Goal: Contribute content: Contribute content

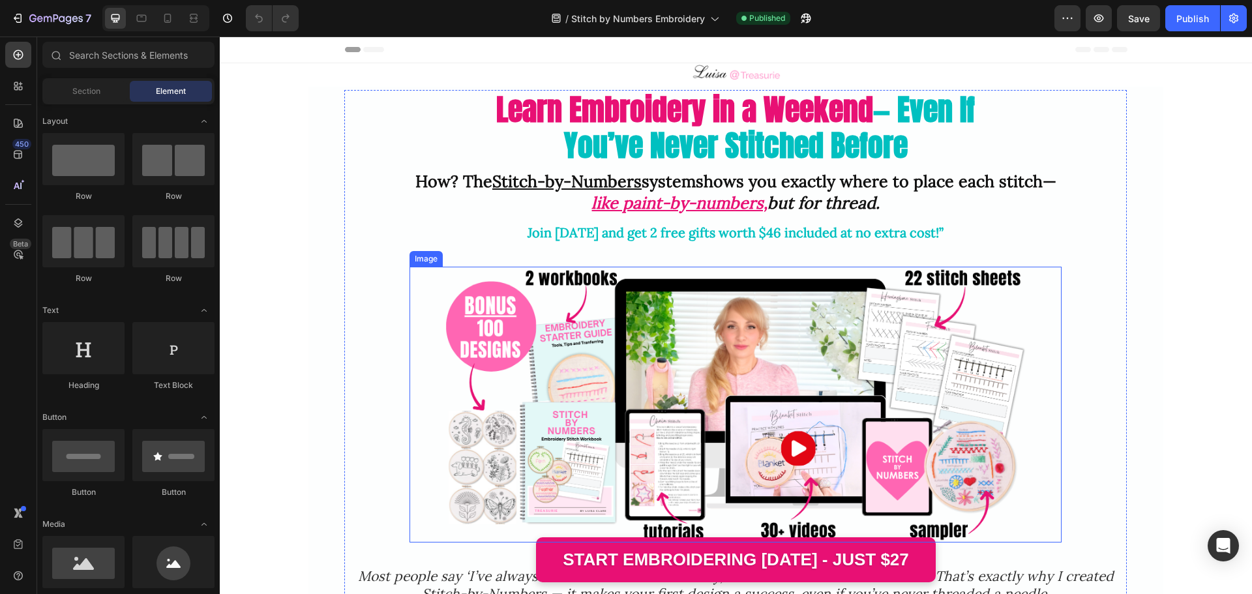
click at [585, 324] on img at bounding box center [735, 404] width 587 height 275
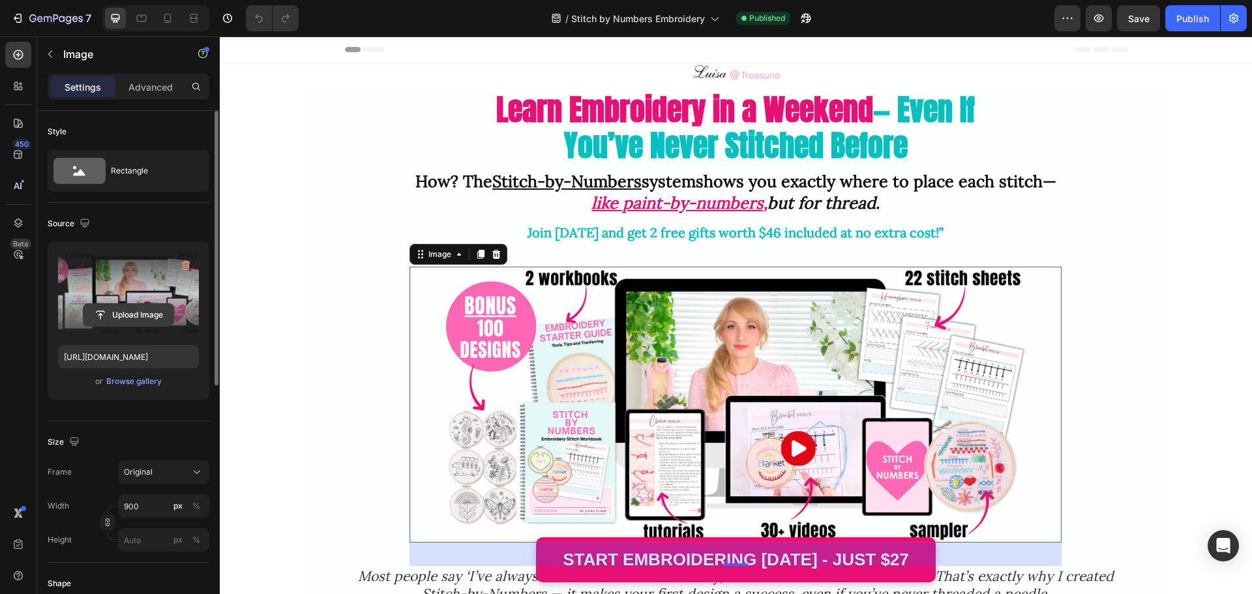
drag, startPoint x: 182, startPoint y: 262, endPoint x: 166, endPoint y: 285, distance: 28.2
click at [183, 262] on icon "button" at bounding box center [185, 265] width 13 height 13
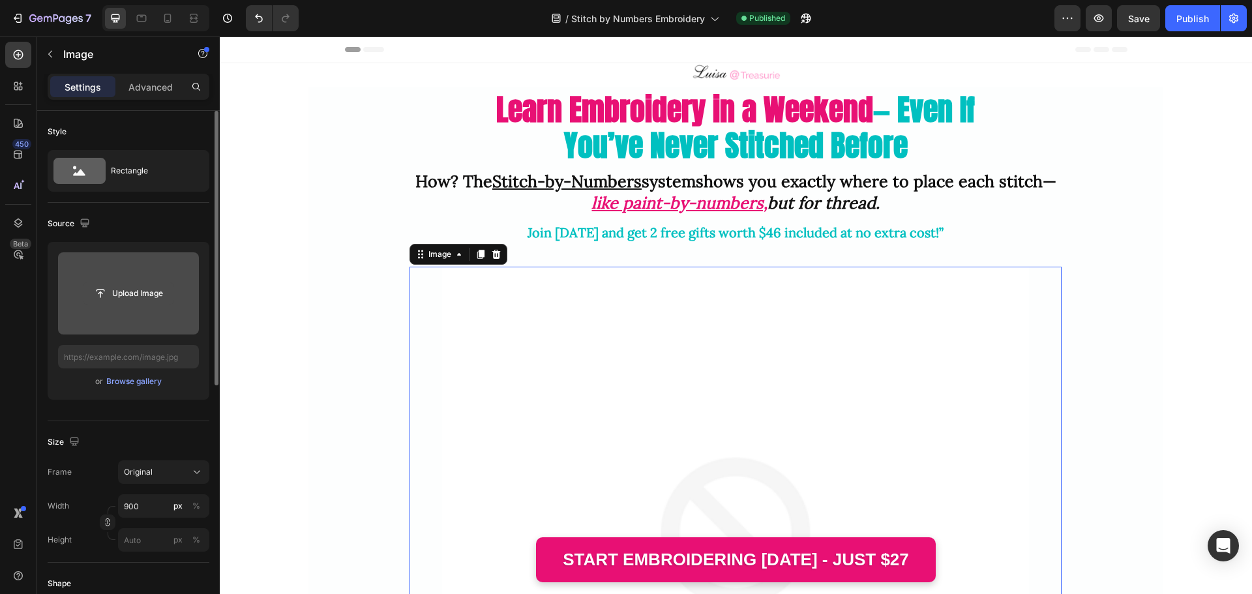
click at [130, 299] on input "file" at bounding box center [128, 293] width 90 height 22
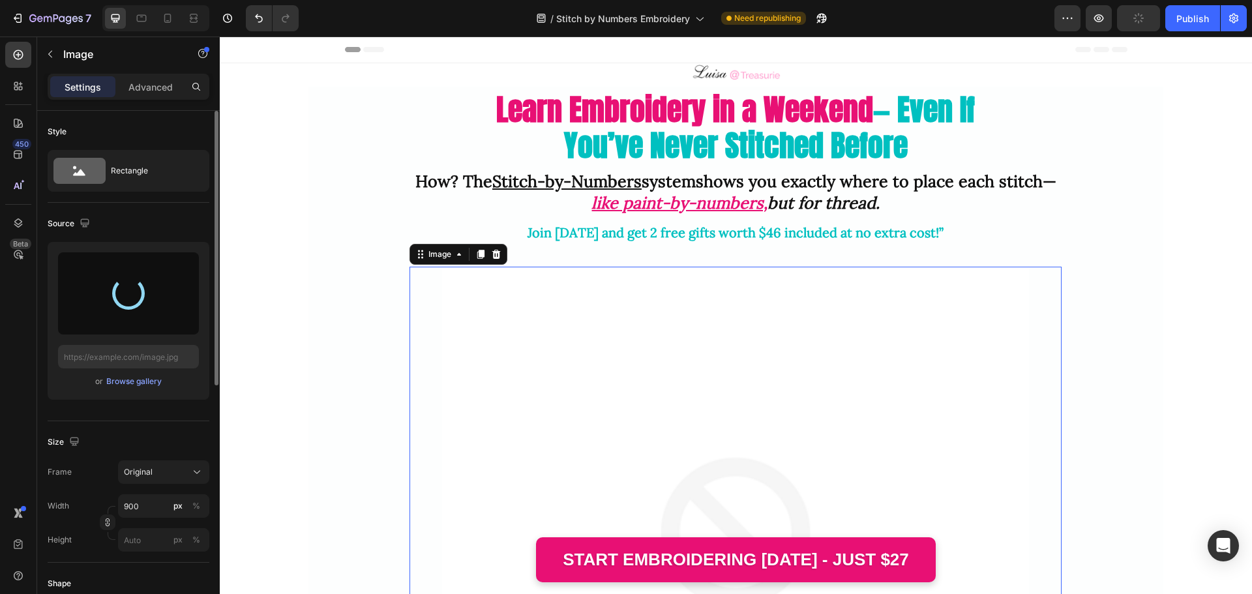
type input "https://cdn.shopify.com/s/files/1/0320/5285/files/gempages_568083811162653633-a…"
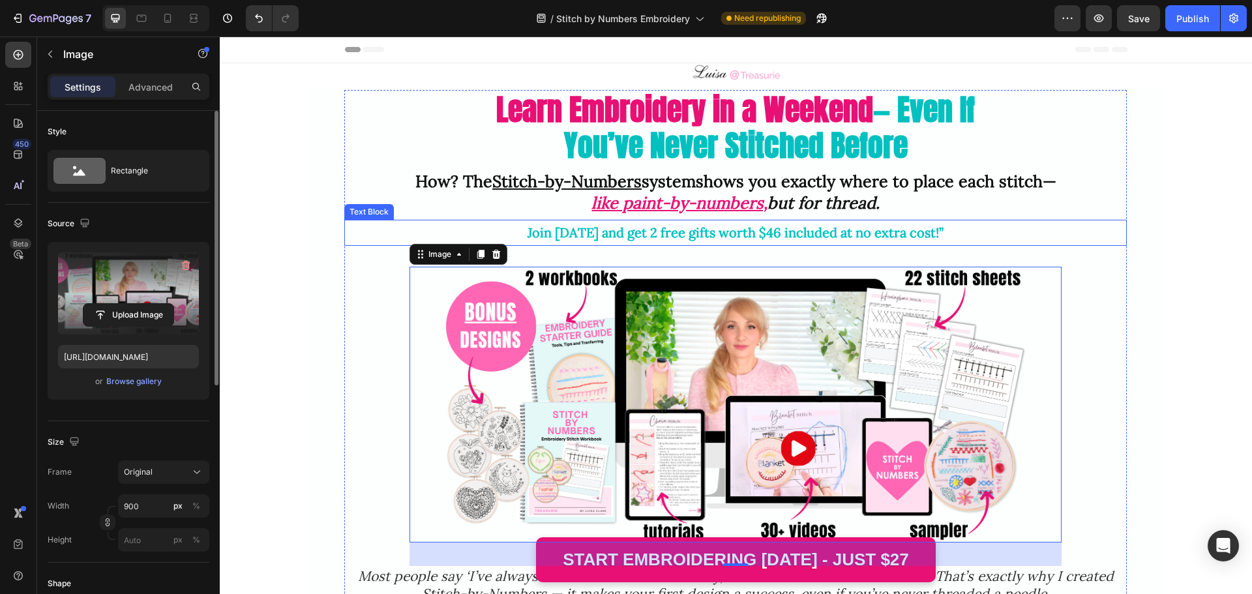
click at [941, 232] on p "Join today and get 2 free gifts worth $46 included at no extra cost!”" at bounding box center [736, 232] width 780 height 23
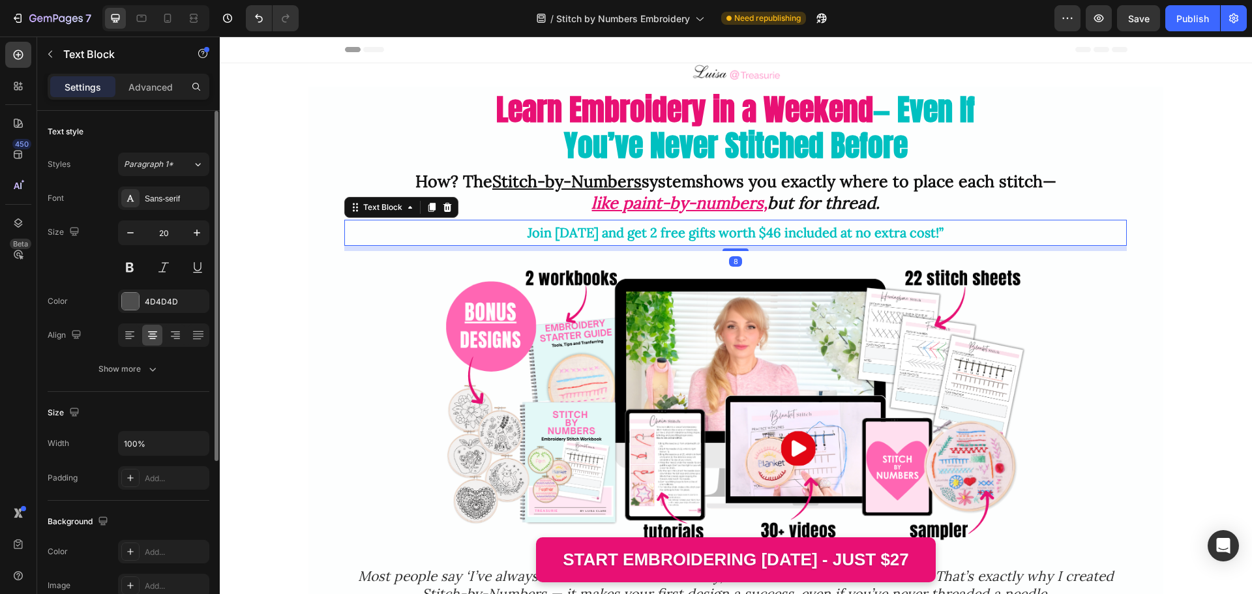
click at [937, 231] on p "Join today and get 2 free gifts worth $46 included at no extra cost!”" at bounding box center [736, 232] width 780 height 23
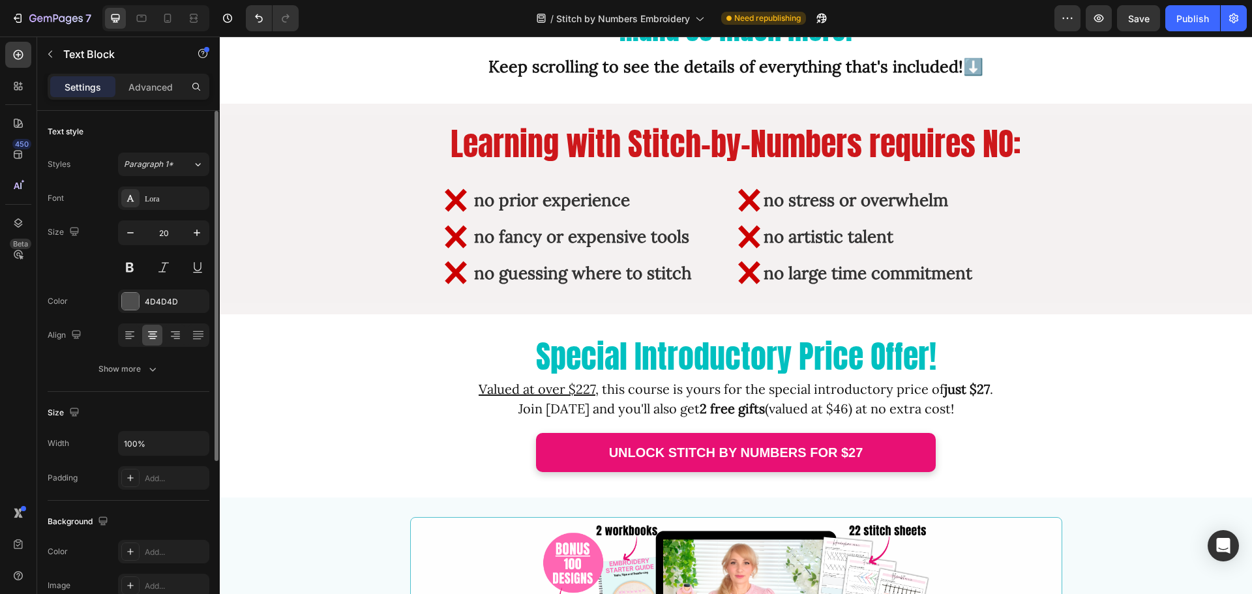
scroll to position [2413, 0]
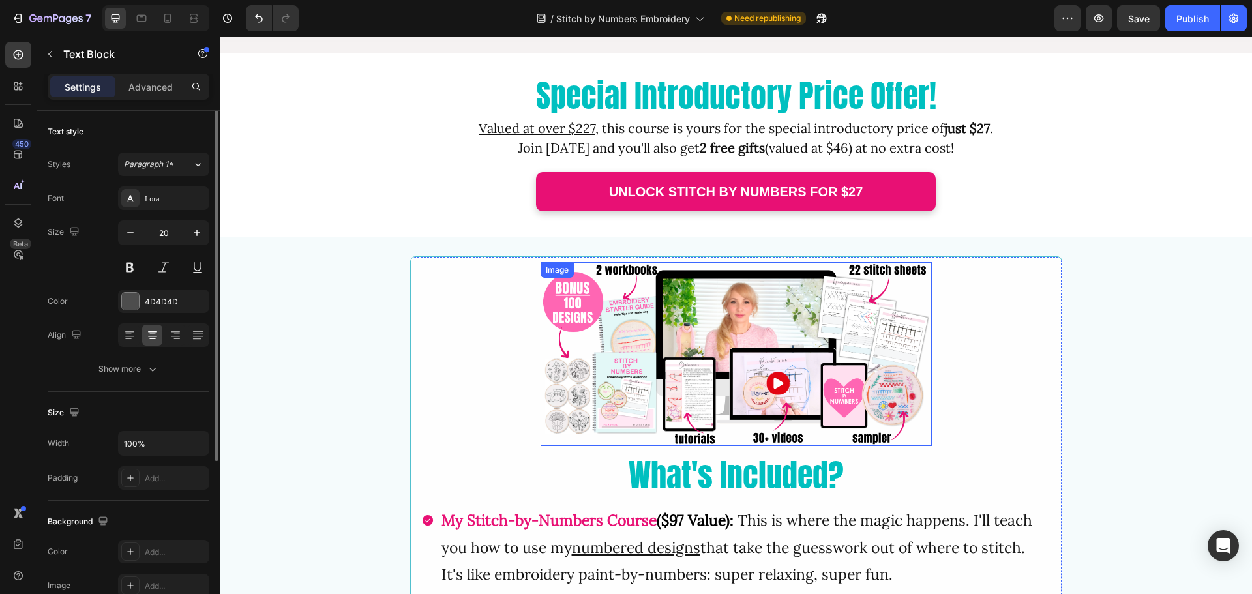
click at [631, 380] on img at bounding box center [736, 354] width 391 height 184
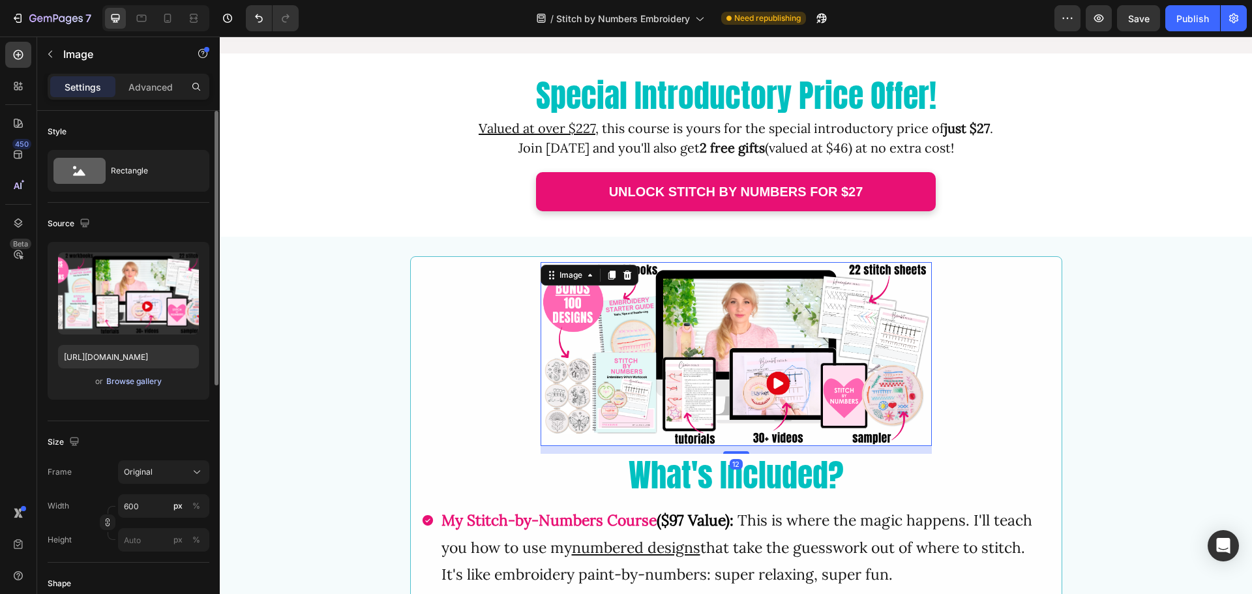
click at [128, 384] on div "Browse gallery" at bounding box center [133, 382] width 55 height 12
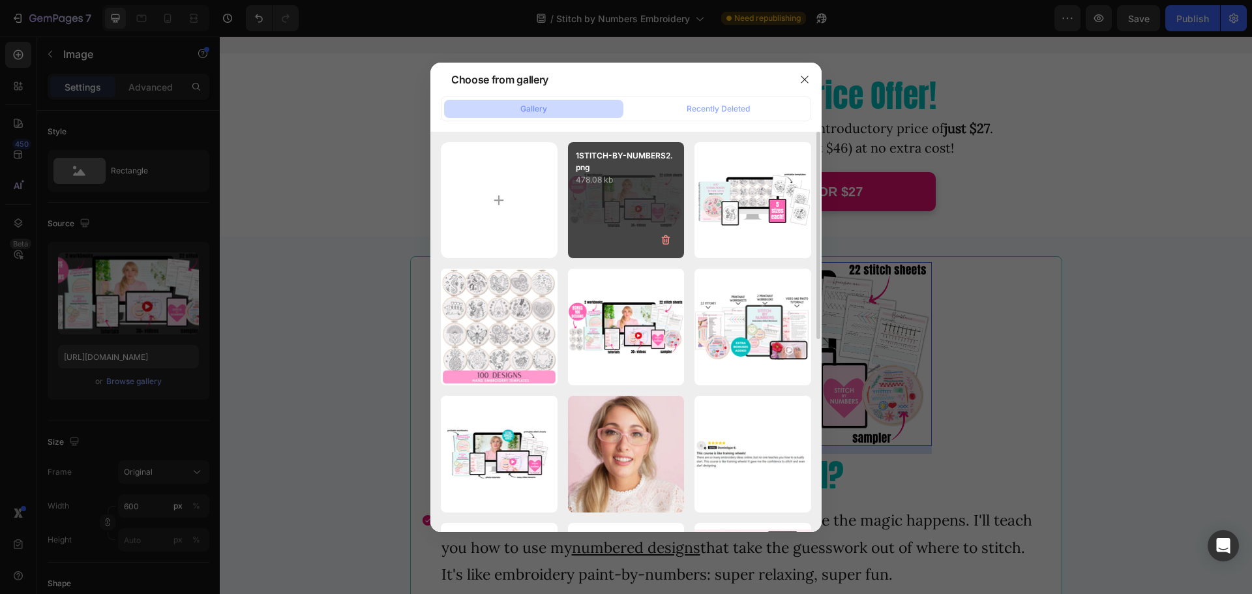
click at [633, 193] on div "1STITCH-BY-NUMBERS2.png 478.08 kb" at bounding box center [626, 200] width 117 height 117
type input "https://cdn.shopify.com/s/files/1/0320/5285/files/gempages_568083811162653633-a…"
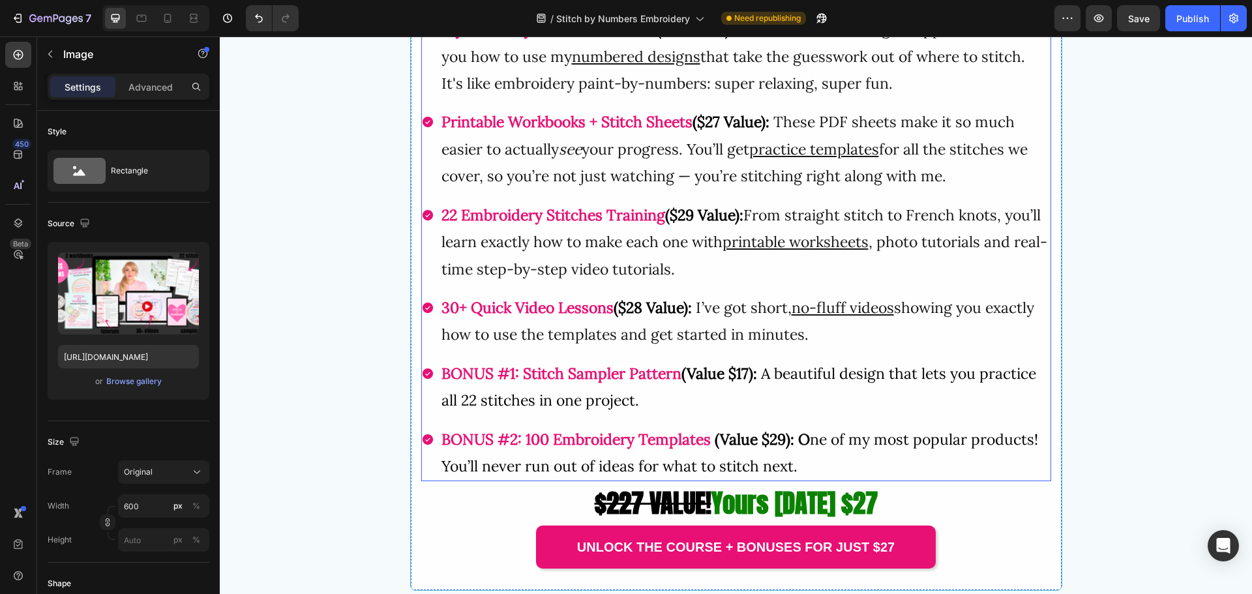
scroll to position [2935, 0]
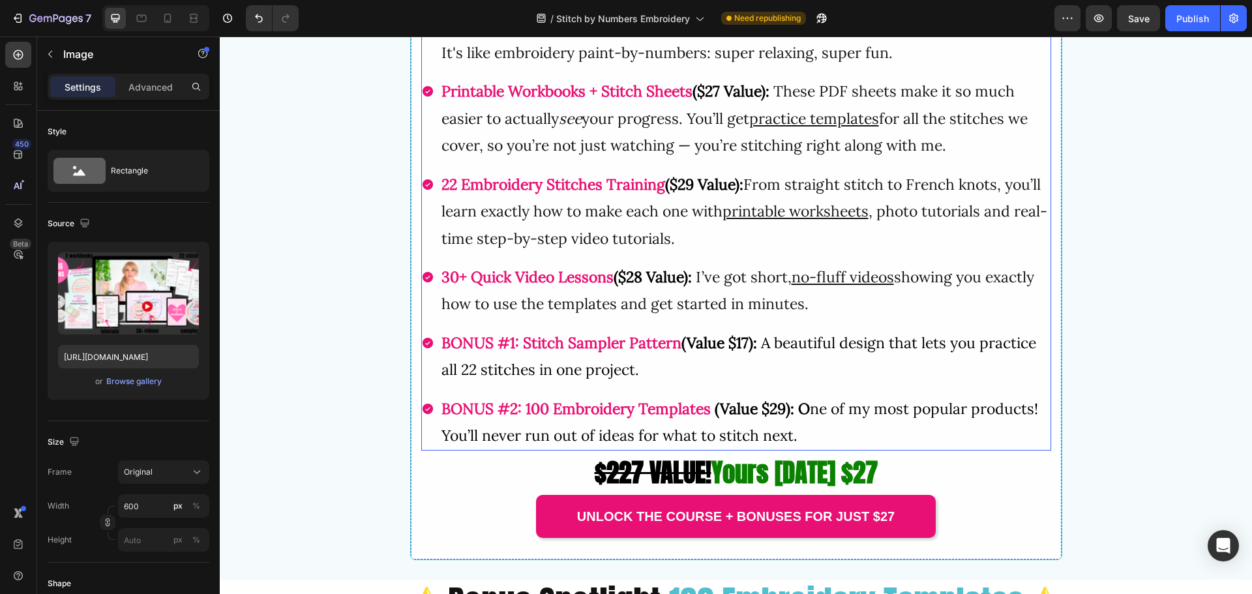
click at [532, 407] on strong "100 Embroidery Templates" at bounding box center [618, 408] width 185 height 19
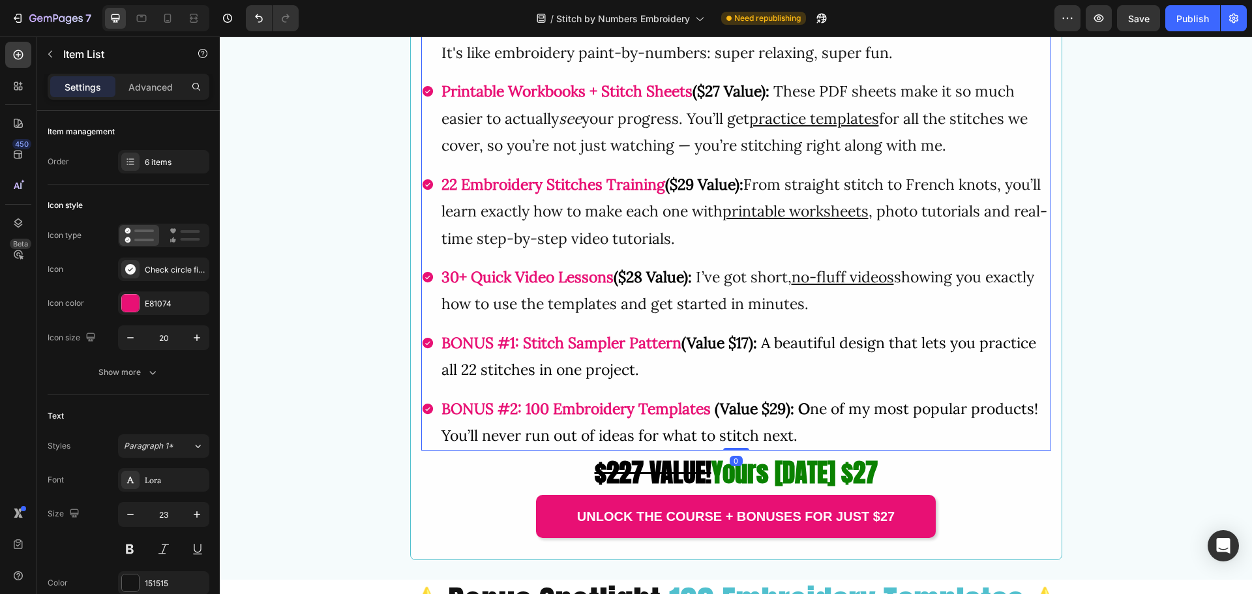
click at [526, 408] on strong "100 Embroidery Templates" at bounding box center [618, 408] width 185 height 19
drag, startPoint x: 522, startPoint y: 410, endPoint x: 544, endPoint y: 410, distance: 21.5
click at [544, 410] on strong "100 Embroidery Templates" at bounding box center [618, 408] width 185 height 19
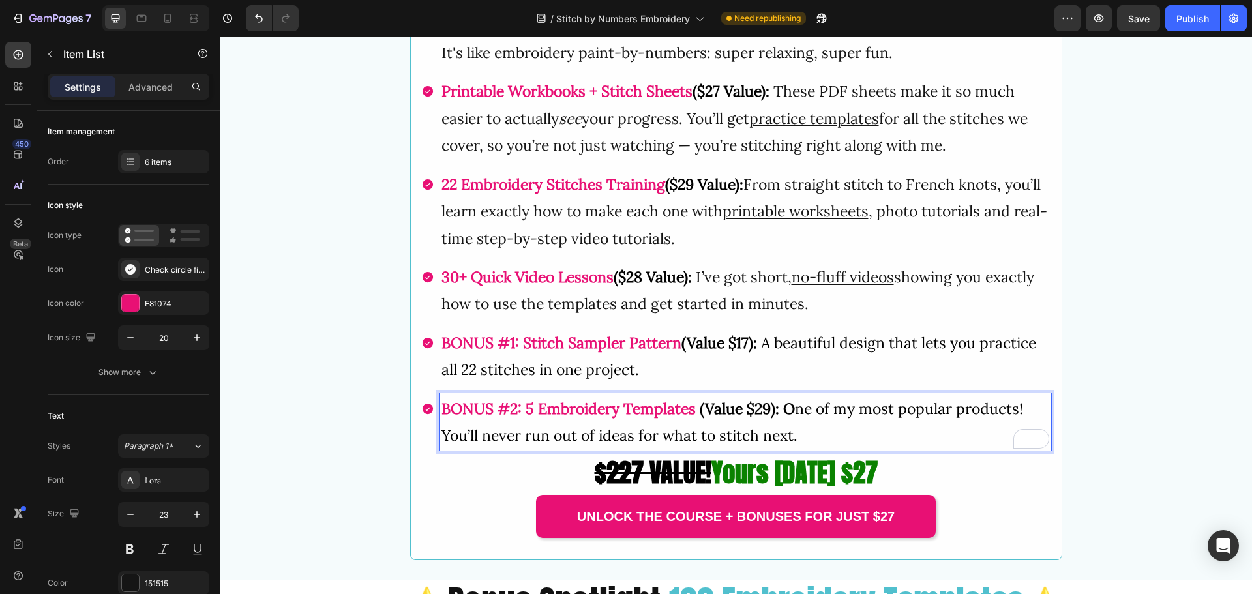
click at [826, 436] on p "BONUS #2: 5 Embroidery Templates (Value $29): O ne of my most popular products!…" at bounding box center [746, 422] width 608 height 54
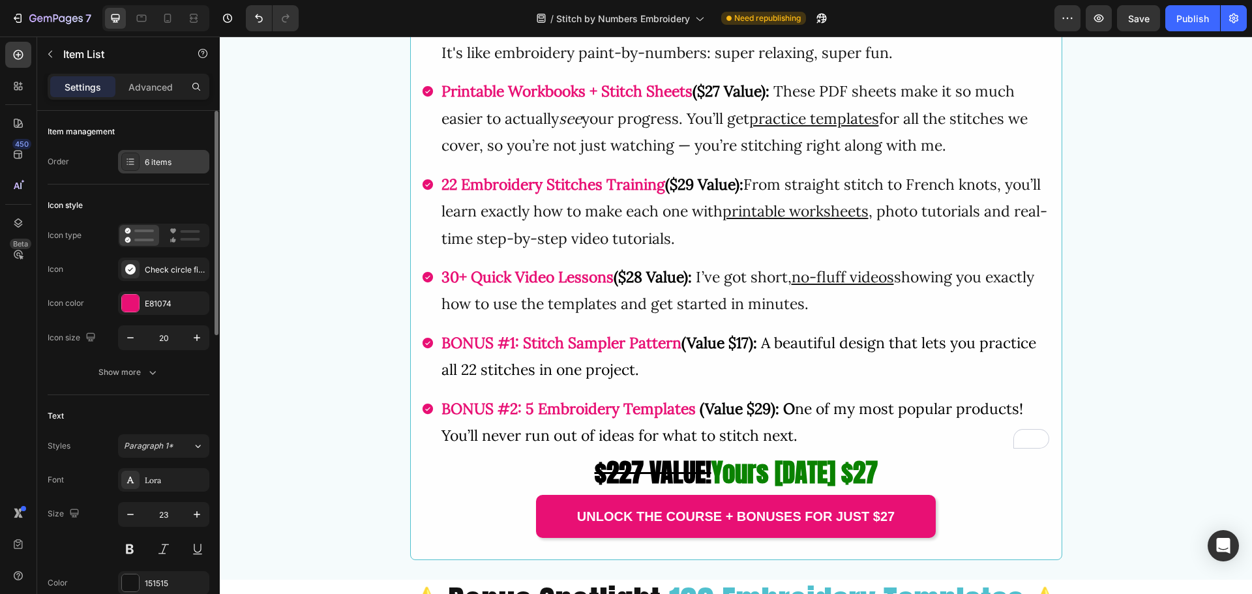
click at [140, 153] on div "6 items" at bounding box center [163, 161] width 91 height 23
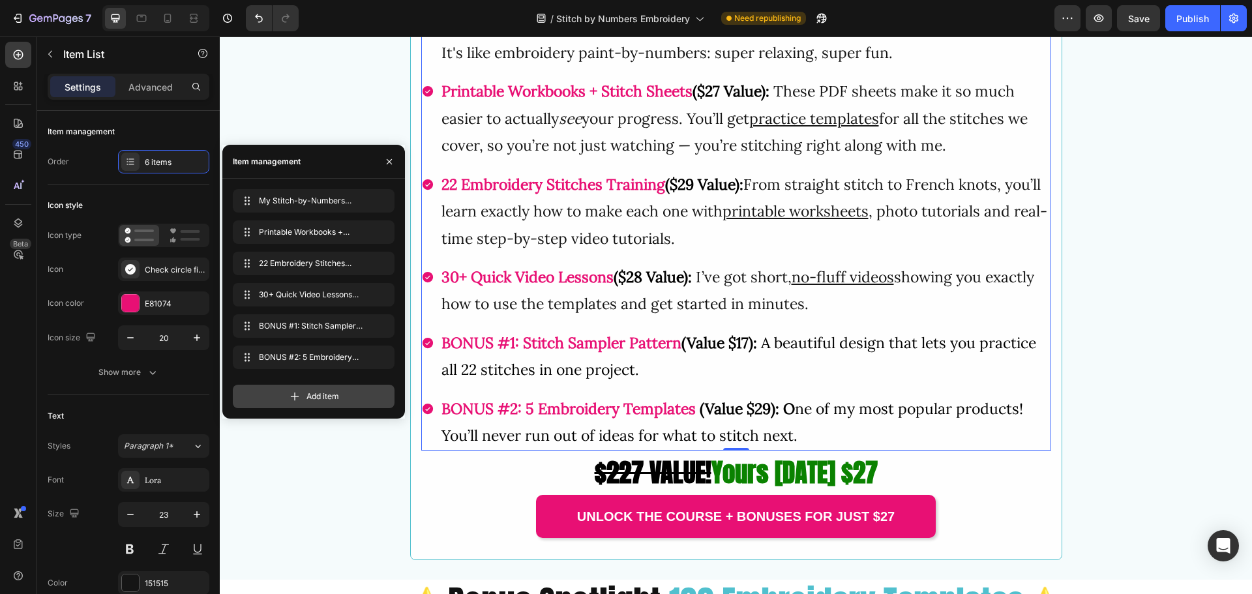
click at [301, 401] on icon at bounding box center [294, 396] width 13 height 13
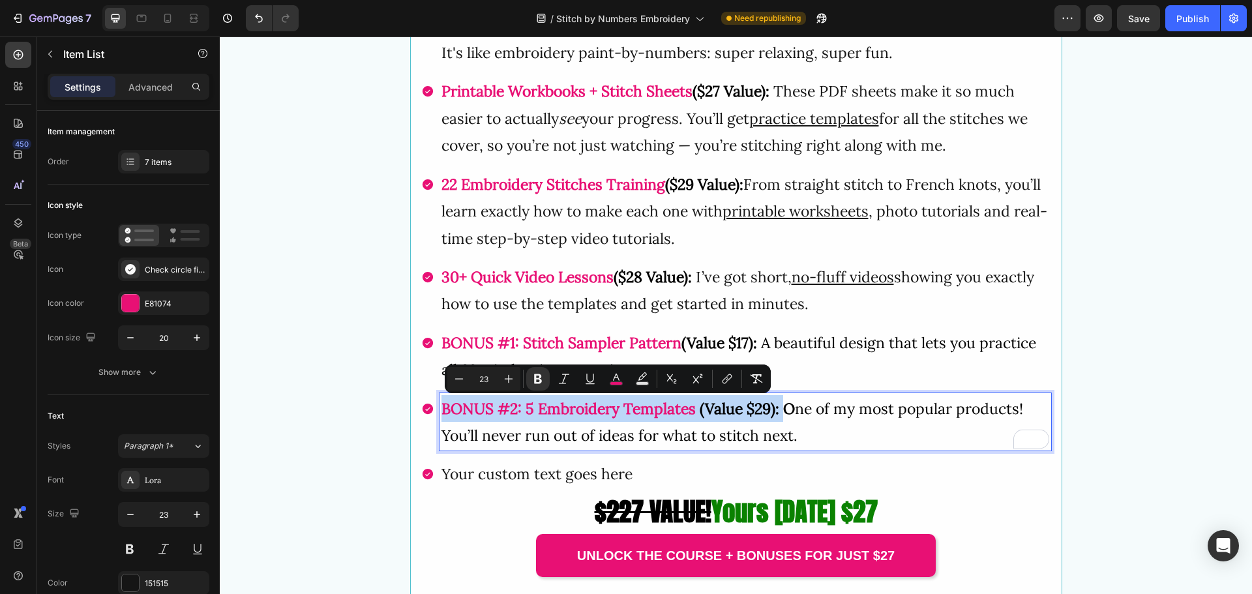
drag, startPoint x: 440, startPoint y: 408, endPoint x: 783, endPoint y: 406, distance: 343.7
click at [783, 406] on p "BONUS #2: 5 Embroidery Templates (Value $29): O ne of my most popular products!…" at bounding box center [746, 422] width 608 height 54
copy p "BONUS #2: 5 Embroidery Templates (Value $29):"
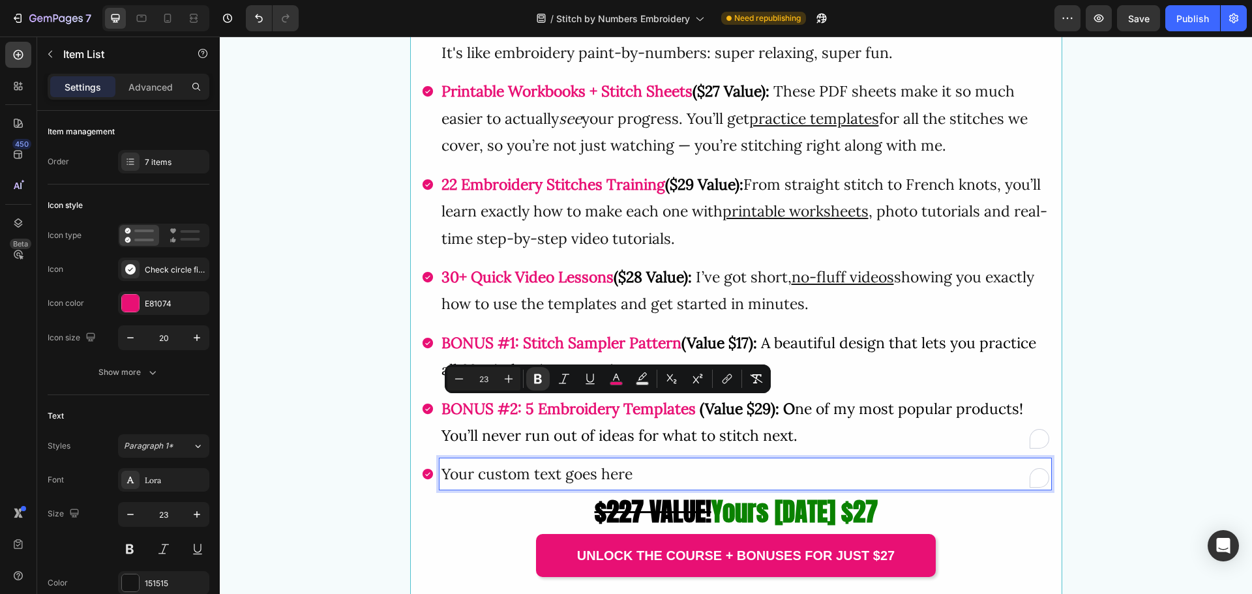
click at [494, 475] on p "Your custom text goes here" at bounding box center [746, 473] width 608 height 27
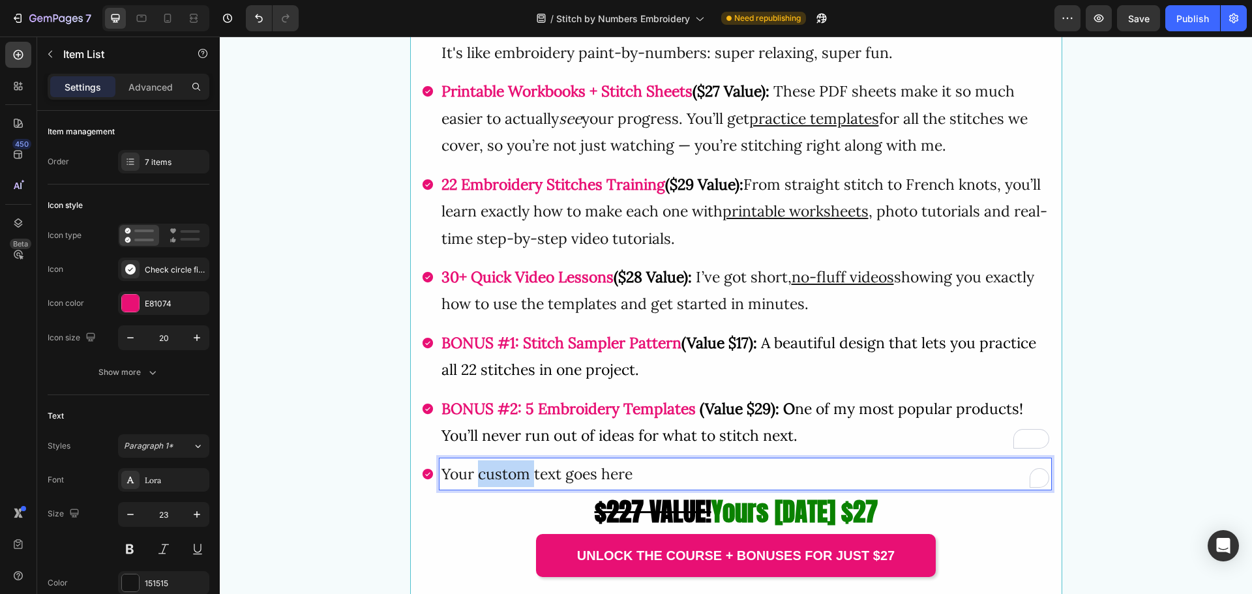
click at [494, 475] on p "Your custom text goes here" at bounding box center [746, 473] width 608 height 27
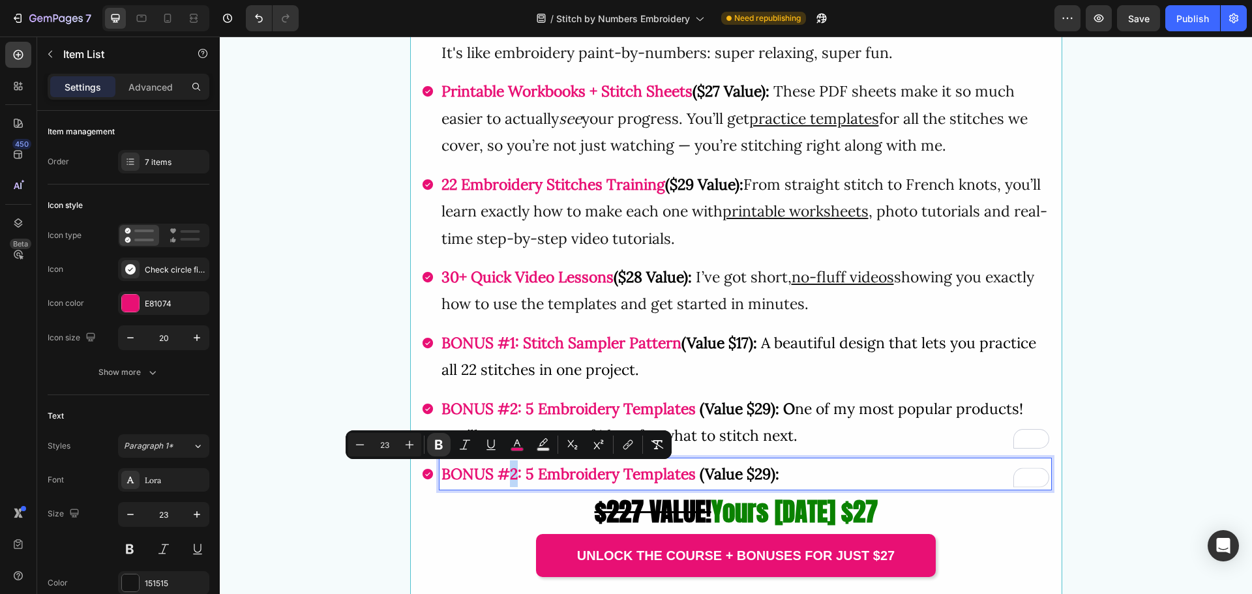
click at [509, 477] on strong "BONUS #2:" at bounding box center [482, 473] width 80 height 19
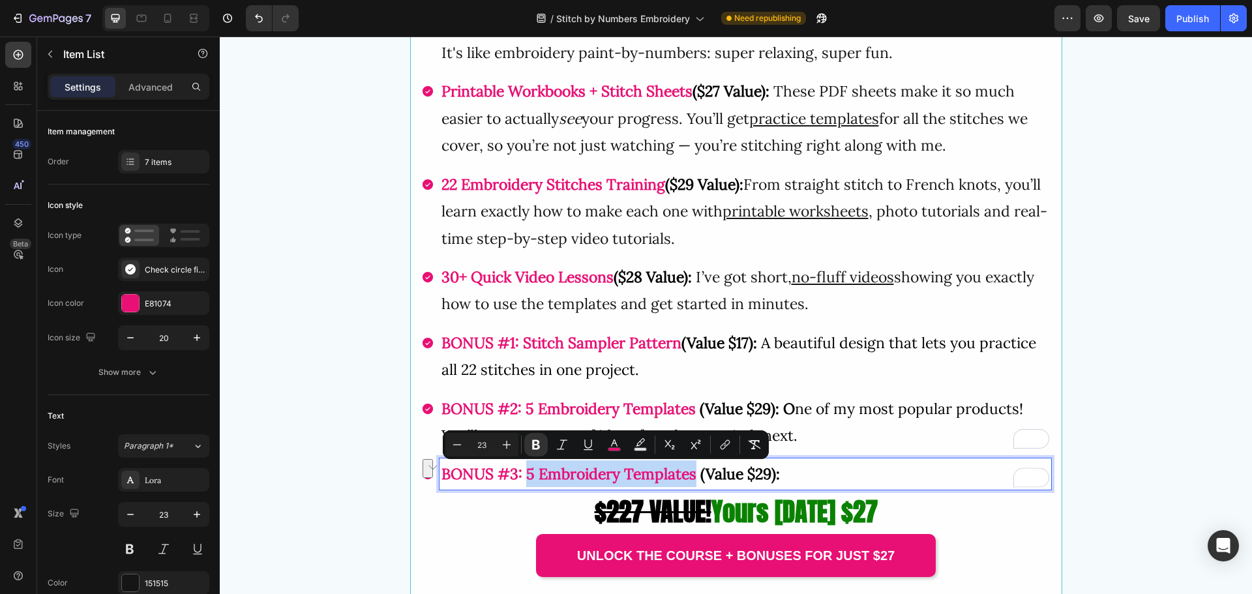
drag, startPoint x: 522, startPoint y: 474, endPoint x: 693, endPoint y: 479, distance: 170.3
click at [693, 479] on span "BONUS #3: 5 Embroidery Templates" at bounding box center [571, 473] width 259 height 19
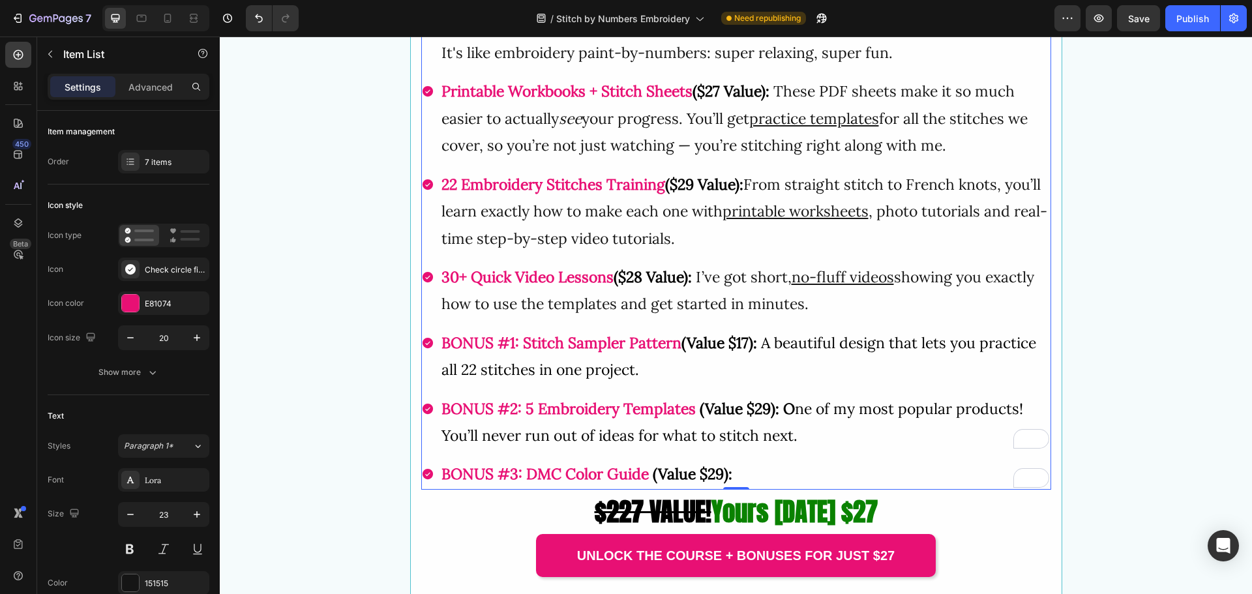
click at [758, 409] on strong "(Value $29): O" at bounding box center [747, 408] width 95 height 19
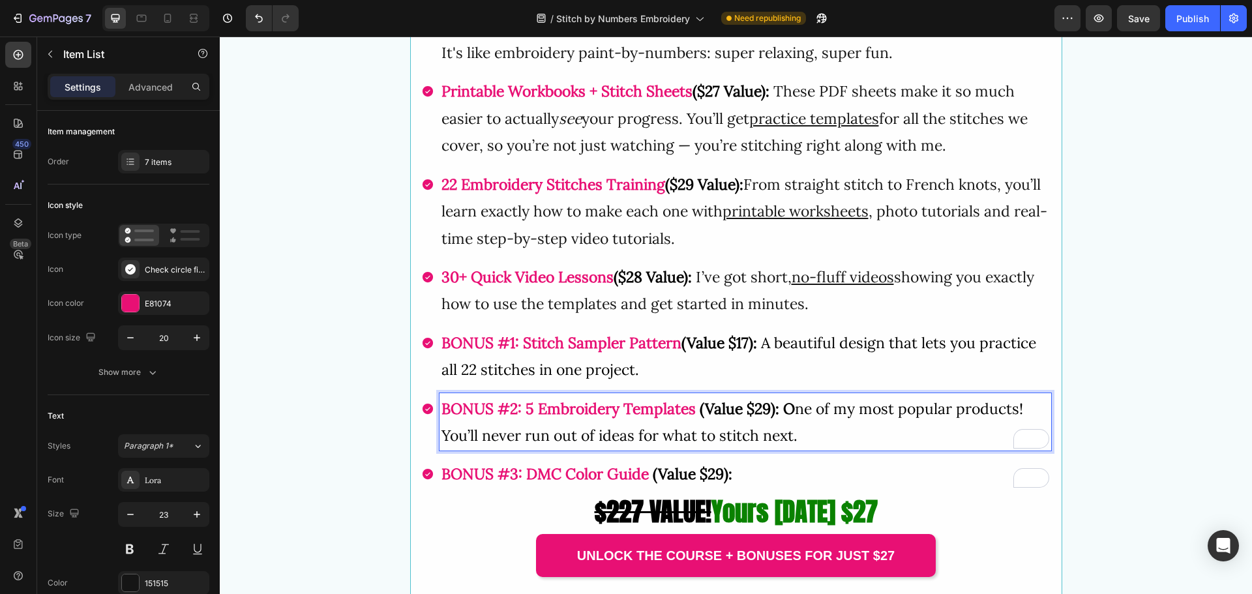
click at [755, 412] on strong "(Value $29): O" at bounding box center [747, 408] width 95 height 19
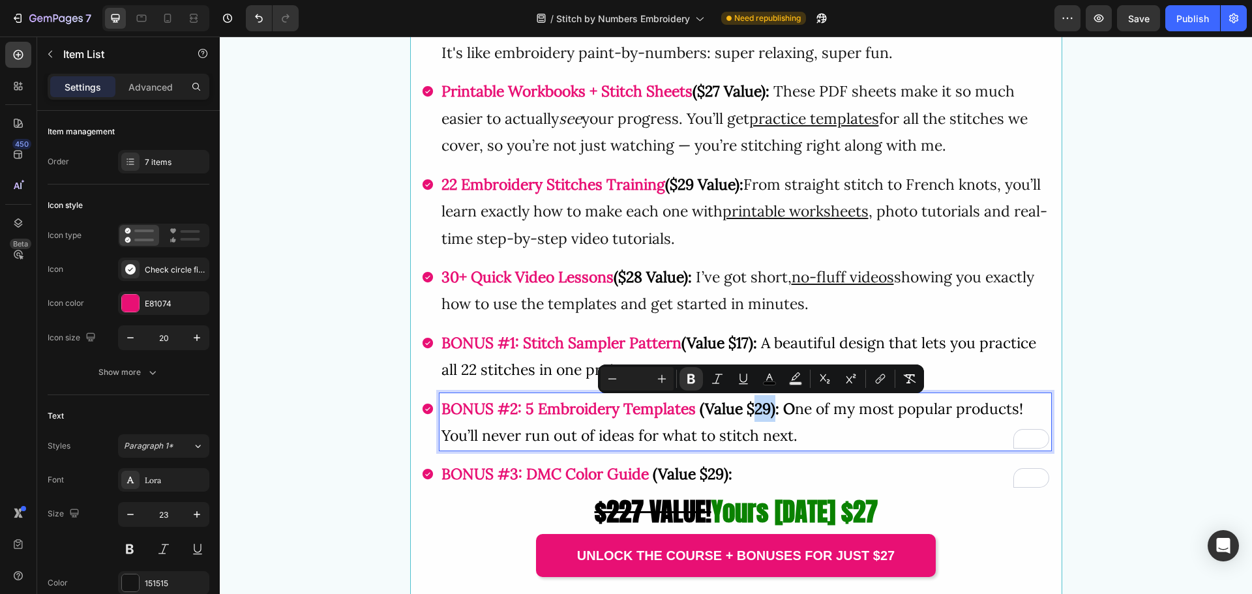
drag, startPoint x: 754, startPoint y: 413, endPoint x: 766, endPoint y: 417, distance: 12.4
click at [766, 417] on strong "(Value $29): O" at bounding box center [747, 408] width 95 height 19
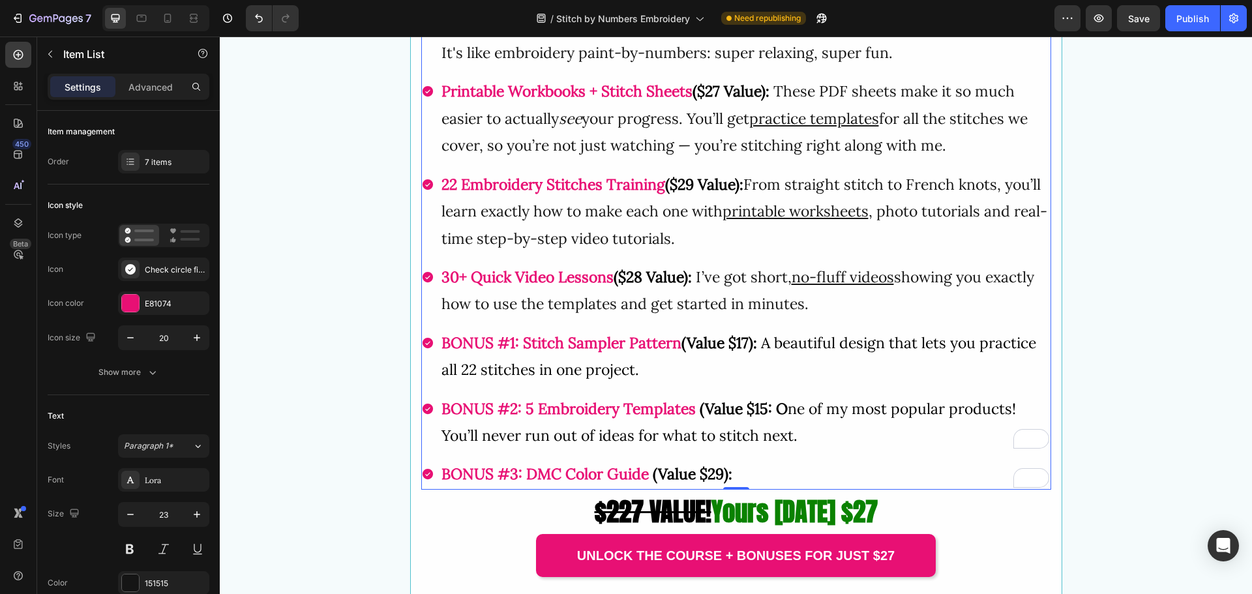
click at [698, 466] on strong "(Value $29):" at bounding box center [693, 473] width 80 height 19
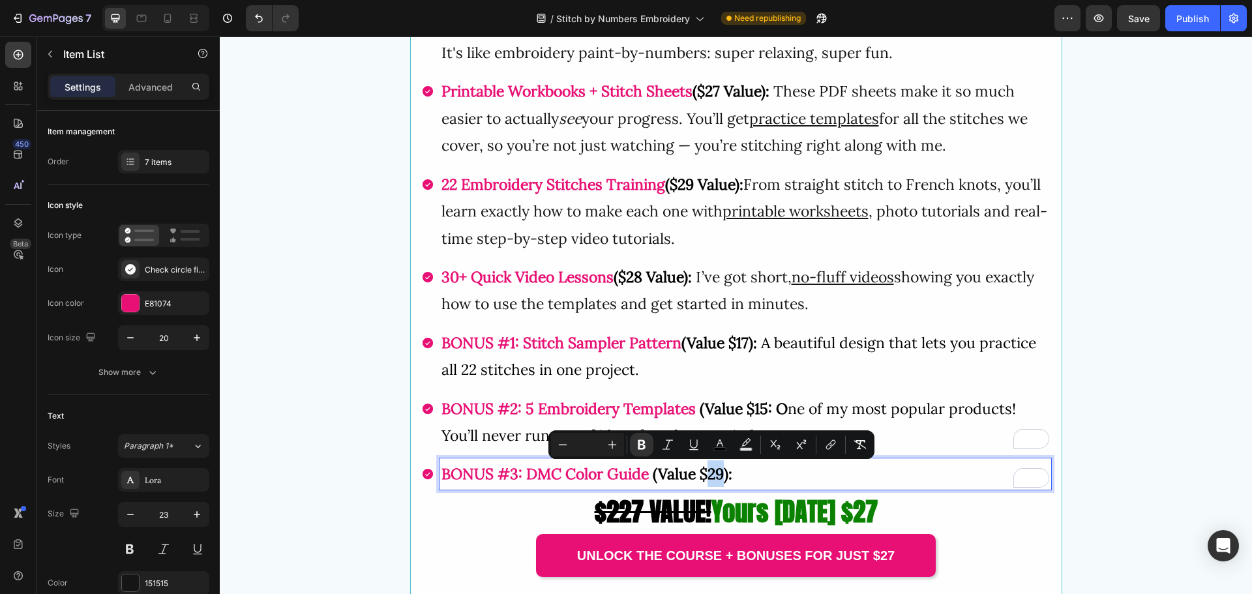
drag, startPoint x: 705, startPoint y: 474, endPoint x: 718, endPoint y: 477, distance: 13.4
click at [718, 477] on strong "(Value $29):" at bounding box center [693, 473] width 80 height 19
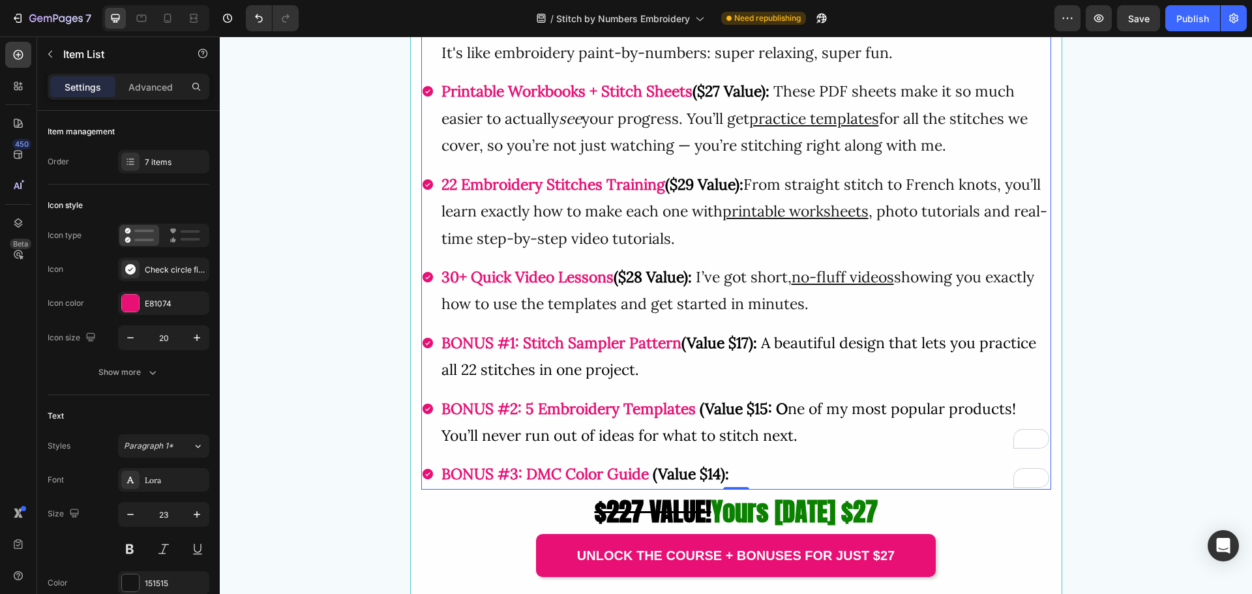
click at [751, 467] on p "BONUS #3: DMC Color Guide (Value $14):" at bounding box center [746, 473] width 608 height 27
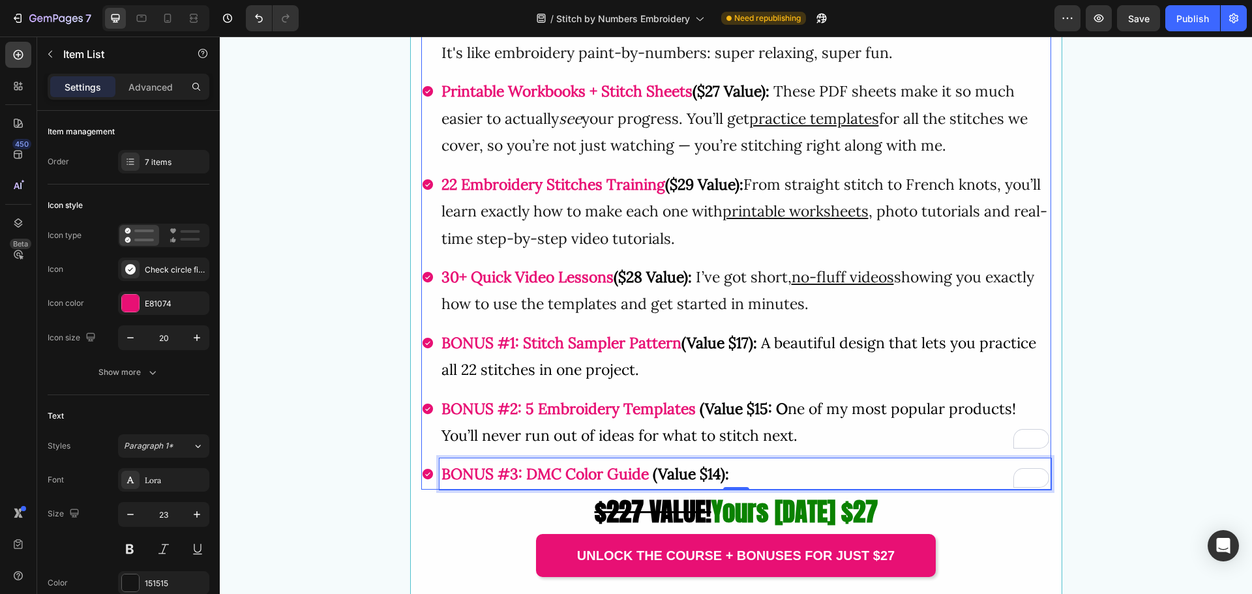
click at [748, 472] on p "BONUS #3: DMC Color Guide (Value $14):" at bounding box center [746, 473] width 608 height 27
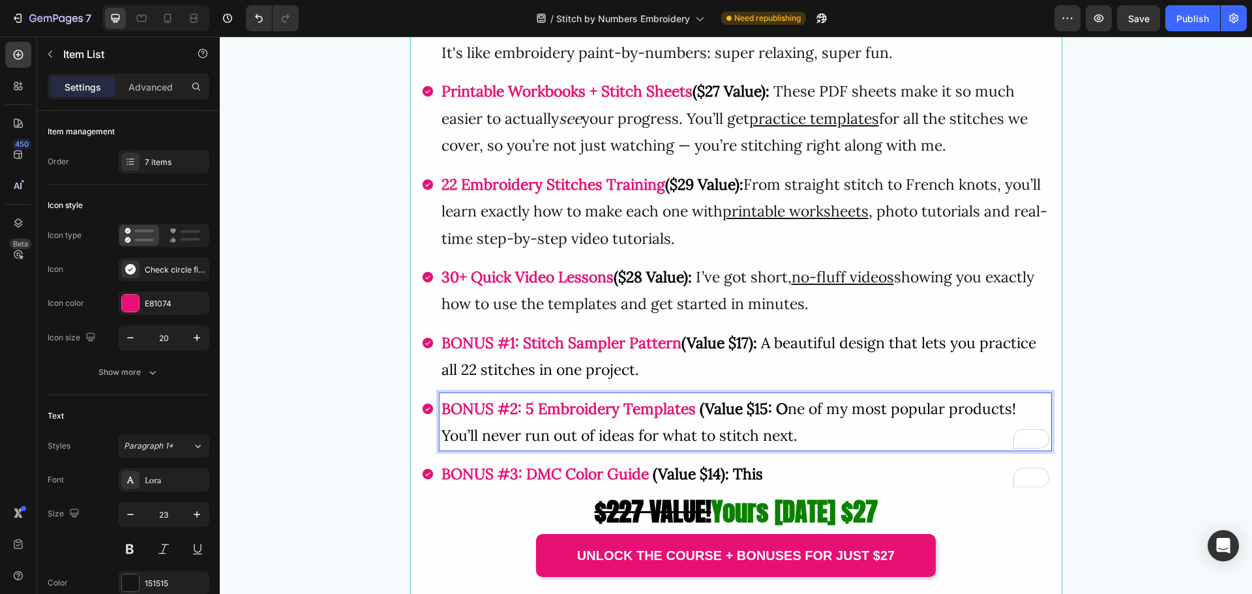
click at [761, 405] on strong "(Value $15: O" at bounding box center [744, 408] width 88 height 19
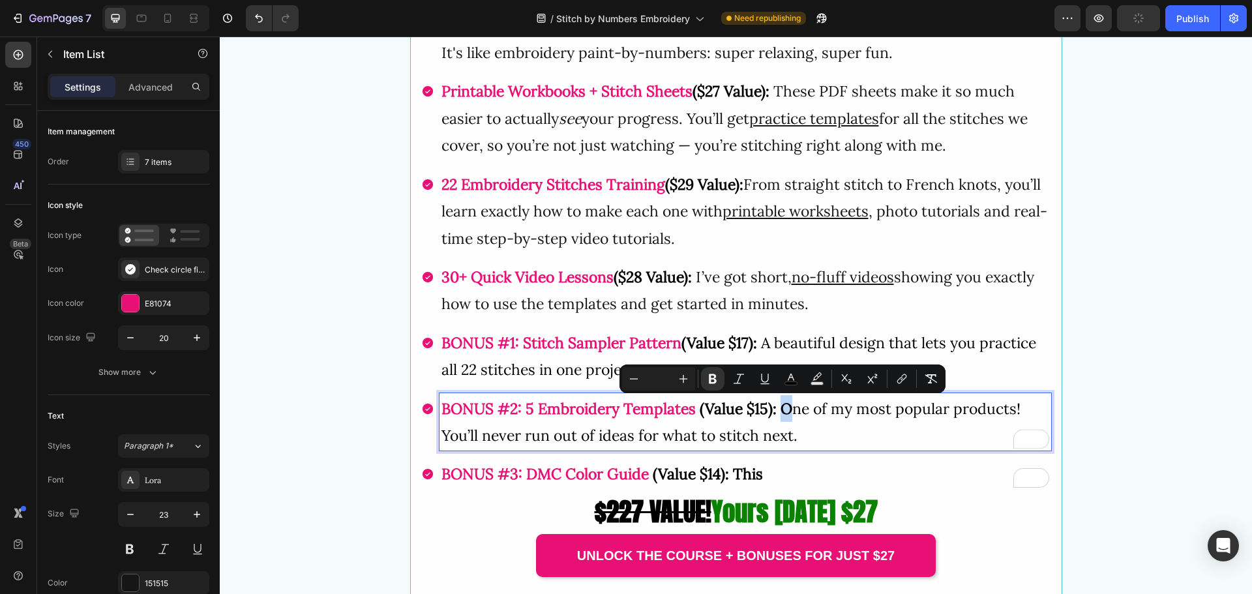
click at [784, 408] on strong "(Value $15): O" at bounding box center [746, 408] width 93 height 19
click at [719, 376] on button "Bold" at bounding box center [712, 378] width 23 height 23
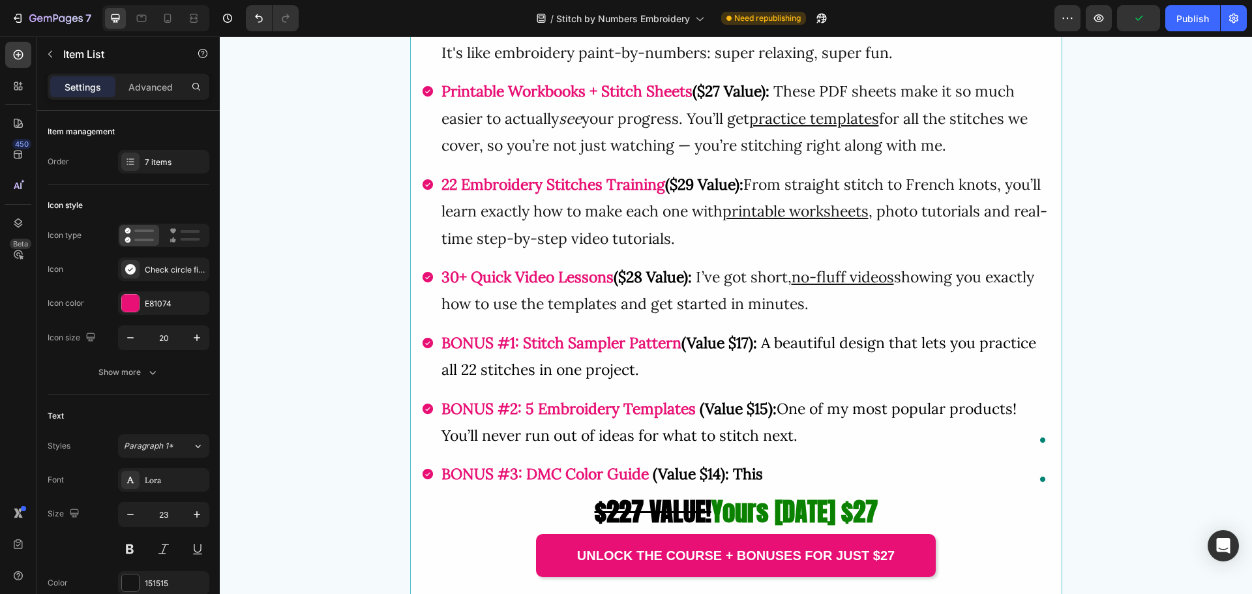
click at [805, 434] on p "BONUS #2: 5 Embroidery Templates (Value $15): One of my most popular products! …" at bounding box center [746, 422] width 608 height 54
click at [729, 474] on strong "(Value $14): This" at bounding box center [708, 473] width 110 height 19
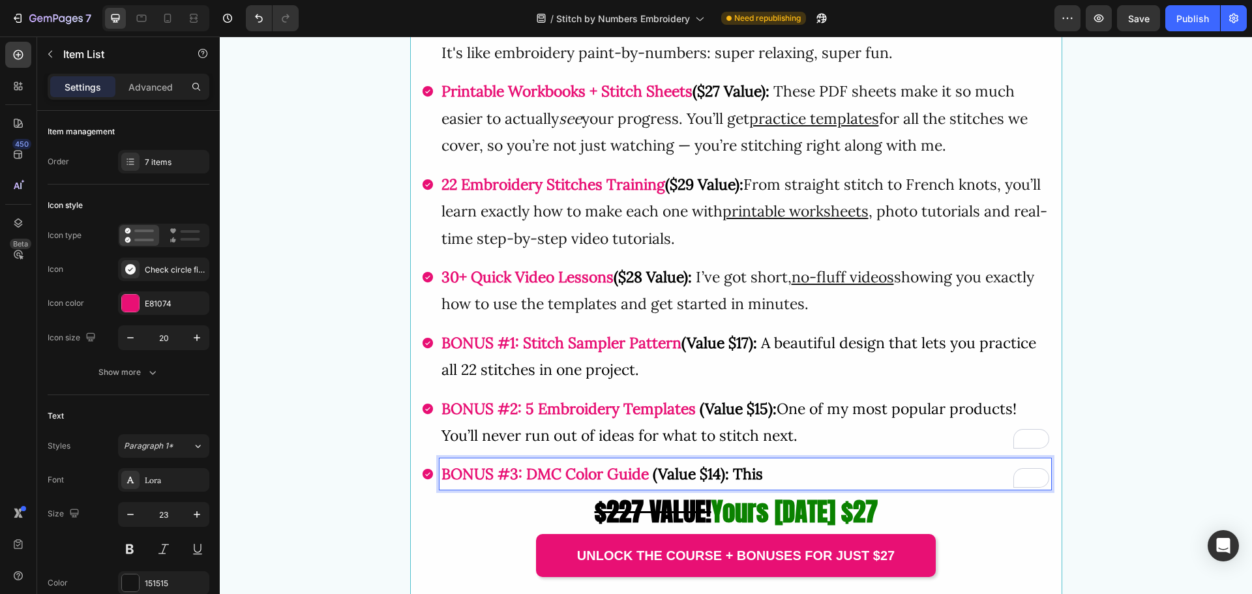
click at [763, 475] on strong "(Value $14): This" at bounding box center [708, 473] width 110 height 19
drag, startPoint x: 753, startPoint y: 475, endPoint x: 764, endPoint y: 476, distance: 11.8
click at [764, 476] on p "BONUS #3: DMC Color Guide (Value $14): This" at bounding box center [746, 473] width 608 height 27
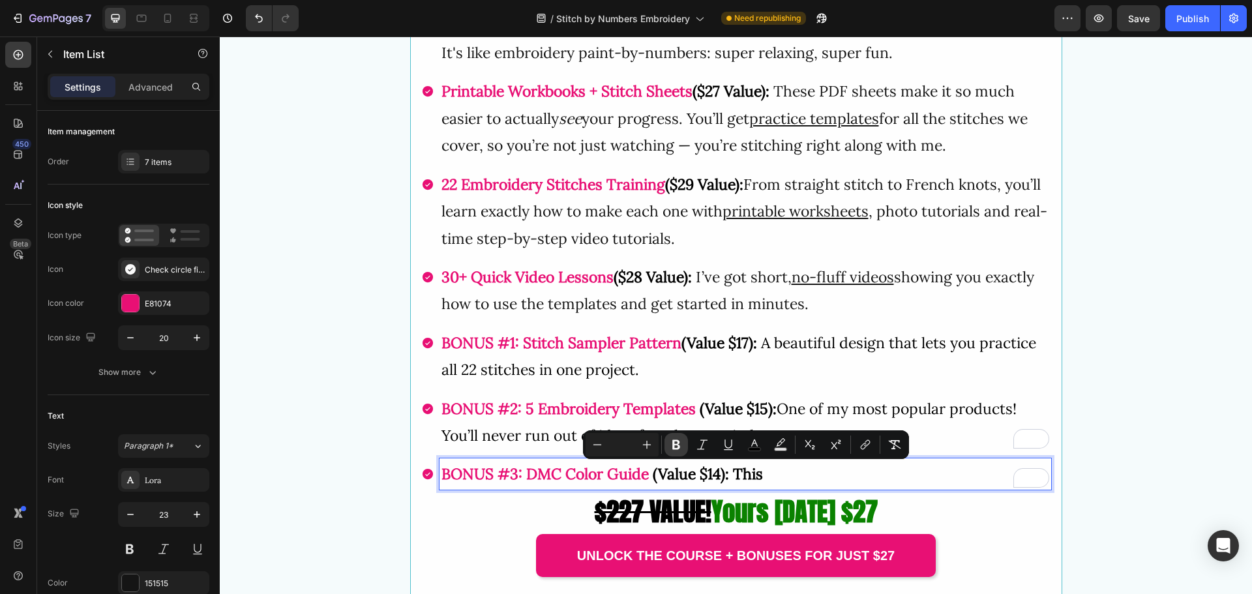
click at [680, 446] on icon "Editor contextual toolbar" at bounding box center [676, 445] width 8 height 10
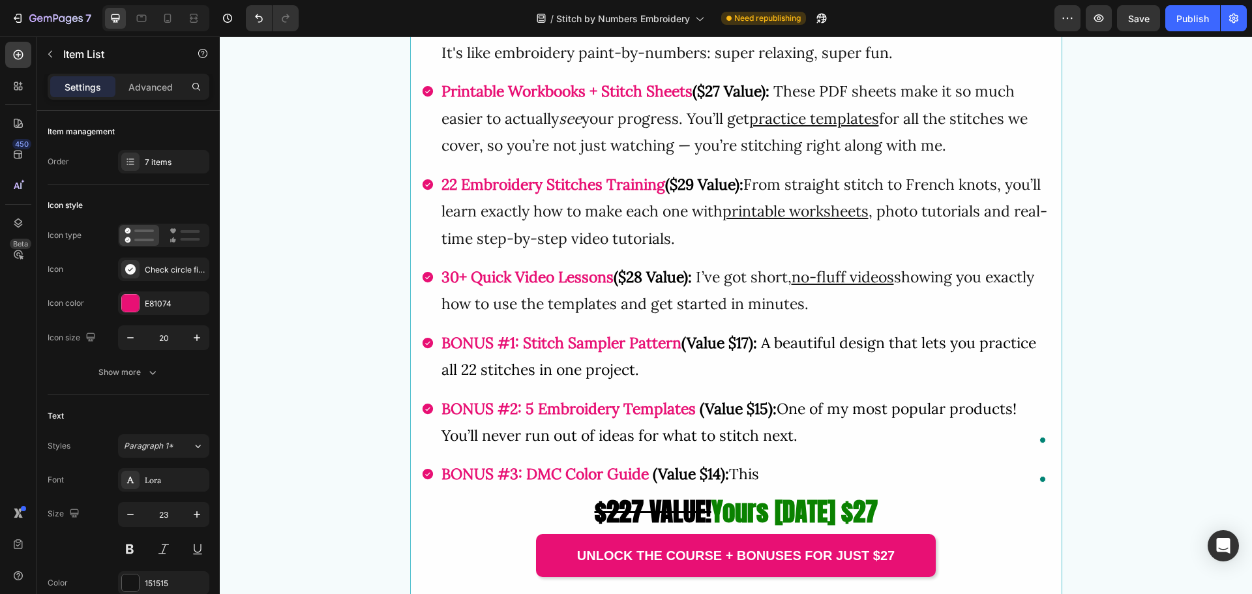
click at [765, 477] on p "BONUS #3: DMC Color Guide (Value $14): This" at bounding box center [746, 473] width 608 height 27
click at [763, 472] on span "(Value $14): ediuThis g" at bounding box center [727, 473] width 148 height 19
click at [748, 471] on span "(Value $14): edThis g" at bounding box center [721, 473] width 136 height 19
click at [739, 474] on span "(Value $14): eThis g" at bounding box center [716, 473] width 126 height 19
click at [784, 477] on p "BONUS #3: DMC Color Guide (Value $14): This g" at bounding box center [746, 473] width 608 height 27
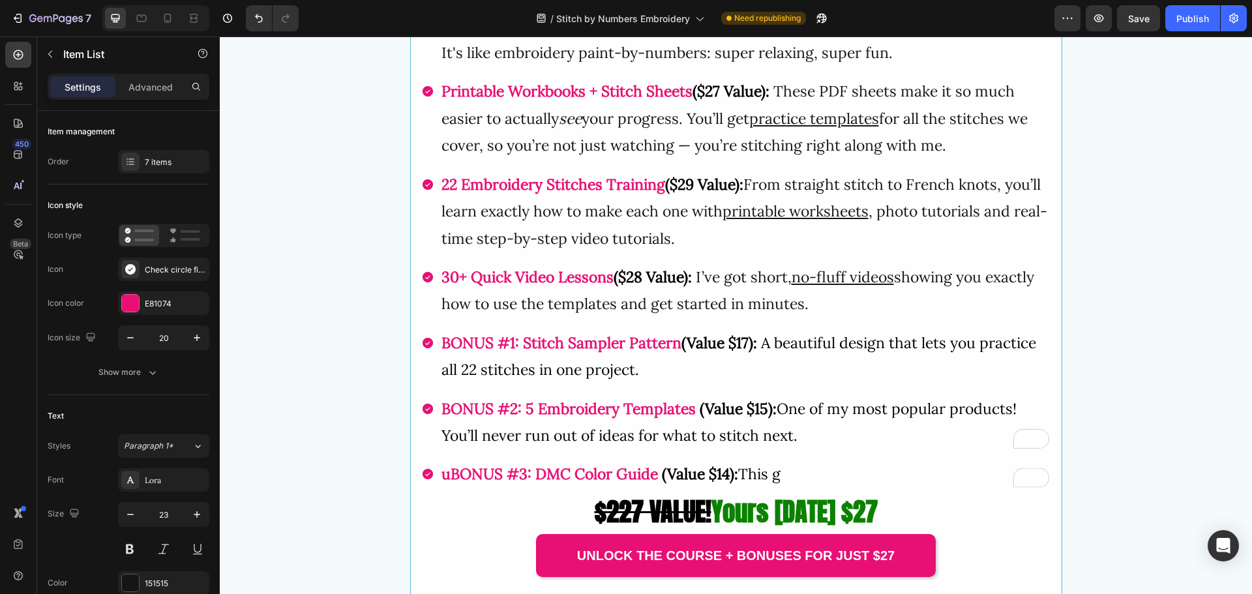
click at [787, 474] on p "uBONUS #3: DMC Color Guide (Value $14): This g" at bounding box center [746, 473] width 608 height 27
click at [448, 475] on strong "uBONUS #3:" at bounding box center [487, 473] width 90 height 19
click at [786, 473] on p "BONUS #3: DMC Color Guide (Value $14): This g" at bounding box center [746, 473] width 608 height 27
click at [788, 482] on p "BONUS #3: DMC Color Guide (Value $14): Thi" at bounding box center [746, 473] width 608 height 27
click at [778, 480] on p "BONUS #3: DMC Color Guide (Value $14): Th" at bounding box center [746, 473] width 608 height 27
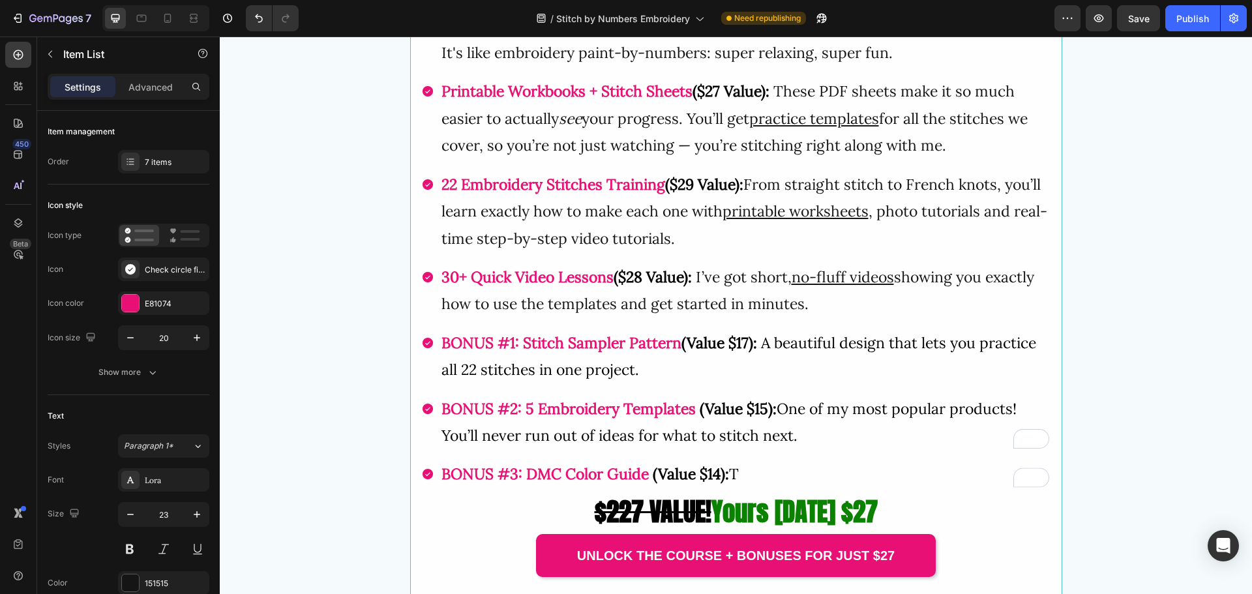
click at [778, 470] on p "BONUS #3: DMC Color Guide (Value $14): T" at bounding box center [746, 473] width 608 height 27
click at [1192, 22] on div "Publish" at bounding box center [1193, 19] width 33 height 14
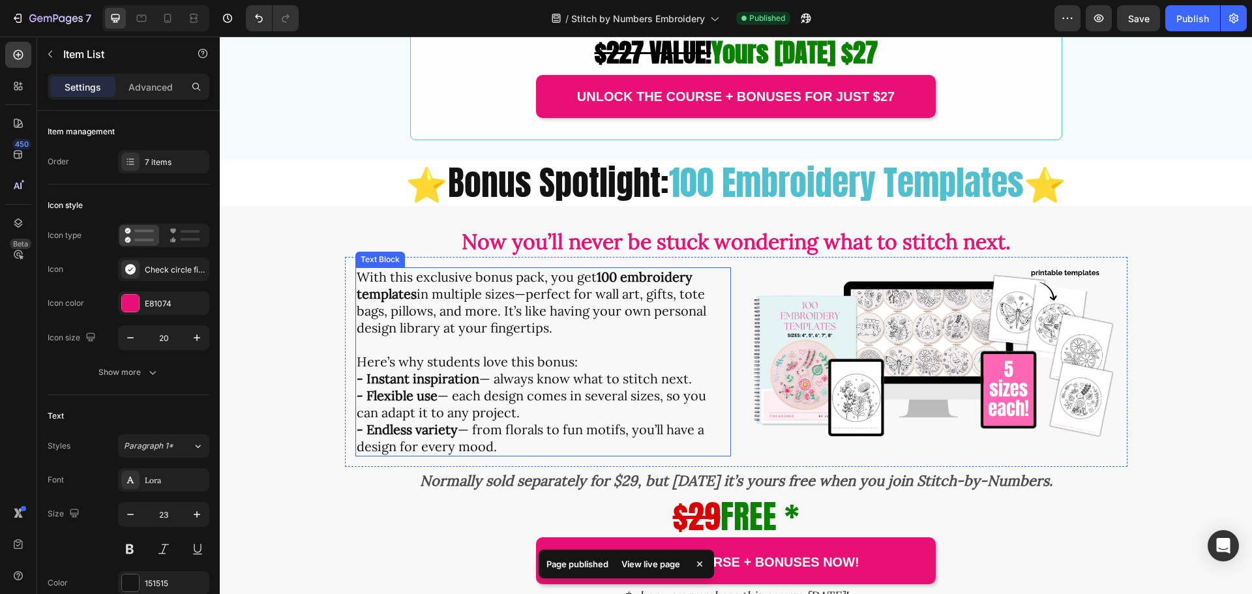
scroll to position [3392, 0]
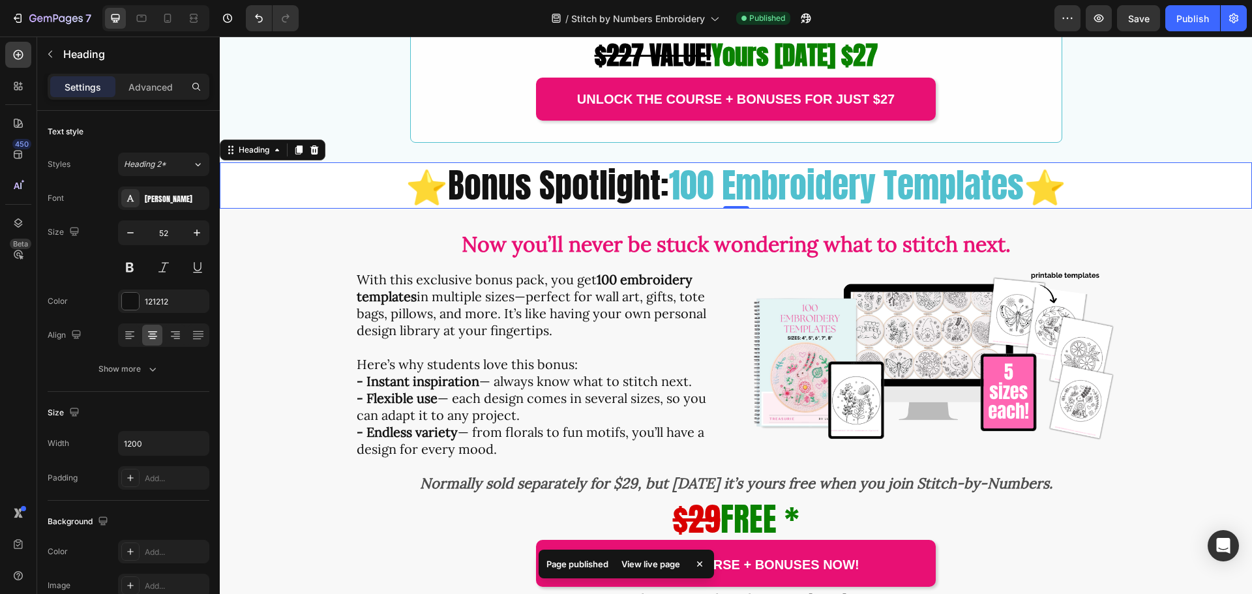
click at [315, 190] on div "⭐Bonus Spotlight: 100 Embroidery Templates ⭐" at bounding box center [736, 185] width 1032 height 47
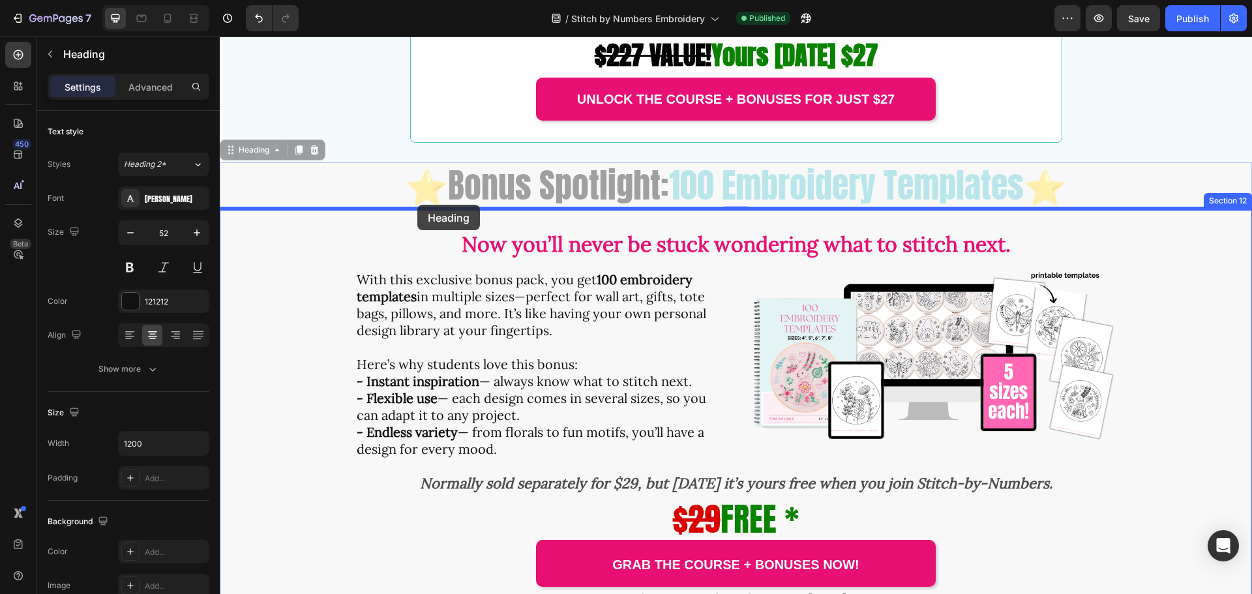
drag, startPoint x: 275, startPoint y: 187, endPoint x: 417, endPoint y: 205, distance: 143.4
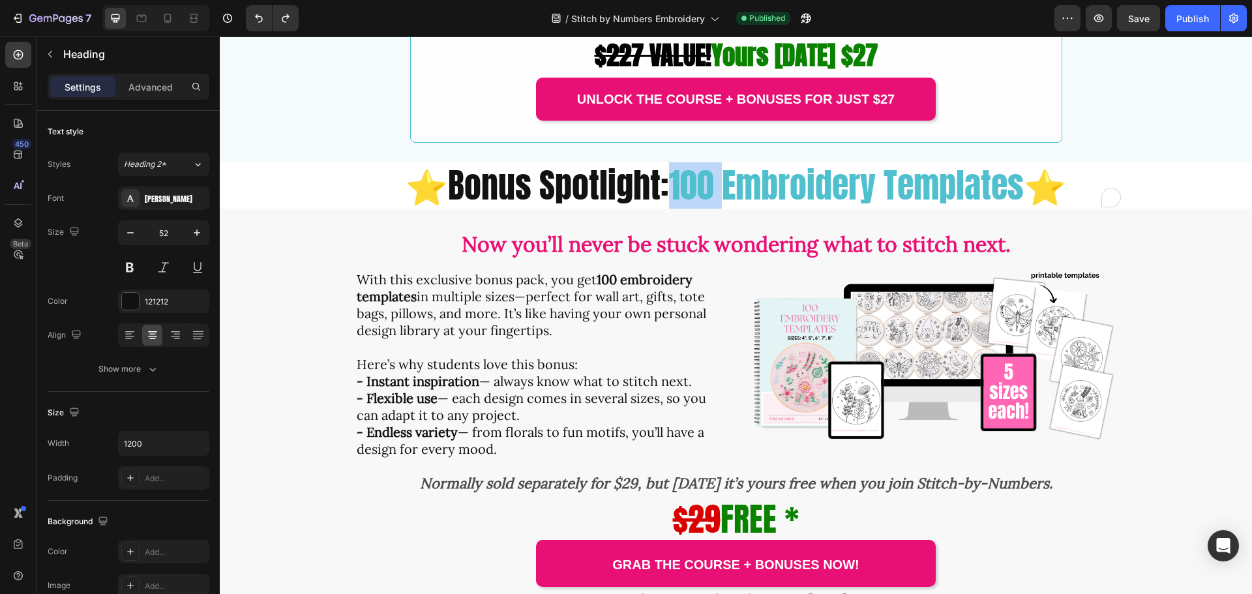
click at [680, 183] on span "100 Embroidery Templates" at bounding box center [846, 185] width 355 height 51
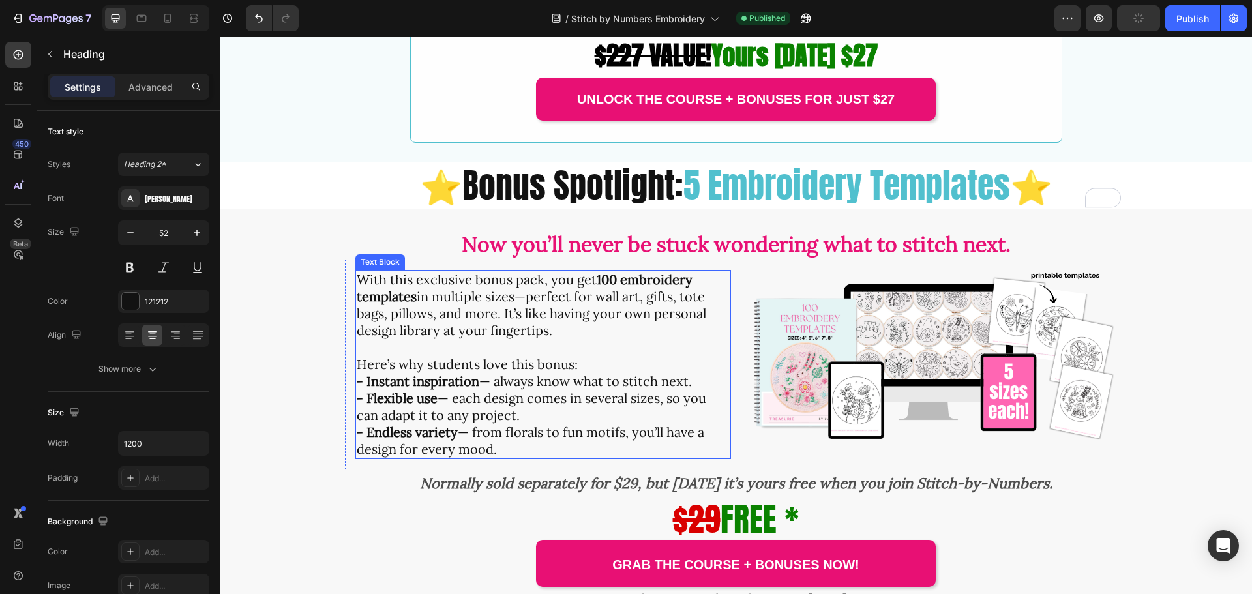
click at [607, 282] on strong "100 embroidery templates" at bounding box center [525, 287] width 336 height 33
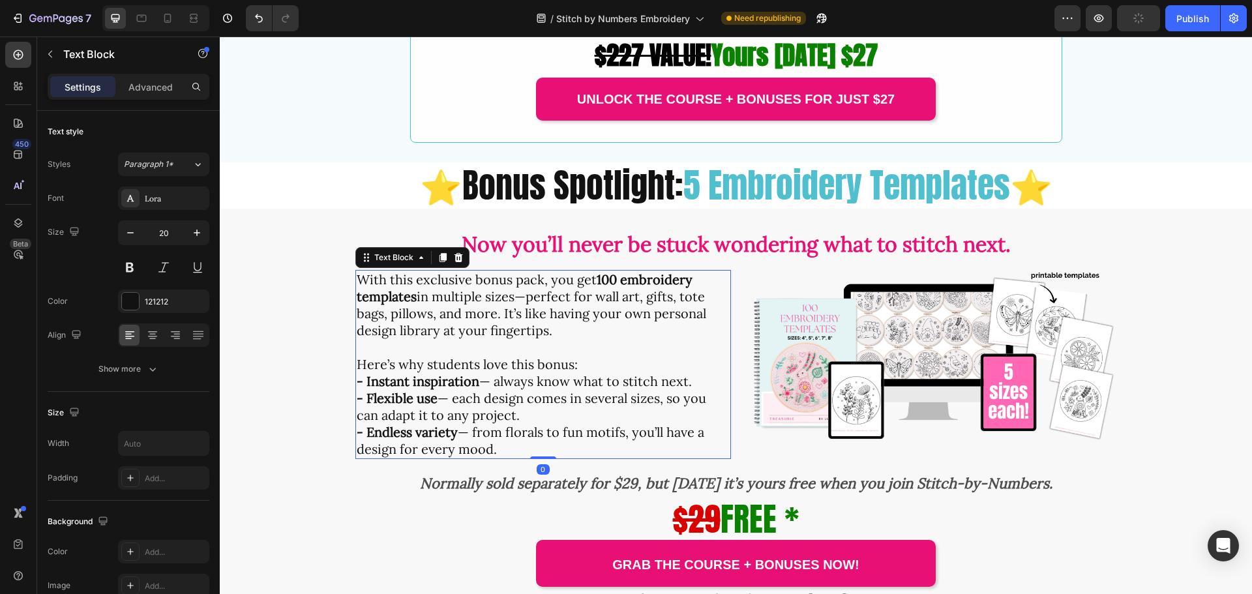
click at [598, 280] on strong "100 embroidery templates" at bounding box center [525, 287] width 336 height 33
drag, startPoint x: 594, startPoint y: 279, endPoint x: 612, endPoint y: 282, distance: 17.9
click at [612, 282] on strong "100 embroidery templates" at bounding box center [525, 287] width 336 height 33
click at [534, 436] on p "- Endless variety — from florals to fun motifs, you’ll have a design for every …" at bounding box center [543, 441] width 373 height 34
click at [429, 436] on strong "- Endless variety" at bounding box center [407, 432] width 101 height 16
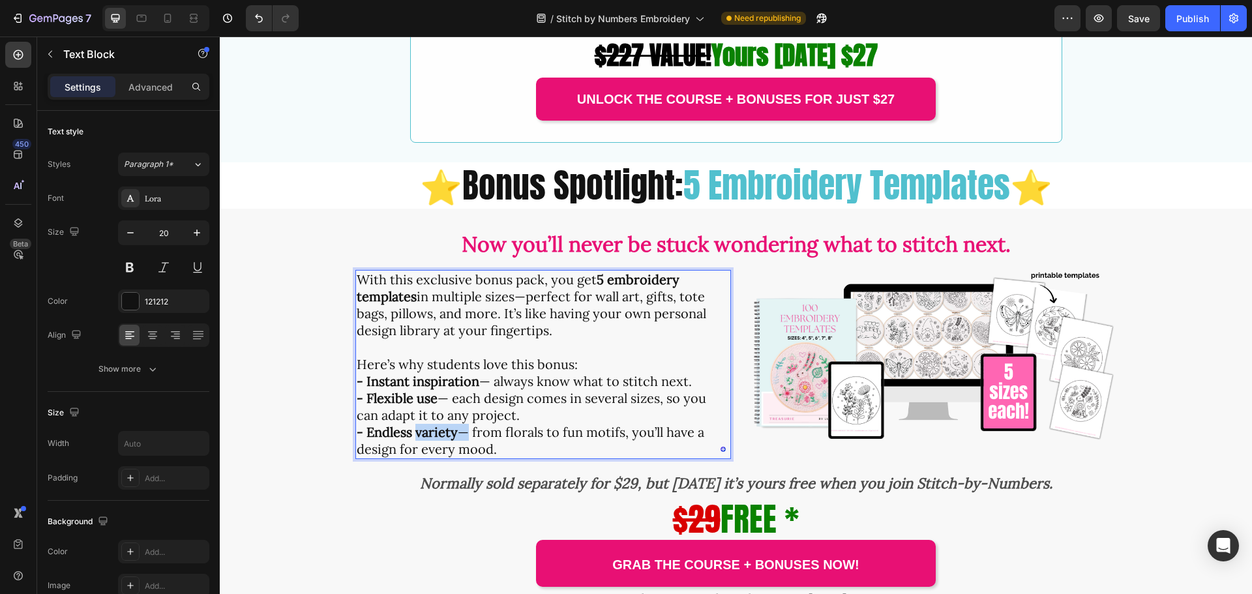
click at [429, 436] on strong "- Endless variety" at bounding box center [407, 432] width 101 height 16
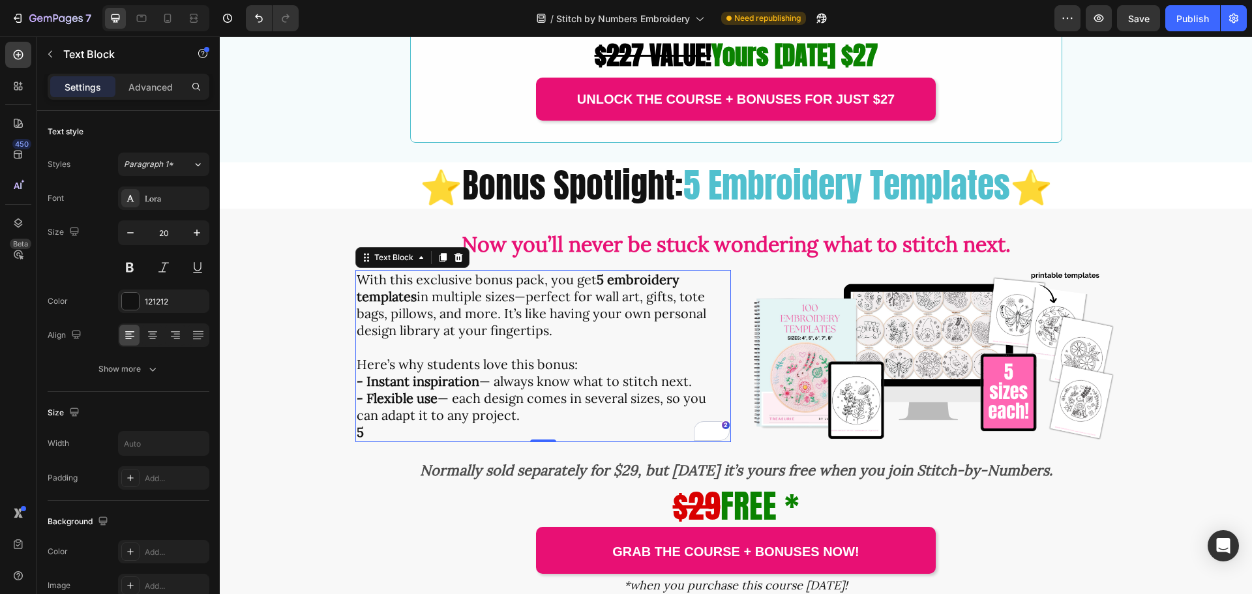
click at [530, 412] on p "- Flexible use — each design comes in several sizes, so you can adapt it to any…" at bounding box center [543, 407] width 373 height 34
click at [371, 425] on p "5" at bounding box center [543, 432] width 373 height 17
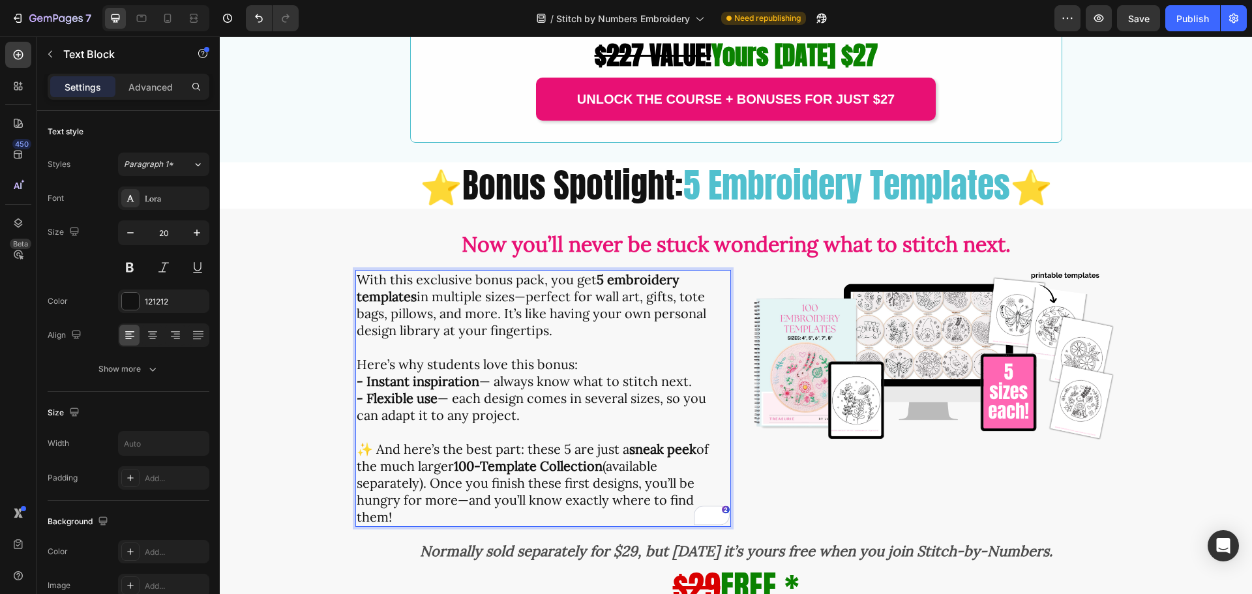
click at [381, 439] on p "Rich Text Editor. Editing area: main" at bounding box center [543, 432] width 373 height 17
drag, startPoint x: 375, startPoint y: 448, endPoint x: 507, endPoint y: 449, distance: 132.4
click at [517, 456] on p "✨ And here’s the best part: these 5 are just a sneak peek of the much larger 10…" at bounding box center [543, 483] width 373 height 85
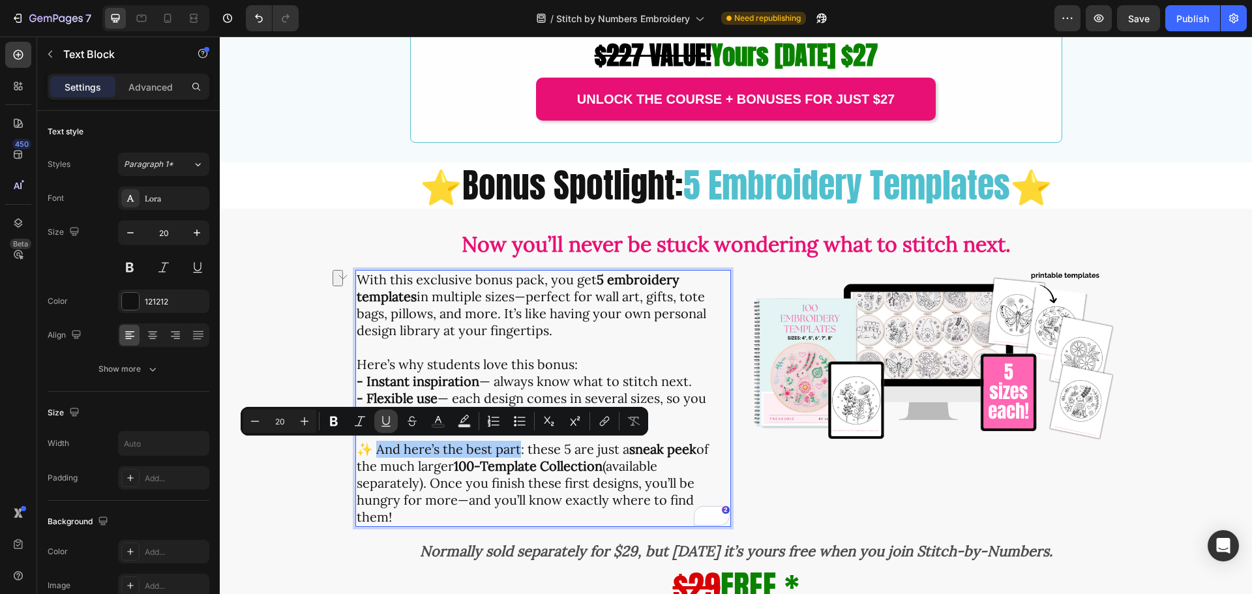
click at [388, 419] on icon "Editor contextual toolbar" at bounding box center [386, 421] width 13 height 13
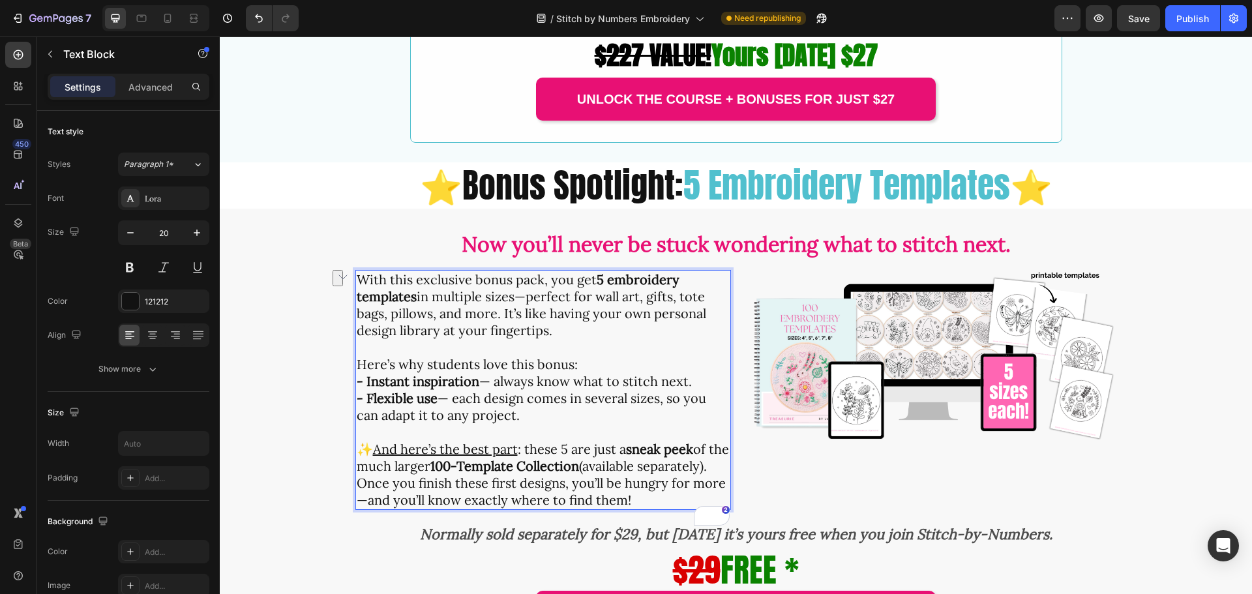
click at [402, 463] on p "✨ And here’s the best part : these 5 are just a sneak peek of the much larger 1…" at bounding box center [543, 475] width 373 height 68
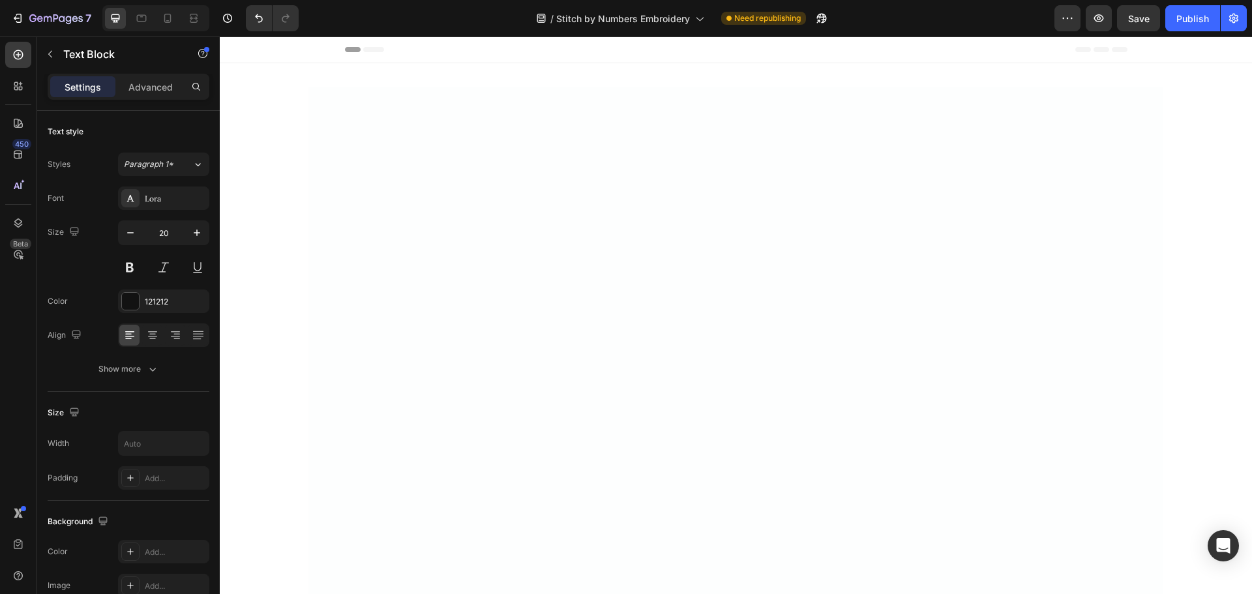
scroll to position [3392, 0]
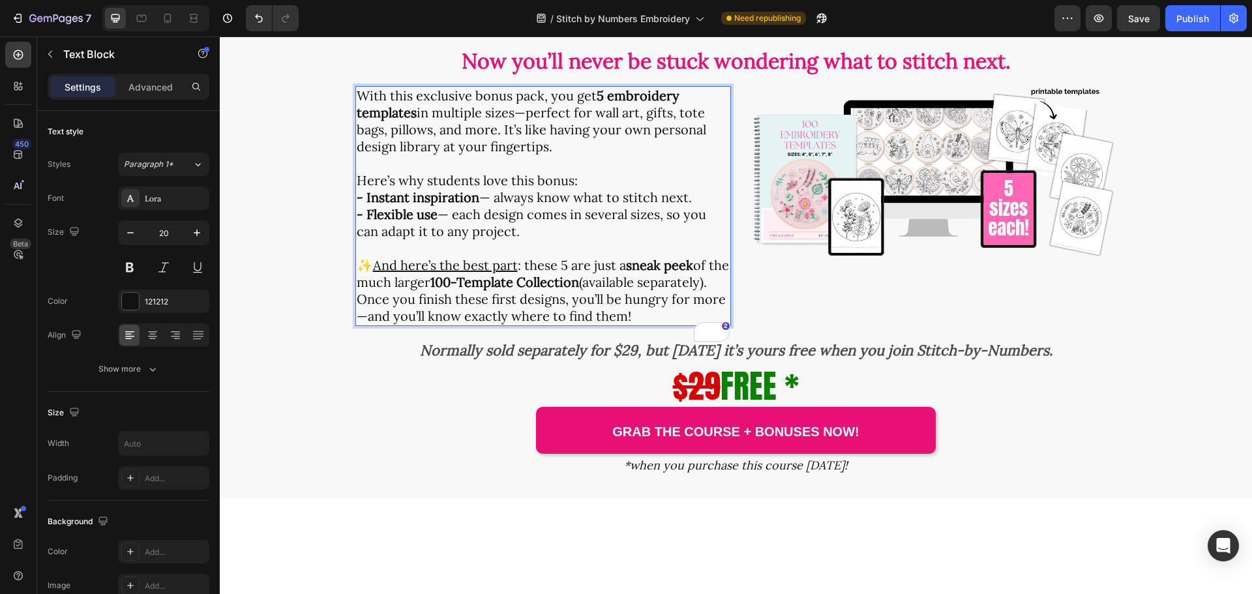
click at [416, 325] on p "✨ And here’s the best part : these 5 are just a sneak peek of the much larger 1…" at bounding box center [543, 291] width 373 height 68
click at [413, 325] on p "✨ And here’s the best part : these 5 are just a sneak peek of the much larger 1…" at bounding box center [543, 291] width 373 height 68
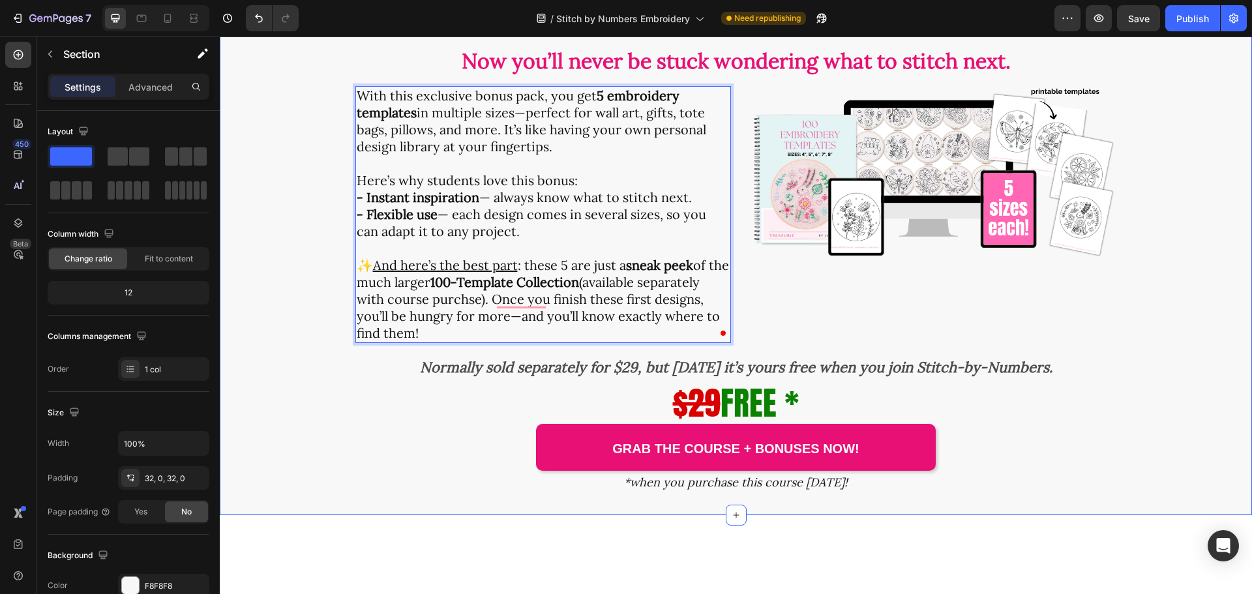
click at [294, 445] on div "Now you’ll never be stuck wondering what to stitch next. Heading With this excl…" at bounding box center [736, 270] width 1032 height 449
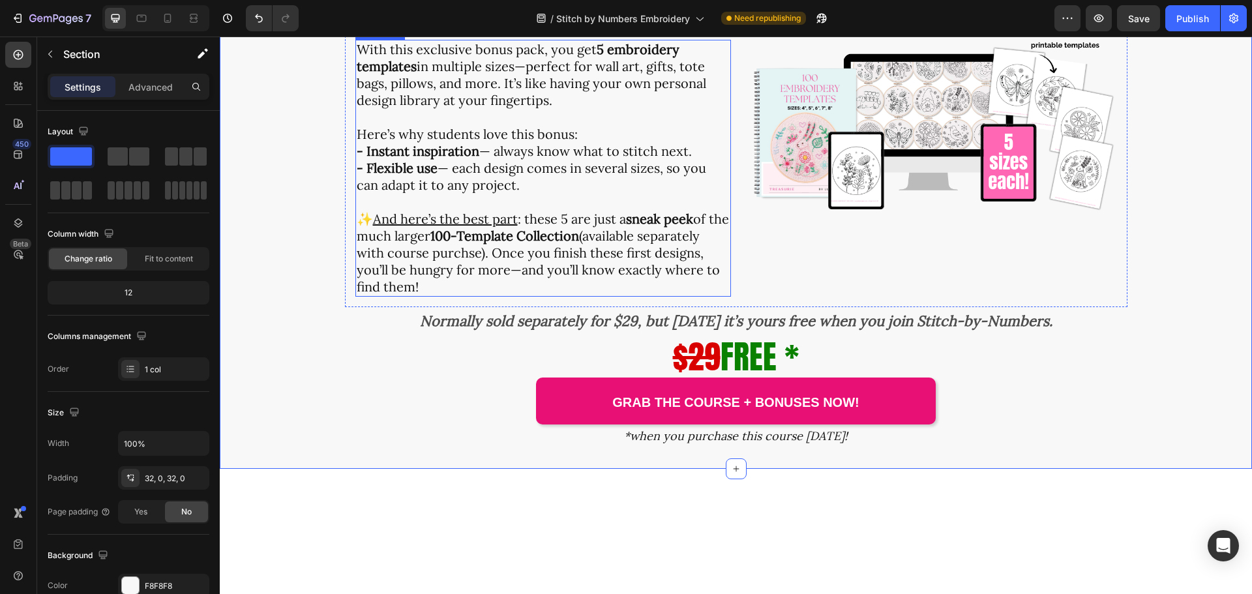
scroll to position [3457, 0]
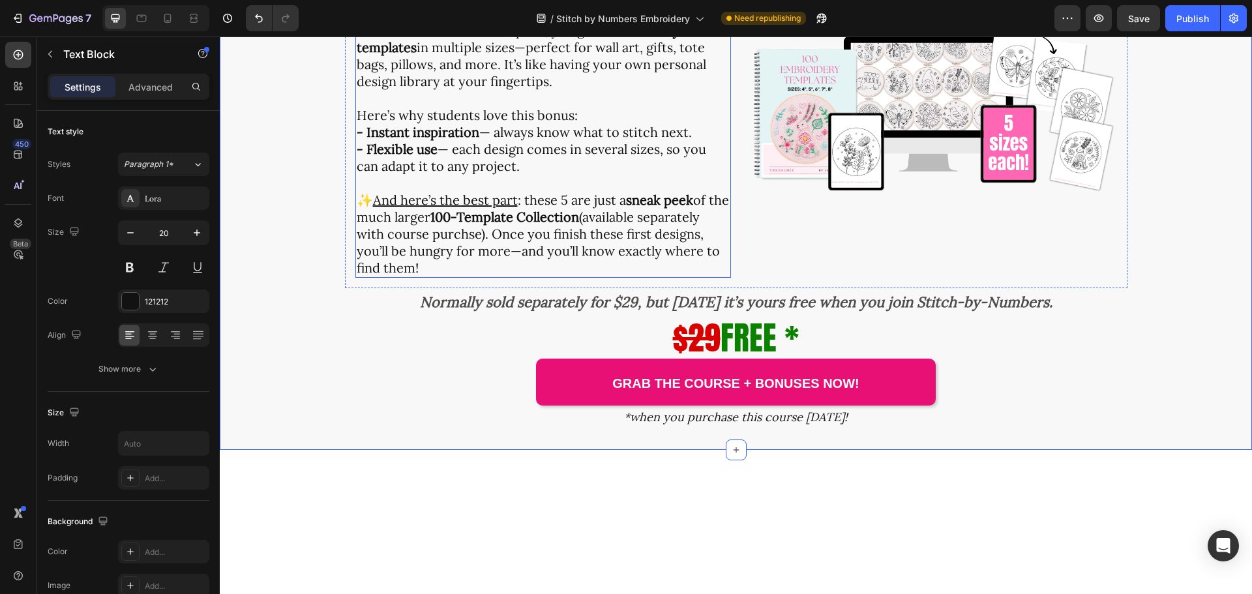
click at [714, 107] on p "Rich Text Editor. Editing area: main" at bounding box center [543, 98] width 373 height 17
click at [822, 197] on img at bounding box center [930, 109] width 376 height 176
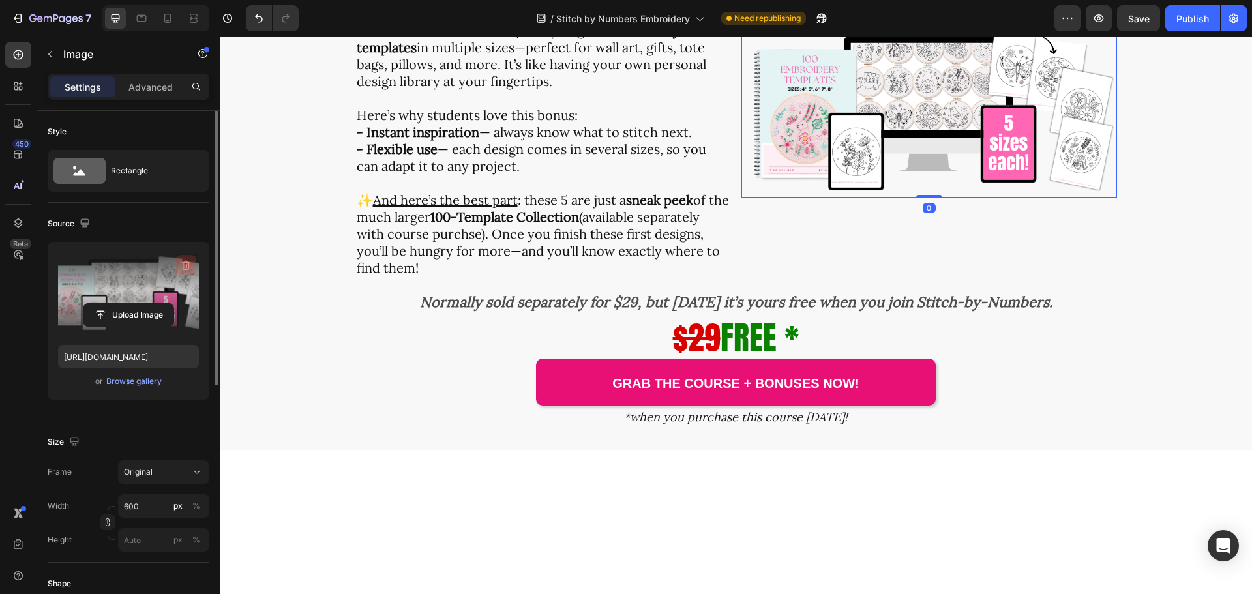
click at [185, 262] on icon "button" at bounding box center [186, 266] width 8 height 10
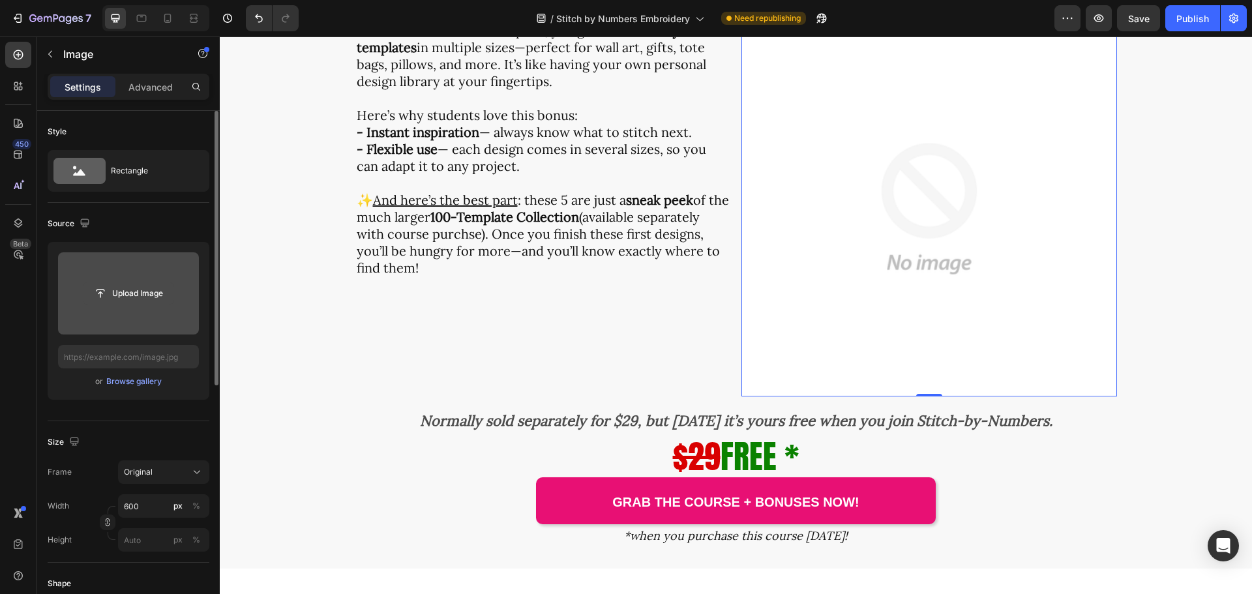
click at [131, 297] on input "file" at bounding box center [128, 293] width 90 height 22
click at [131, 292] on input "file" at bounding box center [128, 293] width 90 height 22
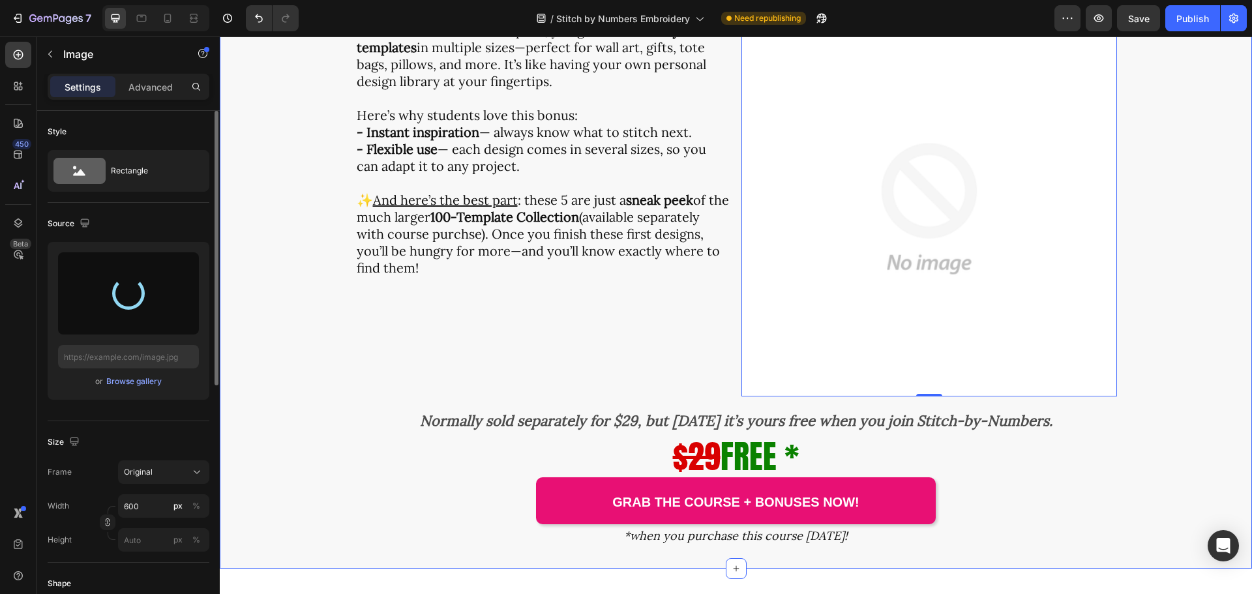
type input "https://cdn.shopify.com/s/files/1/0320/5285/files/gempages_568083811162653633-3…"
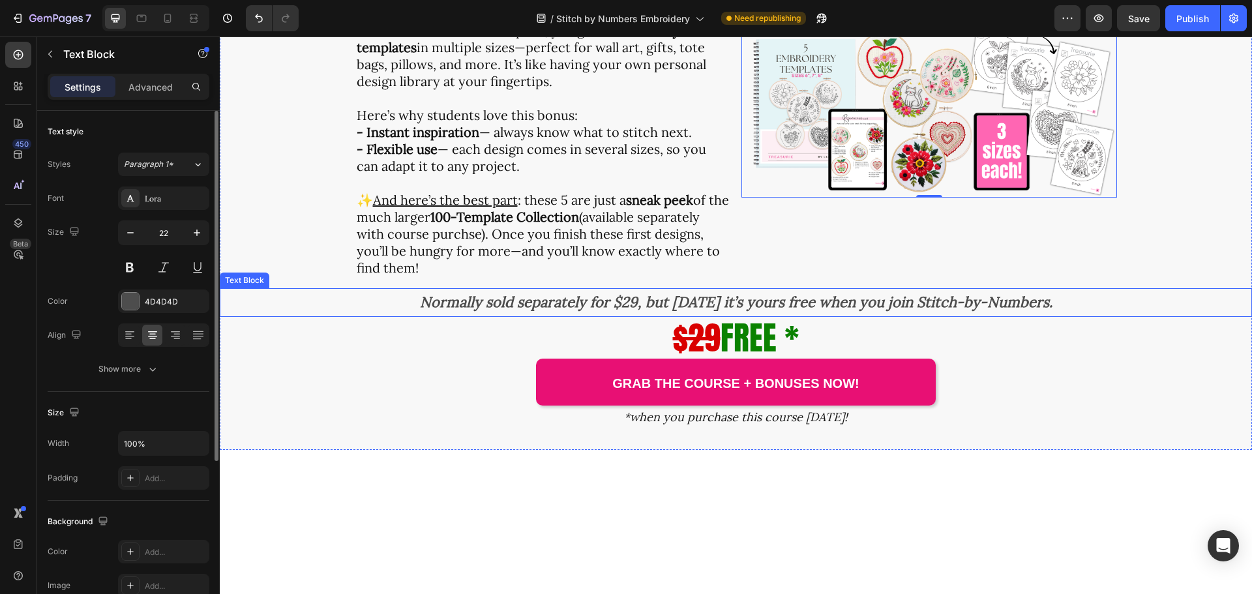
click at [536, 311] on strong "Normally sold separately for $29, but today it’s yours free when you join Stitc…" at bounding box center [736, 302] width 633 height 18
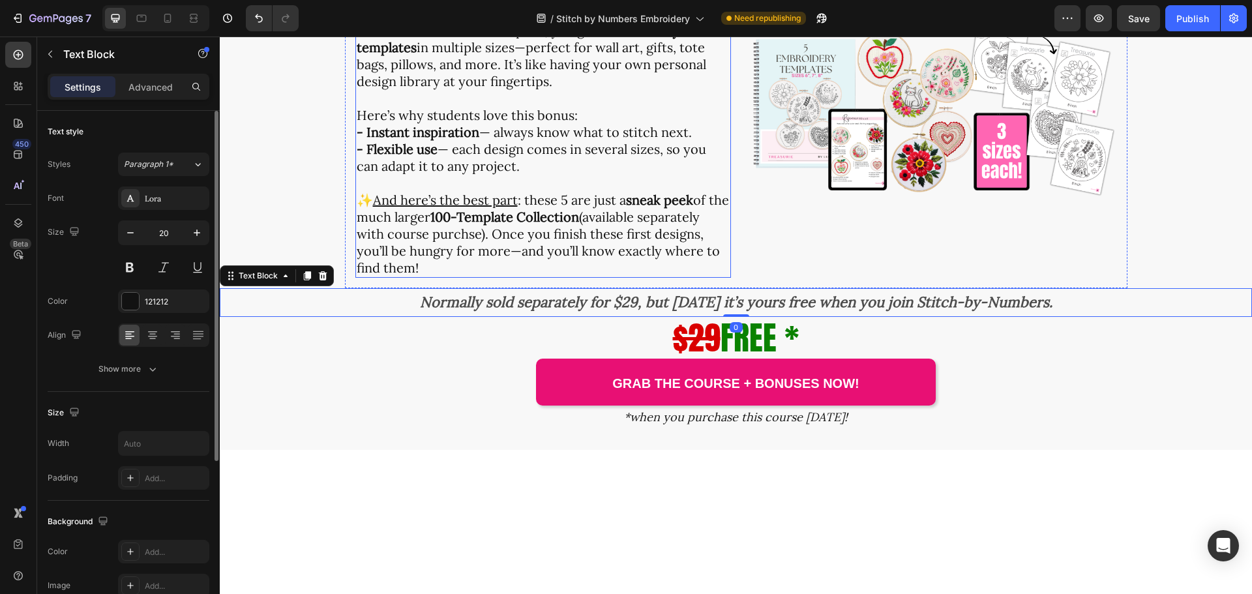
click at [493, 225] on strong "100-Template Collection" at bounding box center [504, 217] width 149 height 16
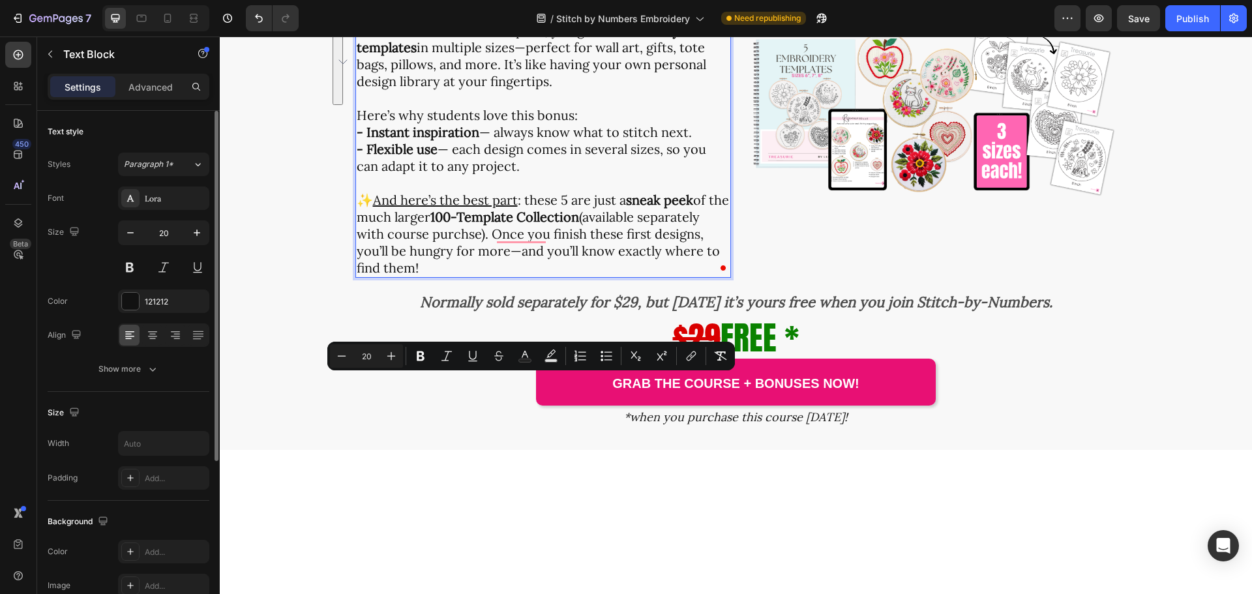
drag, startPoint x: 517, startPoint y: 449, endPoint x: 357, endPoint y: 387, distance: 171.4
click at [357, 277] on p "✨ And here’s the best part : these 5 are just a sneak peek of the much larger 1…" at bounding box center [543, 234] width 373 height 85
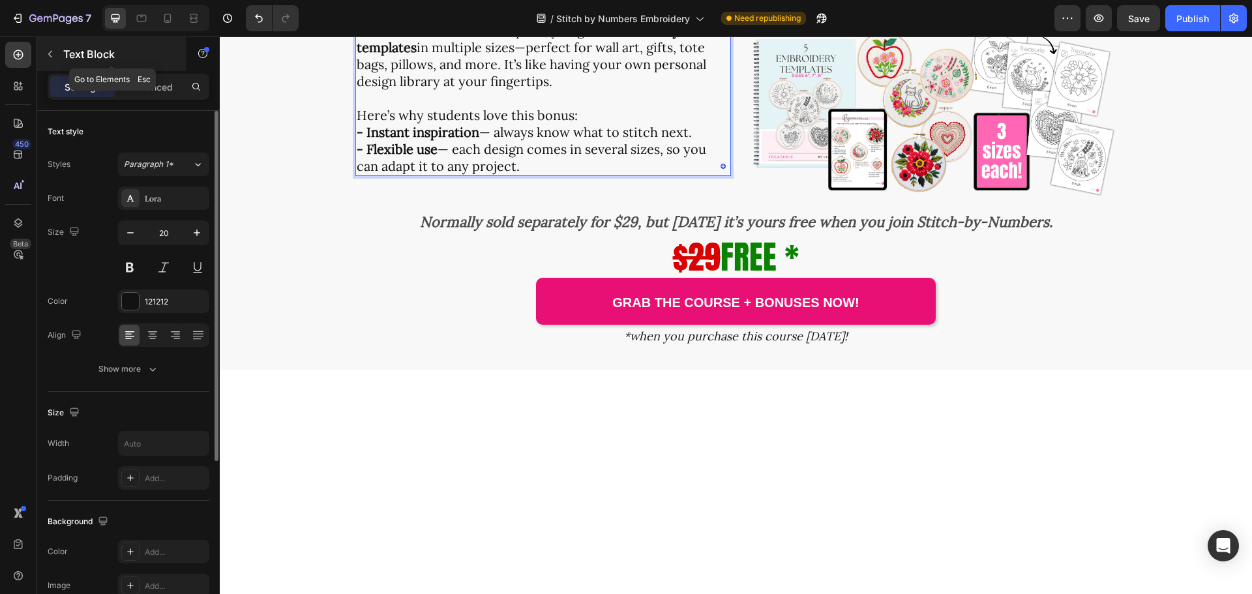
click at [54, 56] on icon "button" at bounding box center [50, 54] width 10 height 10
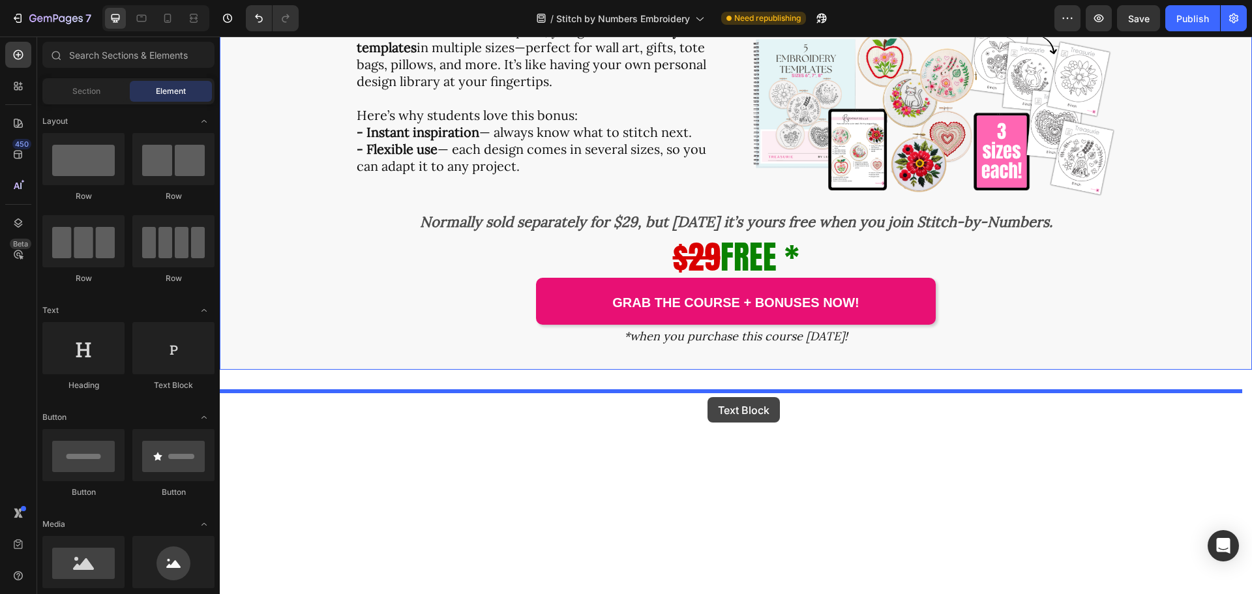
drag, startPoint x: 391, startPoint y: 402, endPoint x: 708, endPoint y: 397, distance: 317.0
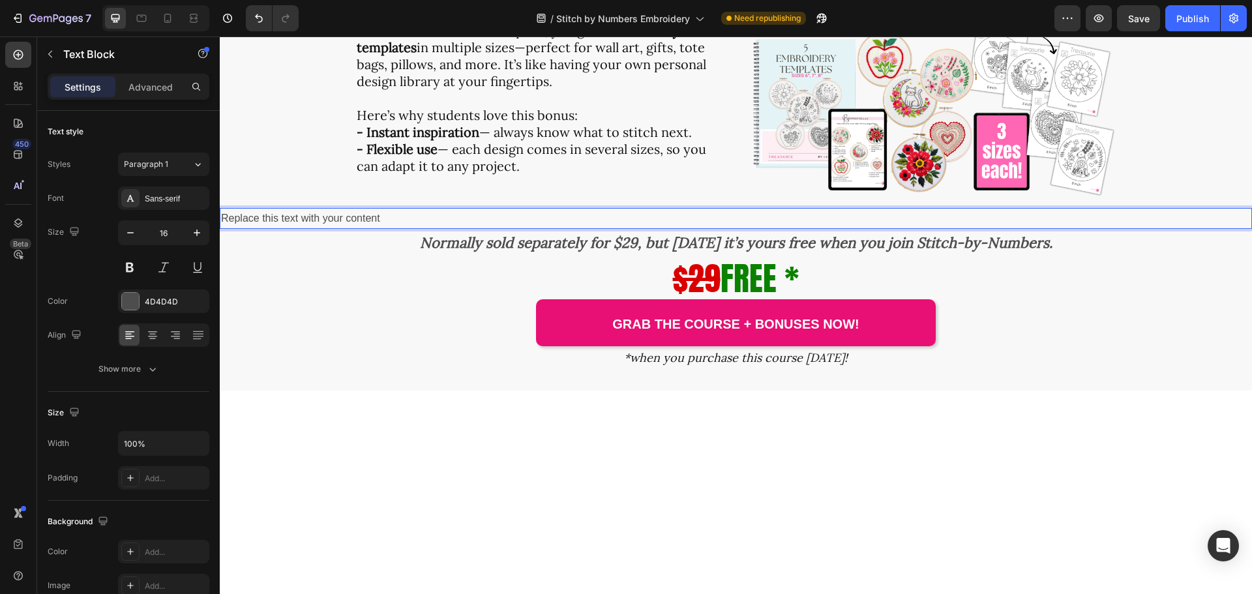
click at [742, 230] on div "Replace this text with your content" at bounding box center [736, 219] width 1032 height 22
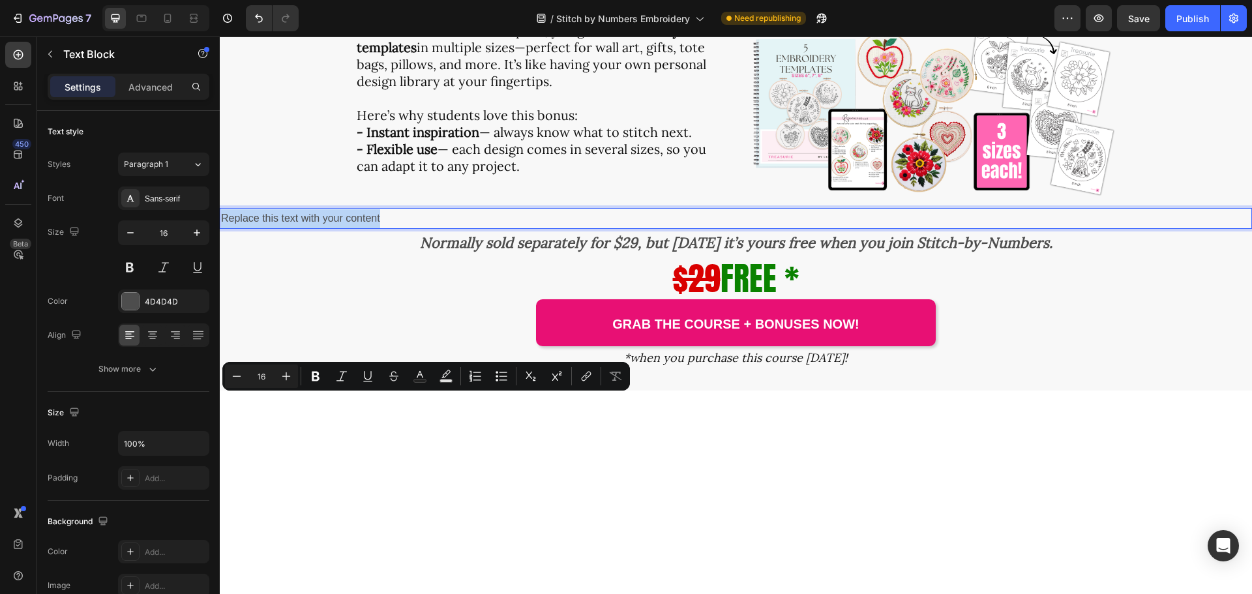
drag, startPoint x: 392, startPoint y: 406, endPoint x: 213, endPoint y: 404, distance: 179.4
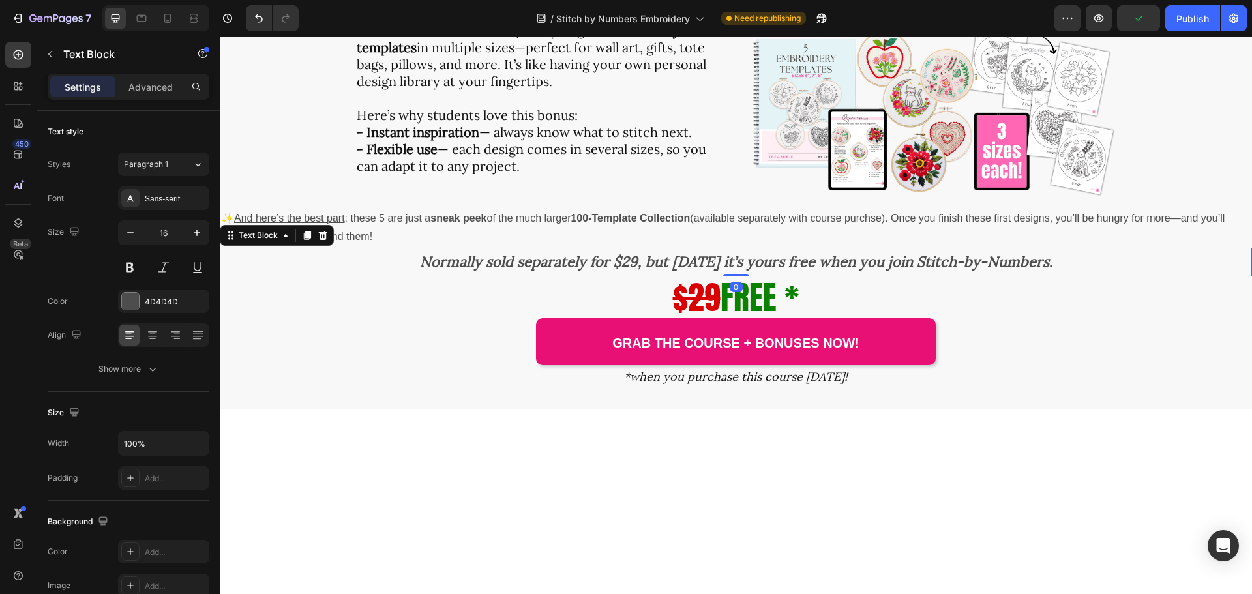
click at [631, 271] on strong "Normally sold separately for $29, but today it’s yours free when you join Stitc…" at bounding box center [736, 261] width 633 height 18
click at [627, 271] on strong "Normally sold separately for $29, but today it’s yours free when you join Stitc…" at bounding box center [736, 261] width 633 height 18
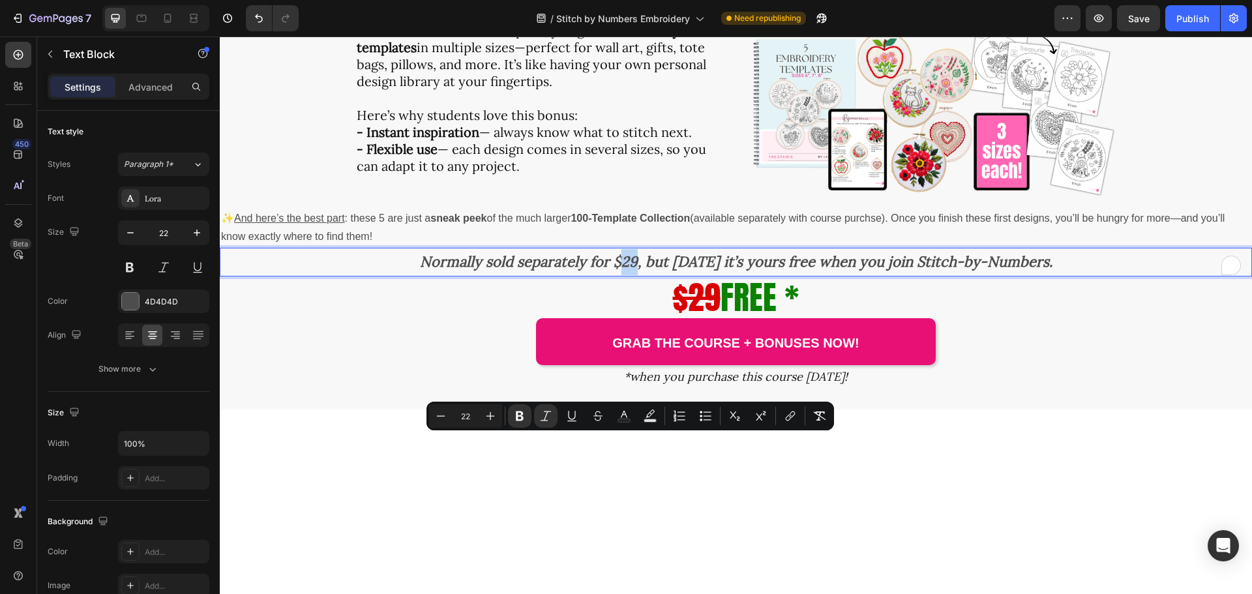
drag, startPoint x: 625, startPoint y: 446, endPoint x: 639, endPoint y: 448, distance: 13.8
click at [639, 271] on strong "Normally sold separately for $29, but today it’s yours free when you join Stitc…" at bounding box center [736, 261] width 633 height 18
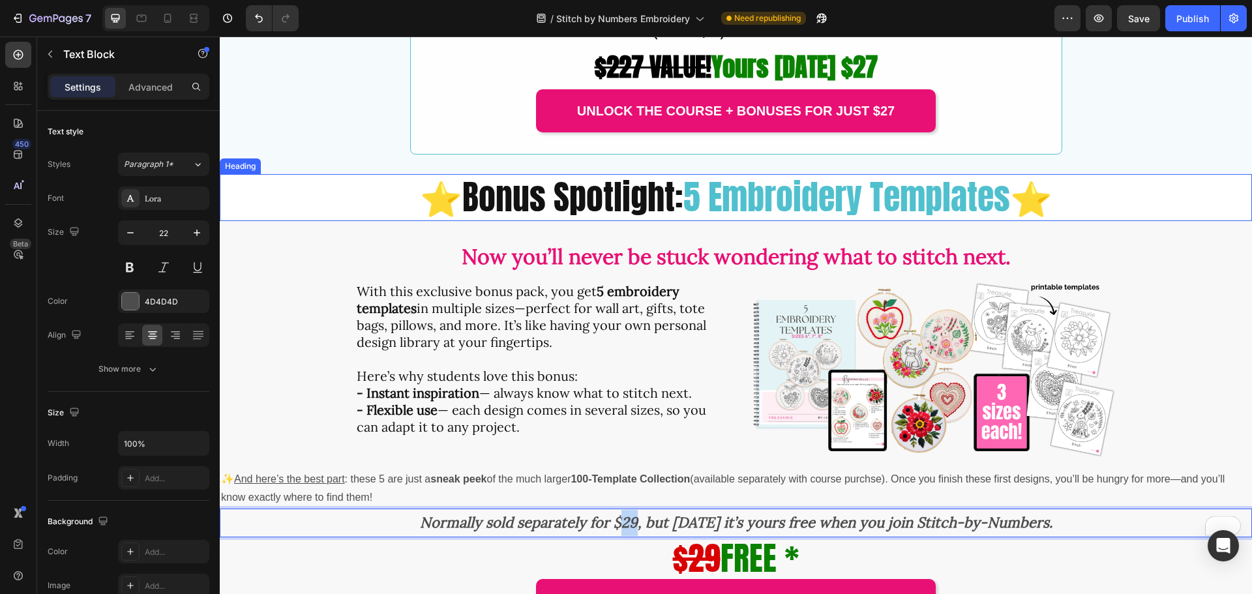
scroll to position [2935, 0]
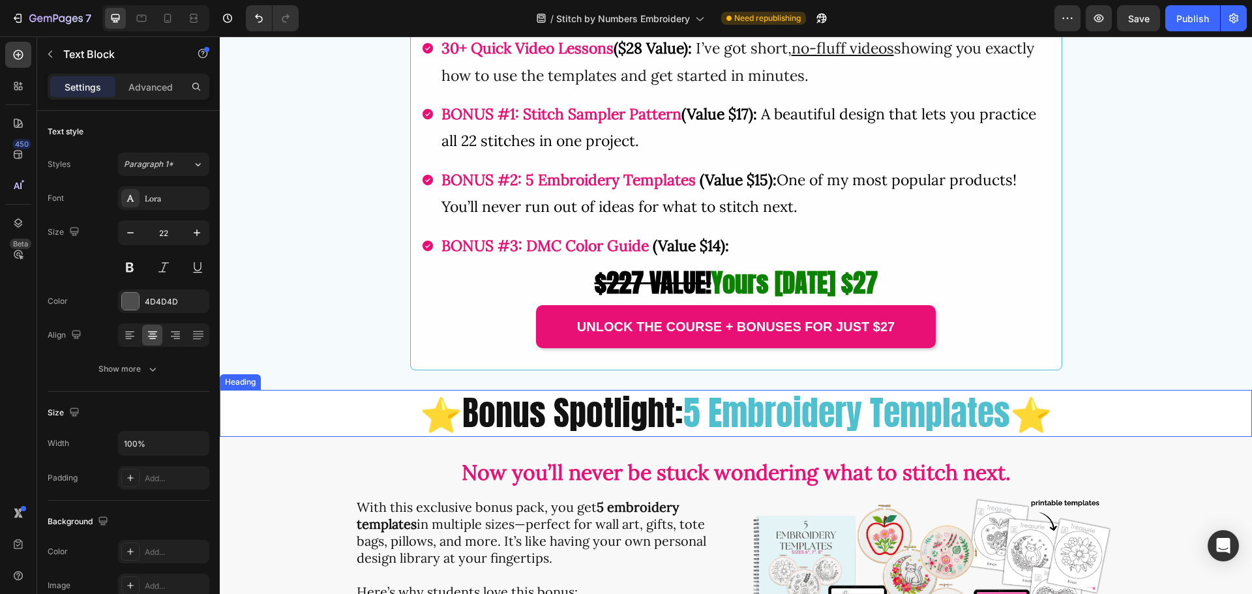
type input "16"
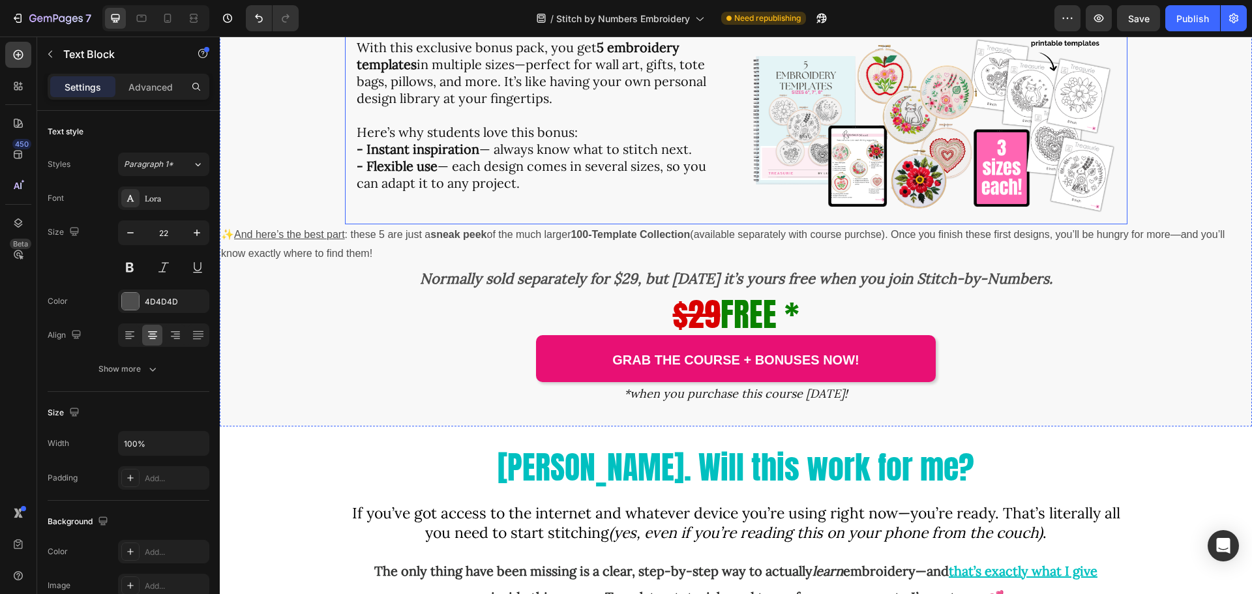
scroll to position [3653, 0]
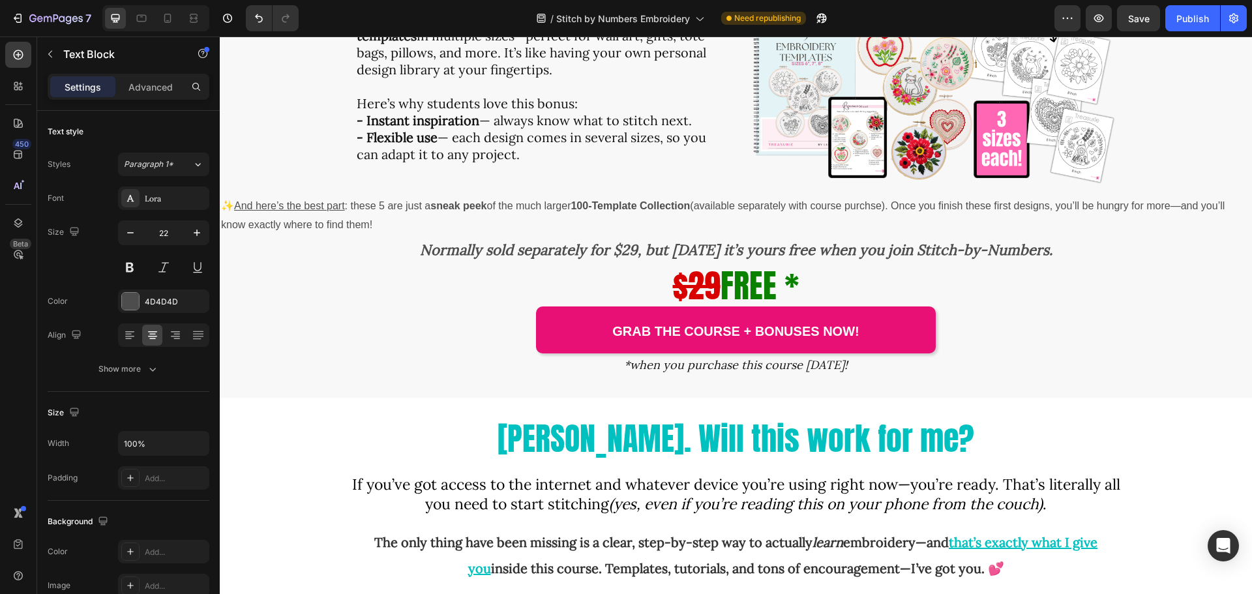
click at [625, 257] on strong "Normally sold separately for $29, but today it’s yours free when you join Stitc…" at bounding box center [736, 250] width 633 height 18
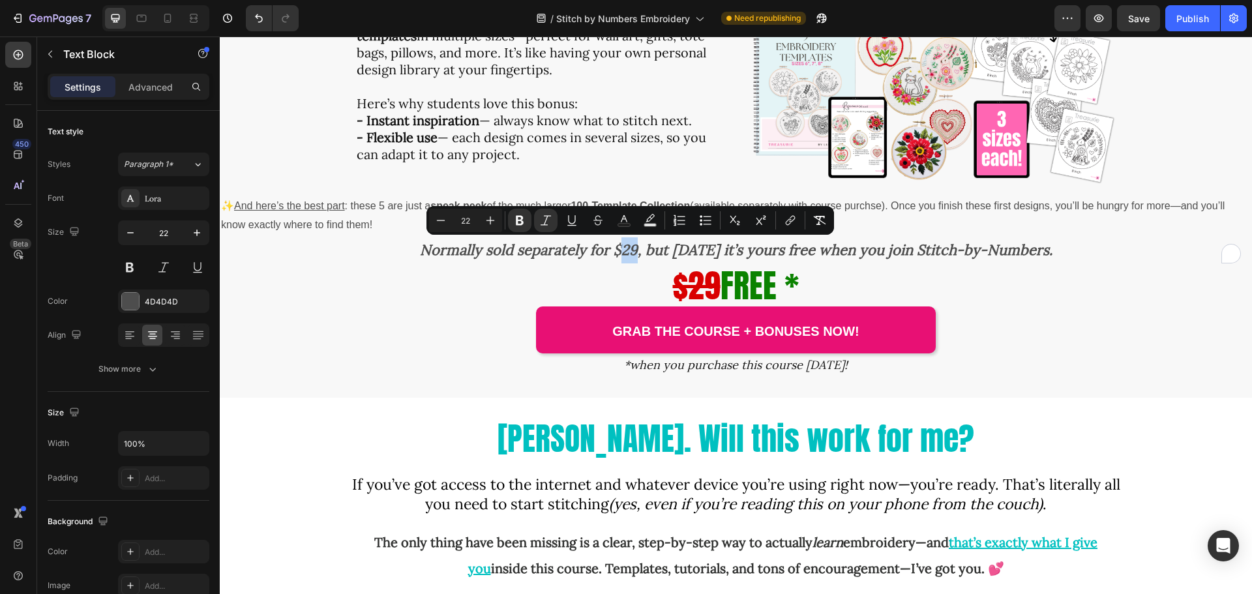
drag, startPoint x: 624, startPoint y: 252, endPoint x: 639, endPoint y: 254, distance: 14.5
click at [639, 254] on strong "Normally sold separately for $29, but today it’s yours free when you join Stitc…" at bounding box center [736, 250] width 633 height 18
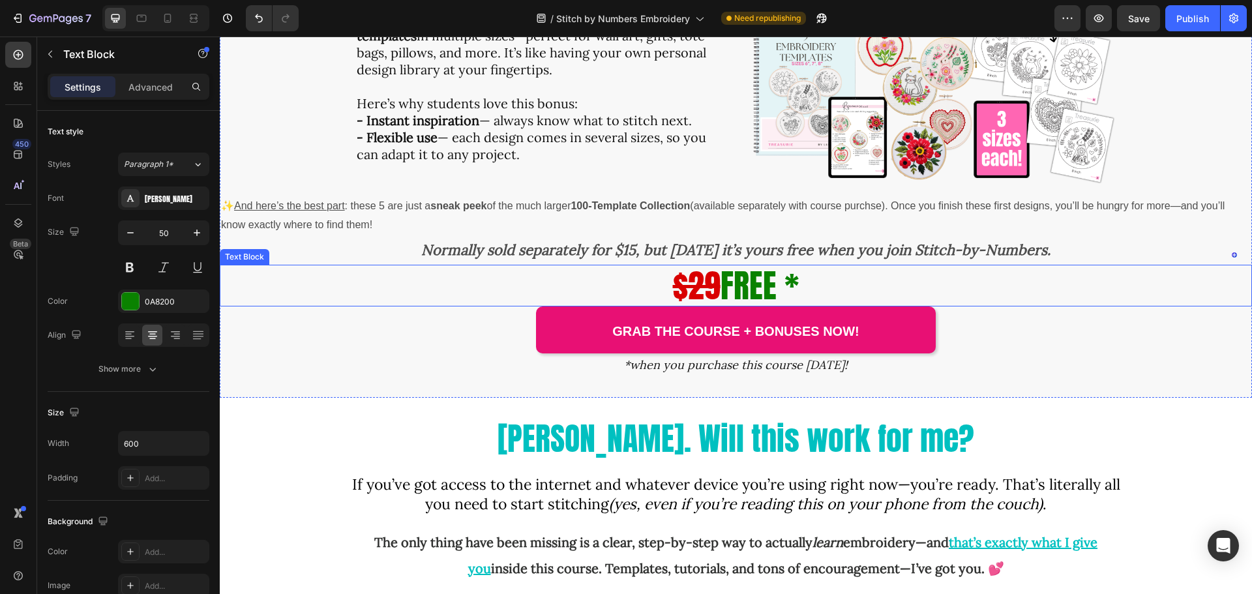
click at [693, 287] on s "$29" at bounding box center [697, 285] width 48 height 49
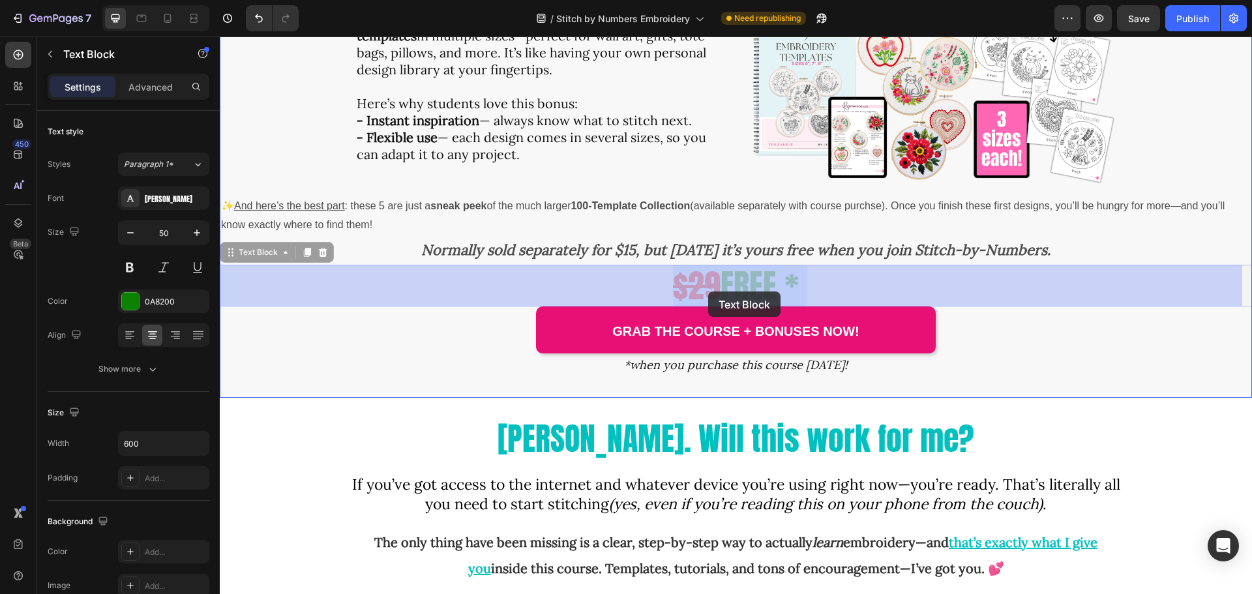
drag, startPoint x: 685, startPoint y: 290, endPoint x: 706, endPoint y: 292, distance: 20.9
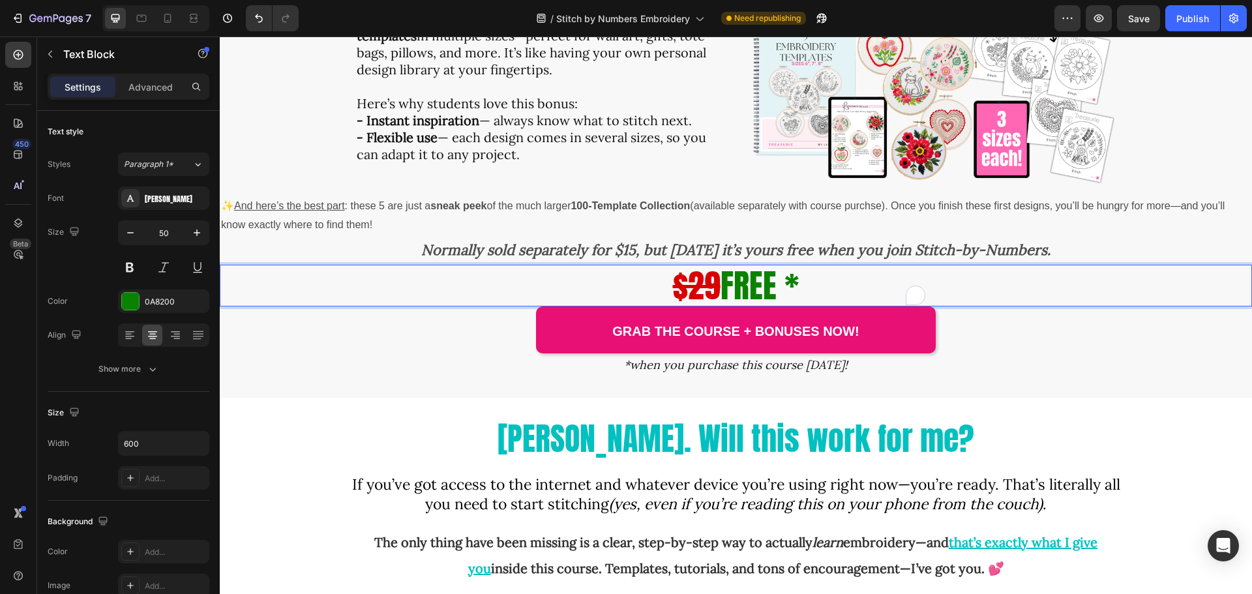
click at [710, 294] on s "$29" at bounding box center [697, 285] width 48 height 49
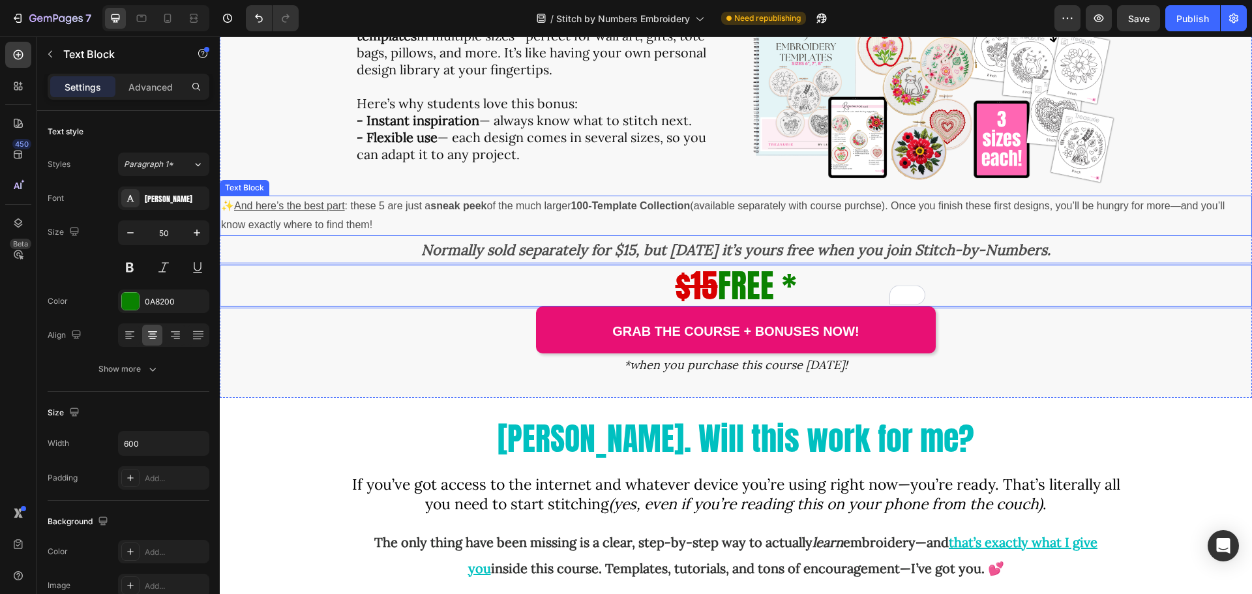
click at [350, 202] on p "✨ And here’s the best part : these 5 are just a sneak peek of the much larger 1…" at bounding box center [736, 216] width 1030 height 38
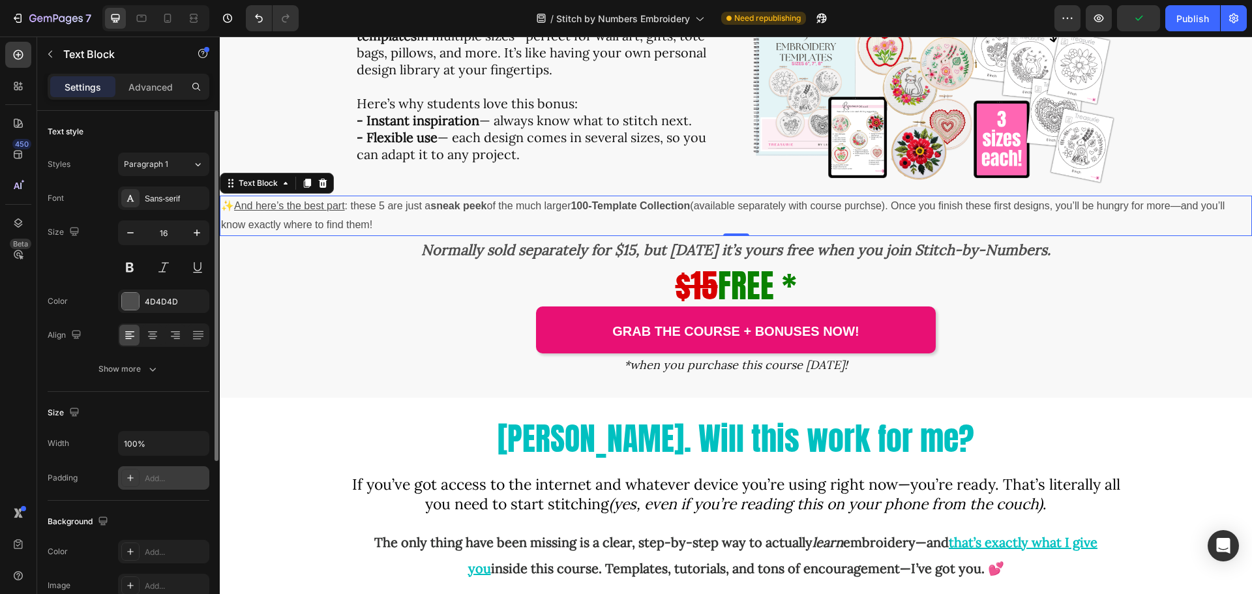
scroll to position [65, 0]
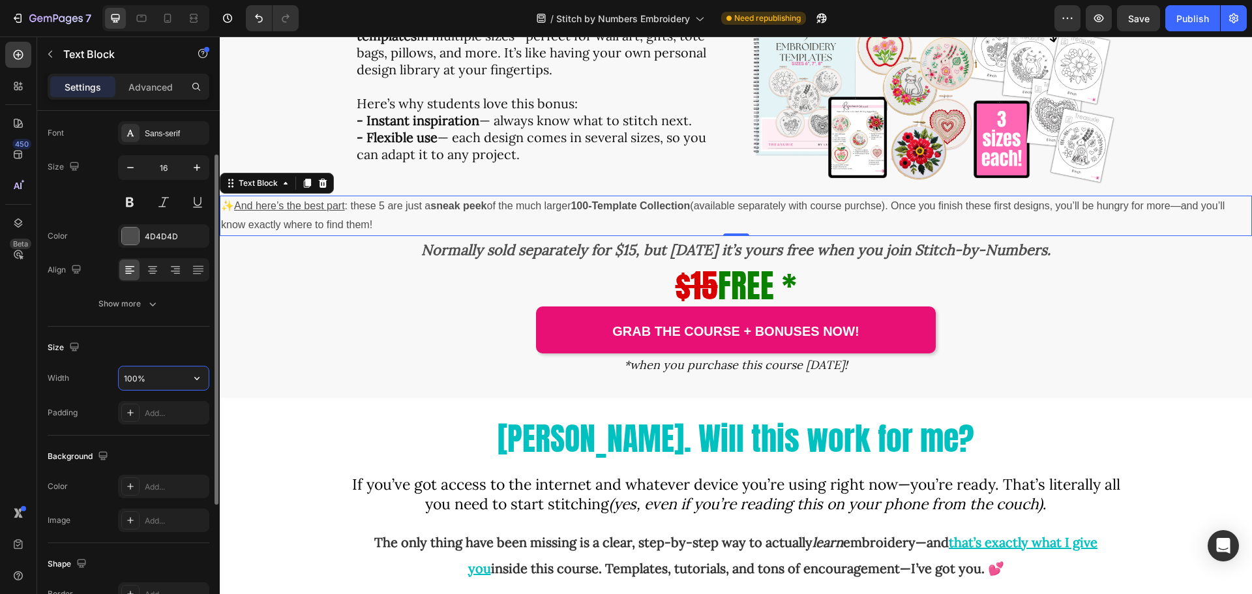
click at [153, 374] on input "100%" at bounding box center [164, 378] width 90 height 23
drag, startPoint x: 155, startPoint y: 376, endPoint x: 121, endPoint y: 382, distance: 33.9
click at [121, 382] on input "100%" at bounding box center [164, 378] width 90 height 23
click at [164, 380] on input "100%" at bounding box center [164, 378] width 90 height 23
click at [196, 376] on icon "button" at bounding box center [196, 378] width 13 height 13
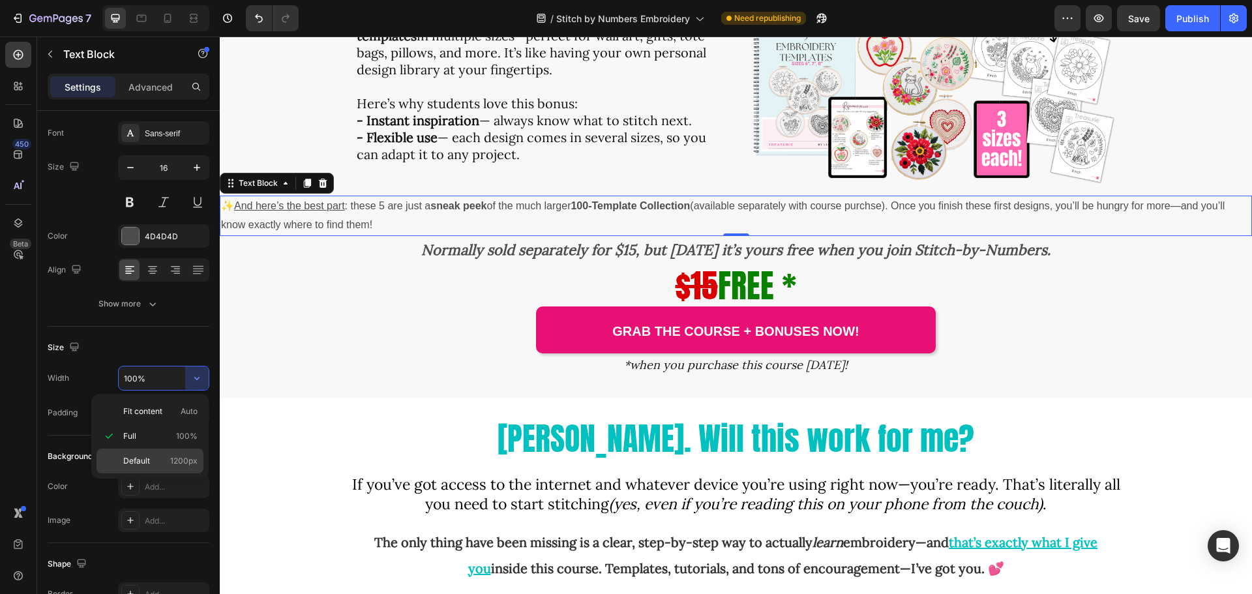
click at [179, 455] on span "1200px" at bounding box center [183, 461] width 27 height 12
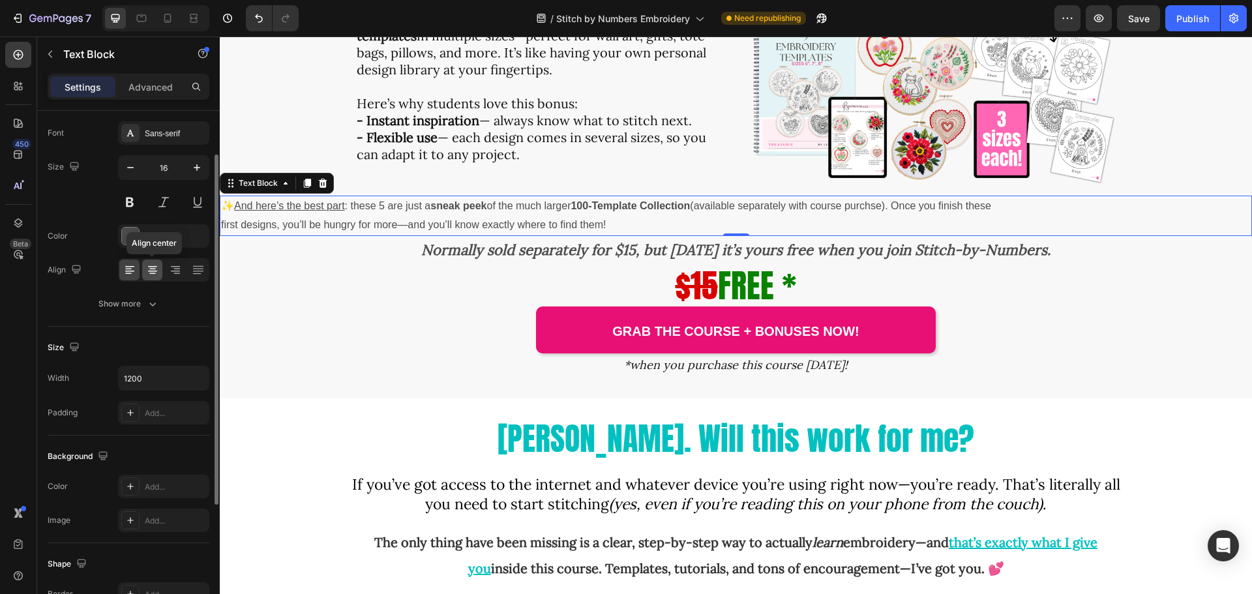
click at [153, 270] on icon at bounding box center [152, 270] width 13 height 13
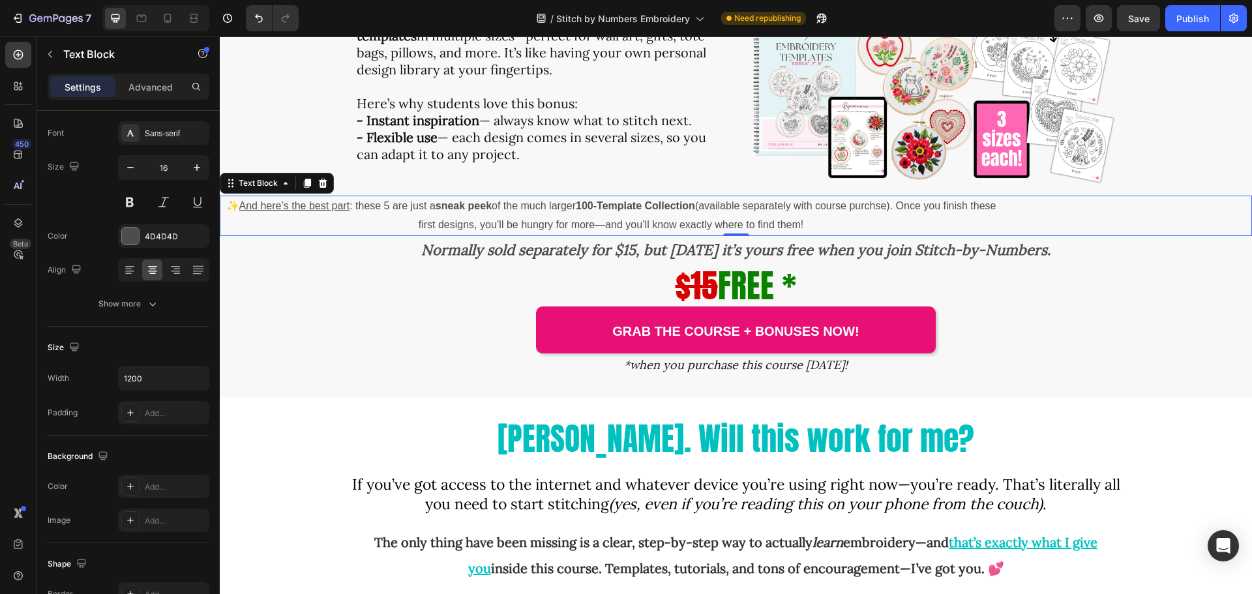
click at [824, 219] on p "✨ And here’s the best part : these 5 are just a sneak peek of the much larger 1…" at bounding box center [611, 216] width 780 height 38
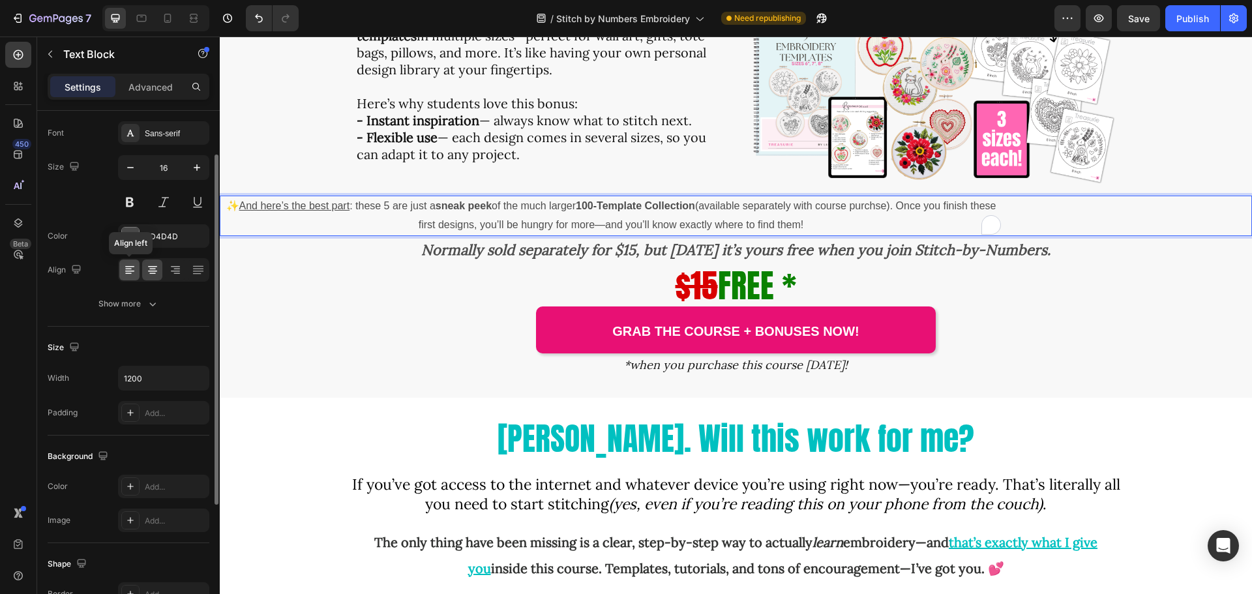
click at [130, 268] on icon at bounding box center [129, 270] width 13 height 13
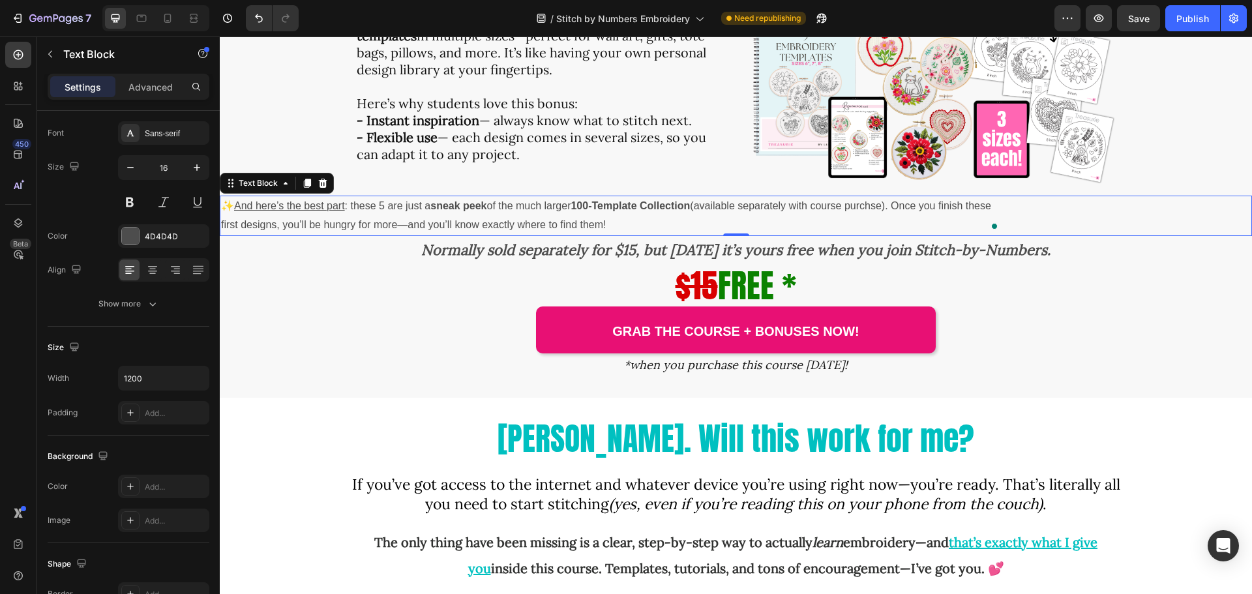
click at [386, 205] on p "✨ And here’s the best part : these 5 are just a sneak peek of the much larger 1…" at bounding box center [611, 216] width 780 height 38
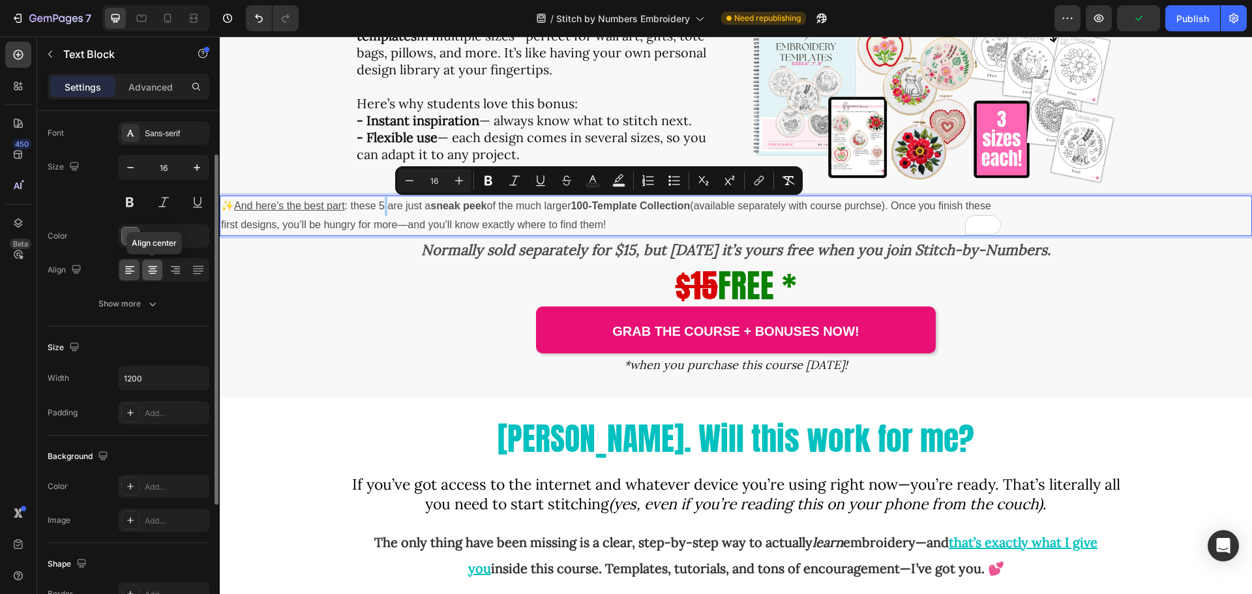
click at [153, 267] on icon at bounding box center [152, 266] width 9 height 1
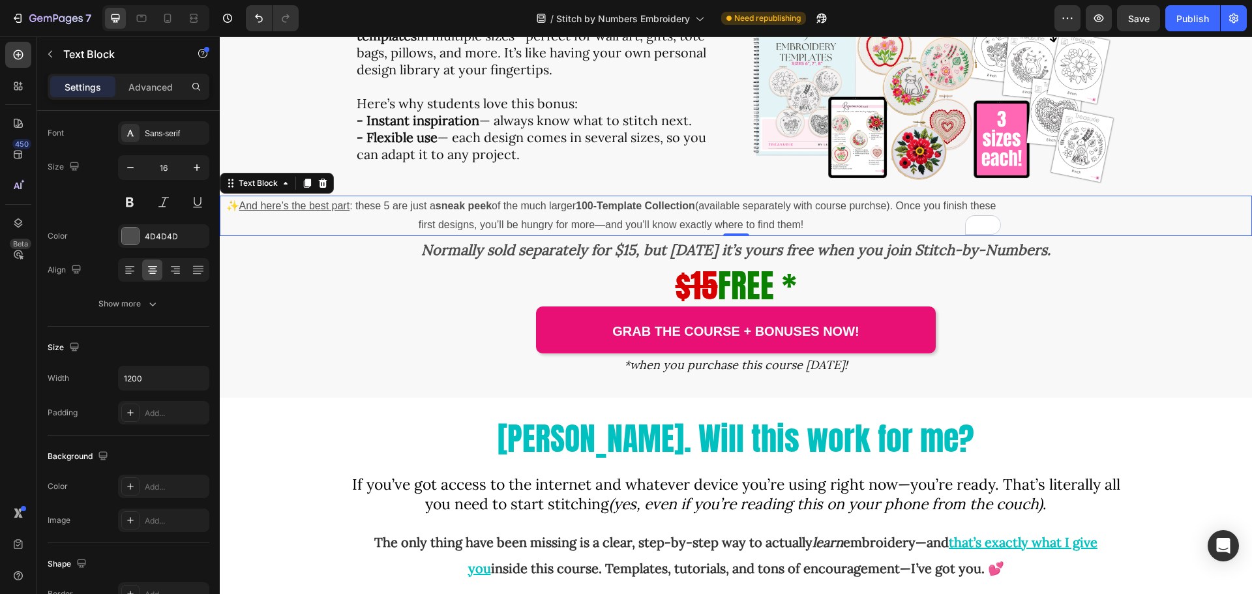
click at [249, 205] on u "And here’s the best part" at bounding box center [294, 205] width 111 height 11
click at [143, 376] on input "1200" at bounding box center [164, 378] width 90 height 23
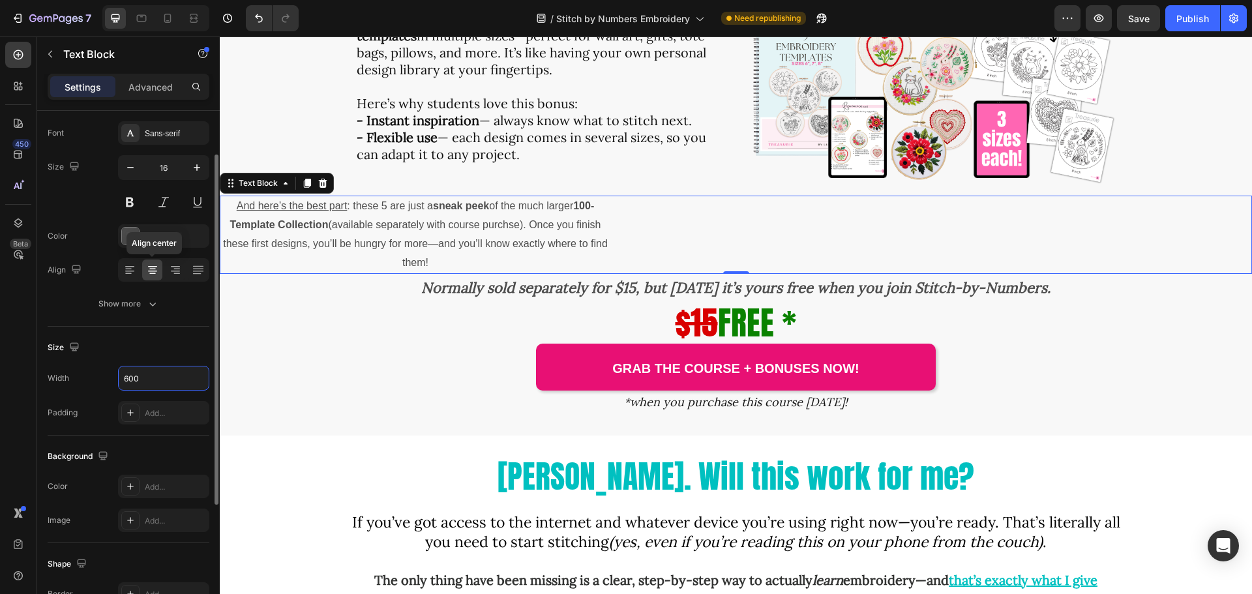
type input "600"
click at [149, 271] on icon at bounding box center [152, 270] width 13 height 13
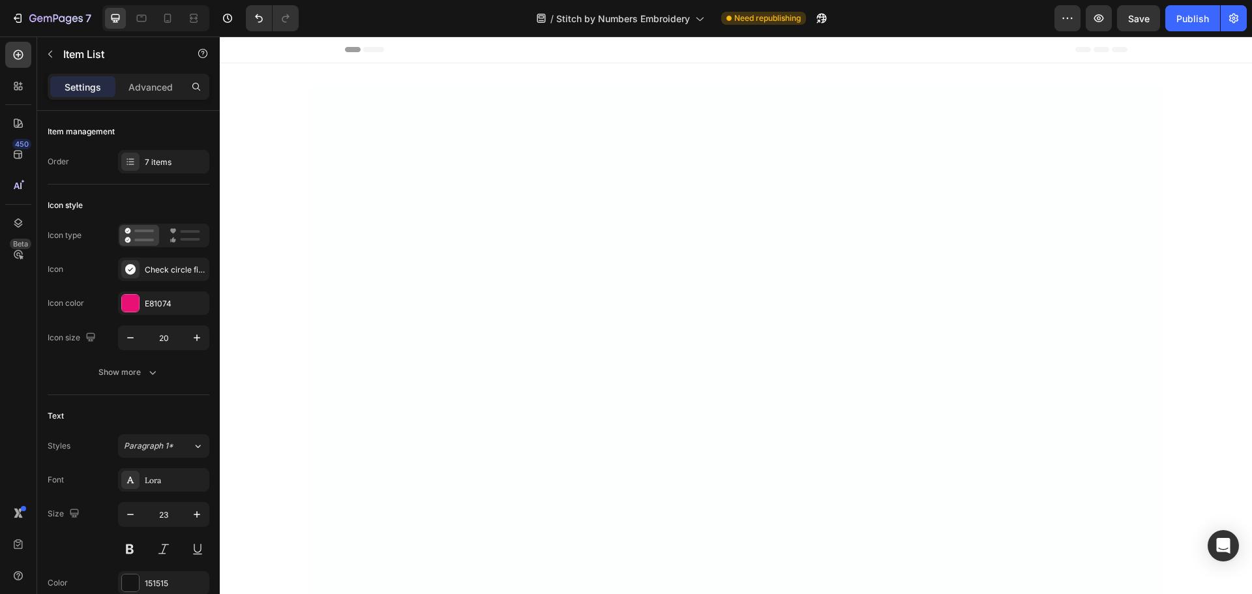
scroll to position [2935, 0]
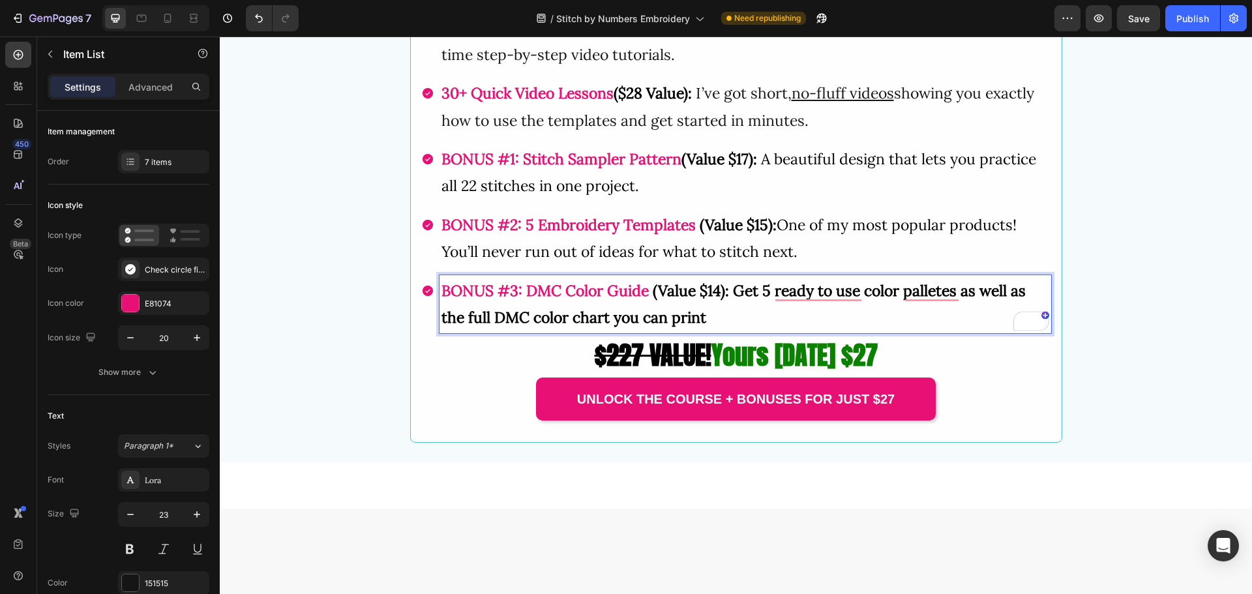
click at [733, 327] on strong "(Value $14): Get 5 ready to use color palletes as well as the full DMC color ch…" at bounding box center [734, 304] width 584 height 46
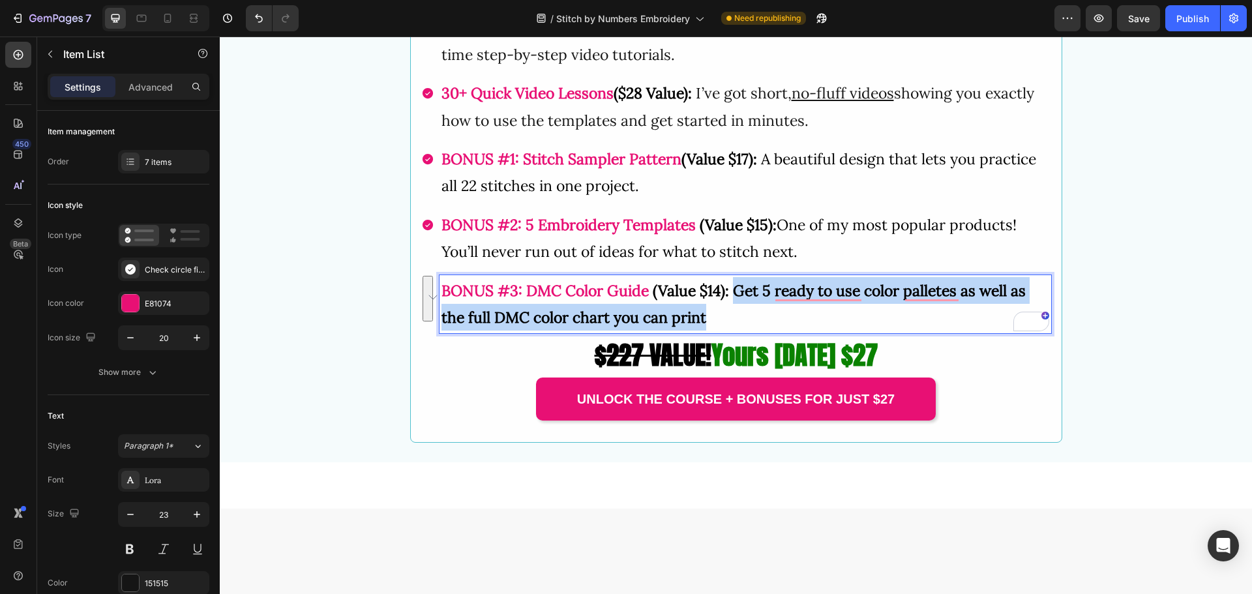
drag, startPoint x: 732, startPoint y: 474, endPoint x: 738, endPoint y: 494, distance: 21.1
click at [738, 331] on p "BONUS #3: DMC Color Guide (Value $14): Get 5 ready to use color palletes as wel…" at bounding box center [746, 304] width 608 height 54
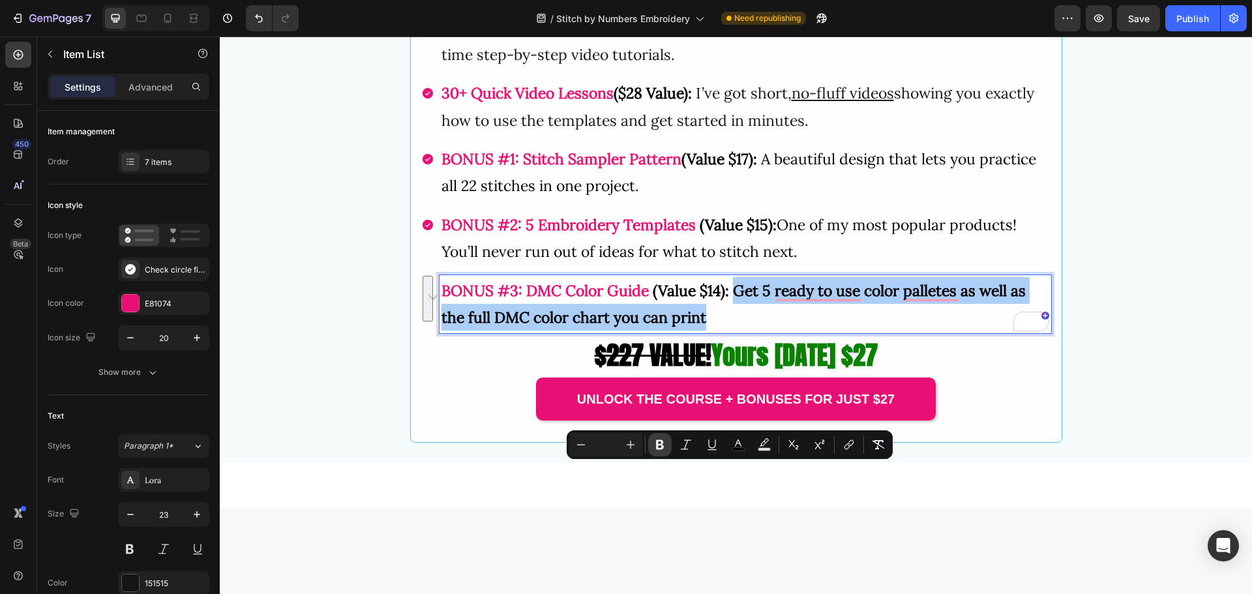
click at [659, 439] on icon "Editor contextual toolbar" at bounding box center [660, 444] width 13 height 13
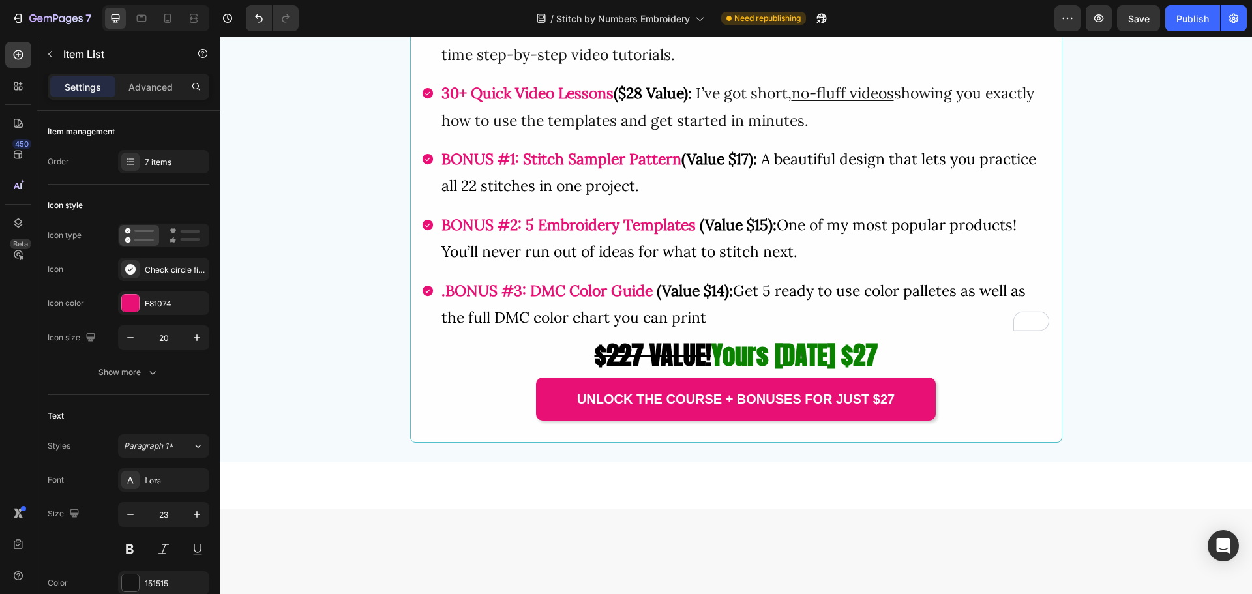
click at [442, 300] on strong ".BONUS #3:" at bounding box center [484, 290] width 85 height 19
click at [727, 331] on p "BONUS #3: DMC Color Guide (Value $14): Get 5 ready to use color palletes as wel…" at bounding box center [746, 304] width 608 height 54
click at [1197, 14] on div "Publish" at bounding box center [1193, 19] width 33 height 14
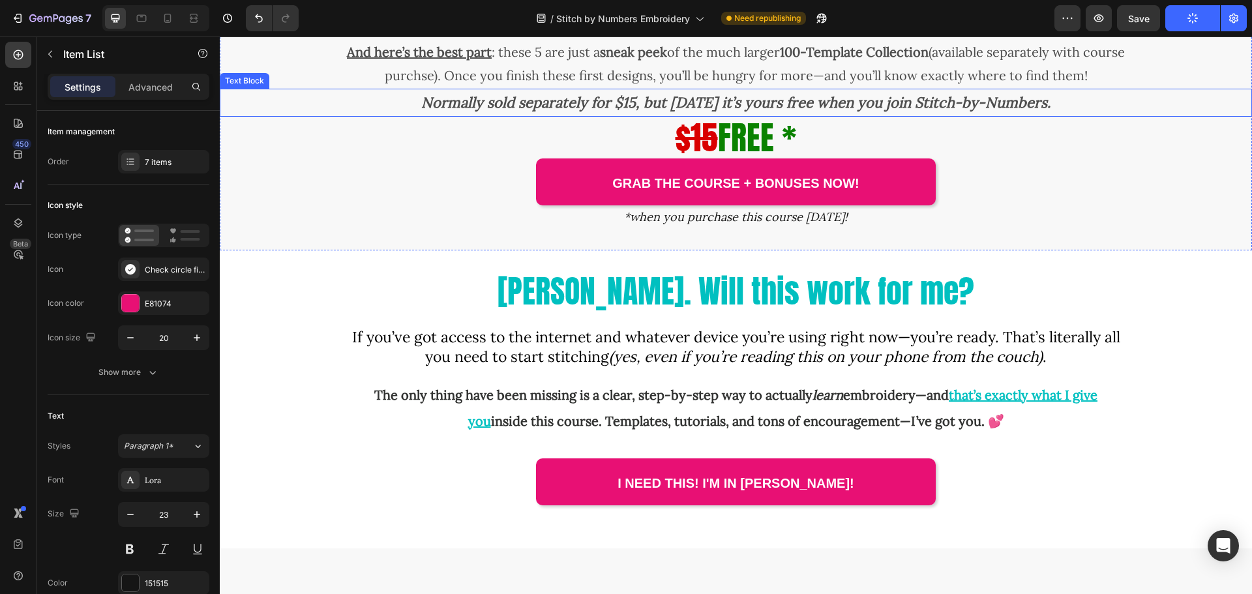
scroll to position [3522, 0]
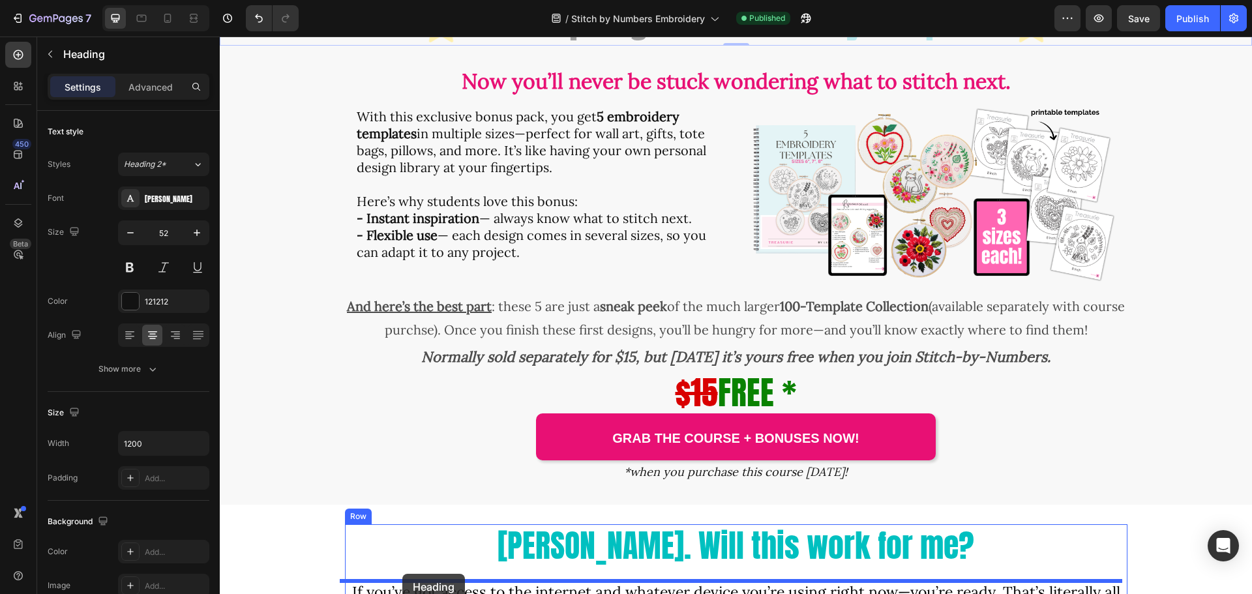
scroll to position [3660, 0]
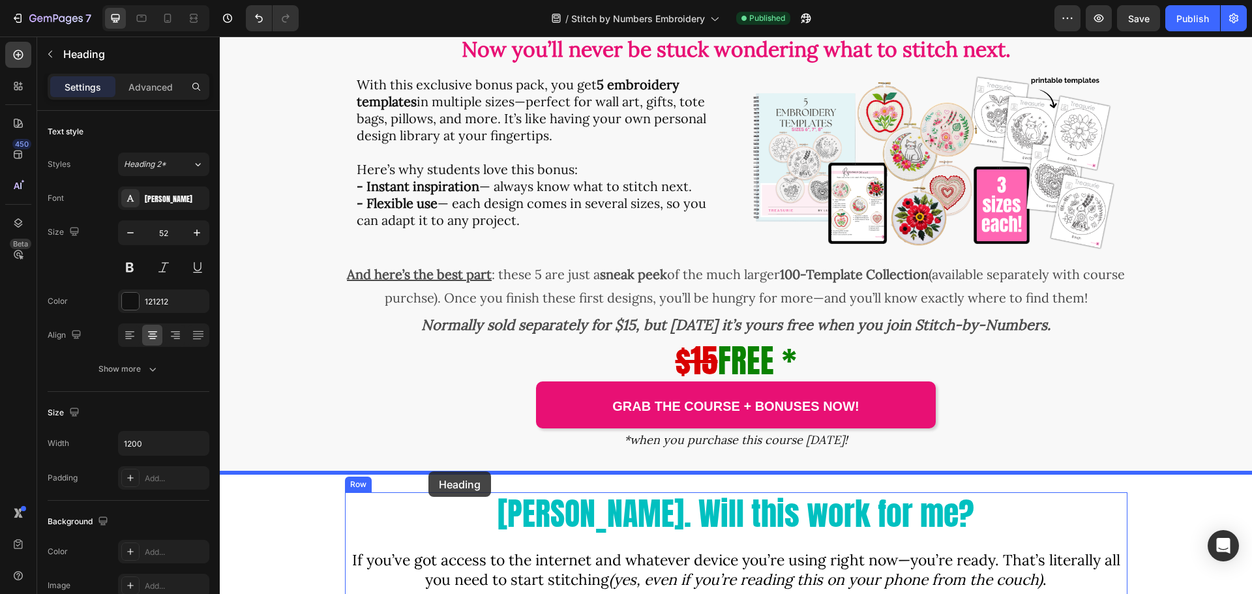
drag, startPoint x: 232, startPoint y: 96, endPoint x: 427, endPoint y: 474, distance: 425.6
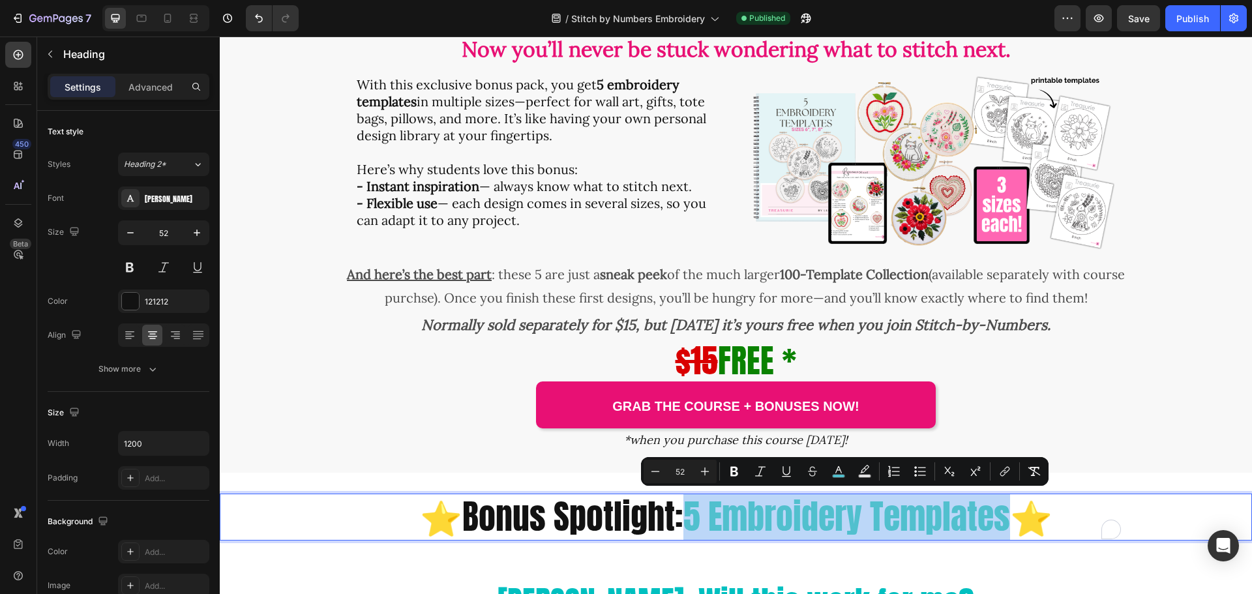
drag, startPoint x: 683, startPoint y: 521, endPoint x: 1010, endPoint y: 519, distance: 326.8
click at [1010, 519] on p "⭐Bonus Spotlight: 5 Embroidery Templates ⭐" at bounding box center [736, 517] width 780 height 44
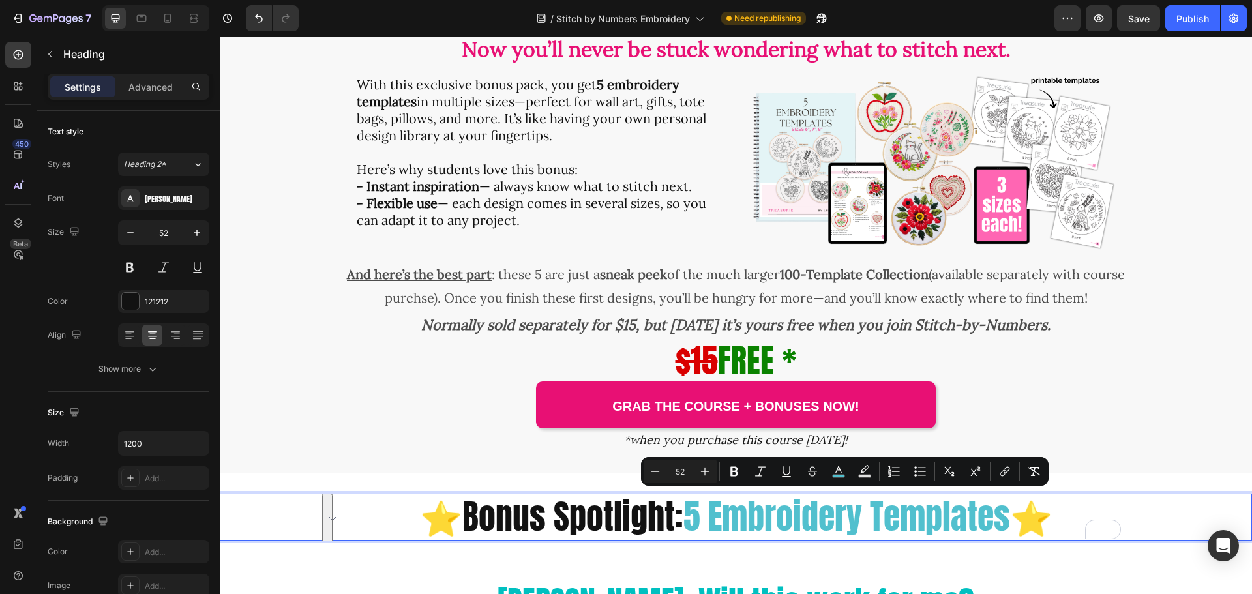
click at [479, 515] on p "⭐Bonus Spotlight: 5 Embroidery Templates ⭐" at bounding box center [736, 517] width 780 height 44
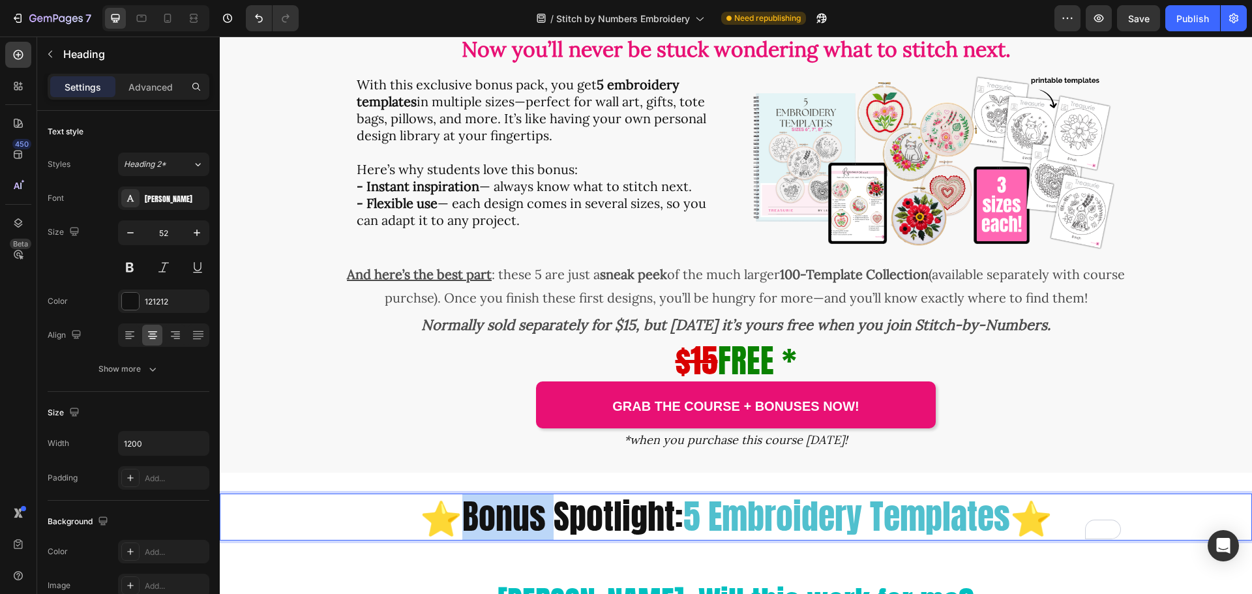
click at [479, 515] on p "⭐Bonus Spotlight: 5 Embroidery Templates ⭐" at bounding box center [736, 517] width 780 height 44
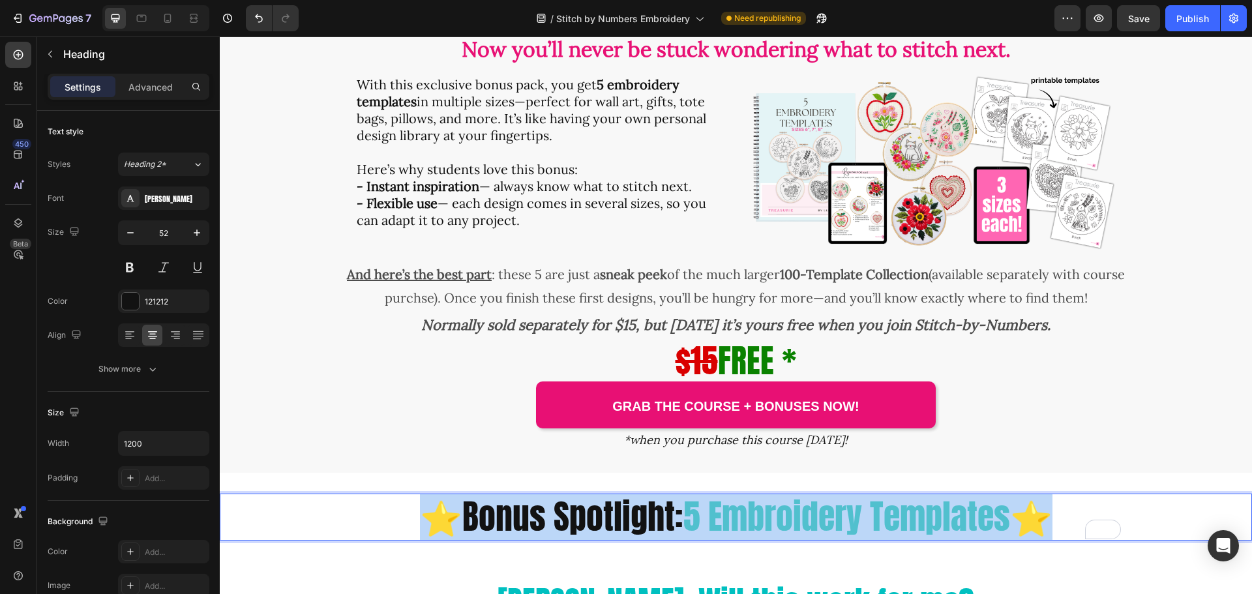
click at [479, 515] on p "⭐Bonus Spotlight: 5 Embroidery Templates ⭐" at bounding box center [736, 517] width 780 height 44
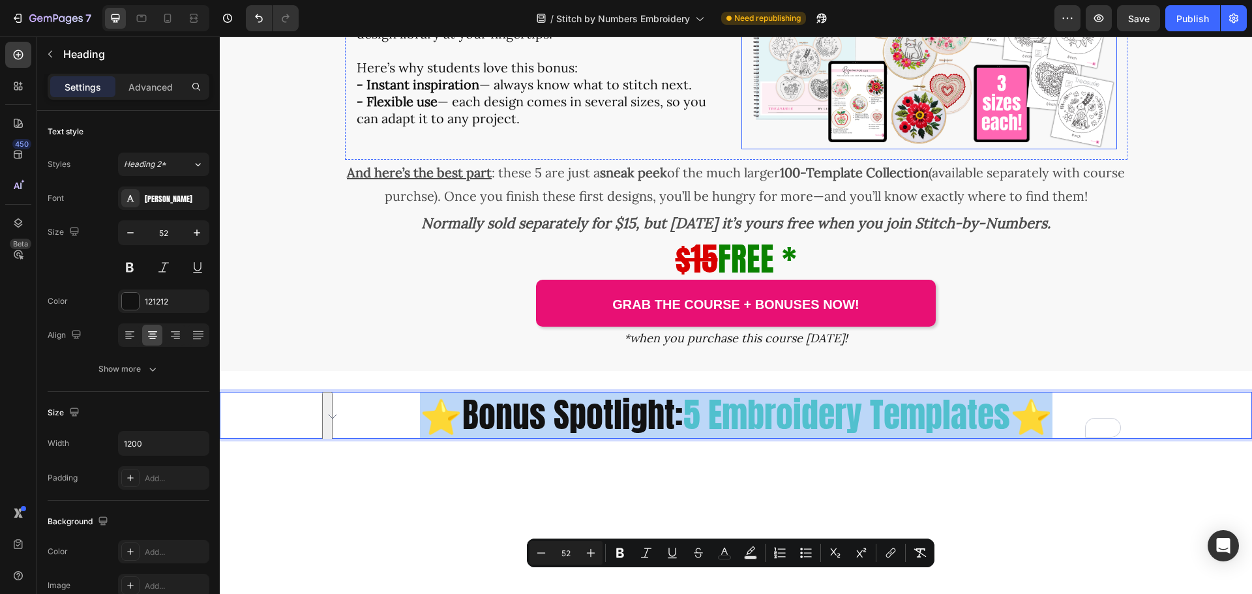
type input "16"
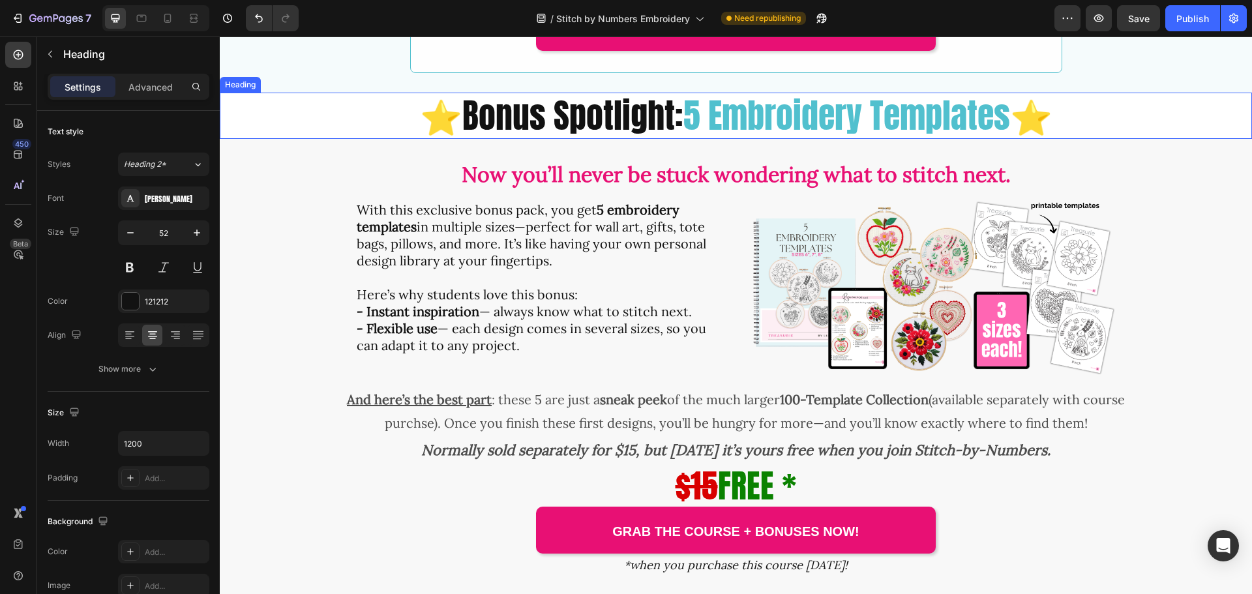
scroll to position [3484, 0]
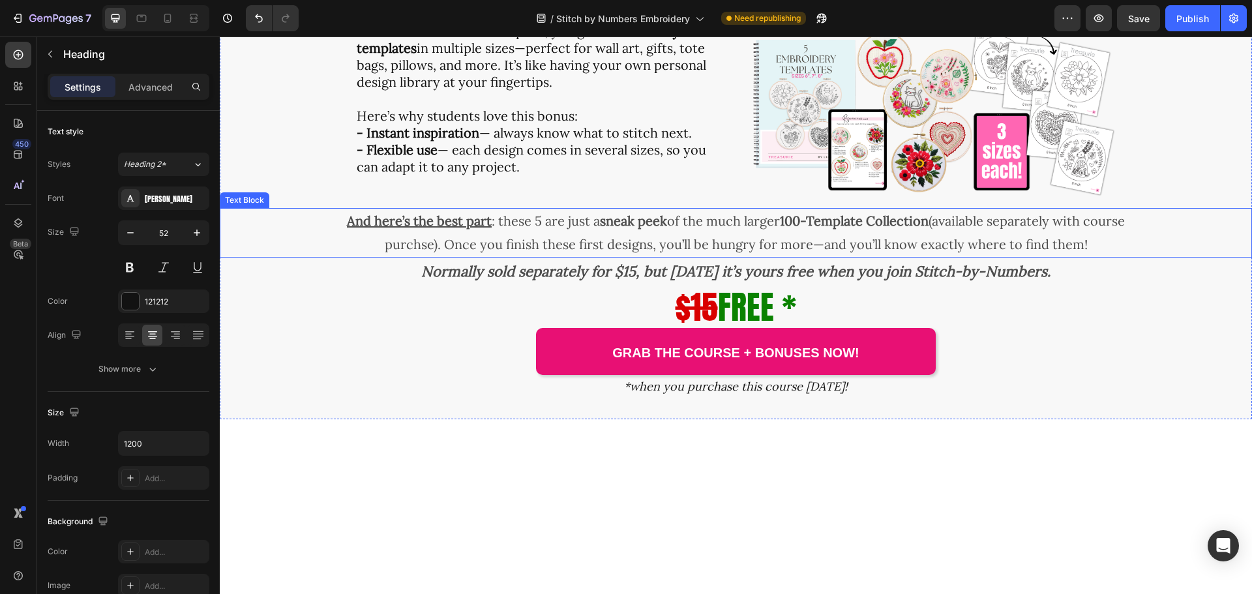
click at [798, 256] on p "And here’s the best part : these 5 are just a sneak peek of the much larger 100…" at bounding box center [736, 232] width 780 height 47
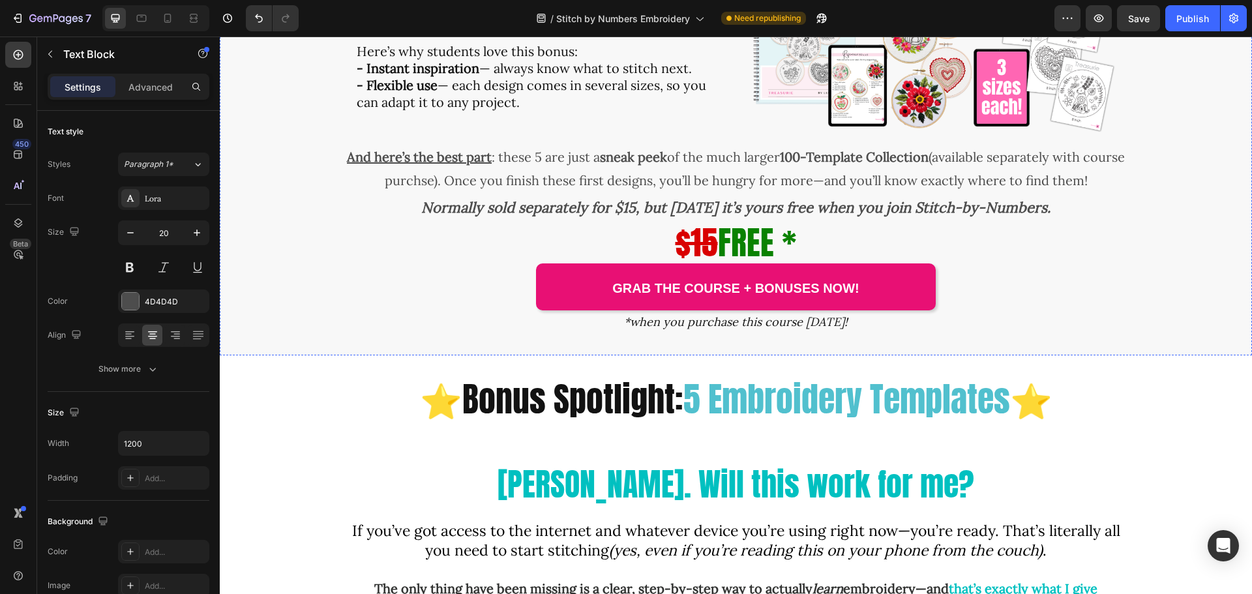
scroll to position [3810, 0]
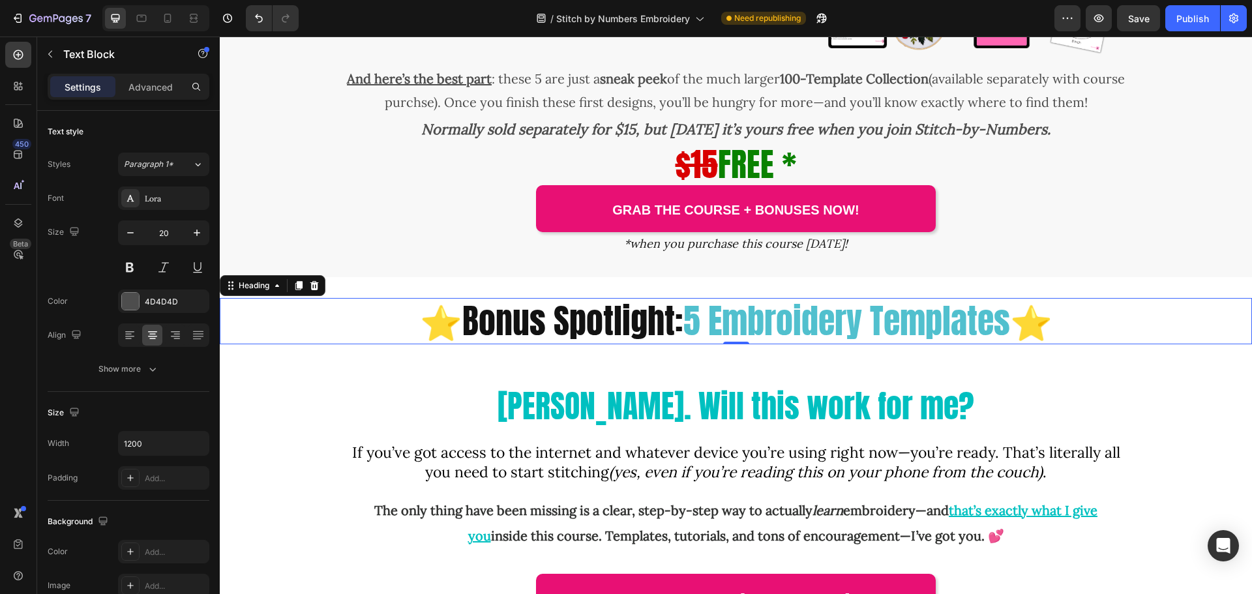
click at [885, 312] on span "5 Embroidery Templates" at bounding box center [847, 320] width 327 height 51
click at [577, 332] on h2 "⭐Bonus Spotlight: 5 Embroidery Templates ⭐" at bounding box center [736, 321] width 783 height 47
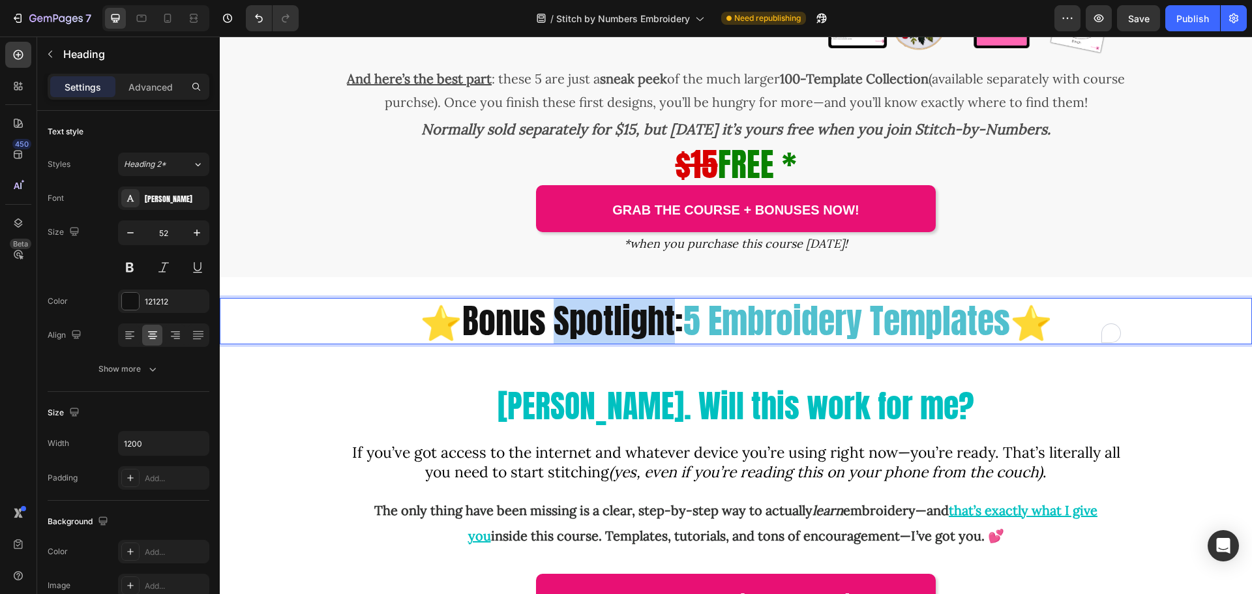
click at [577, 332] on p "⭐Bonus Spotlight: 5 Embroidery Templates ⭐" at bounding box center [736, 321] width 780 height 44
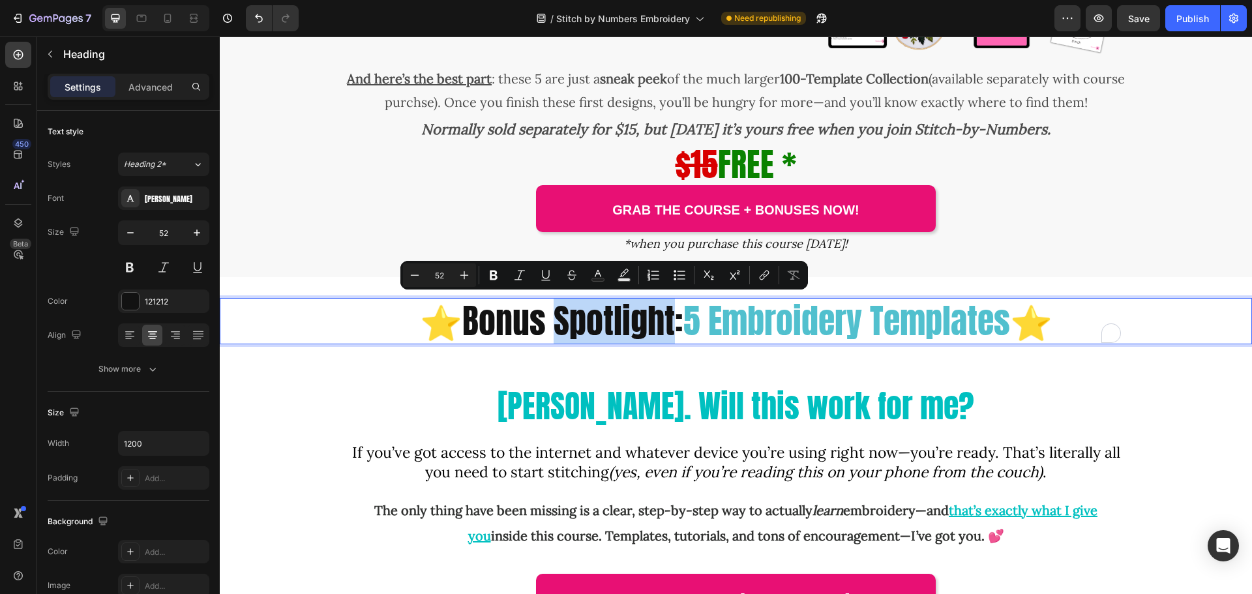
click at [577, 332] on p "⭐Bonus Spotlight: 5 Embroidery Templates ⭐" at bounding box center [736, 321] width 780 height 44
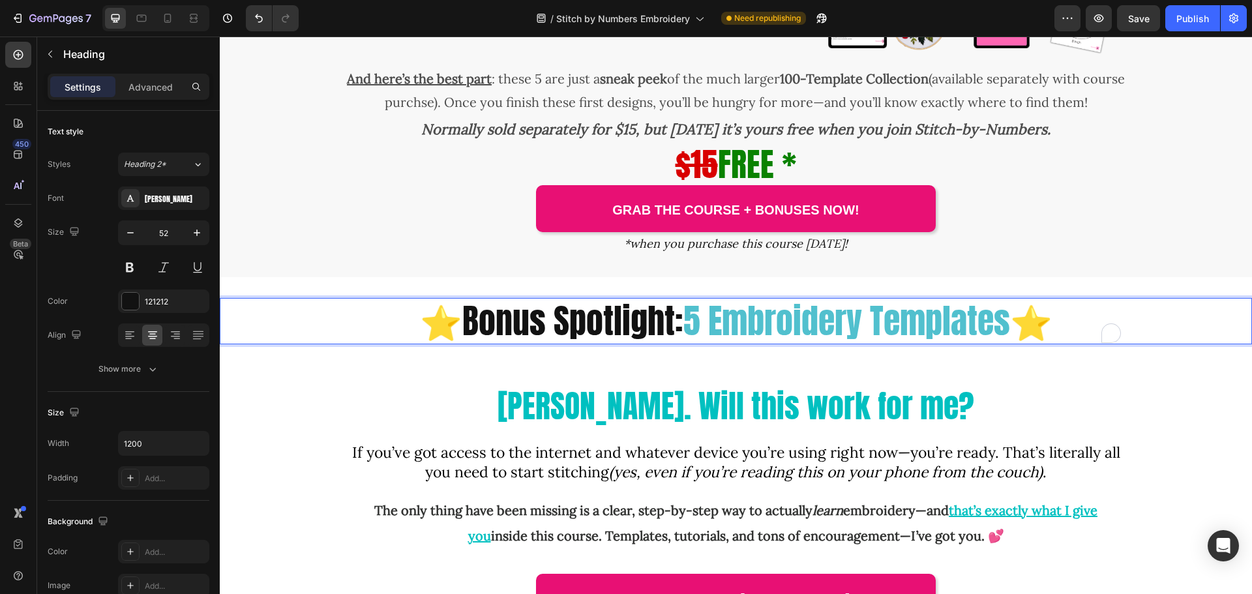
click at [402, 314] on p "⭐Bonus Spotlight: 5 Embroidery Templates ⭐" at bounding box center [736, 321] width 780 height 44
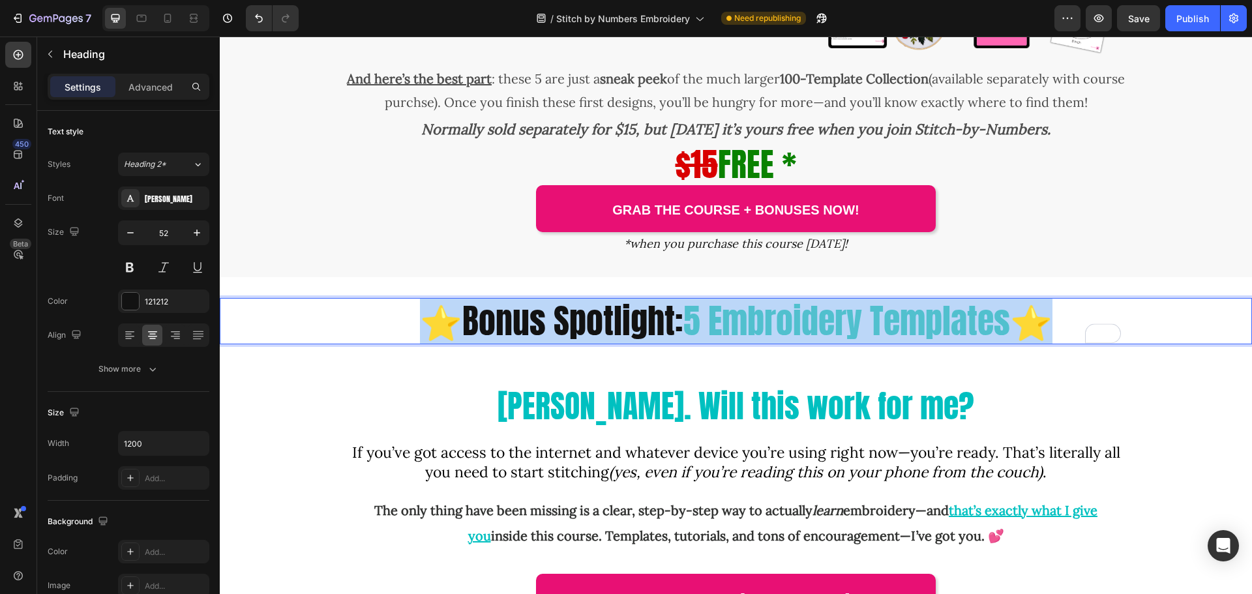
drag, startPoint x: 418, startPoint y: 323, endPoint x: 1062, endPoint y: 329, distance: 643.8
click at [1062, 329] on p "⭐Bonus Spotlight: 5 Embroidery Templates ⭐" at bounding box center [736, 321] width 780 height 44
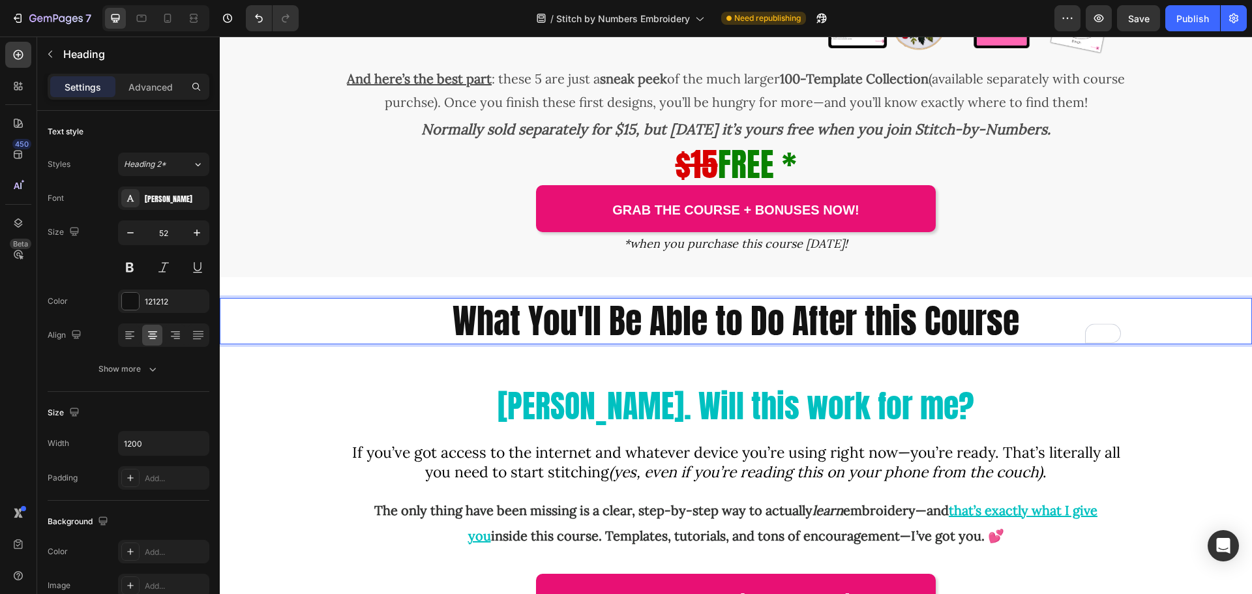
click at [449, 327] on p "What You'll Be Able to Do After this Course" at bounding box center [736, 321] width 780 height 44
click at [531, 440] on div "[PERSON_NAME]. Will this work for me? Heading If you’ve got access to the inter…" at bounding box center [736, 514] width 783 height 259
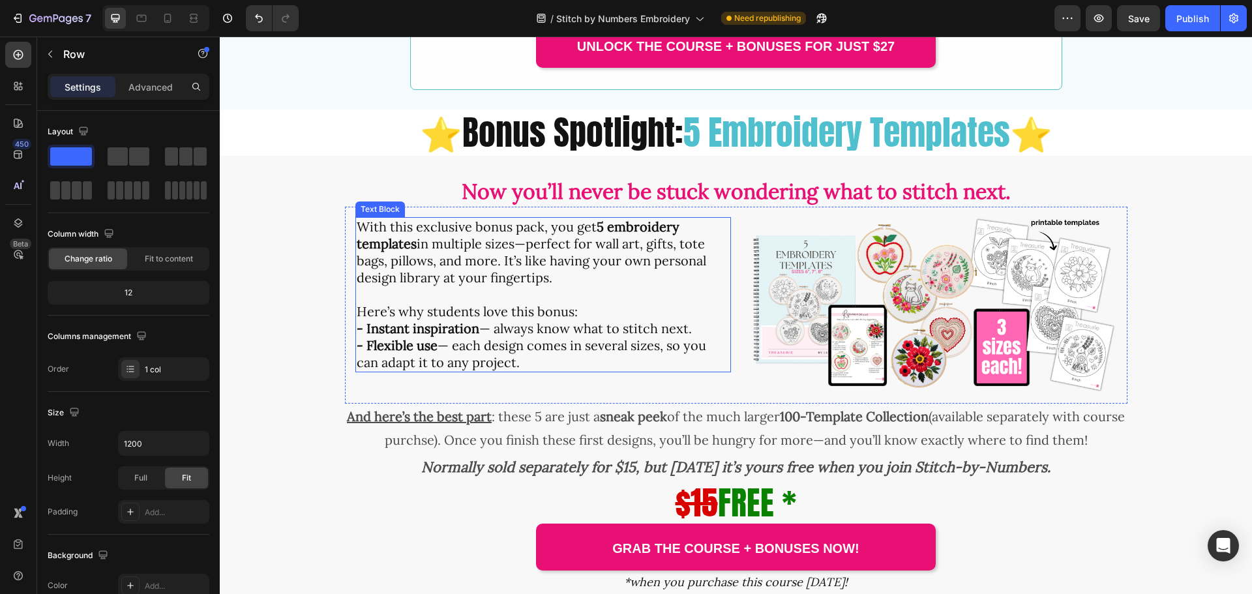
scroll to position [3027, 0]
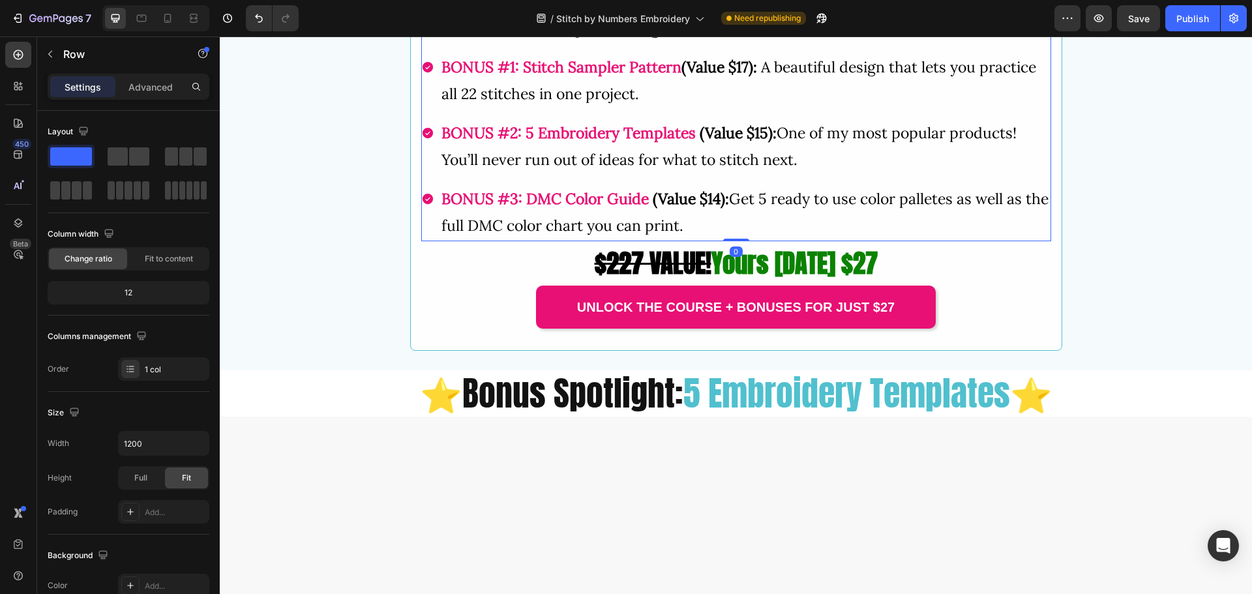
click at [545, 208] on strong "DMC Color Guide" at bounding box center [587, 198] width 123 height 19
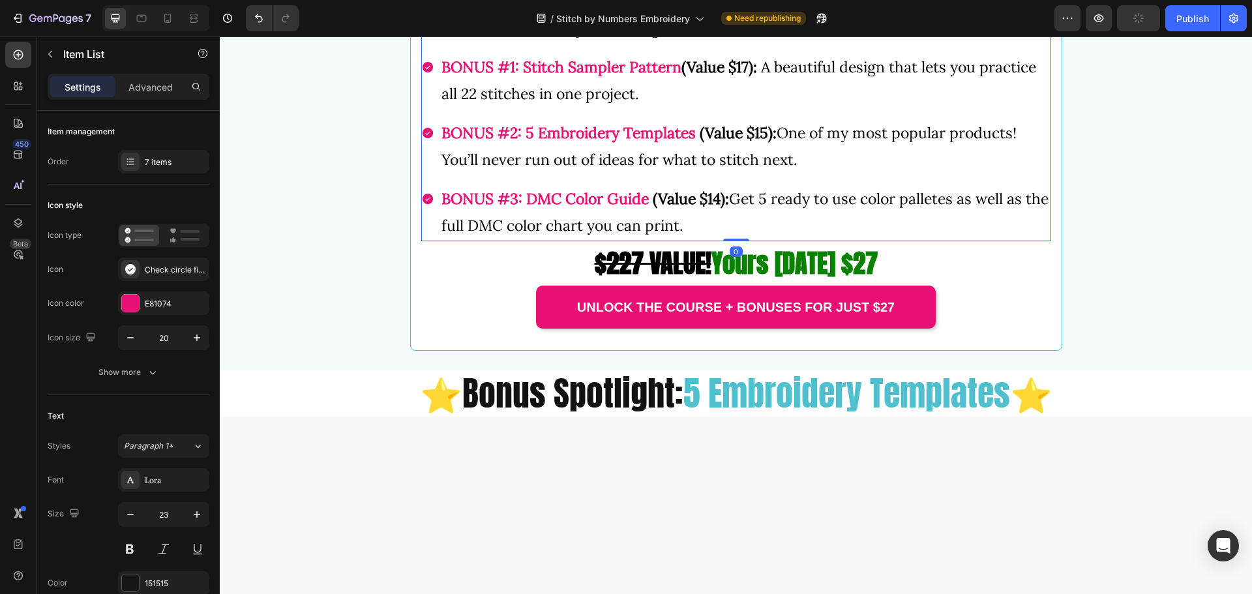
click at [528, 208] on strong "DMC Color Guide" at bounding box center [587, 198] width 123 height 19
click at [526, 208] on strong "DMC Color Guide" at bounding box center [587, 198] width 123 height 19
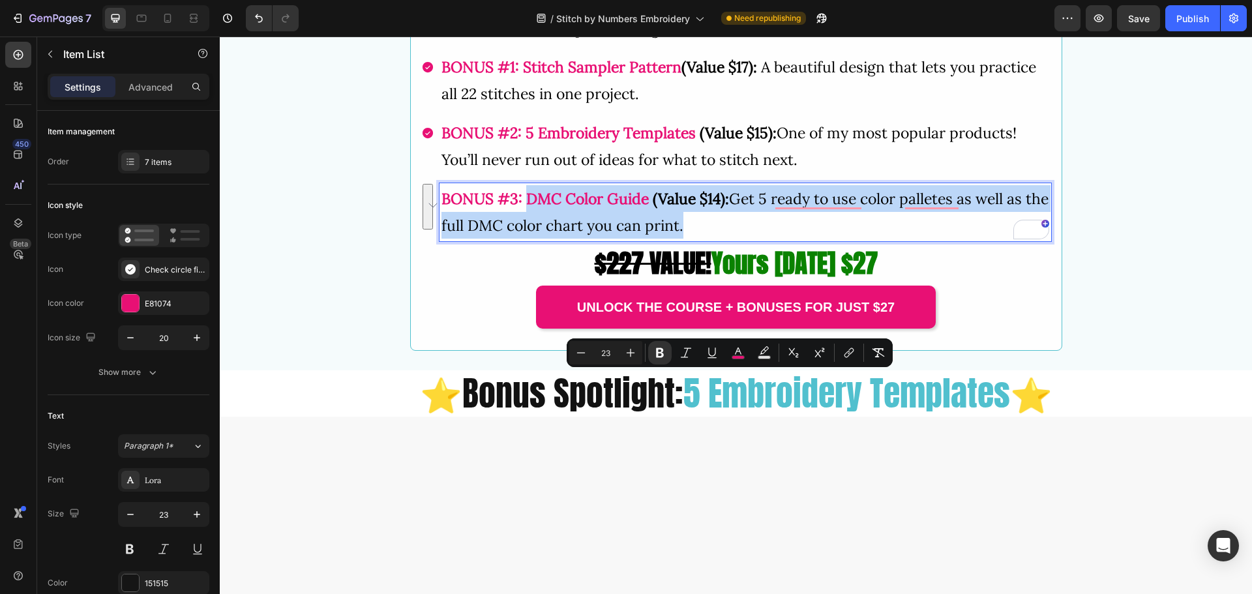
drag, startPoint x: 520, startPoint y: 379, endPoint x: 737, endPoint y: 413, distance: 219.2
click at [737, 239] on p "BONUS #3: DMC Color Guide (Value $14): Get 5 ready to use color palletes as wel…" at bounding box center [746, 212] width 608 height 54
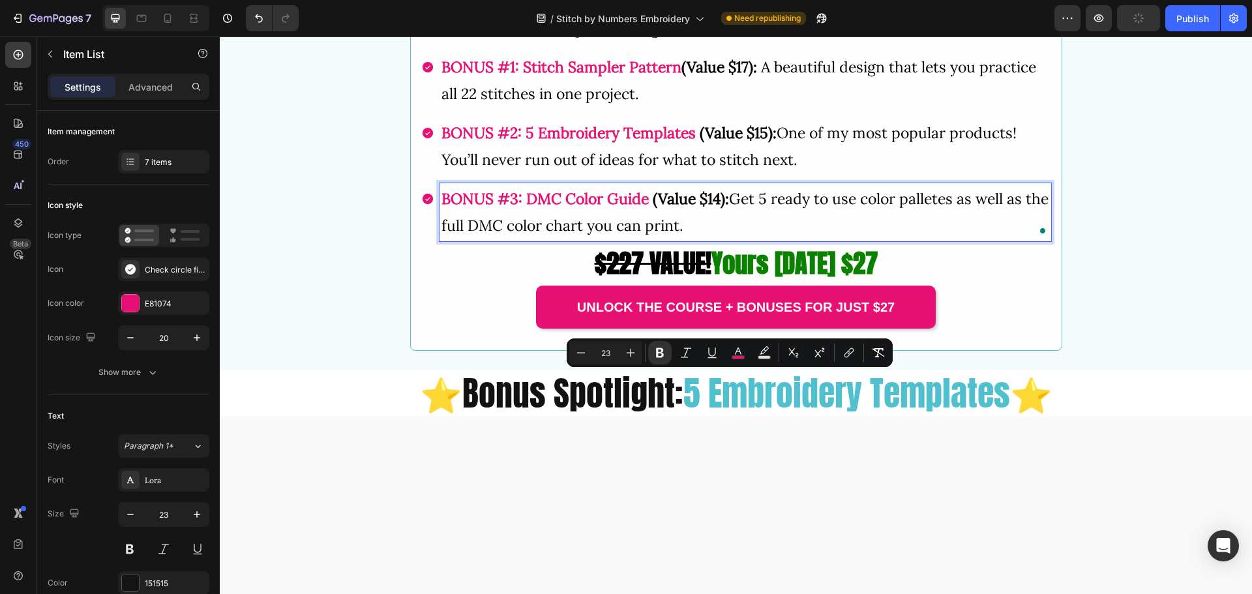
click at [678, 208] on strong "(Value $14):" at bounding box center [691, 198] width 76 height 19
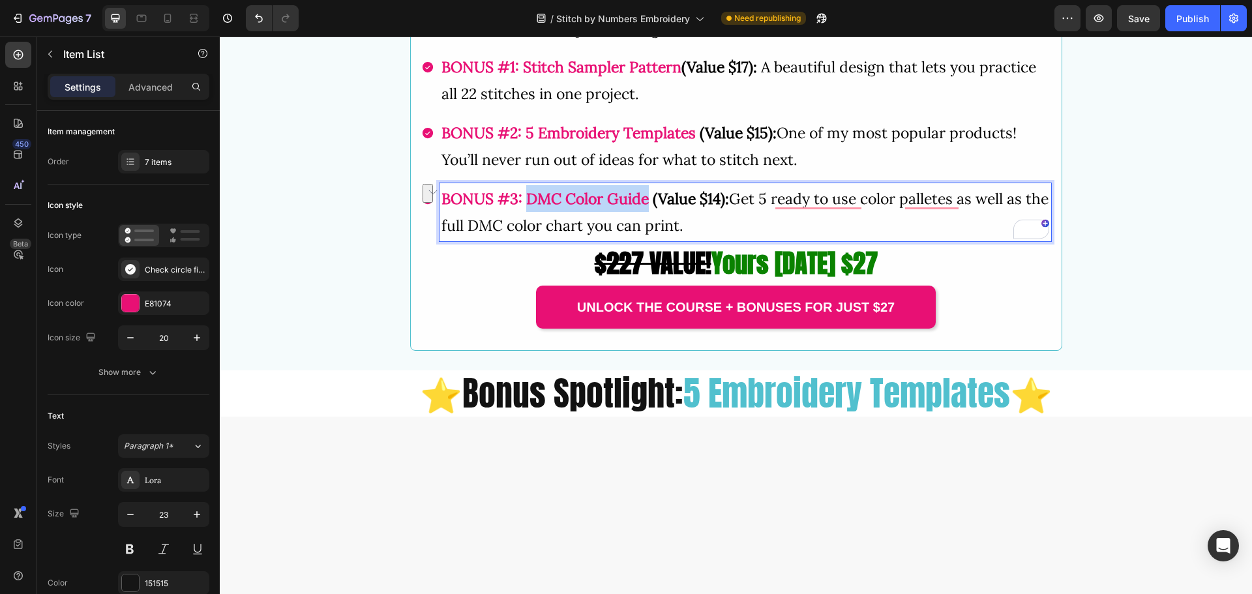
drag, startPoint x: 525, startPoint y: 382, endPoint x: 644, endPoint y: 386, distance: 118.8
click at [644, 208] on strong "DMC Color Guide" at bounding box center [587, 198] width 123 height 19
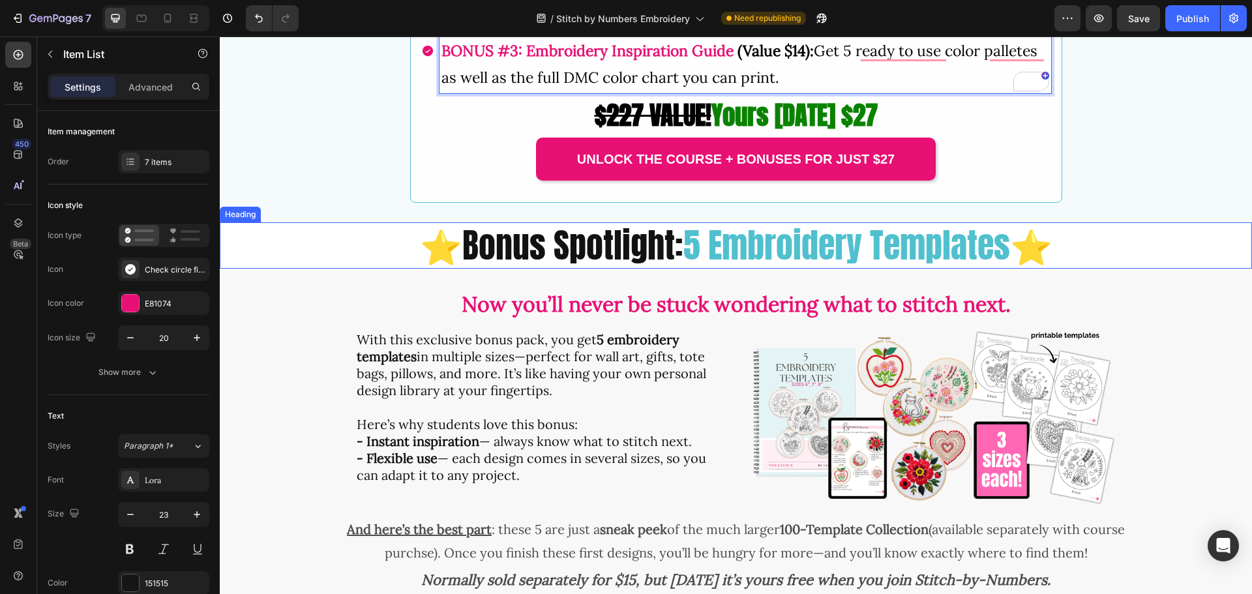
scroll to position [3158, 0]
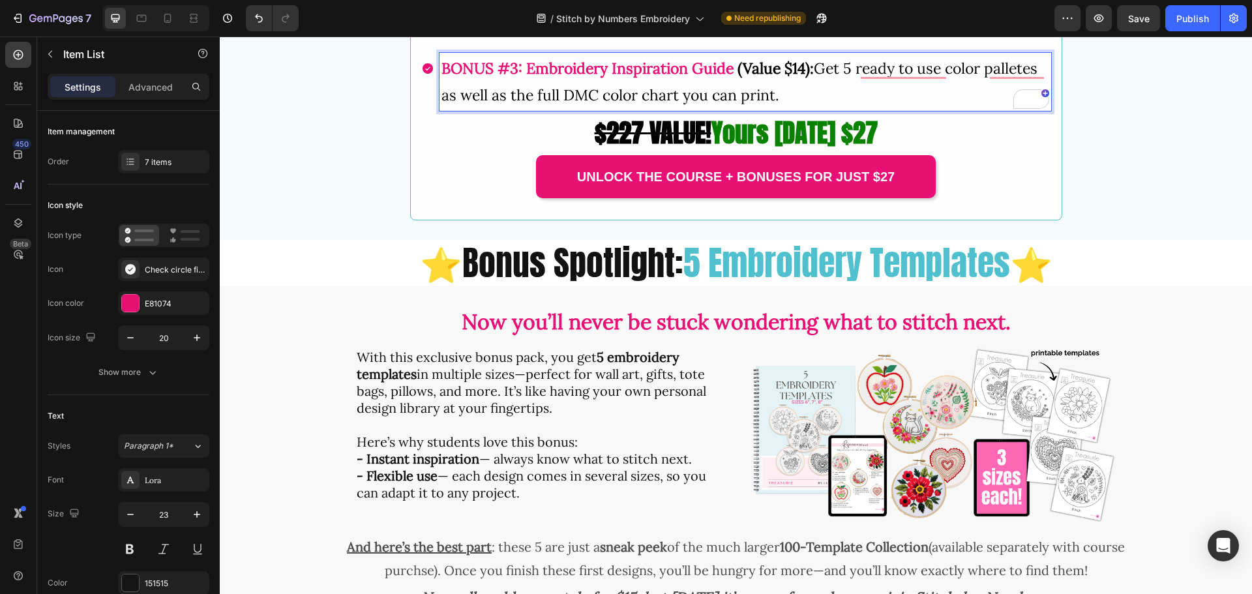
click at [826, 104] on span "(Value $14): Get 5 ready to use color palletes as well as the full DMC color ch…" at bounding box center [740, 82] width 596 height 46
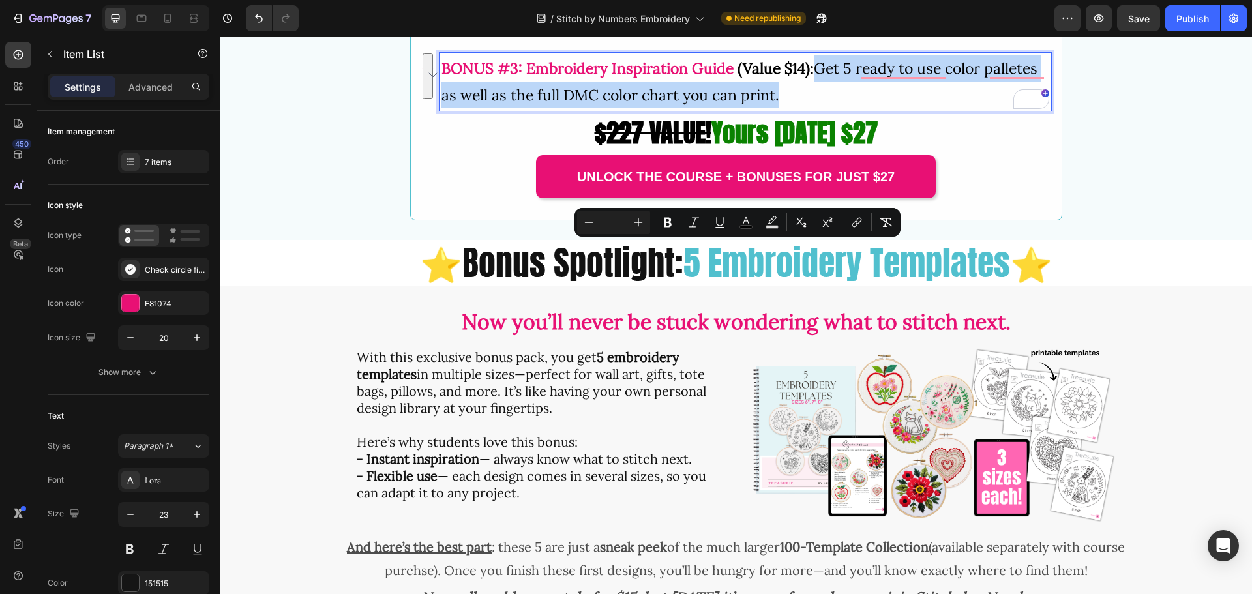
drag, startPoint x: 815, startPoint y: 249, endPoint x: 824, endPoint y: 269, distance: 21.9
click at [824, 109] on p "BONUS #3: Embroidery Inspiration Guide (Value $14): Get 5 ready to use color pa…" at bounding box center [746, 82] width 608 height 54
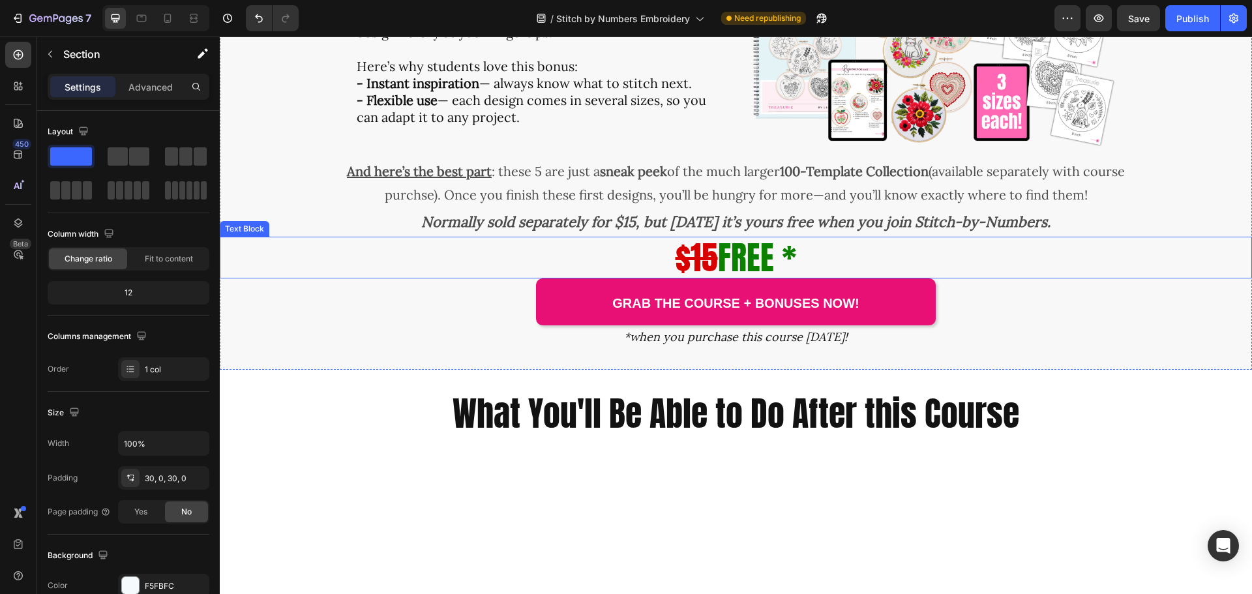
scroll to position [3679, 0]
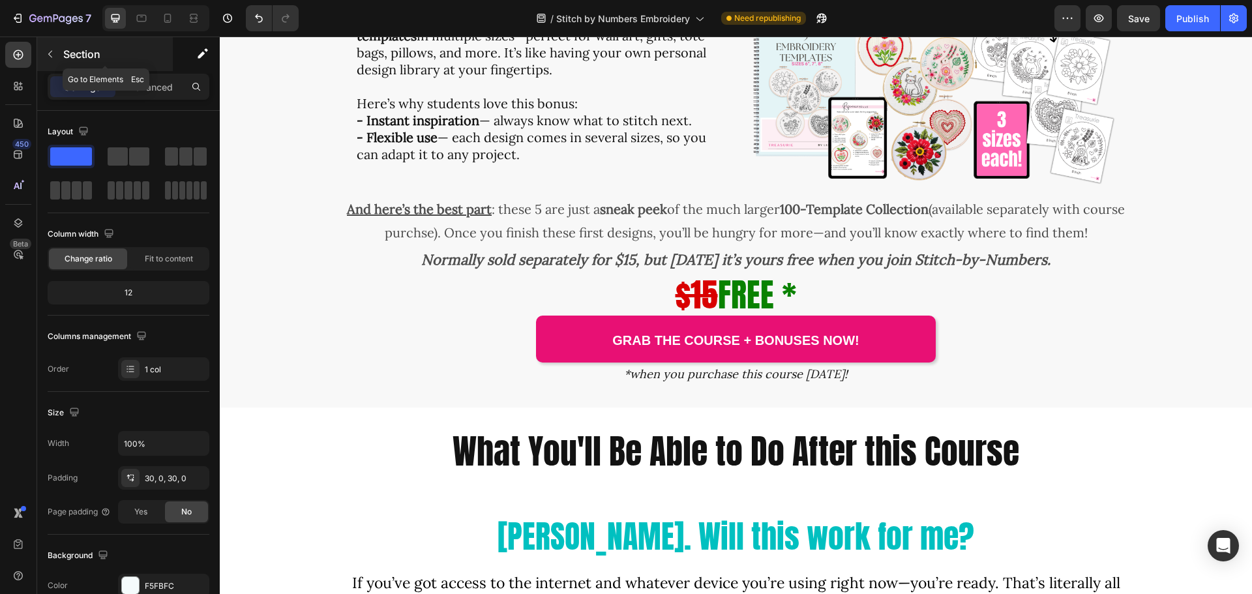
click at [44, 53] on button "button" at bounding box center [50, 54] width 21 height 21
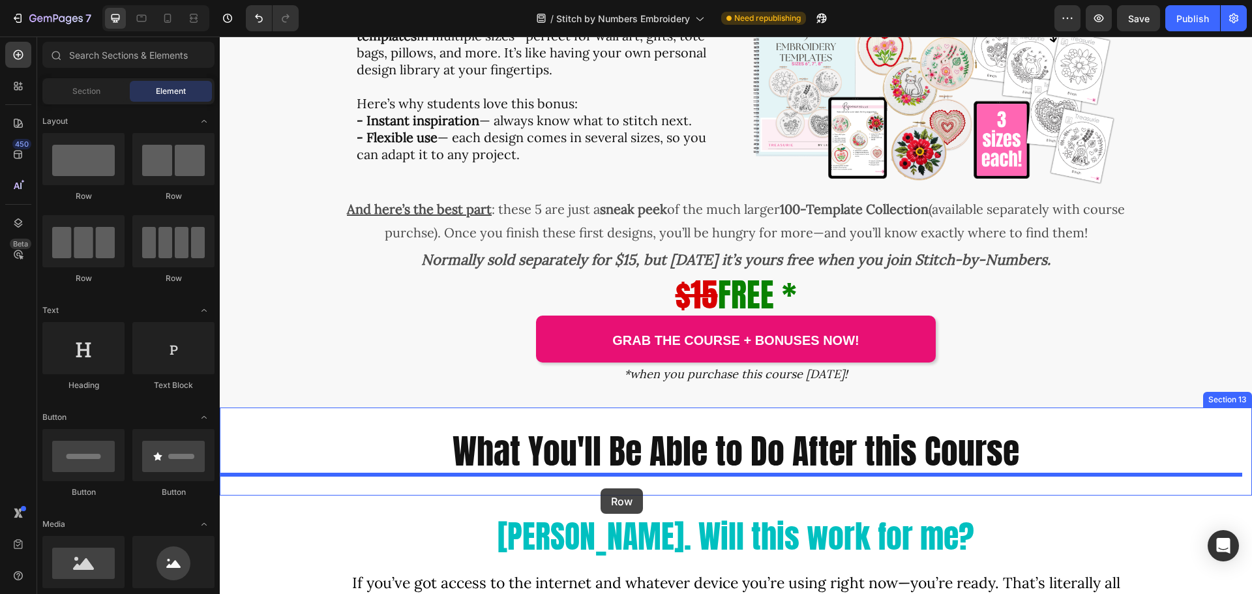
drag, startPoint x: 306, startPoint y: 203, endPoint x: 601, endPoint y: 489, distance: 410.1
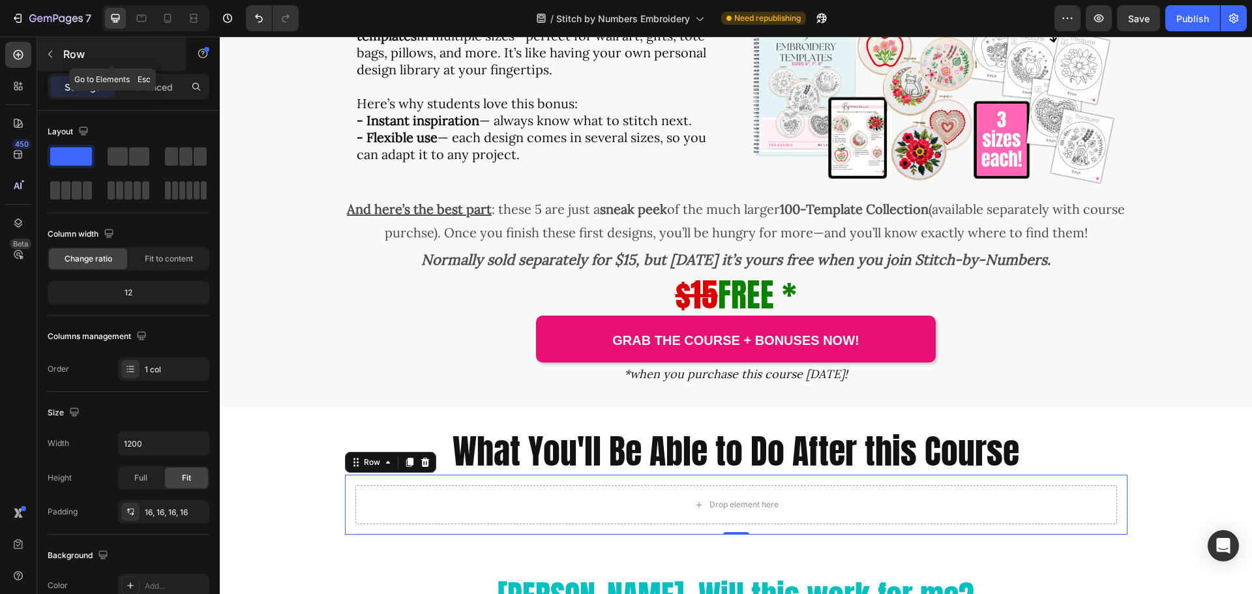
click at [48, 49] on icon "button" at bounding box center [50, 54] width 10 height 10
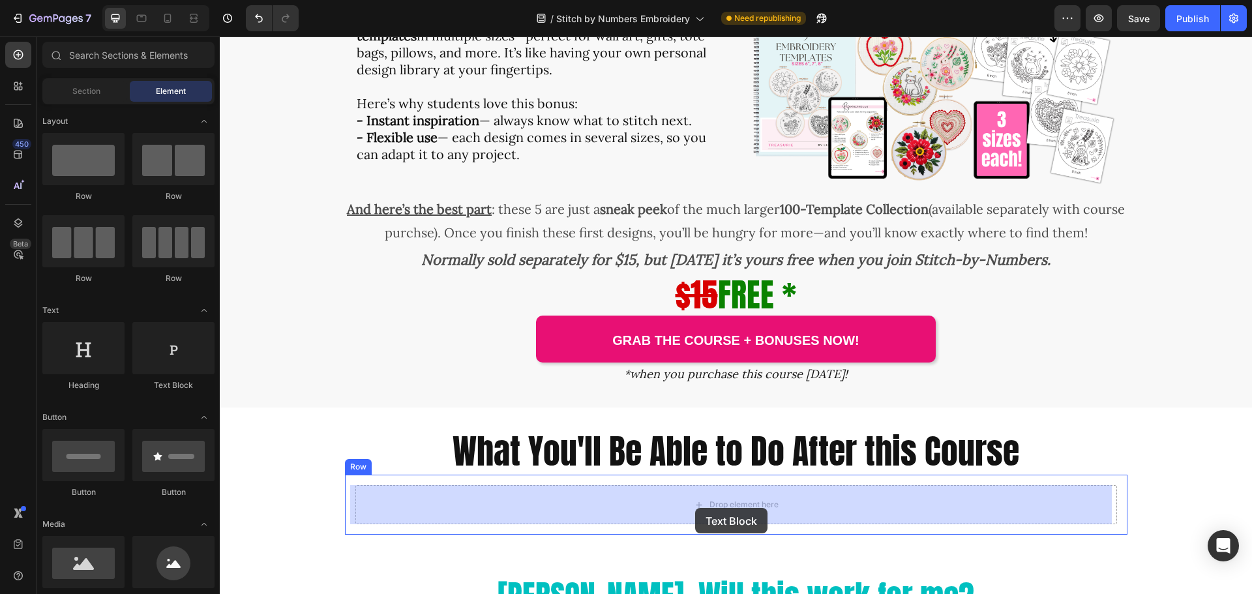
drag, startPoint x: 399, startPoint y: 393, endPoint x: 695, endPoint y: 508, distance: 318.2
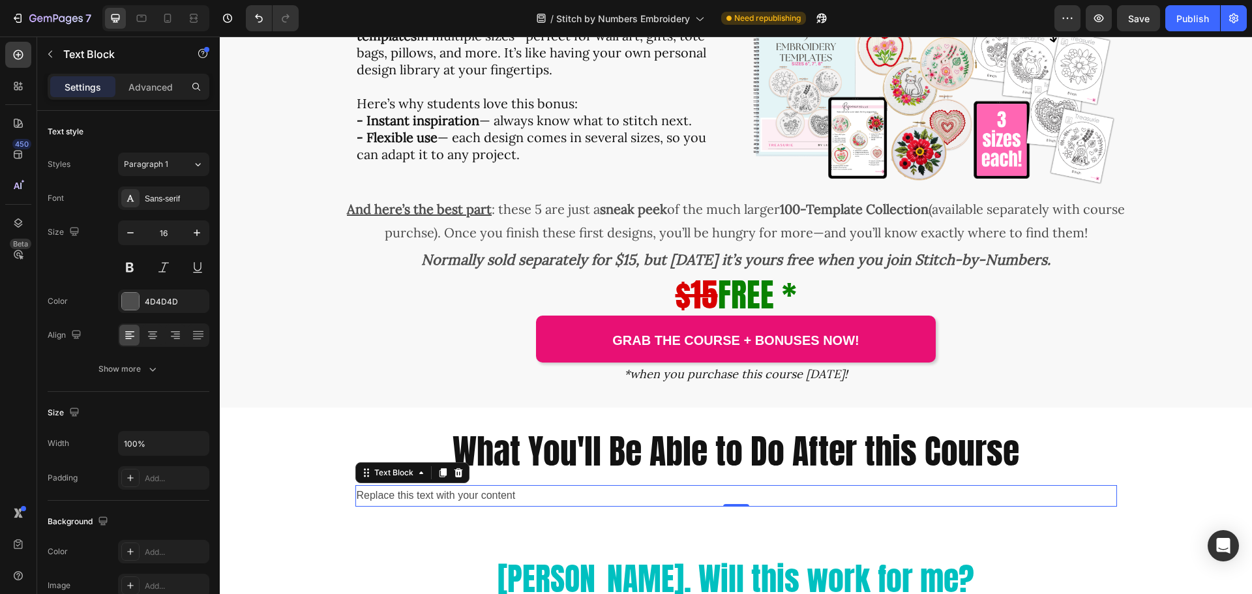
click at [535, 498] on div "Replace this text with your content" at bounding box center [736, 496] width 762 height 22
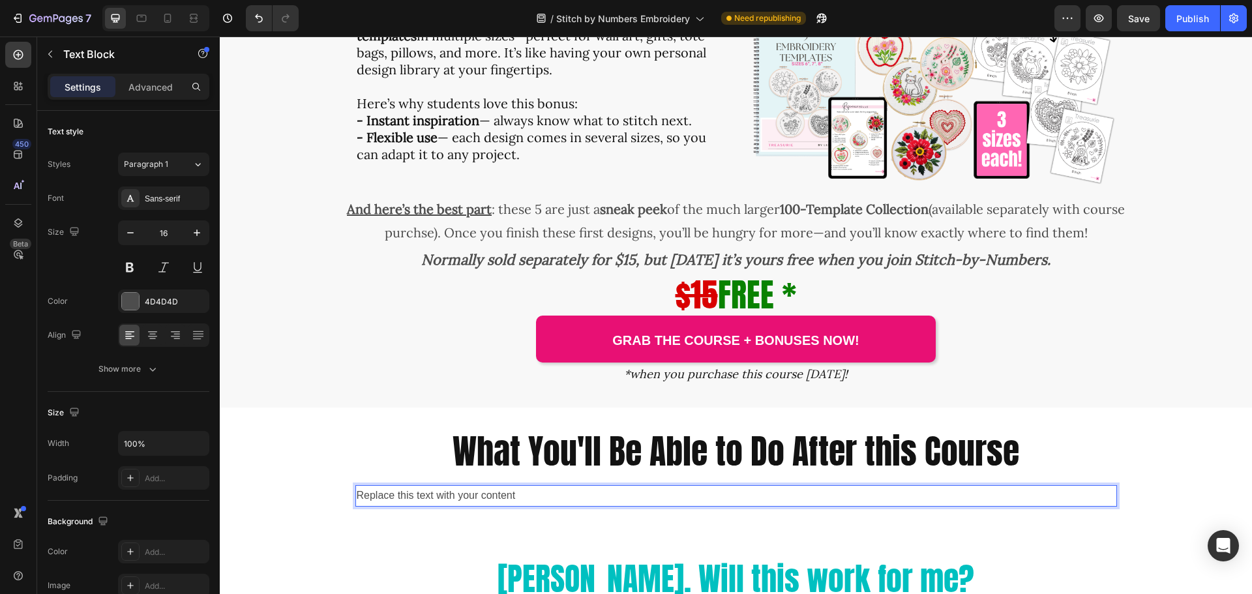
click at [511, 495] on p "Replace this text with your content" at bounding box center [736, 496] width 759 height 19
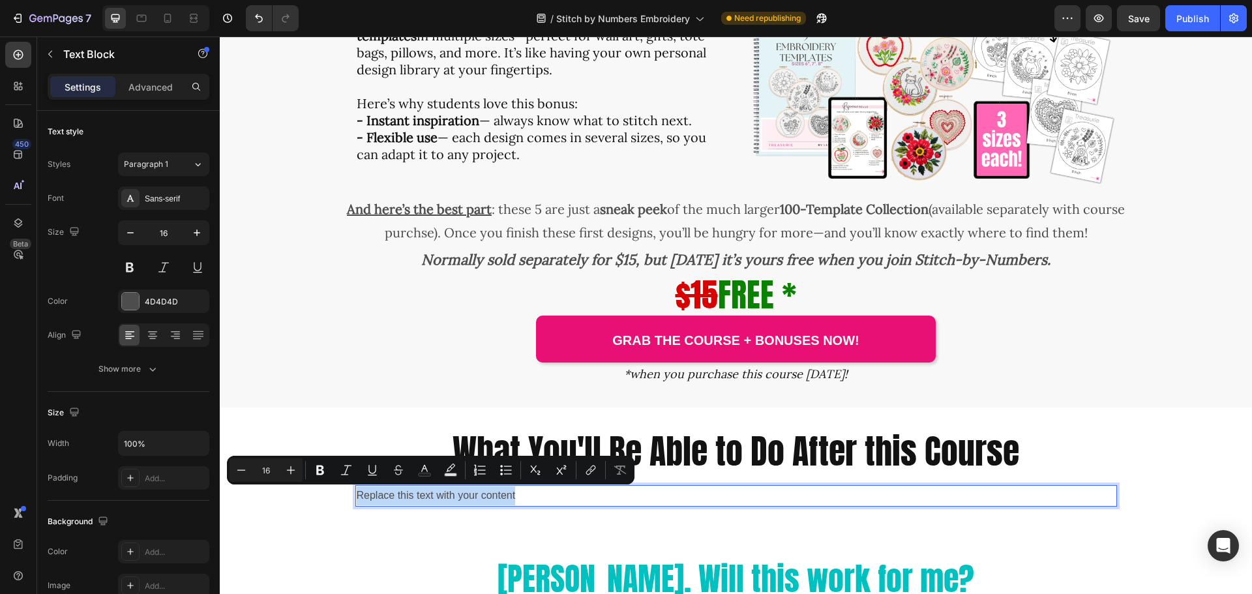
drag, startPoint x: 528, startPoint y: 493, endPoint x: 352, endPoint y: 501, distance: 175.6
click at [357, 501] on p "Replace this text with your content" at bounding box center [736, 496] width 759 height 19
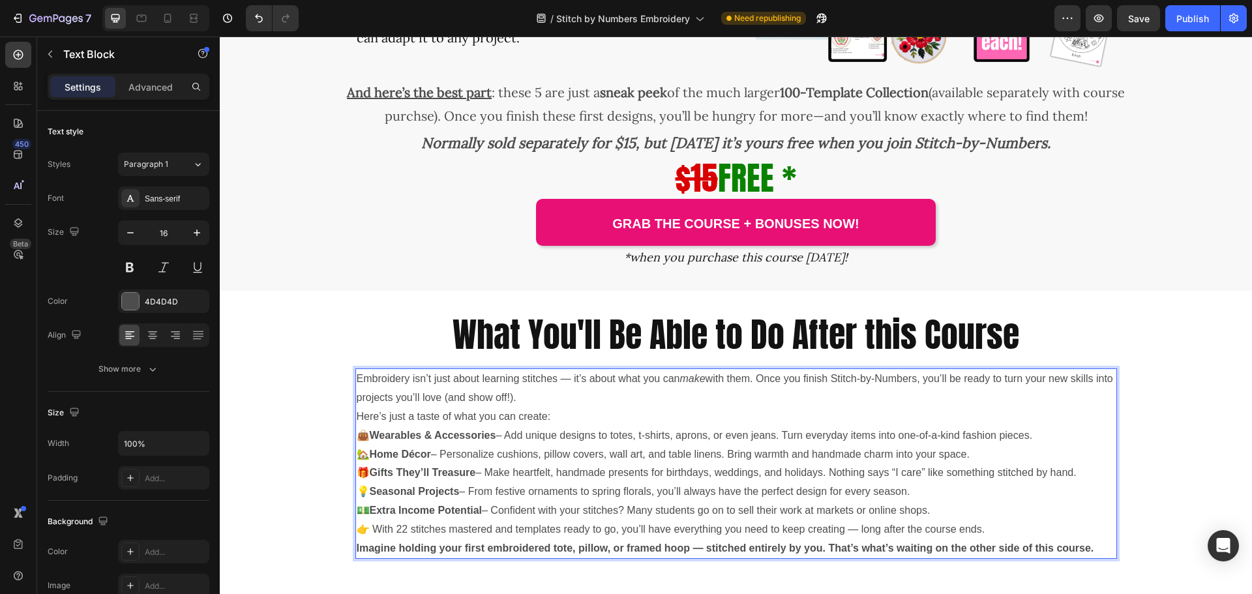
scroll to position [3834, 0]
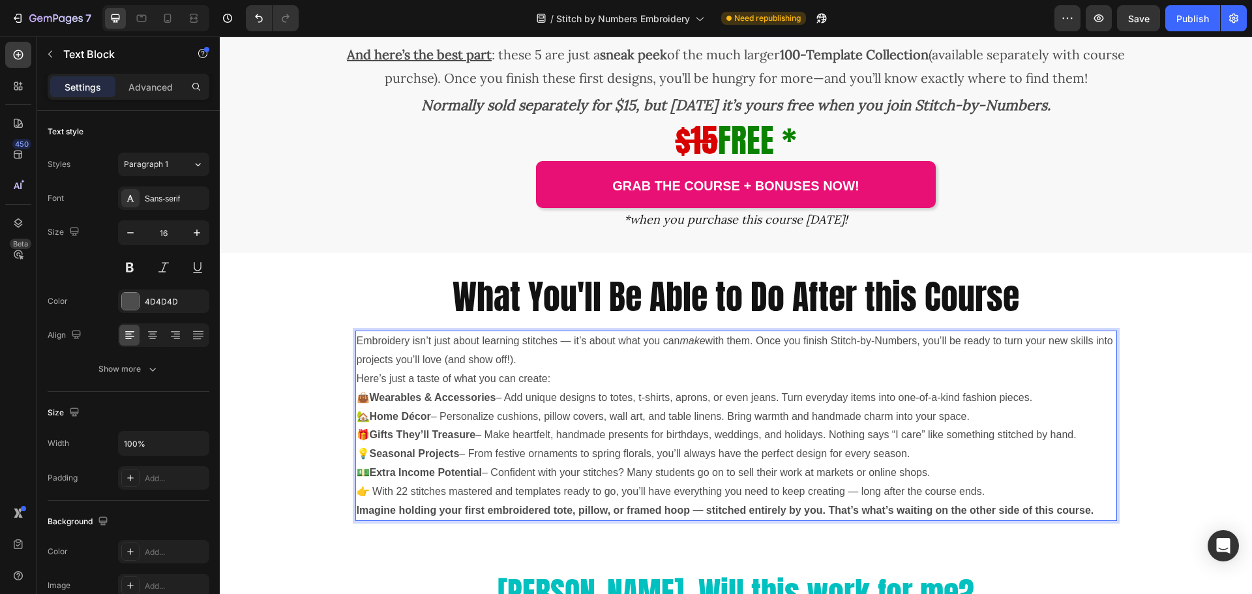
click at [370, 401] on strong "Wearables & Accessories" at bounding box center [433, 397] width 127 height 11
click at [372, 419] on strong "Home Décor" at bounding box center [400, 416] width 61 height 11
click at [368, 433] on p "🎁 Gifts They’ll Treasure – Make heartfelt, handmade presents for birthdays, wed…" at bounding box center [736, 435] width 759 height 19
click at [365, 452] on p "💡 Seasonal Projects – From festive ornaments to spring florals, you’ll always h…" at bounding box center [736, 454] width 759 height 19
click at [370, 457] on strong "Seasonal Projects" at bounding box center [415, 453] width 90 height 11
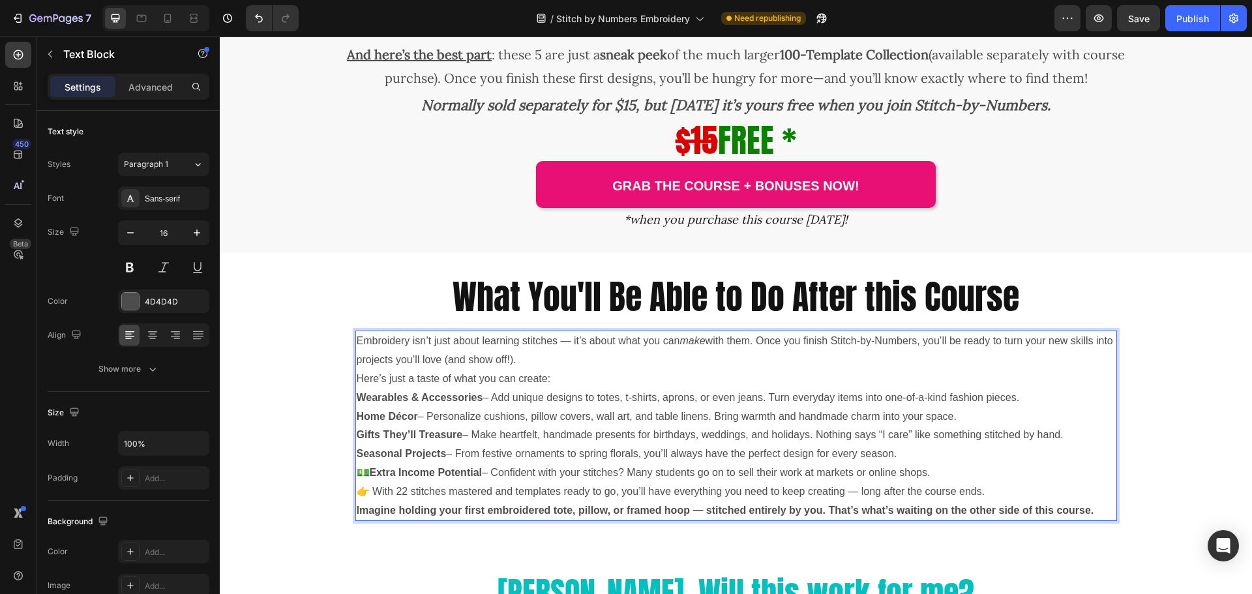
click at [367, 473] on p "💵 Extra Income Potential – Confident with your stitches? Many students go on to…" at bounding box center [736, 473] width 759 height 19
click at [899, 454] on strong "Extra Income Potential" at bounding box center [953, 453] width 113 height 11
click at [368, 491] on p "👉 With 22 stitches mastered and templates ready to go, you’ll have everything y…" at bounding box center [736, 492] width 759 height 19
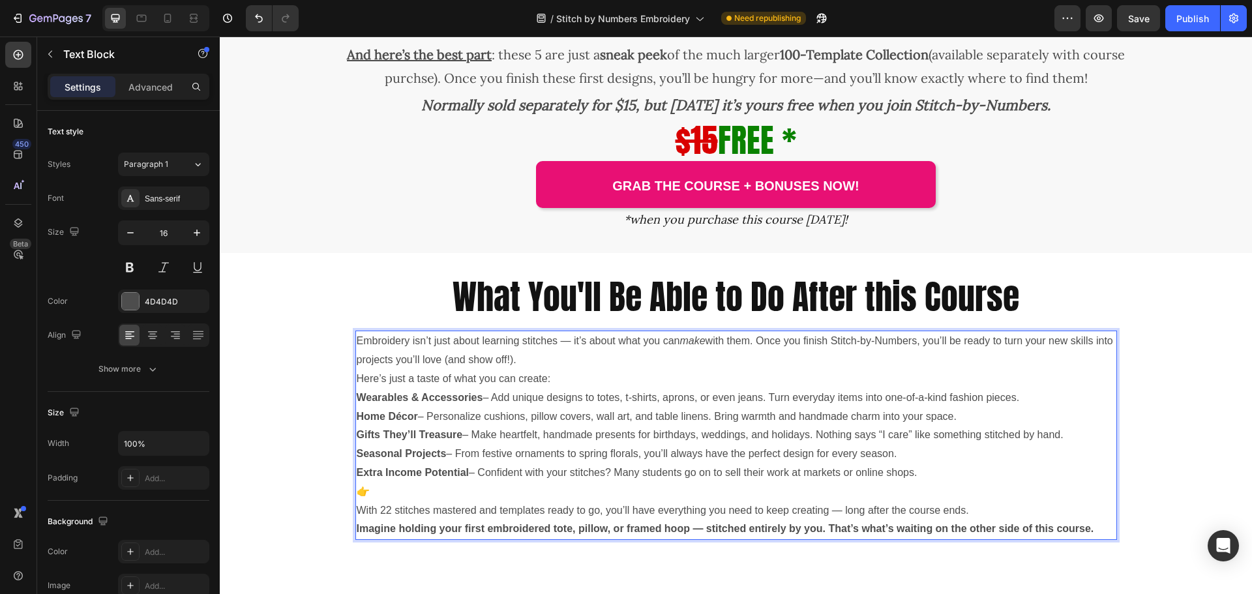
click at [371, 492] on p "👉" at bounding box center [736, 492] width 759 height 19
click at [141, 200] on div "Sans-serif" at bounding box center [163, 198] width 91 height 23
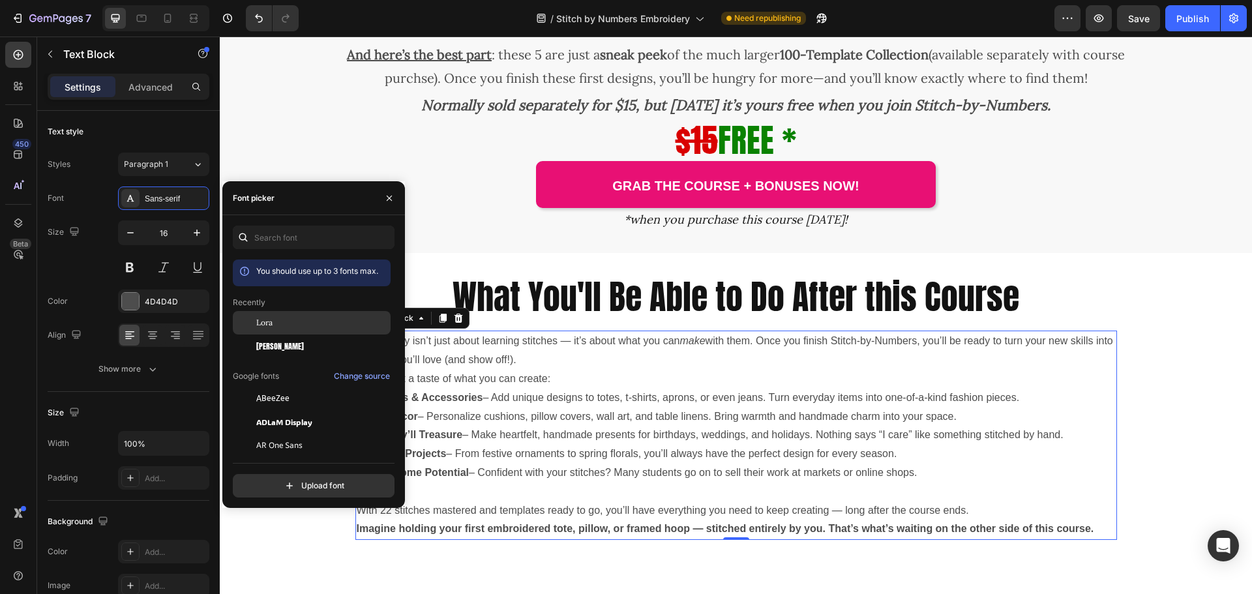
click at [261, 327] on span "Lora" at bounding box center [264, 323] width 16 height 12
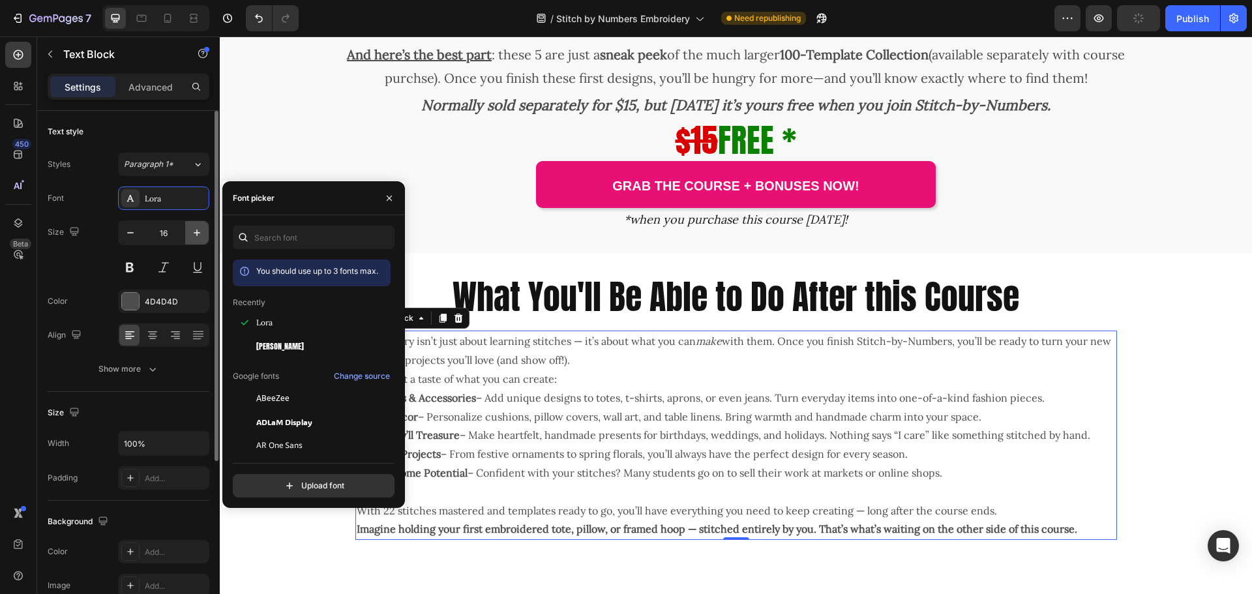
click at [199, 234] on icon "button" at bounding box center [196, 232] width 13 height 13
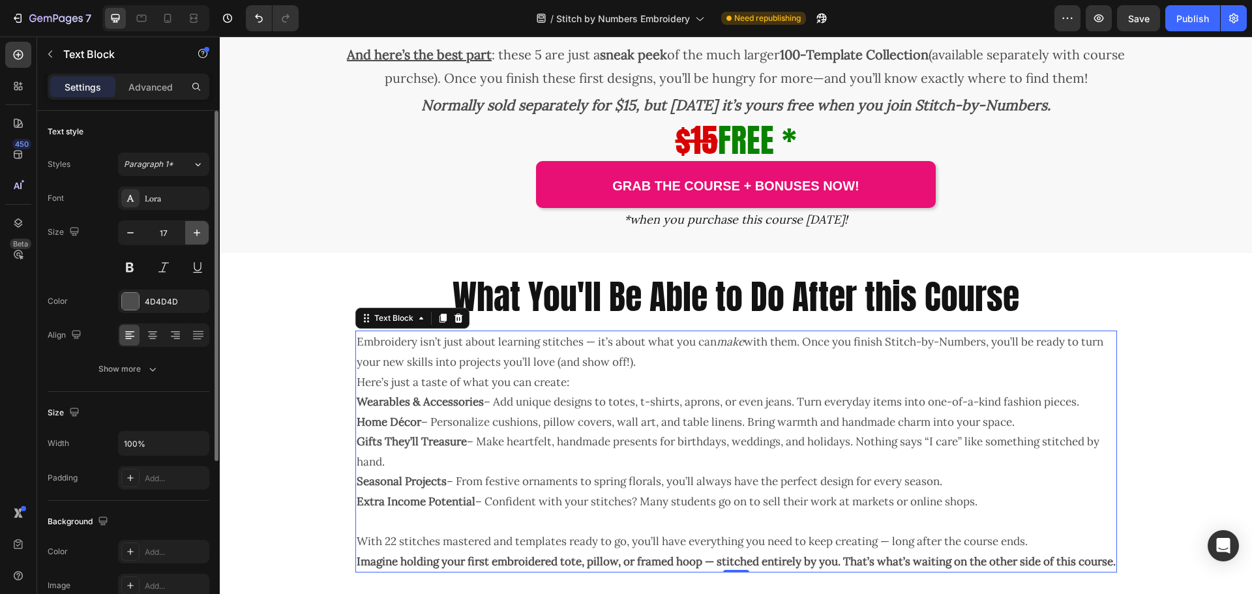
click at [199, 234] on icon "button" at bounding box center [196, 232] width 13 height 13
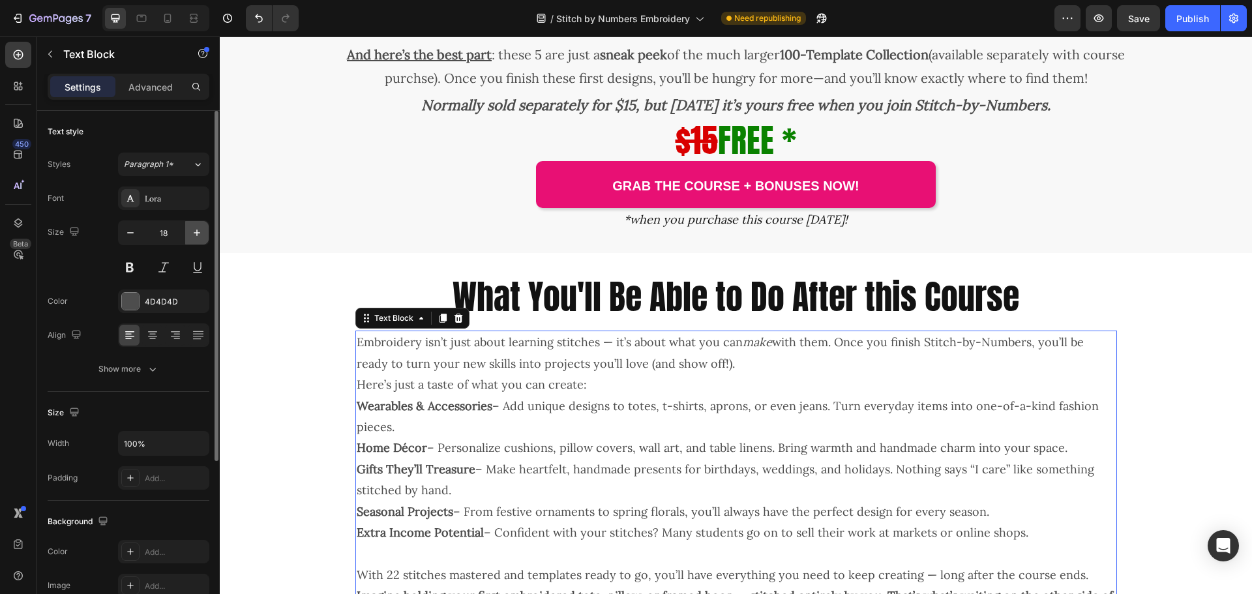
click at [199, 234] on icon "button" at bounding box center [196, 232] width 13 height 13
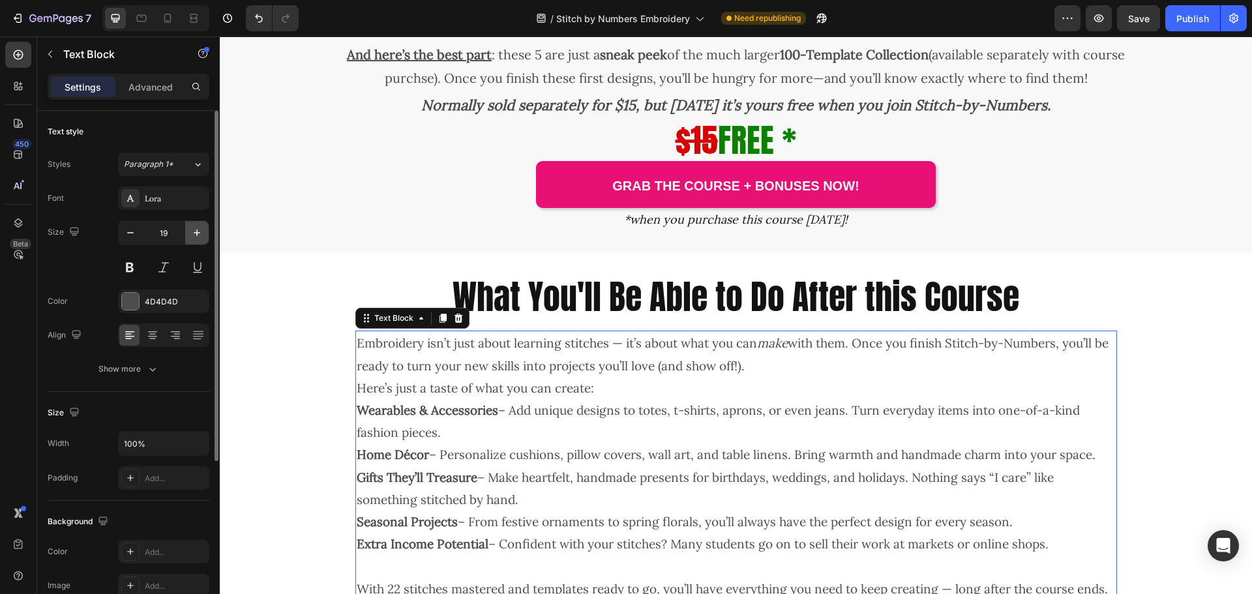
click at [199, 234] on icon "button" at bounding box center [196, 232] width 13 height 13
type input "20"
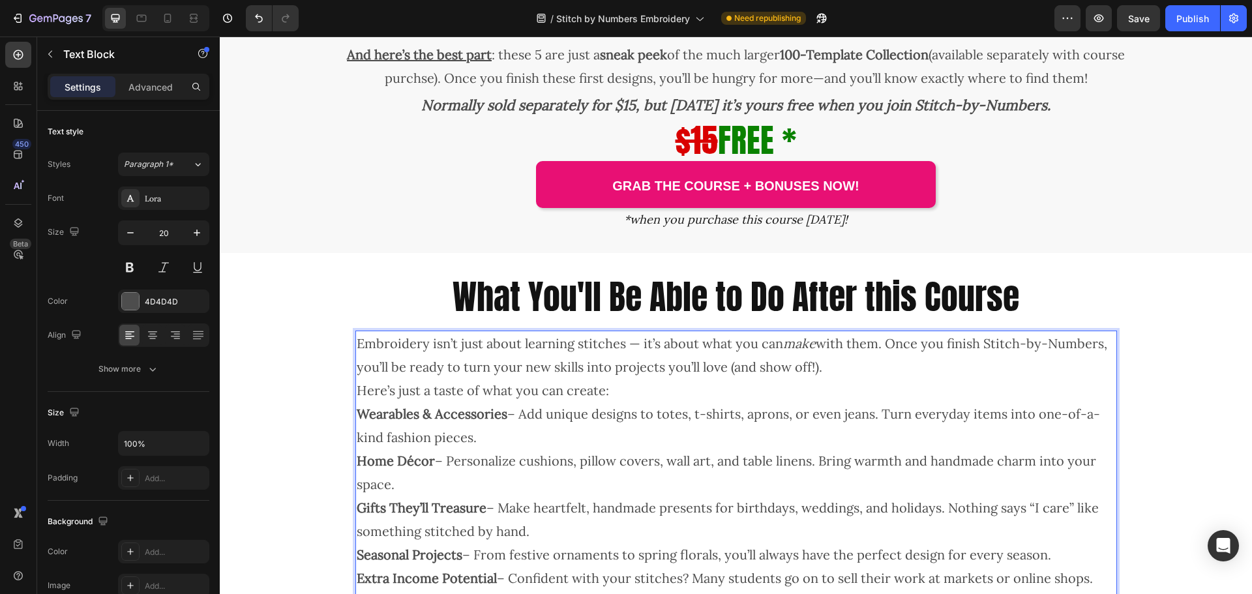
click at [635, 394] on p "Here’s just a taste of what you can create:" at bounding box center [736, 390] width 759 height 23
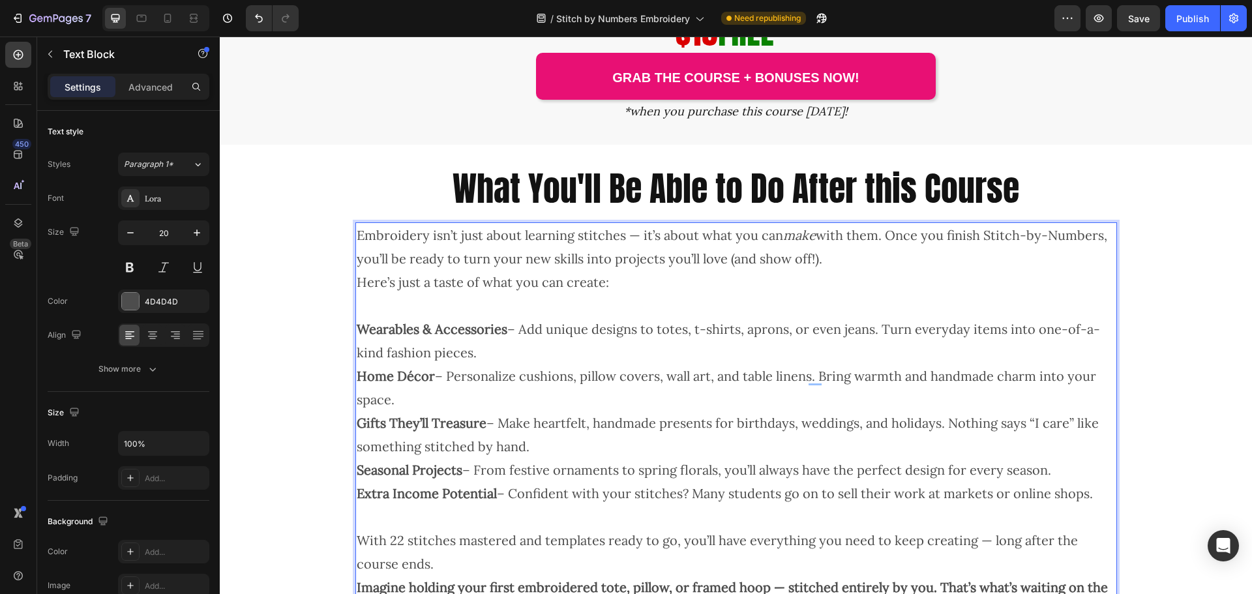
scroll to position [3964, 0]
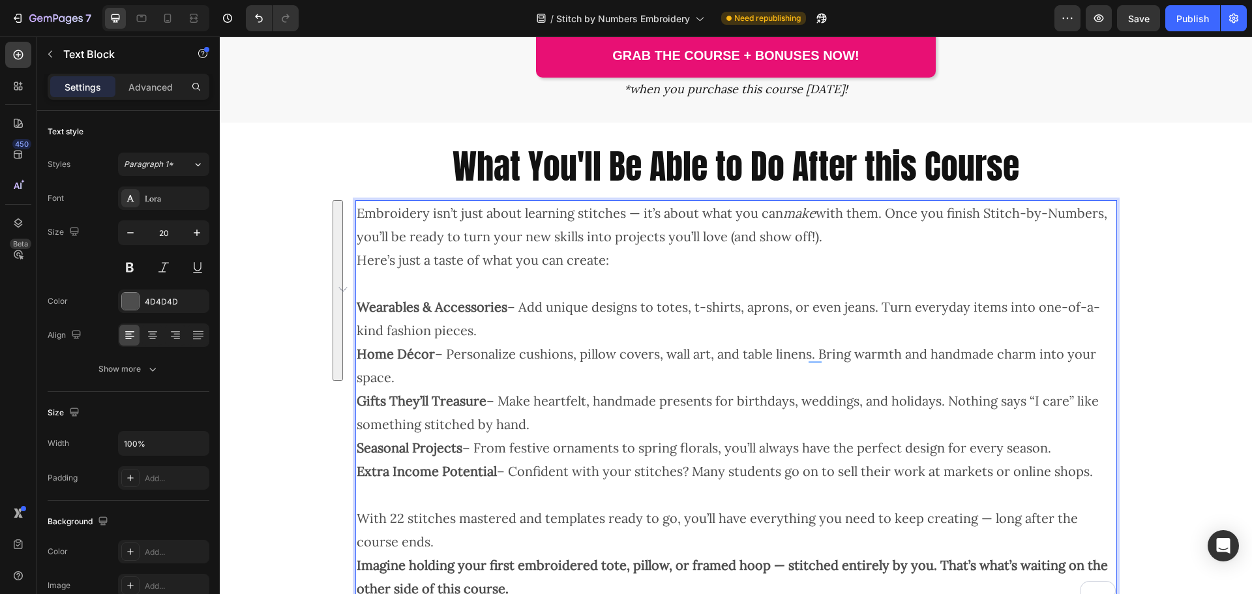
drag, startPoint x: 363, startPoint y: 308, endPoint x: 1088, endPoint y: 466, distance: 742.3
click at [1088, 466] on div "Embroidery isn’t just about learning stitches — it’s about what you can make wi…" at bounding box center [736, 401] width 762 height 402
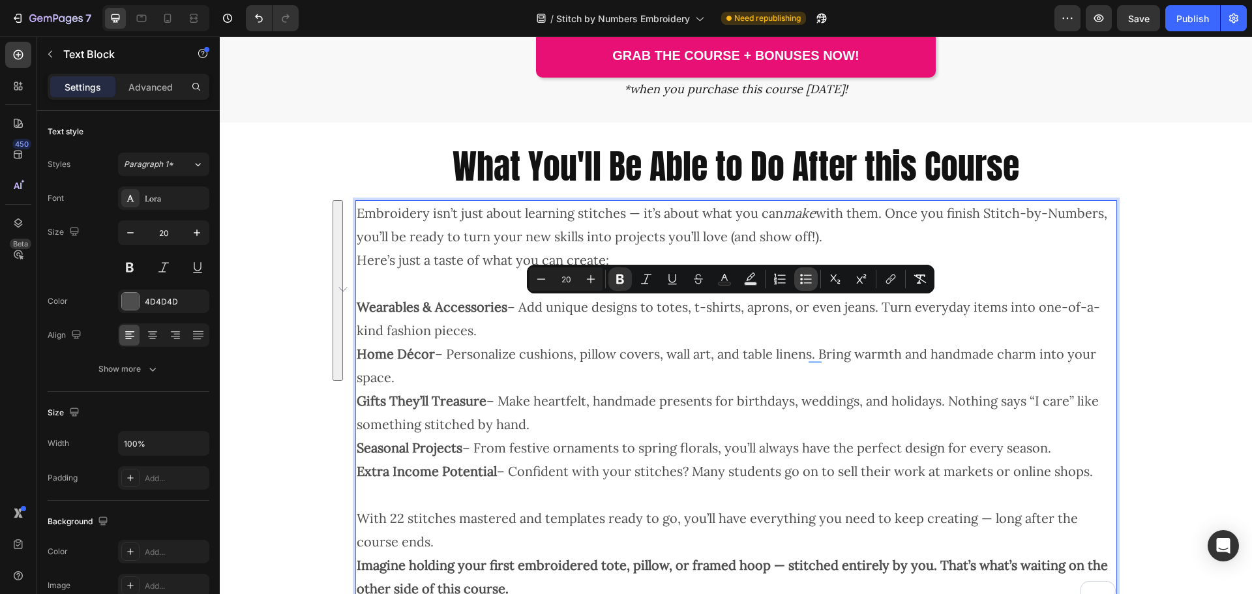
click at [802, 277] on icon "Editor contextual toolbar" at bounding box center [806, 279] width 13 height 13
type input "20"
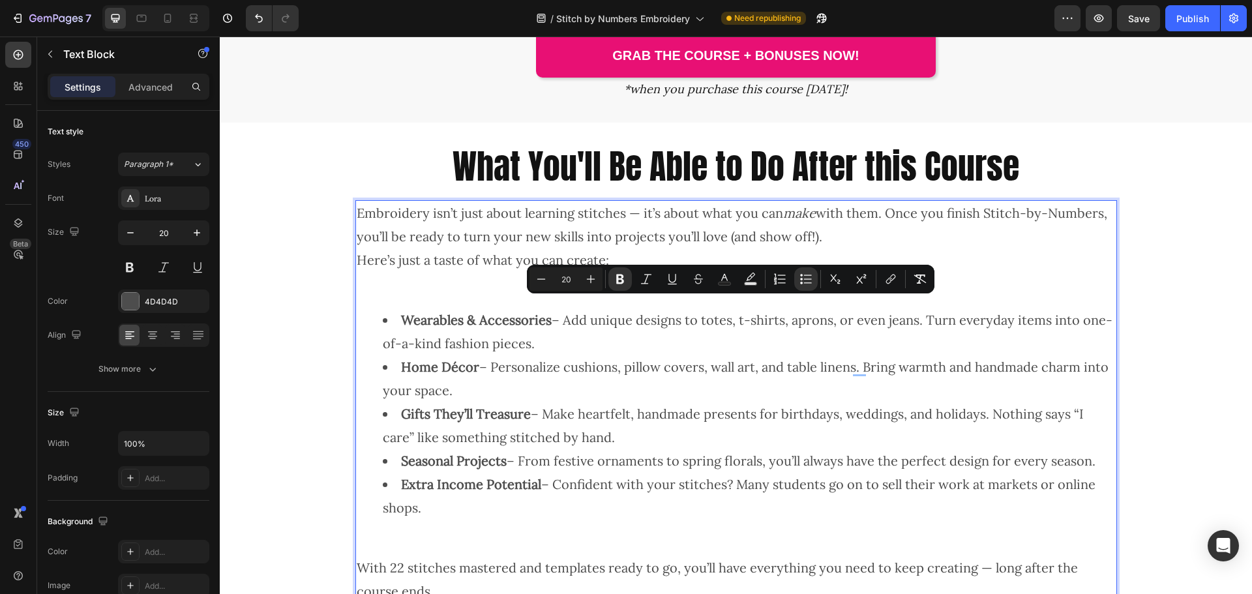
click at [591, 402] on li "Home Décor – Personalize cushions, pillow covers, wall art, and table linens. B…" at bounding box center [749, 378] width 733 height 47
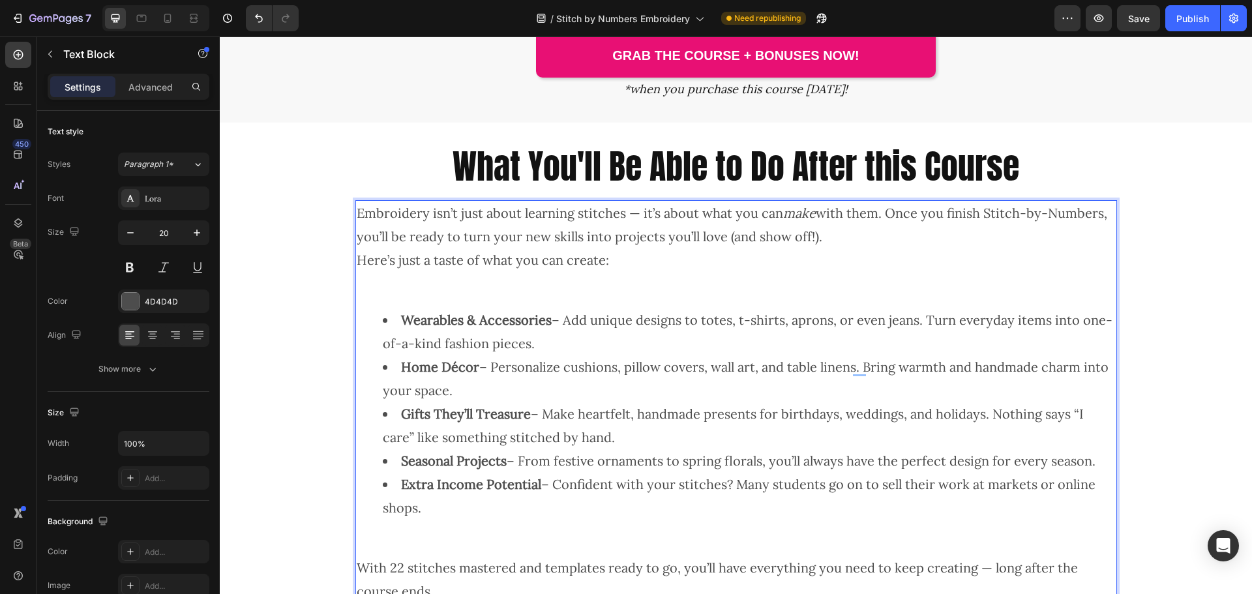
click at [384, 315] on li "Wearables & Accessories – Add unique designs to totes, t-shirts, aprons, or eve…" at bounding box center [749, 332] width 733 height 47
click at [383, 318] on li "Wearables & Accessories – Add unique designs to totes, t-shirts, aprons, or eve…" at bounding box center [749, 332] width 733 height 47
click at [688, 255] on p "Here’s just a taste of what you can create:" at bounding box center [736, 260] width 759 height 23
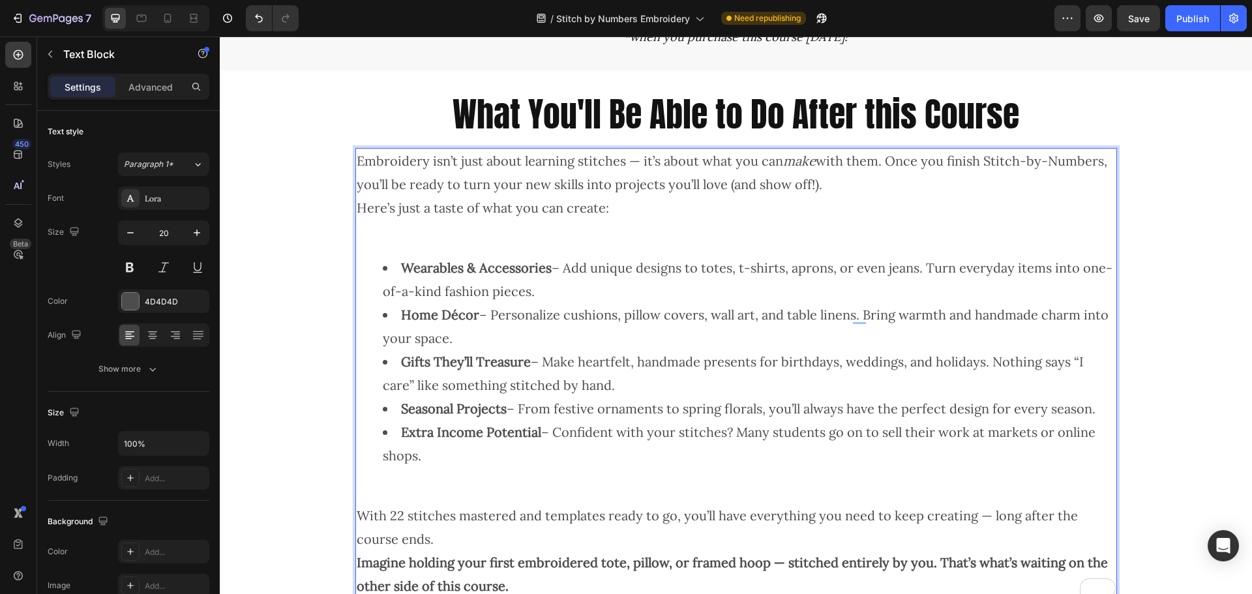
scroll to position [4095, 0]
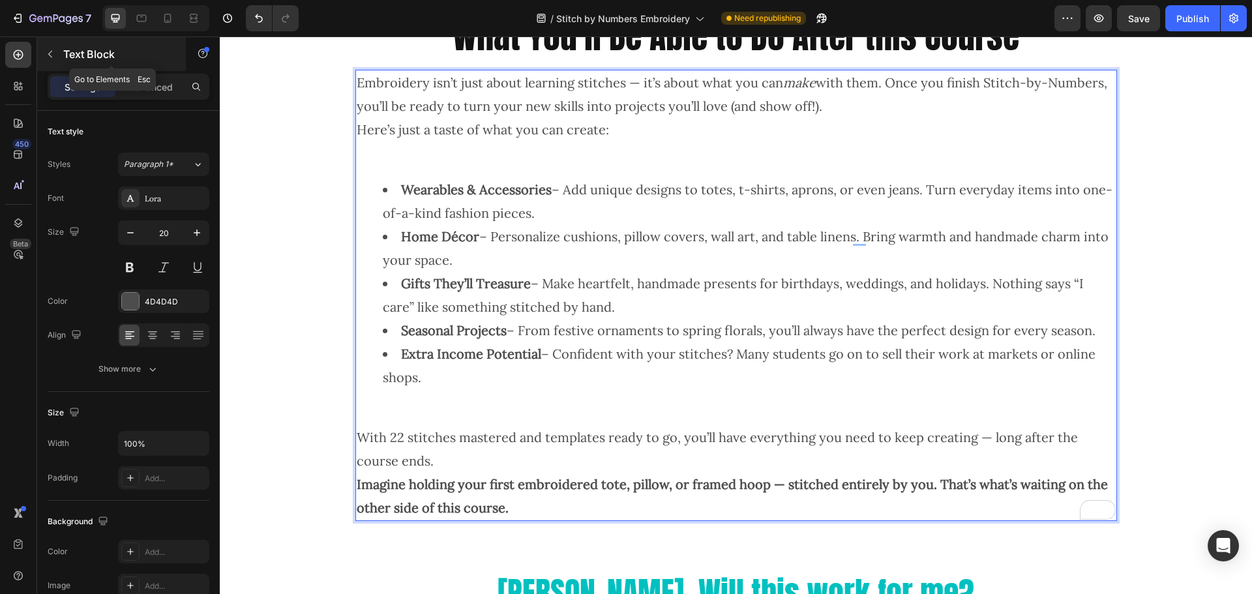
click at [48, 52] on icon "button" at bounding box center [50, 54] width 10 height 10
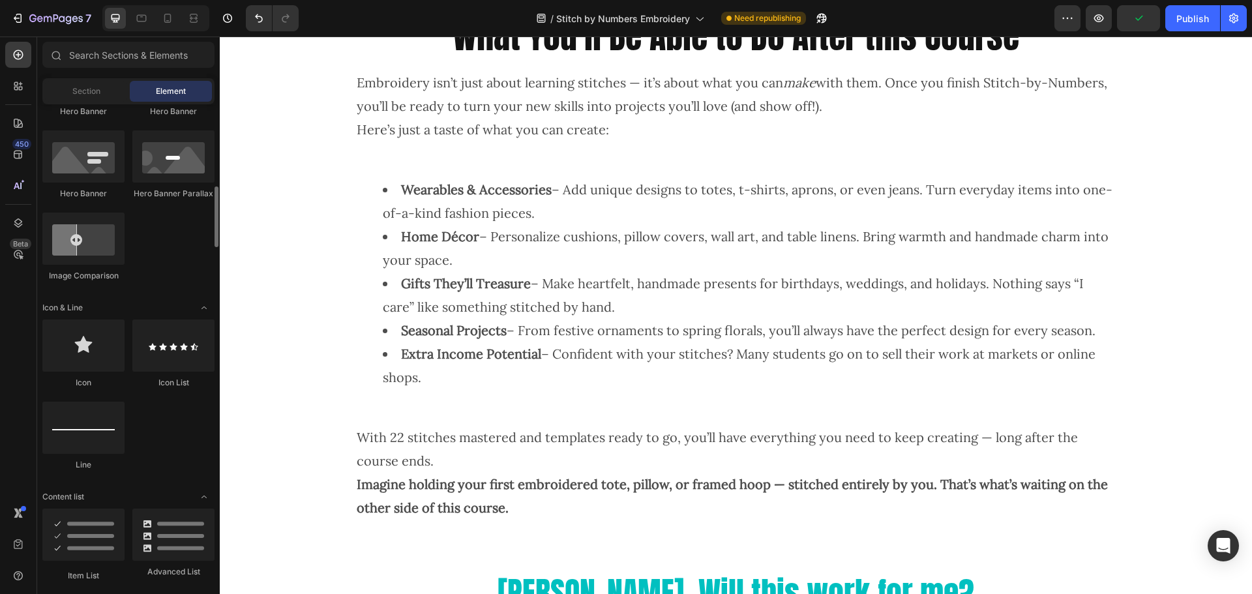
scroll to position [717, 0]
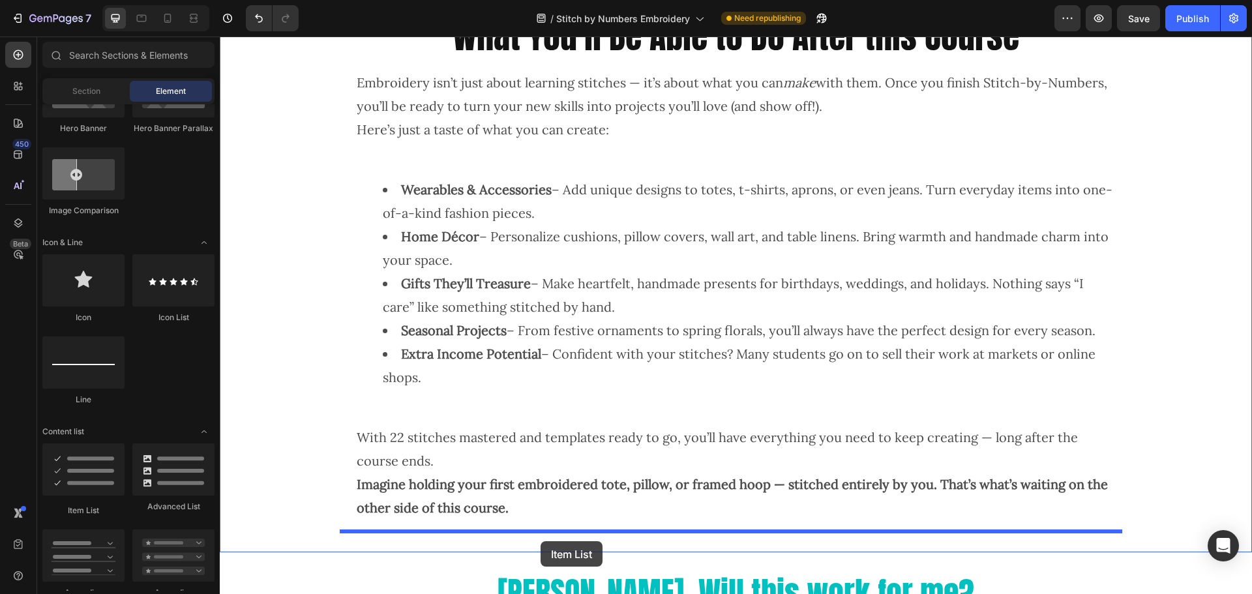
drag, startPoint x: 303, startPoint y: 519, endPoint x: 541, endPoint y: 541, distance: 239.1
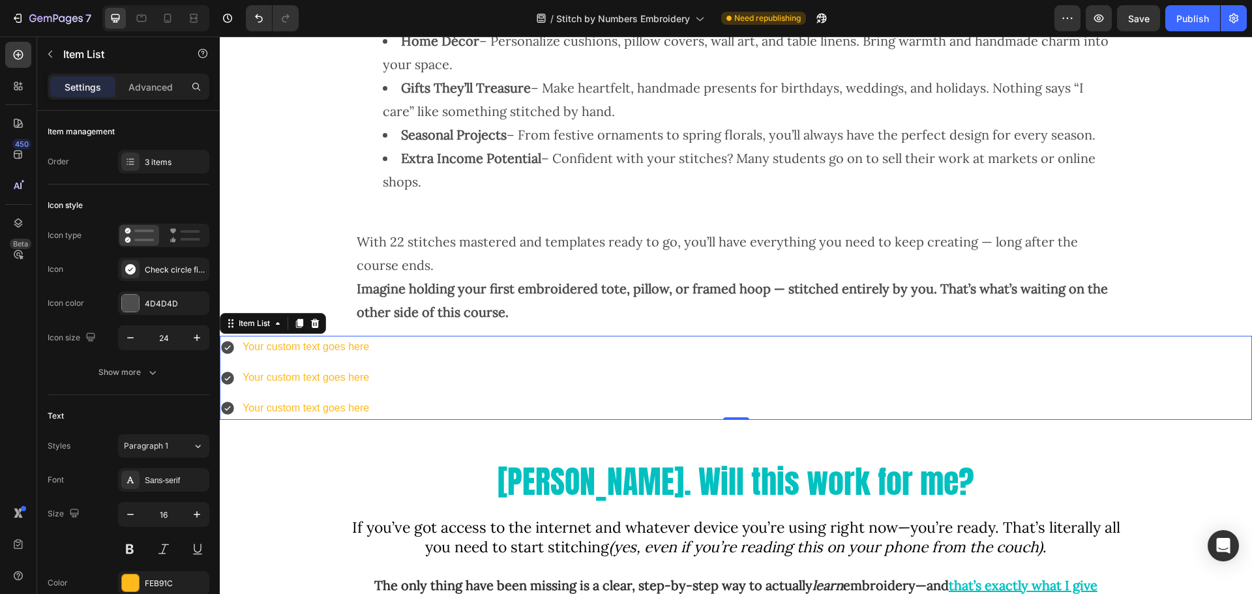
scroll to position [4160, 0]
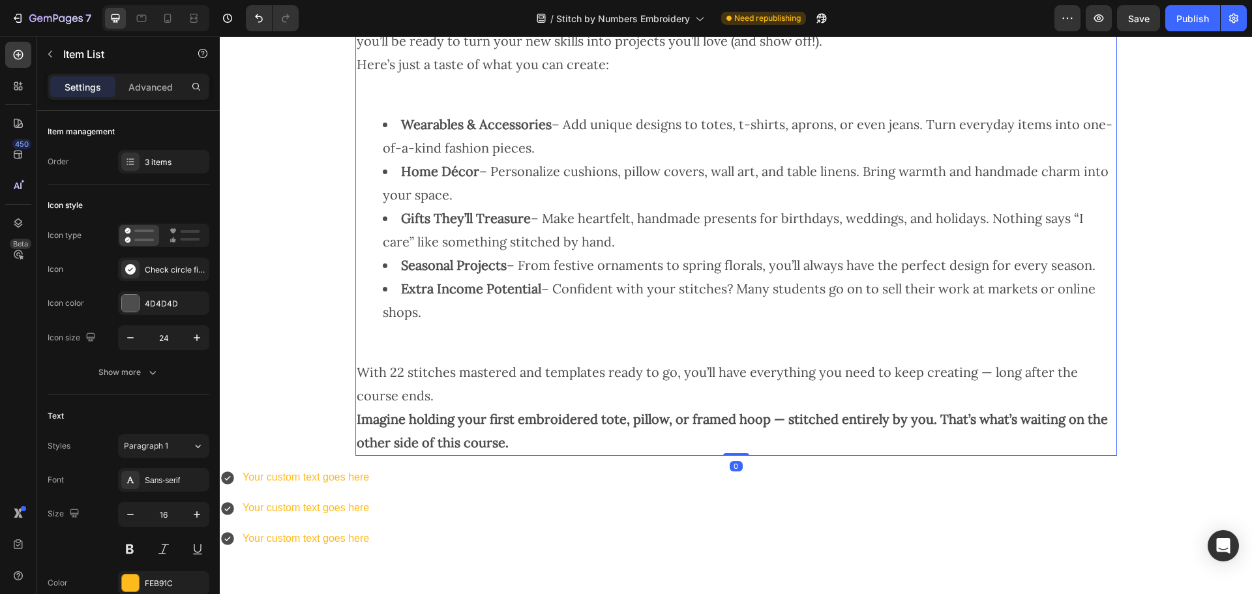
click at [401, 121] on strong "Wearables & Accessories" at bounding box center [476, 124] width 151 height 16
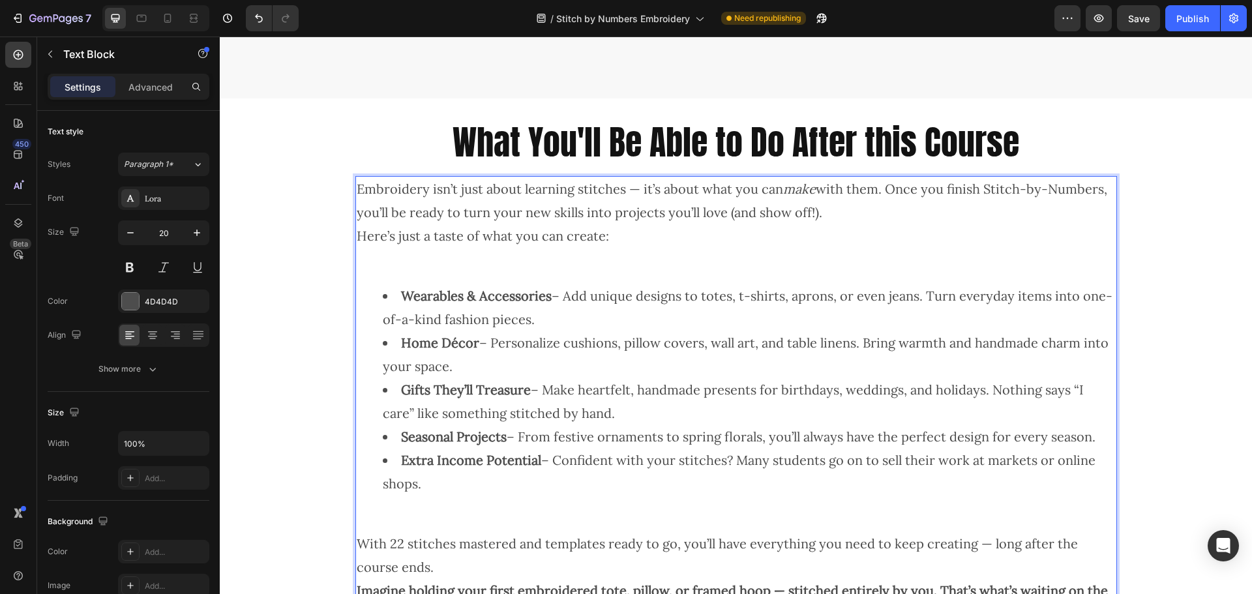
scroll to position [4058, 0]
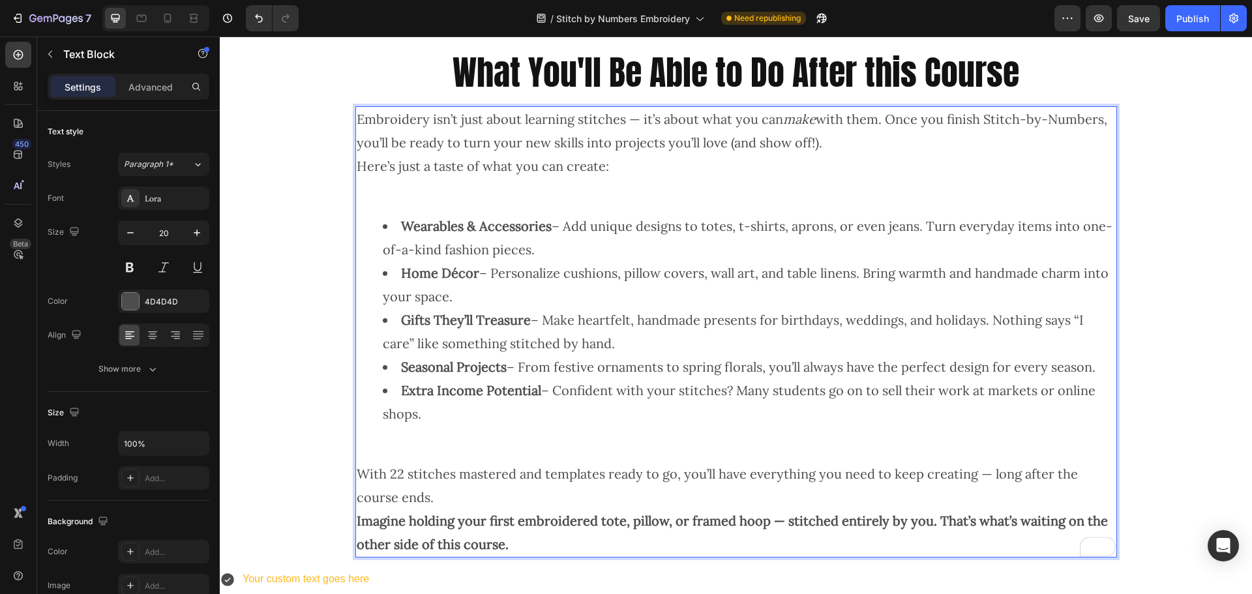
click at [406, 227] on strong "Wearables & Accessories" at bounding box center [476, 226] width 151 height 16
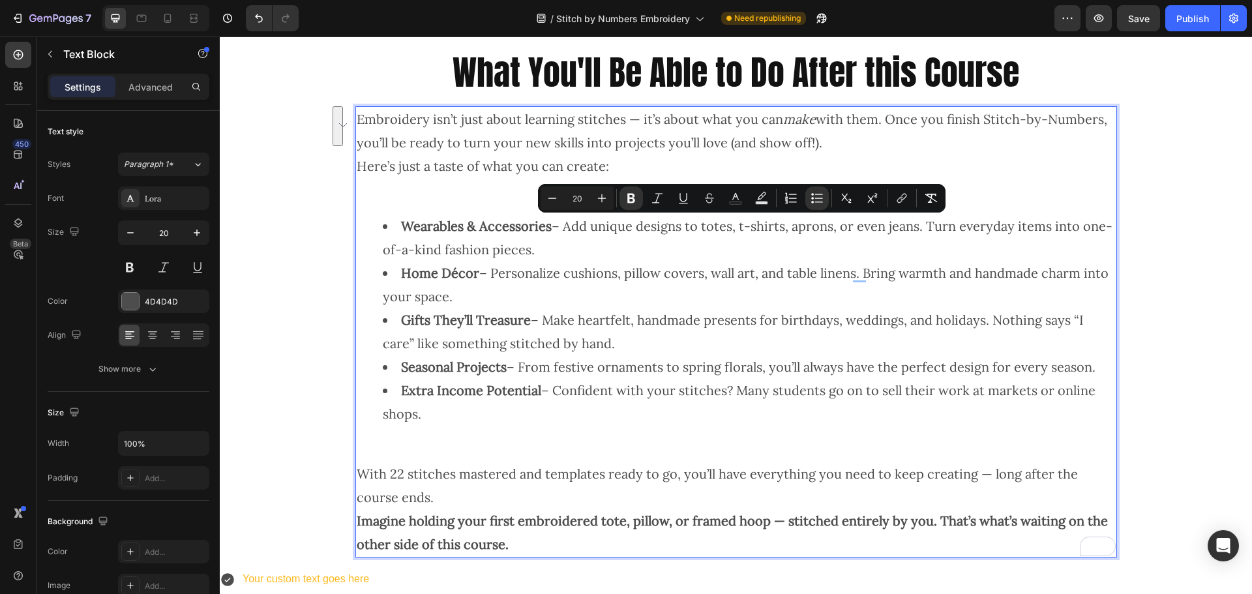
drag, startPoint x: 400, startPoint y: 224, endPoint x: 576, endPoint y: 253, distance: 178.4
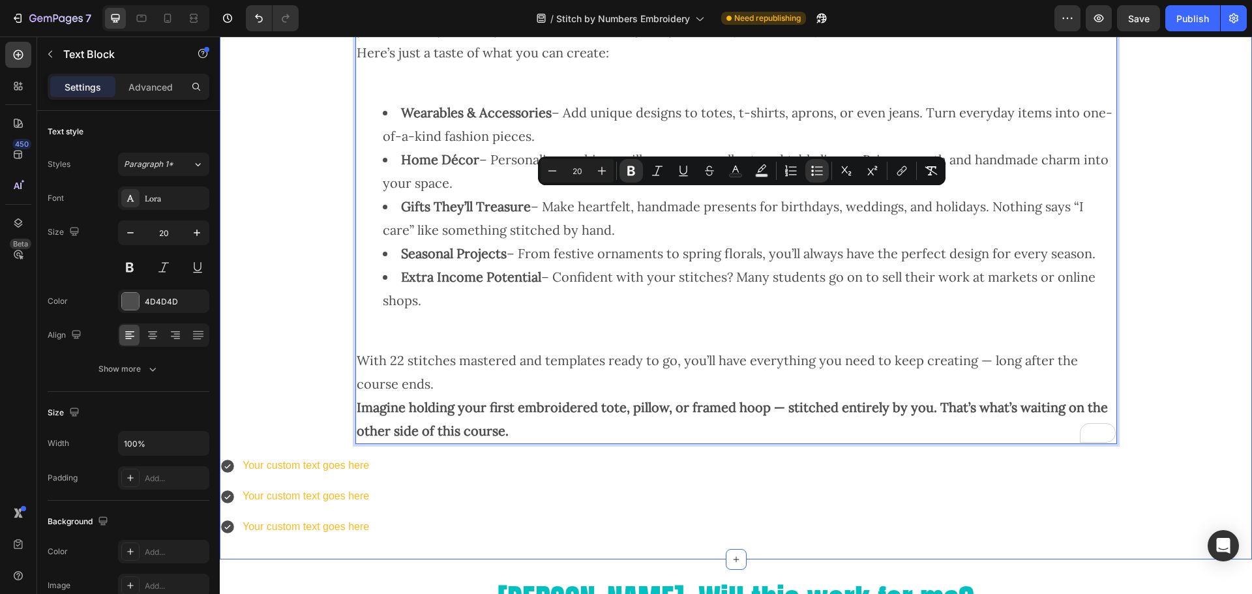
scroll to position [4319, 0]
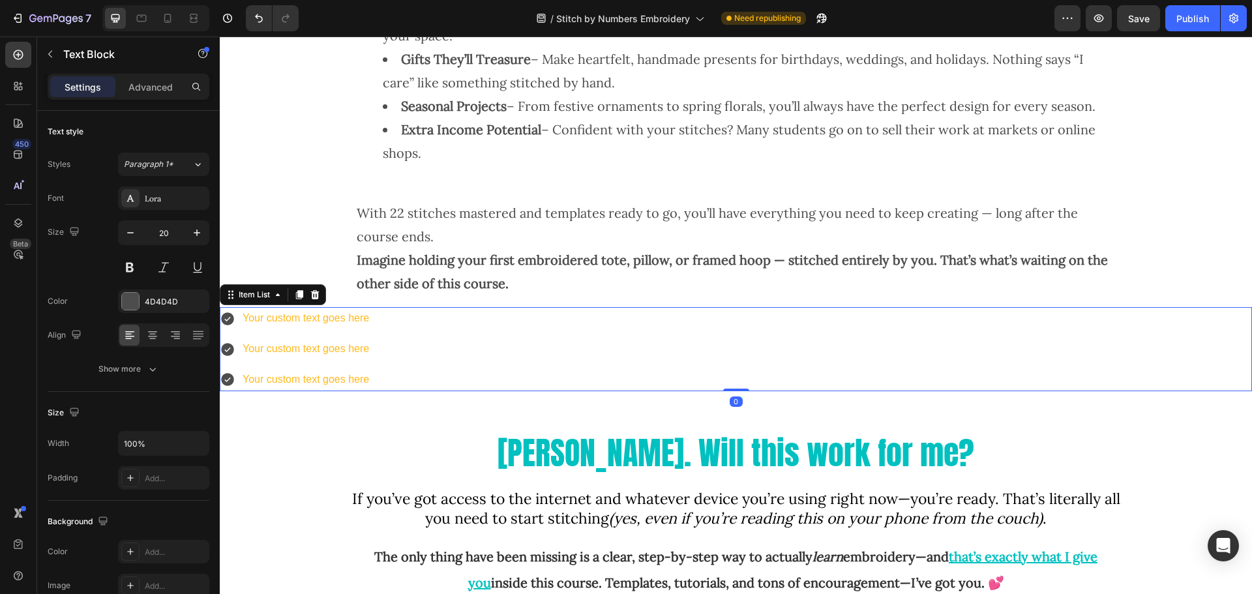
click at [281, 312] on div "Your custom text goes here" at bounding box center [306, 318] width 130 height 23
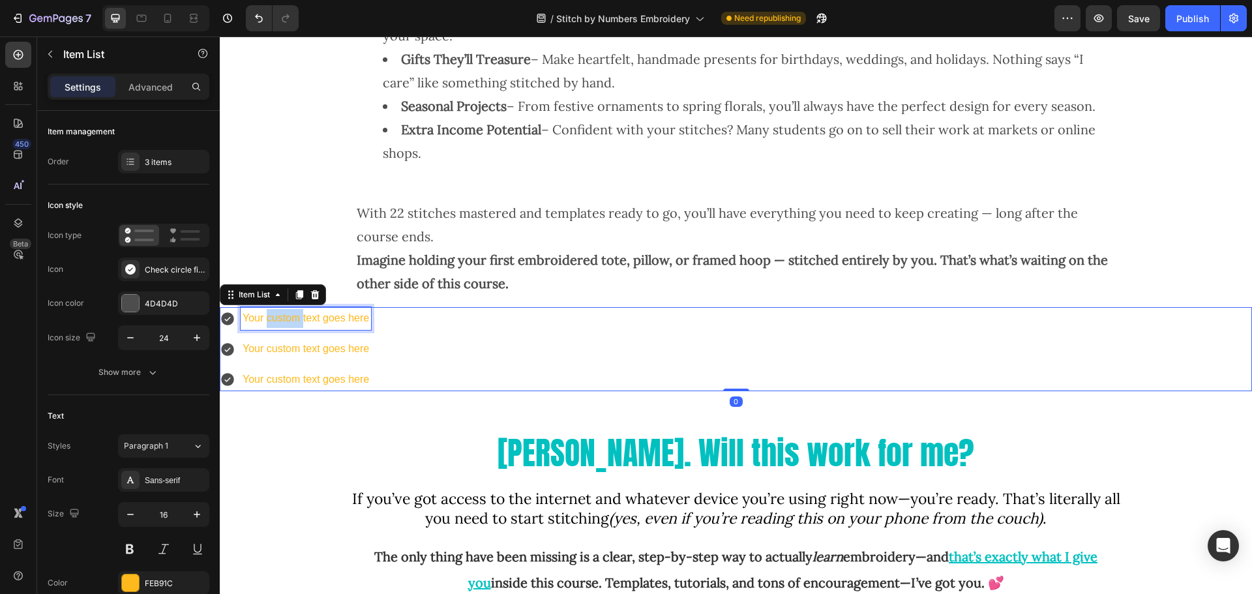
click at [281, 312] on div "Your custom text goes here" at bounding box center [306, 318] width 130 height 23
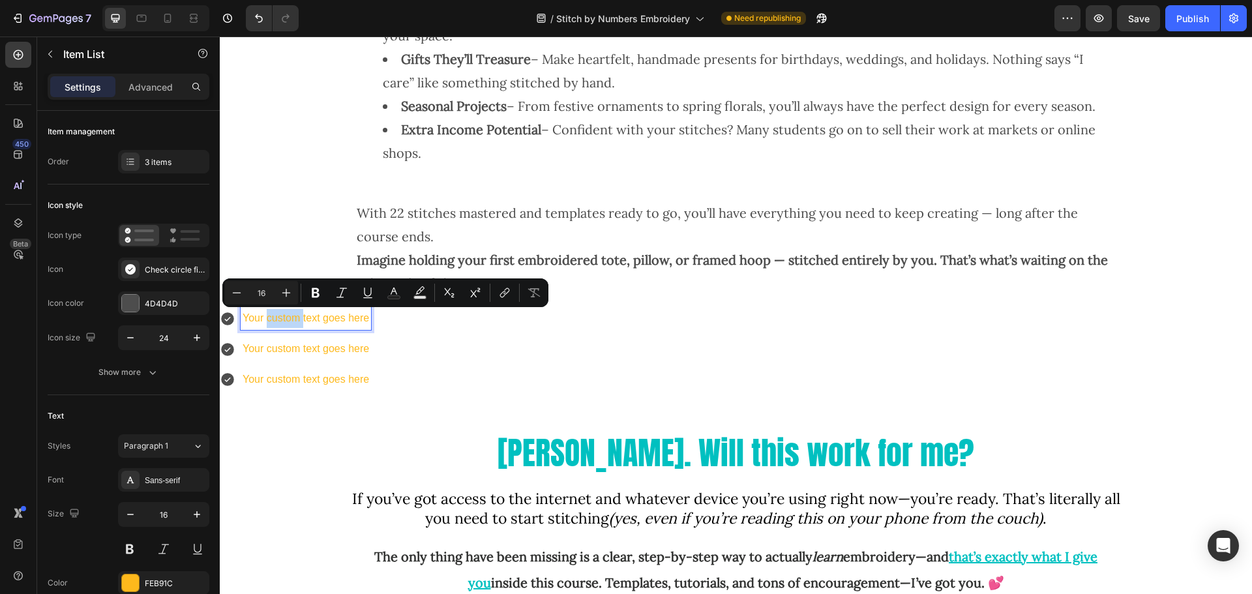
click at [283, 320] on p "Your custom text goes here" at bounding box center [306, 318] width 127 height 19
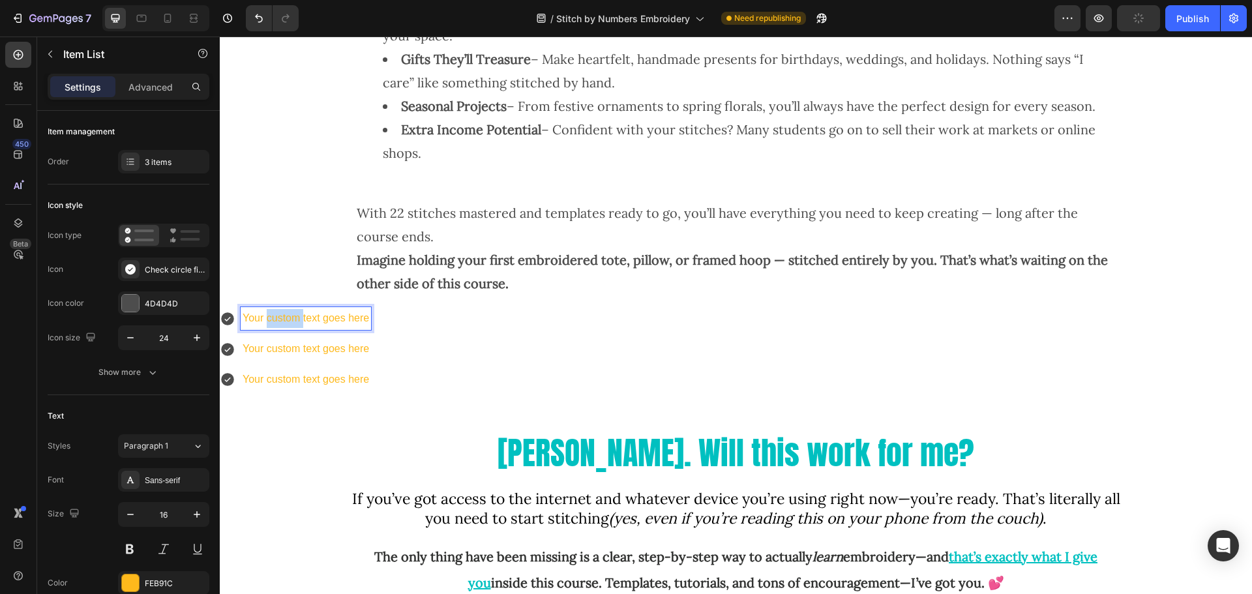
click at [283, 320] on p "Your custom text goes here" at bounding box center [306, 318] width 127 height 19
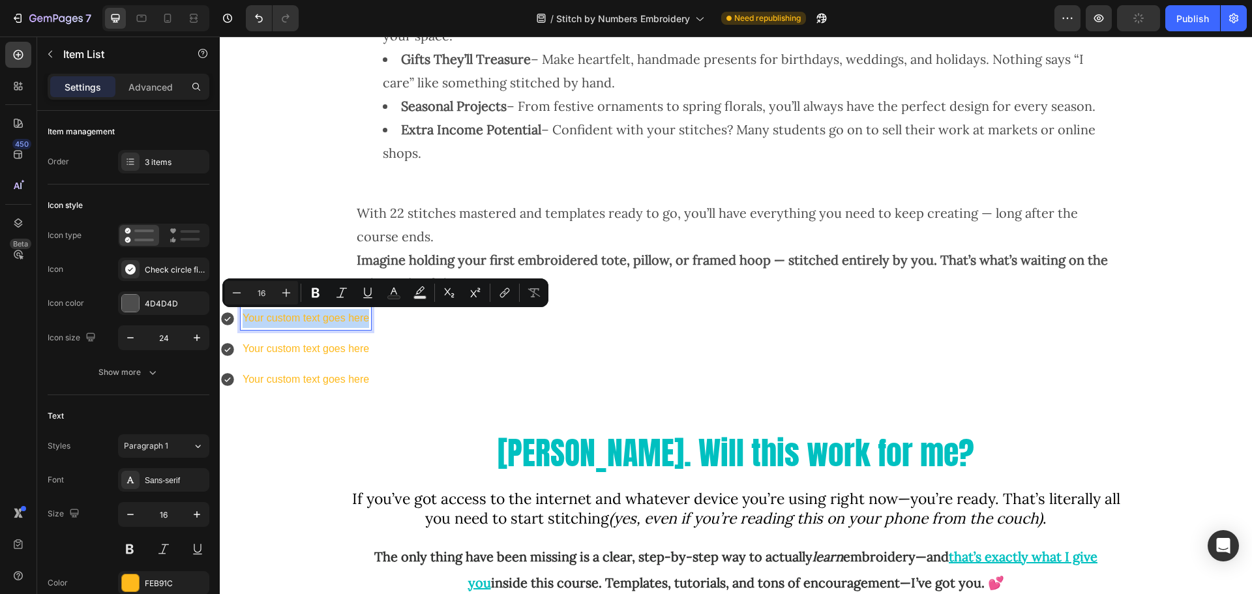
click at [283, 320] on p "Your custom text goes here" at bounding box center [306, 318] width 127 height 19
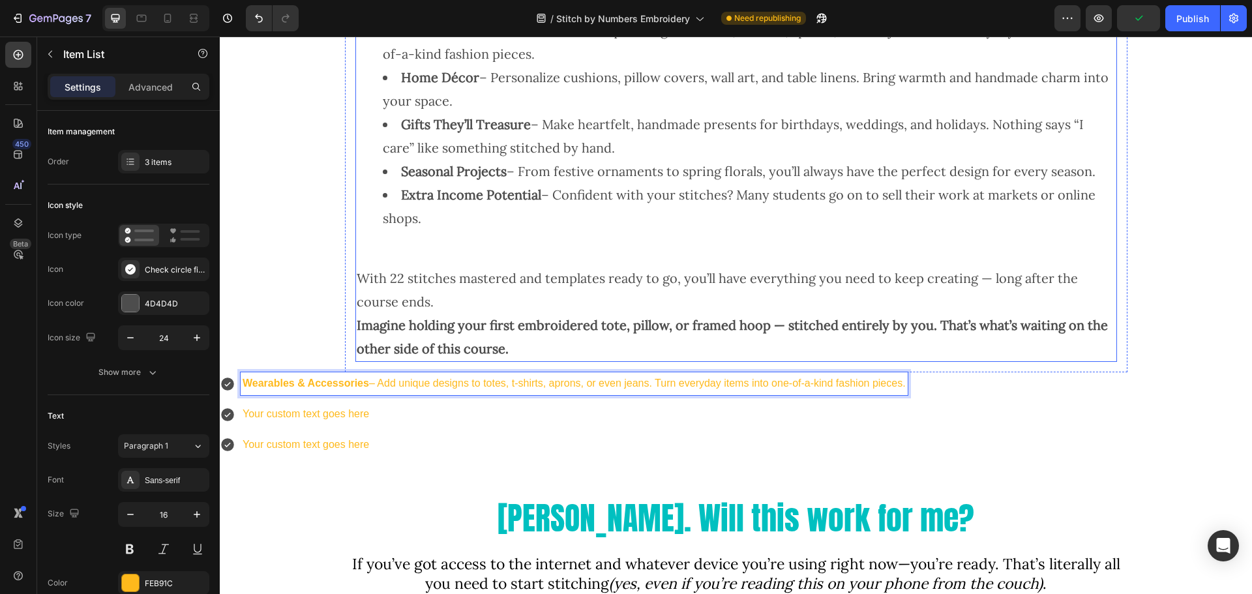
scroll to position [4189, 0]
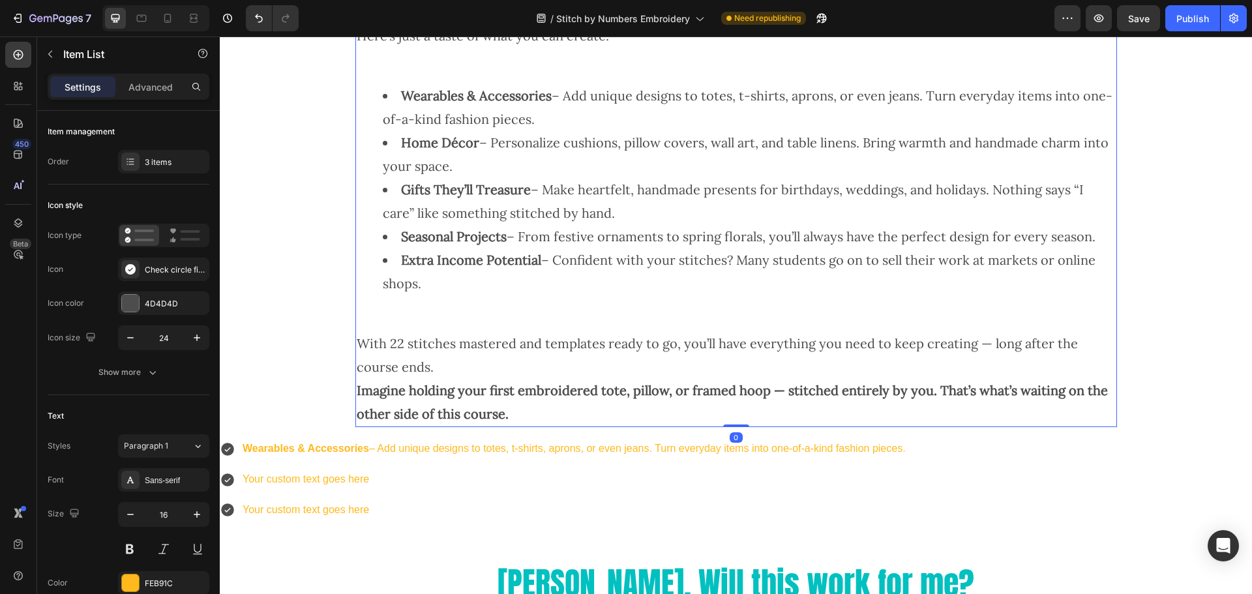
click at [415, 143] on strong "Home Décor" at bounding box center [440, 142] width 78 height 16
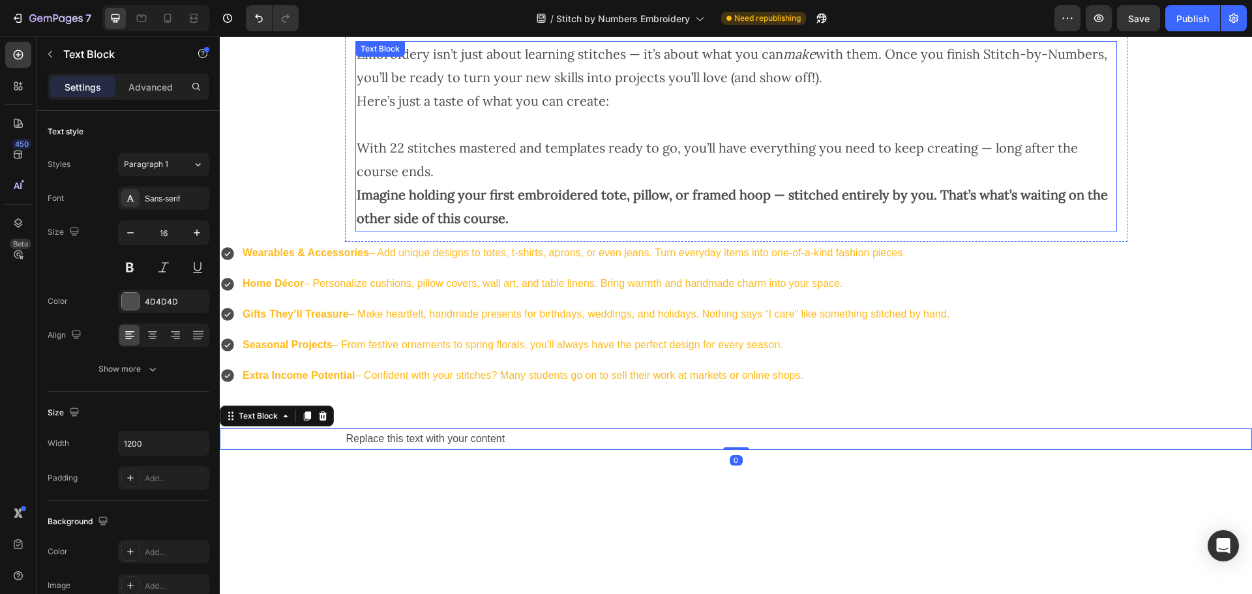
click at [442, 203] on p "Imagine holding your first embroidered tote, pillow, or framed hoop — stitched …" at bounding box center [736, 206] width 759 height 47
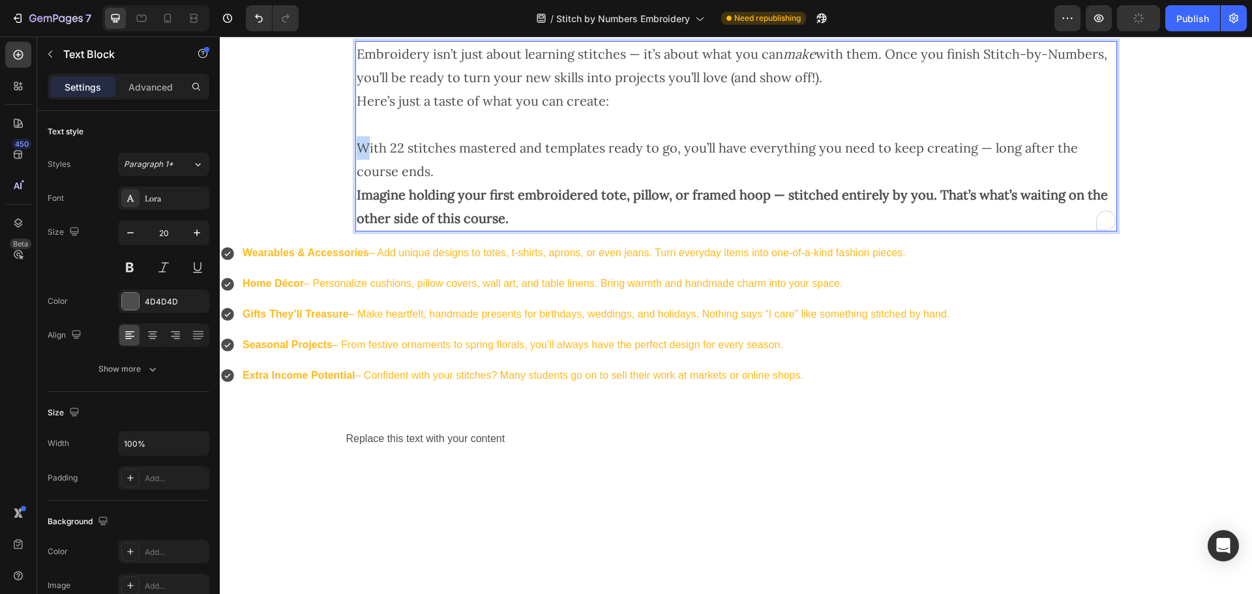
click at [359, 150] on p "With 22 stitches mastered and templates ready to go, you’ll have everything you…" at bounding box center [736, 159] width 759 height 47
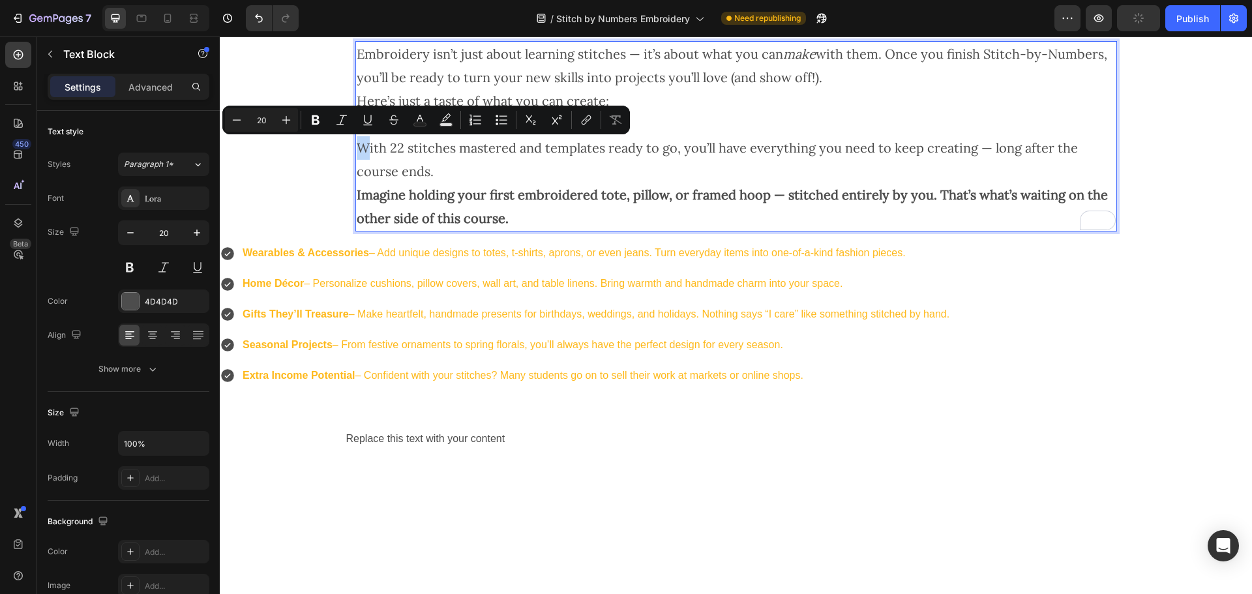
click at [357, 149] on p "With 22 stitches mastered and templates ready to go, you’ll have everything you…" at bounding box center [736, 159] width 759 height 47
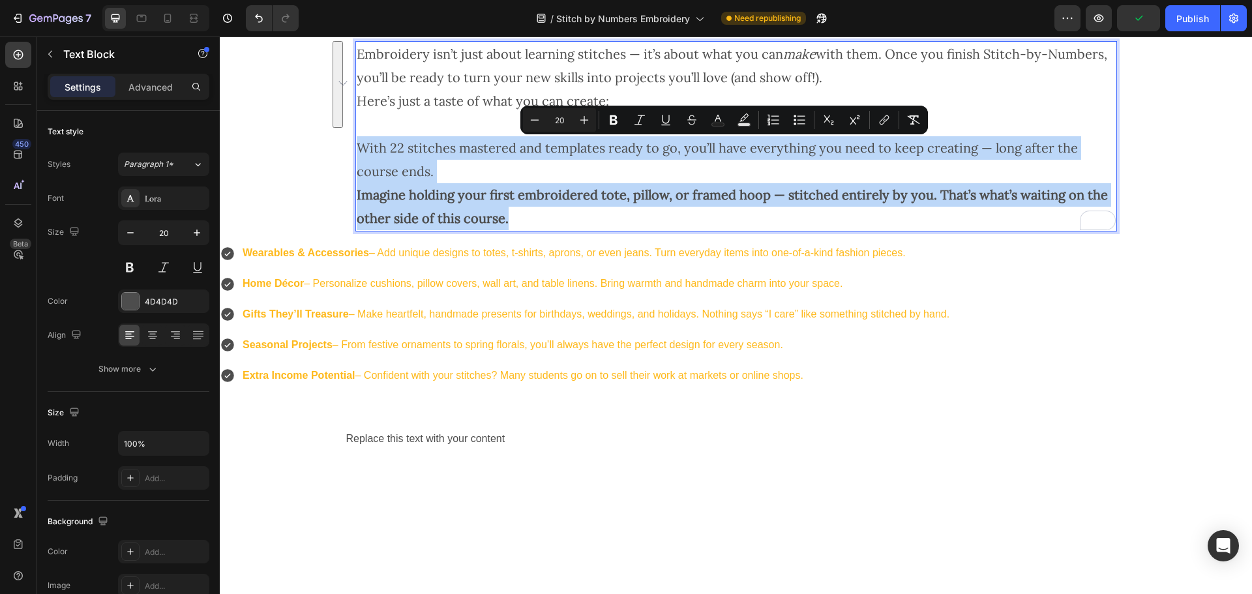
drag, startPoint x: 357, startPoint y: 148, endPoint x: 530, endPoint y: 226, distance: 189.5
click at [530, 226] on div "Embroidery isn’t just about learning stitches — it’s about what you can make wi…" at bounding box center [736, 136] width 762 height 190
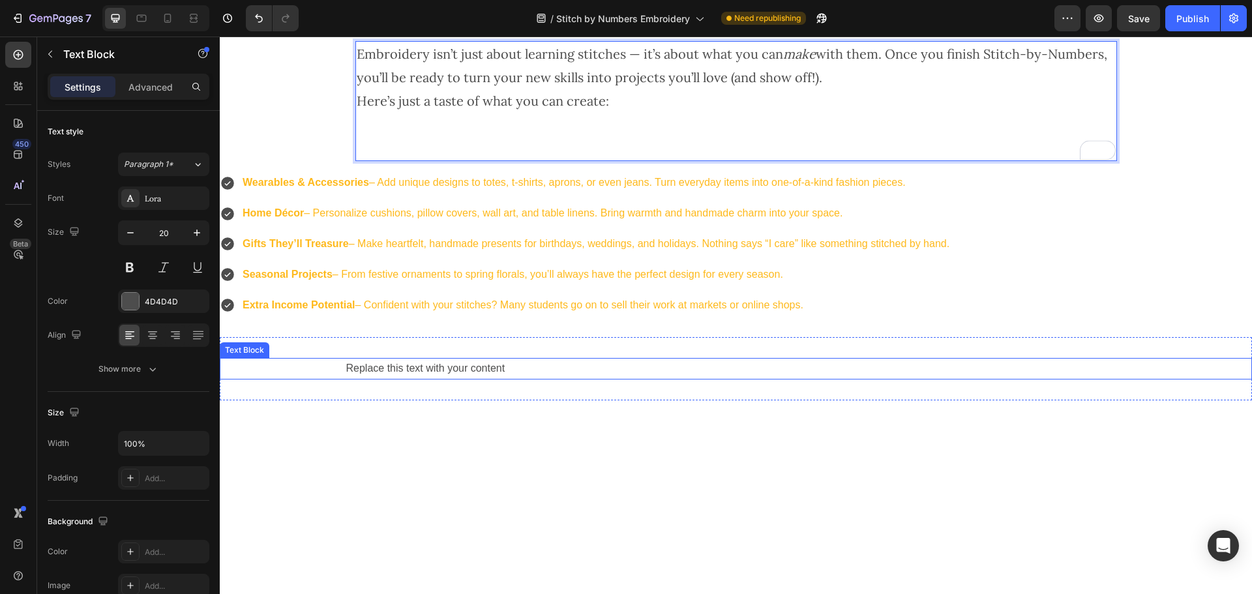
click at [438, 374] on div "Replace this text with your content" at bounding box center [736, 369] width 783 height 22
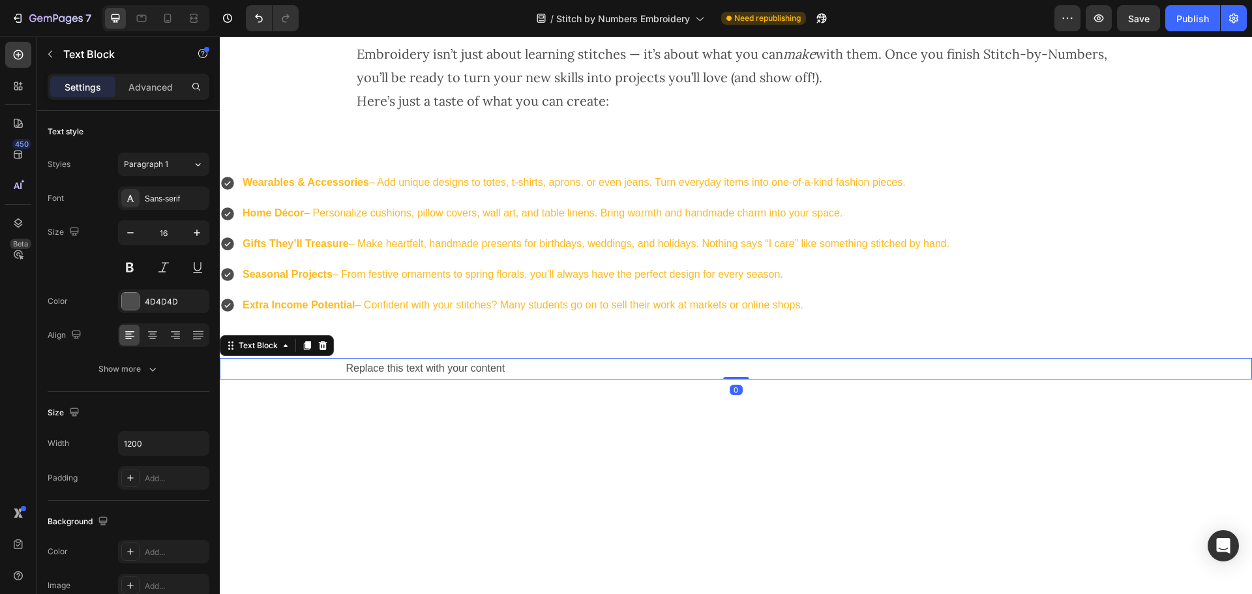
click at [439, 369] on div "Replace this text with your content" at bounding box center [736, 369] width 783 height 22
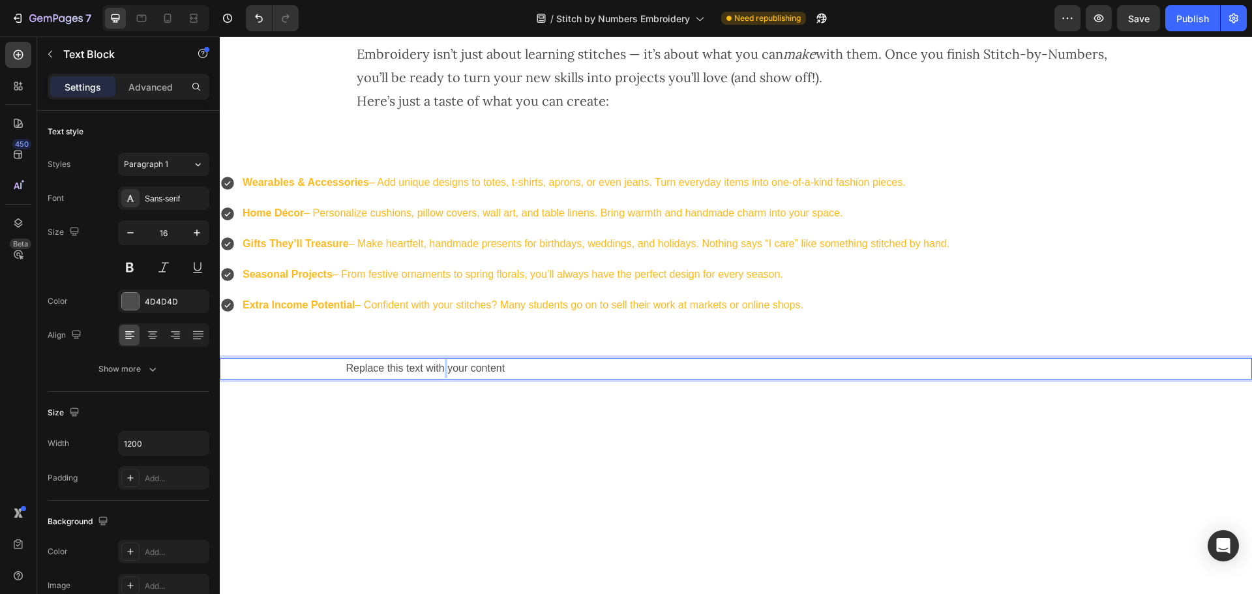
click at [439, 369] on p "Replace this text with your content" at bounding box center [736, 368] width 780 height 19
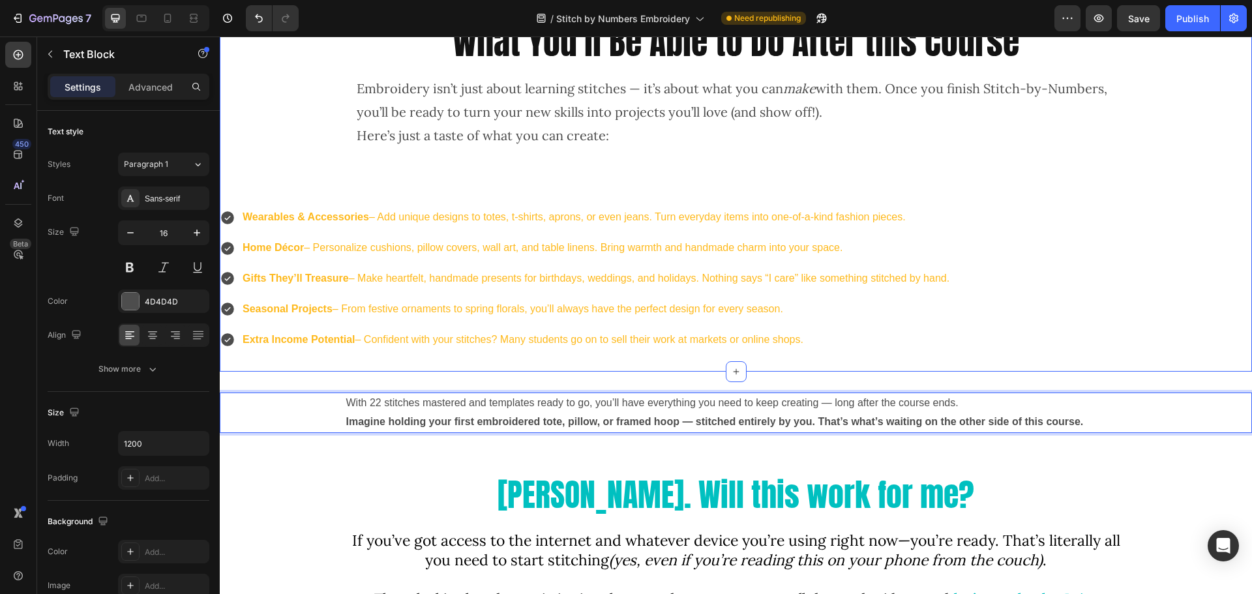
scroll to position [4058, 0]
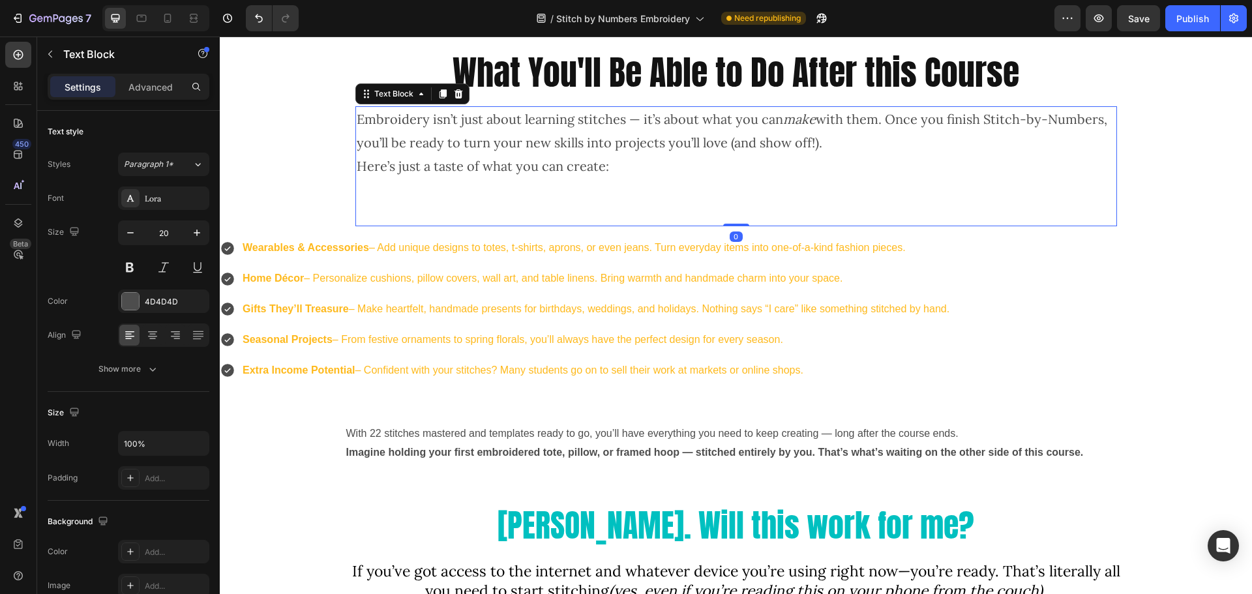
click at [444, 211] on p "To enrich screen reader interactions, please activate Accessibility in Grammarl…" at bounding box center [736, 213] width 759 height 23
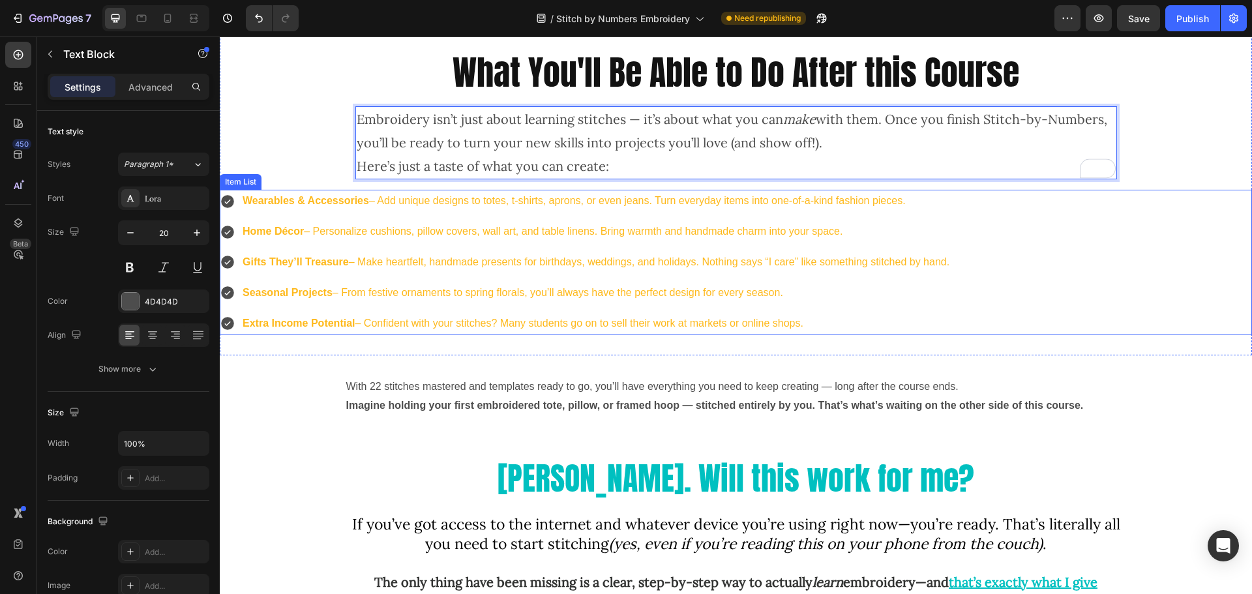
click at [243, 181] on div "Item List" at bounding box center [240, 182] width 37 height 12
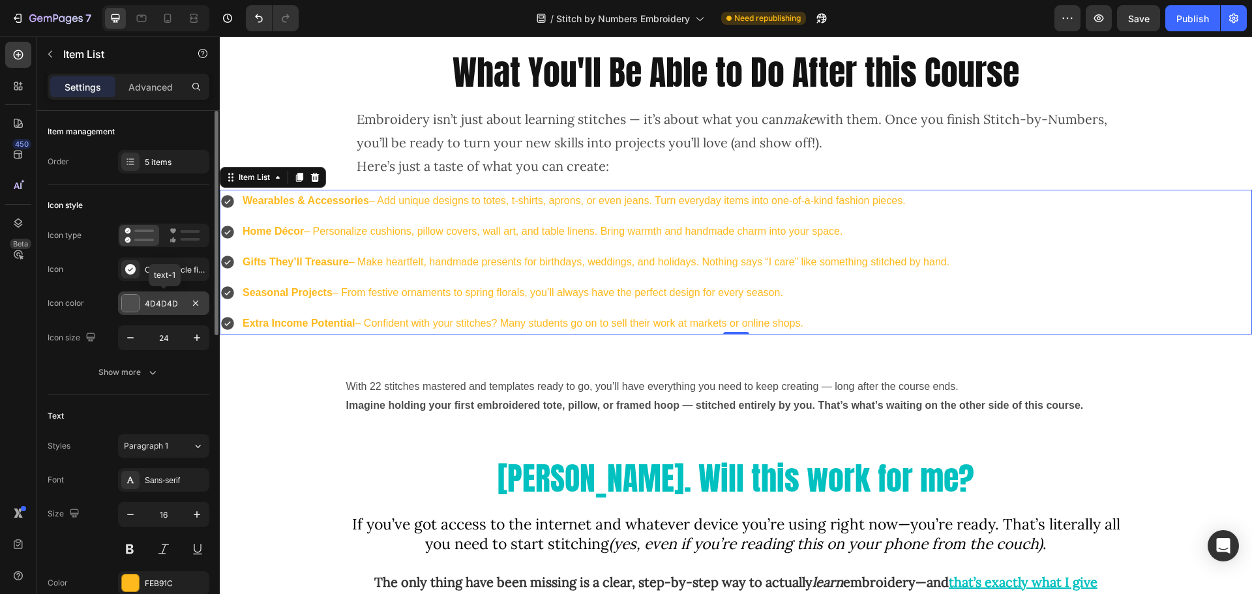
click at [130, 303] on div at bounding box center [130, 303] width 17 height 17
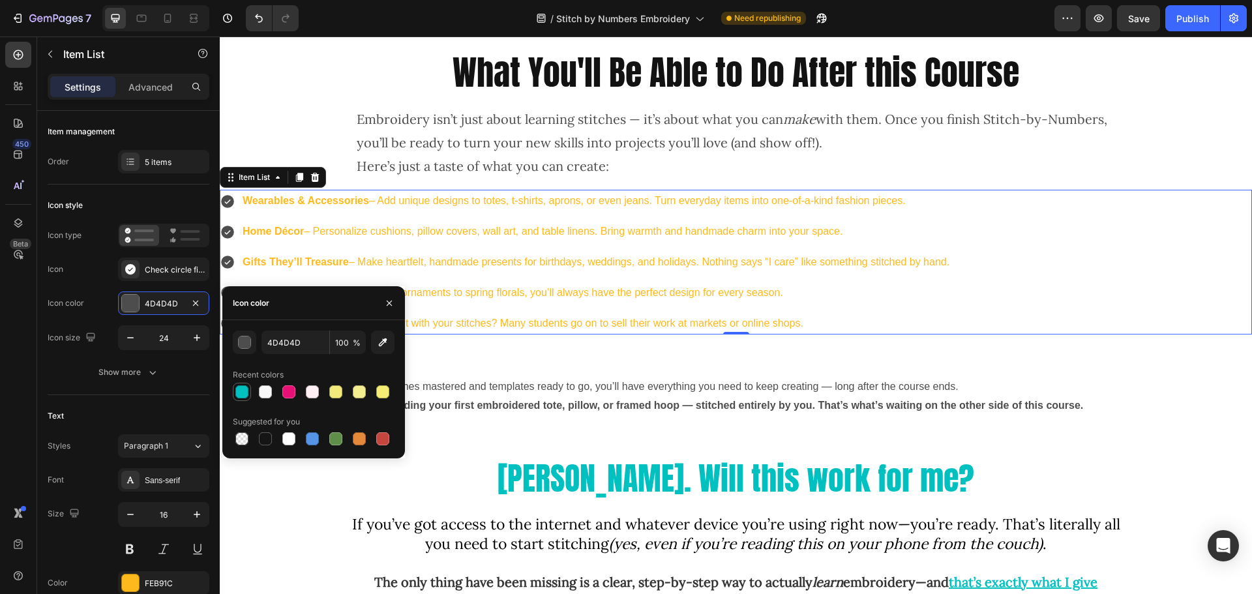
click at [237, 391] on div at bounding box center [241, 391] width 13 height 13
click at [292, 393] on div at bounding box center [288, 391] width 13 height 13
type input "E81074"
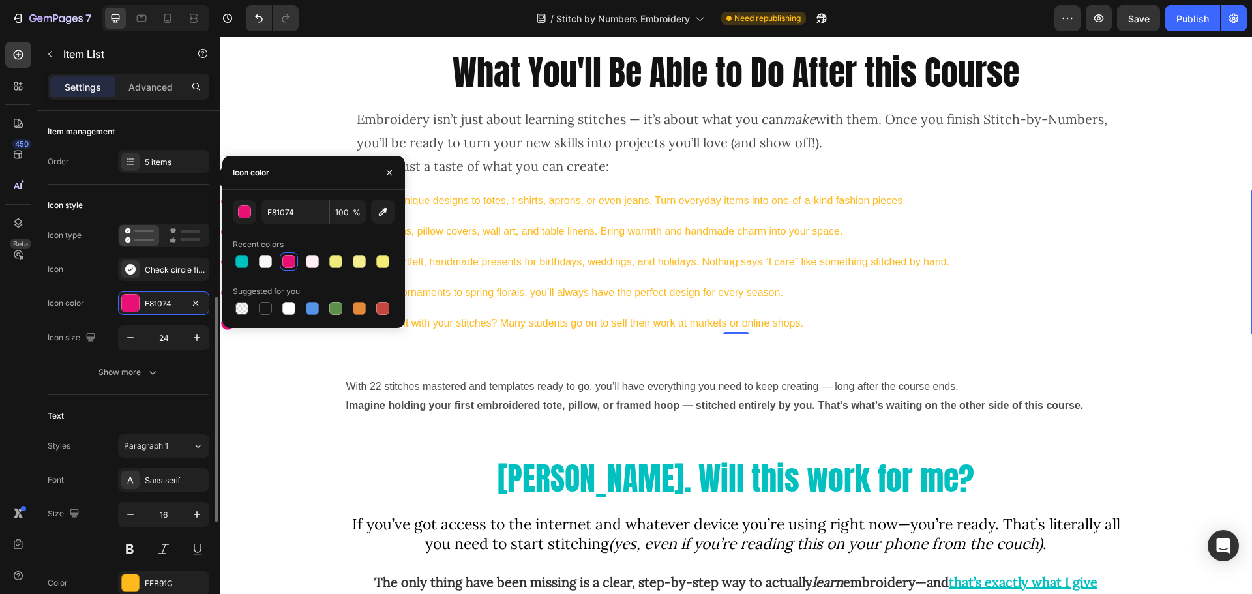
scroll to position [130, 0]
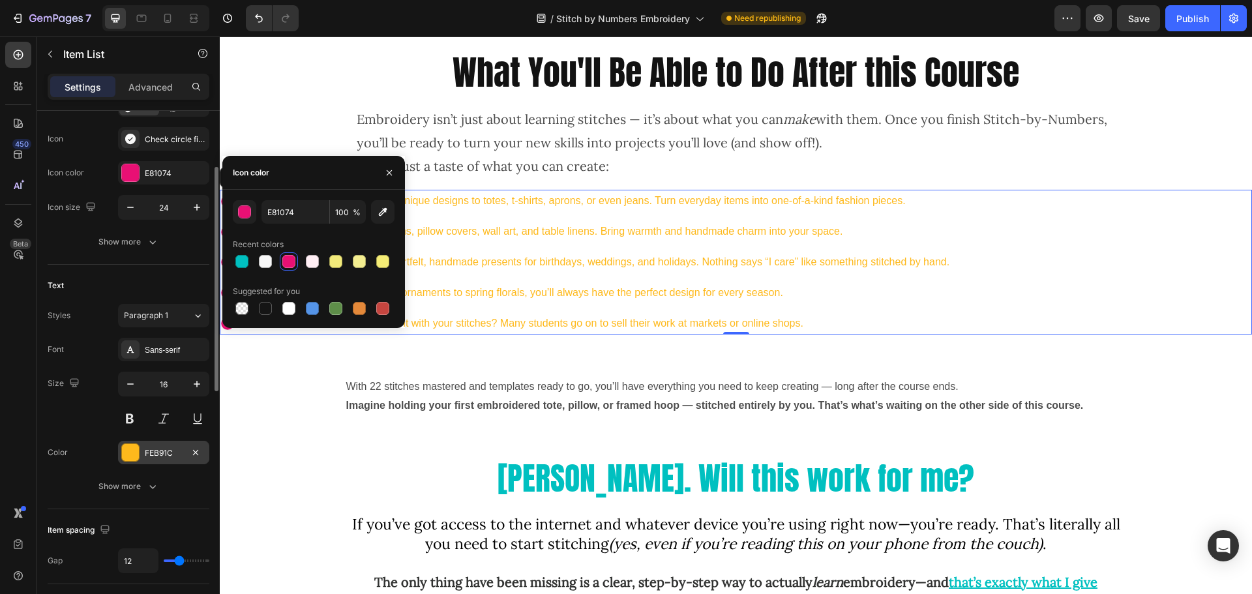
click at [130, 451] on div at bounding box center [130, 452] width 17 height 17
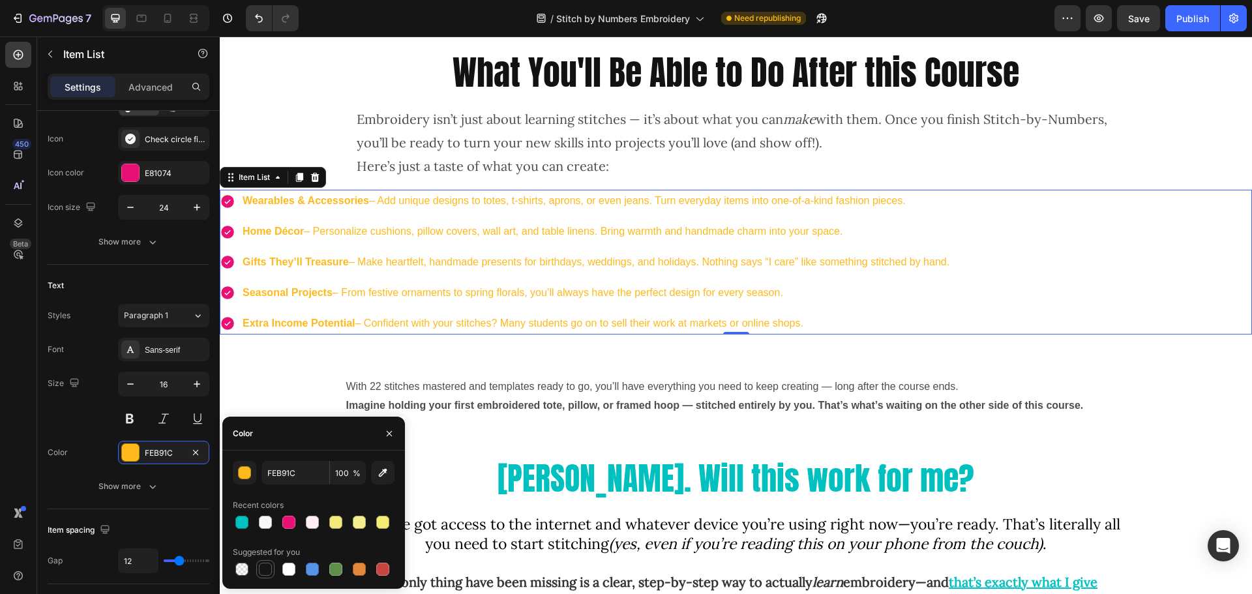
click at [265, 564] on div at bounding box center [265, 569] width 13 height 13
type input "151515"
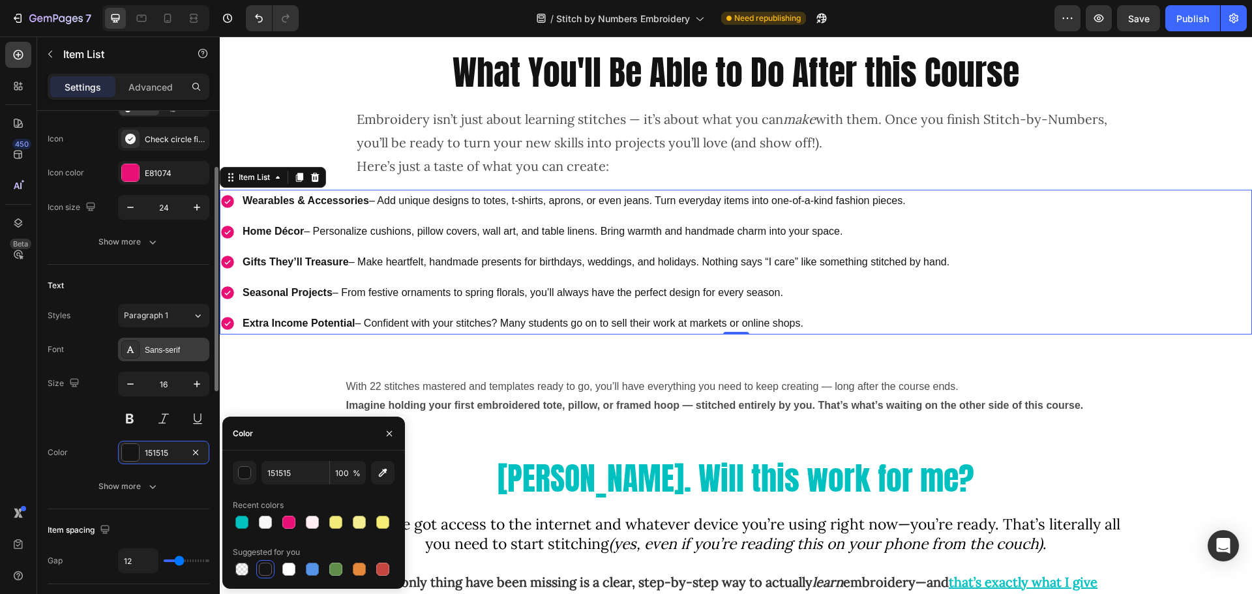
click at [157, 348] on div "Sans-serif" at bounding box center [175, 350] width 61 height 12
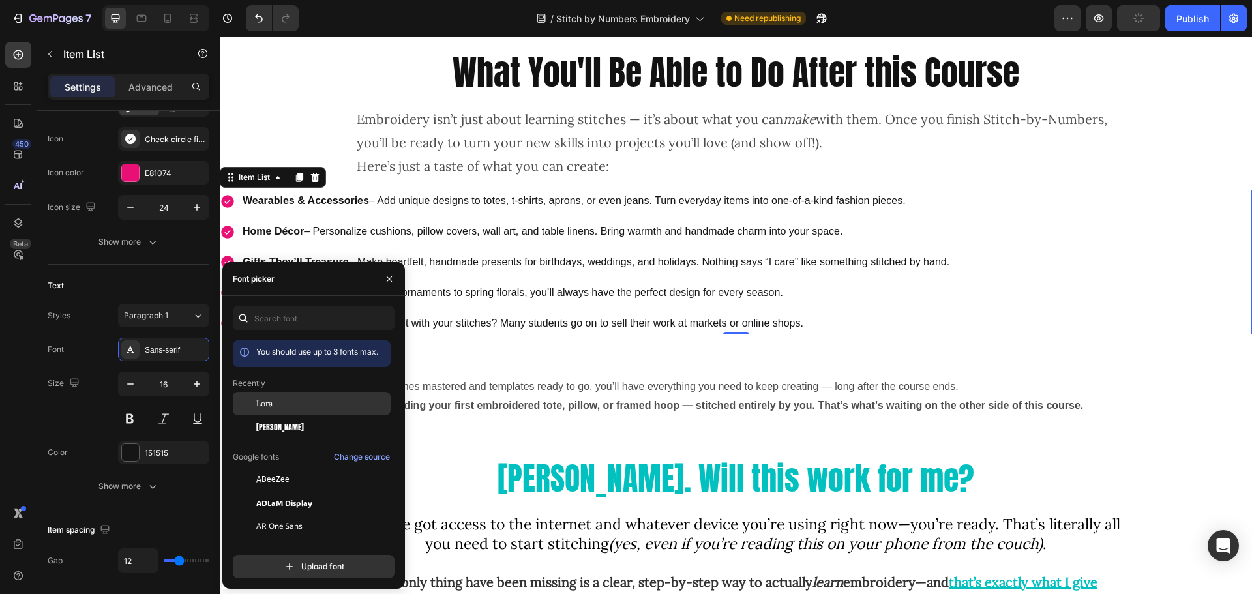
click at [264, 407] on span "Lora" at bounding box center [264, 404] width 16 height 12
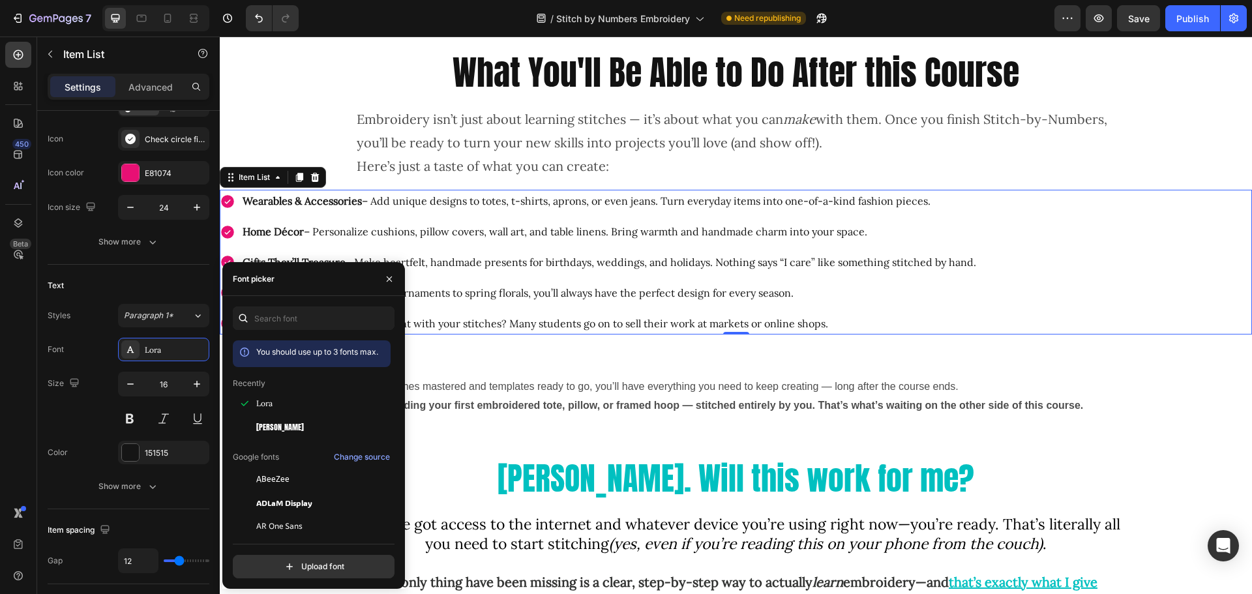
click at [312, 214] on div "Wearables & Accessories – Add unique designs to totes, t-shirts, aprons, or eve…" at bounding box center [599, 262] width 759 height 145
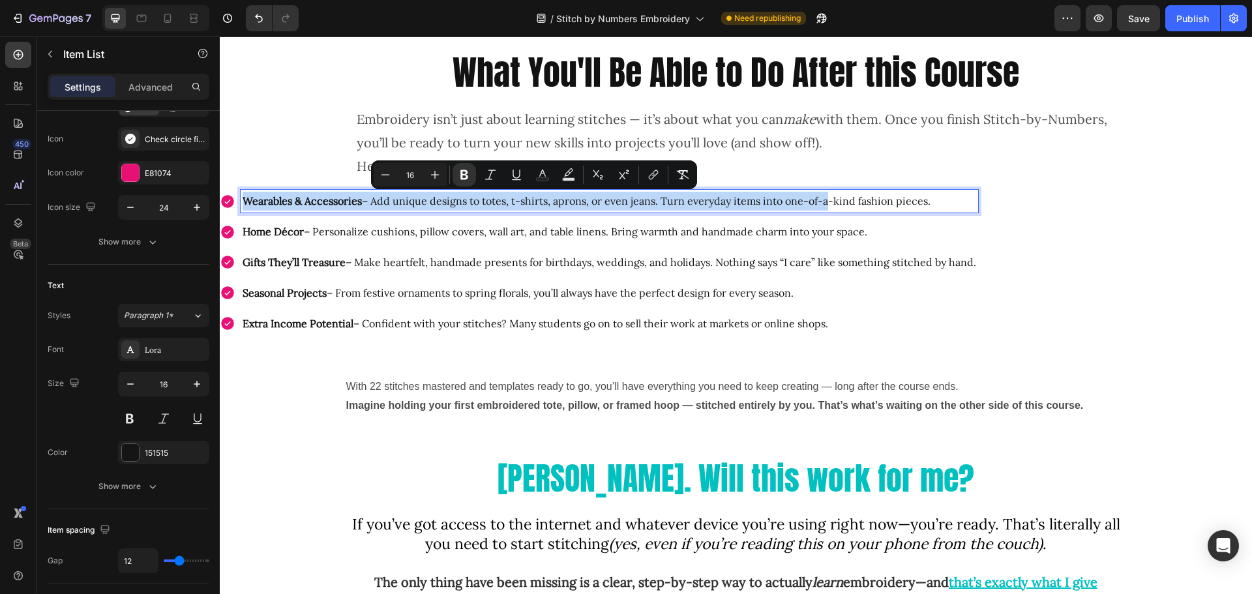
drag, startPoint x: 247, startPoint y: 202, endPoint x: 830, endPoint y: 325, distance: 595.4
click at [830, 325] on div "Wearables & Accessories – Add unique designs to totes, t-shirts, aprons, or eve…" at bounding box center [599, 262] width 759 height 145
click at [313, 210] on p "Wearables & Accessories – Add unique designs to totes, t-shirts, aprons, or eve…" at bounding box center [610, 201] width 734 height 19
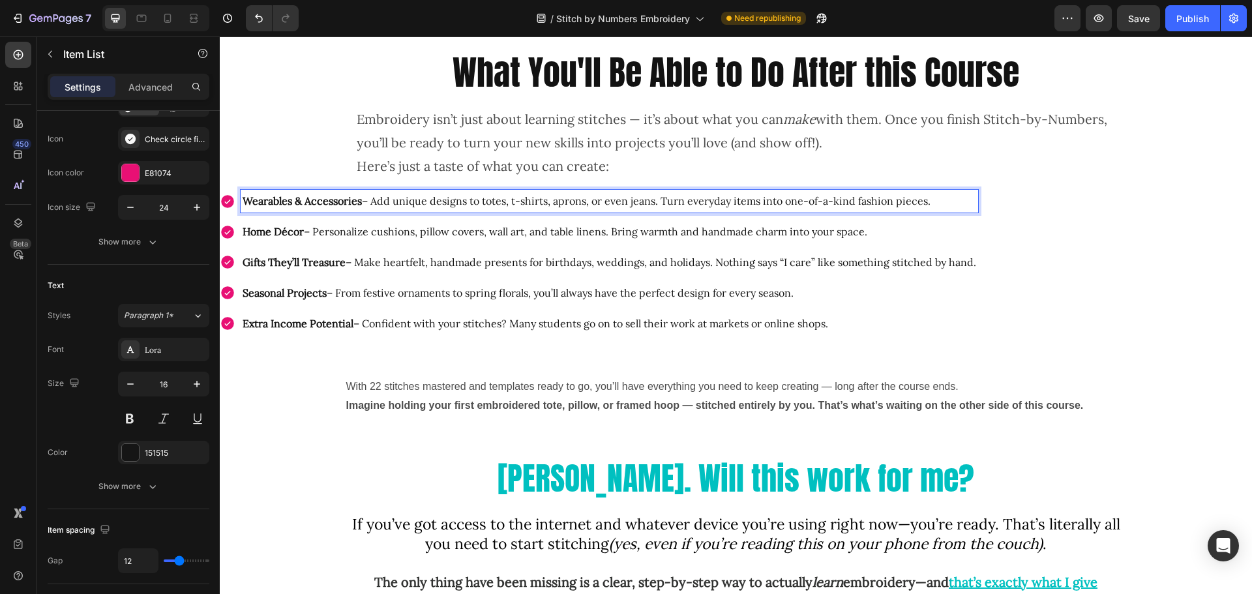
click at [267, 202] on strong "Wearables & Accessories" at bounding box center [302, 200] width 119 height 13
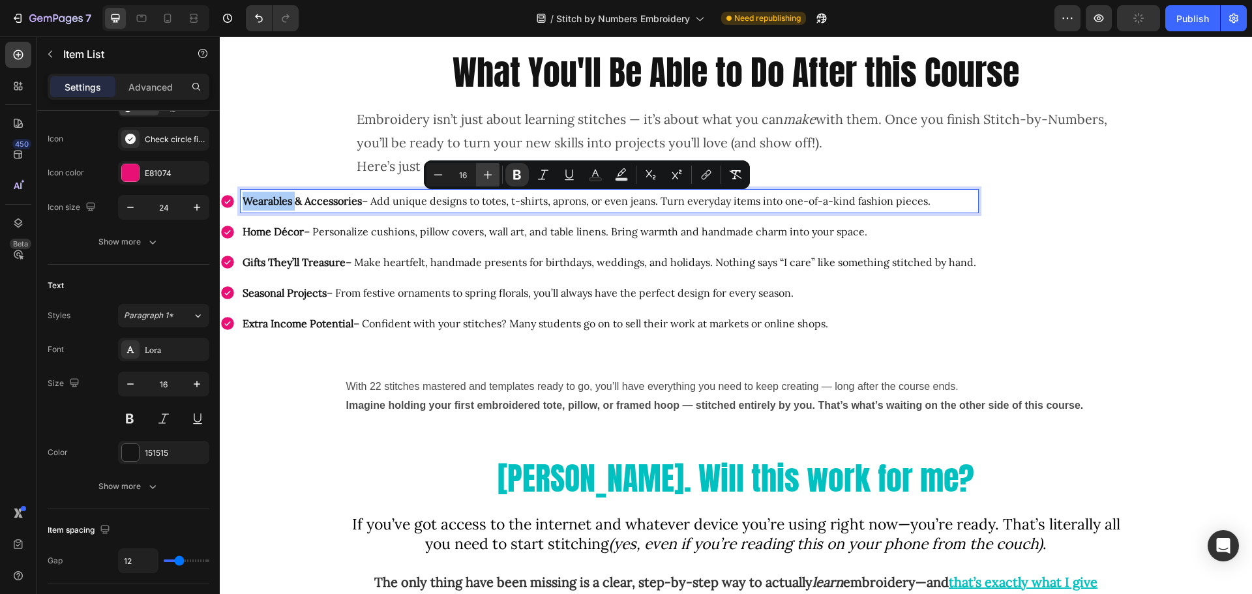
click at [486, 173] on icon "Editor contextual toolbar" at bounding box center [487, 174] width 13 height 13
type input "20"
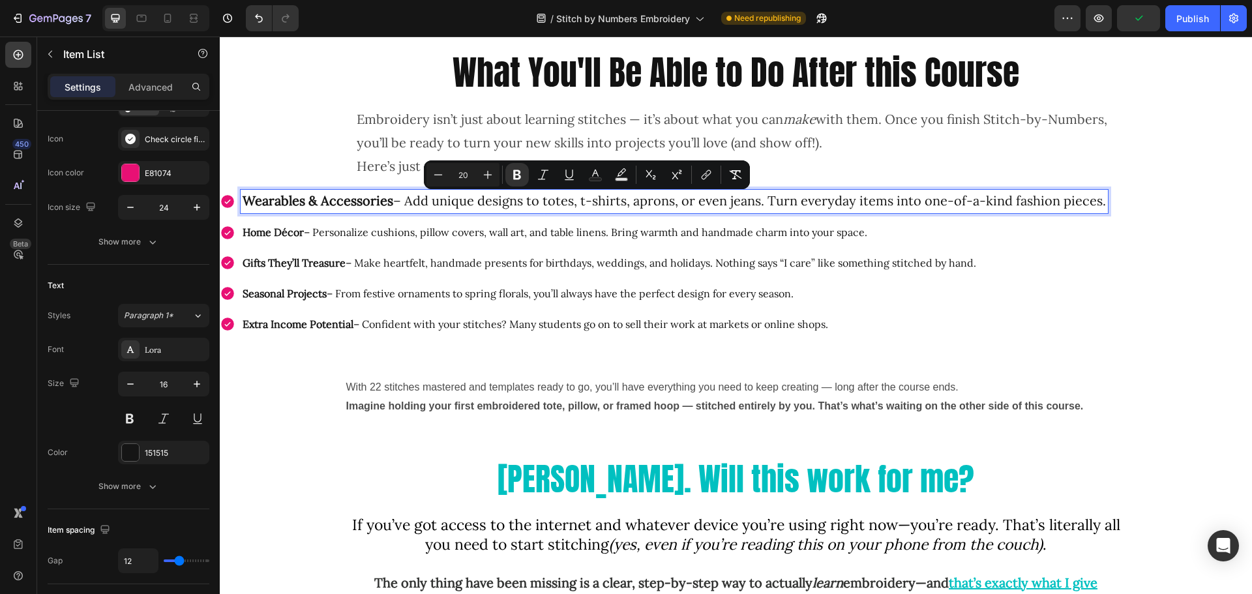
click at [412, 232] on p "Home Décor – Personalize cushions, pillow covers, wall art, and table linens. B…" at bounding box center [675, 232] width 864 height 19
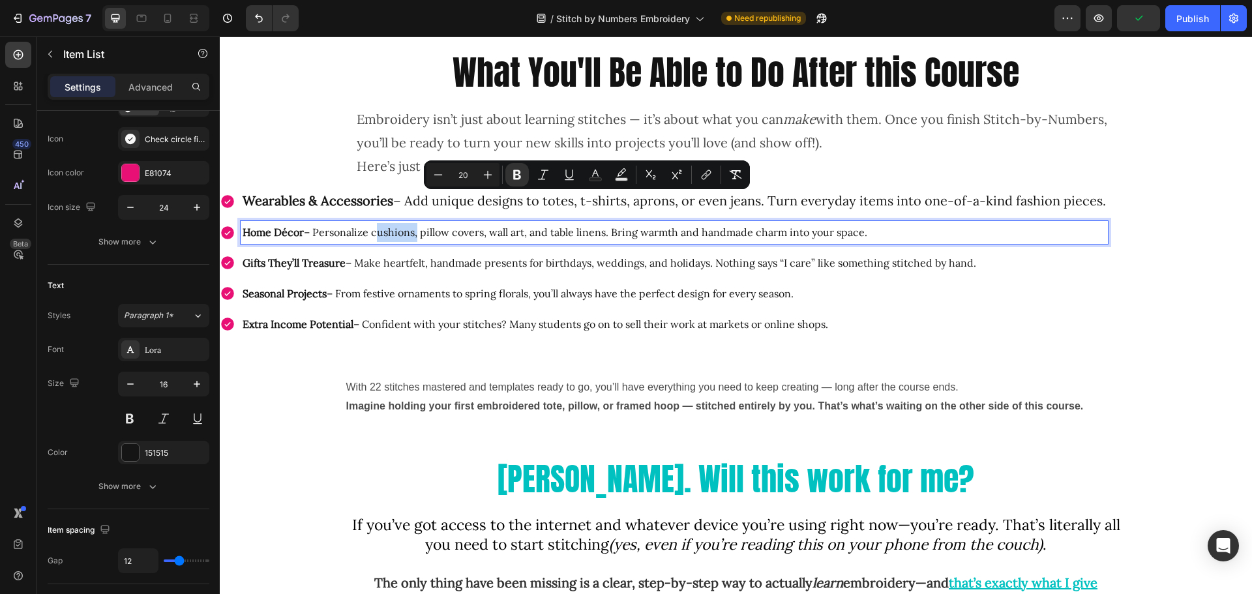
click at [412, 232] on p "Home Décor – Personalize cushions, pillow covers, wall art, and table linens. B…" at bounding box center [675, 232] width 864 height 19
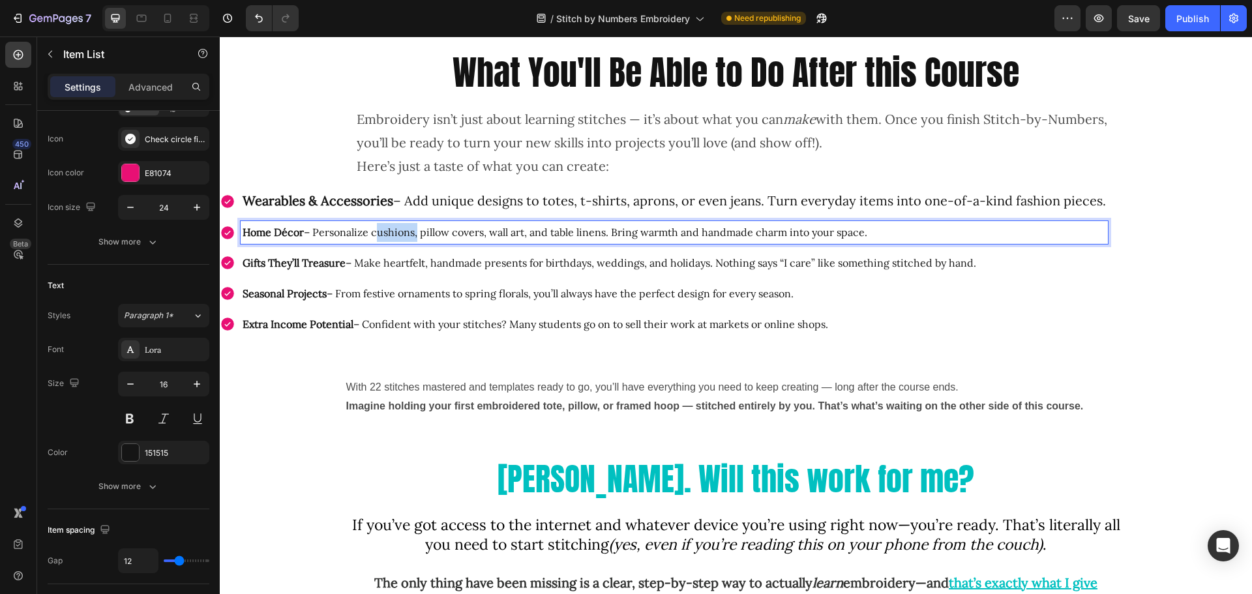
click at [412, 232] on p "Home Décor – Personalize cushions, pillow covers, wall art, and table linens. B…" at bounding box center [675, 232] width 864 height 19
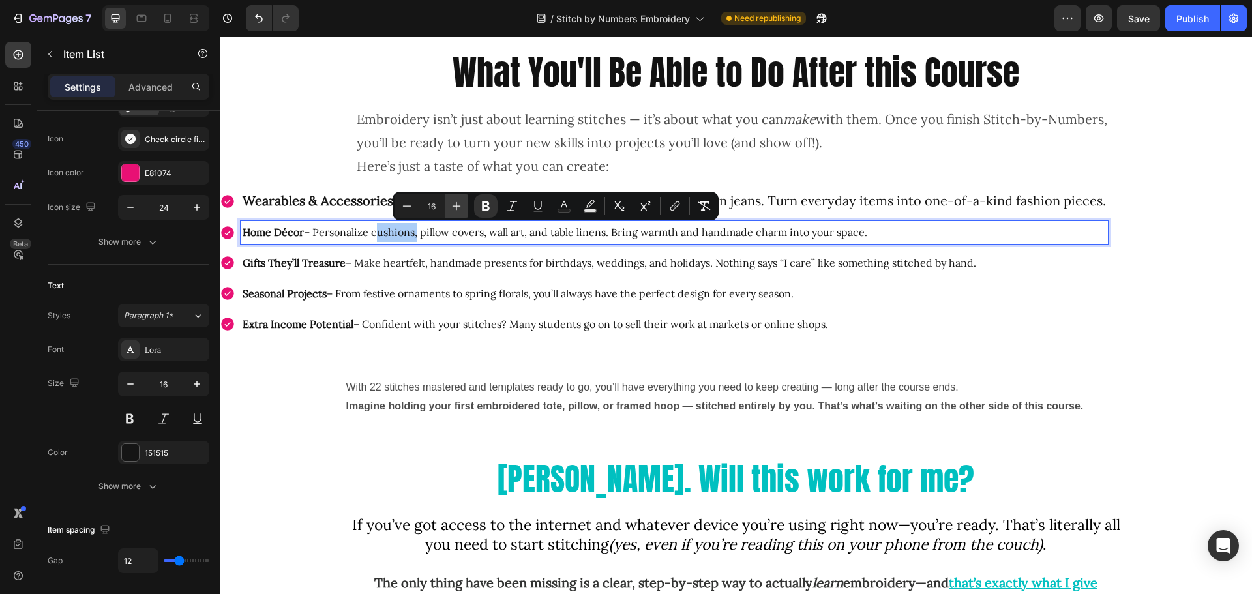
click at [458, 203] on icon "Editor contextual toolbar" at bounding box center [456, 206] width 13 height 13
click at [457, 203] on icon "Editor contextual toolbar" at bounding box center [456, 206] width 13 height 13
click at [457, 203] on icon "Editor contextual toolbar" at bounding box center [457, 206] width 8 height 8
type input "20"
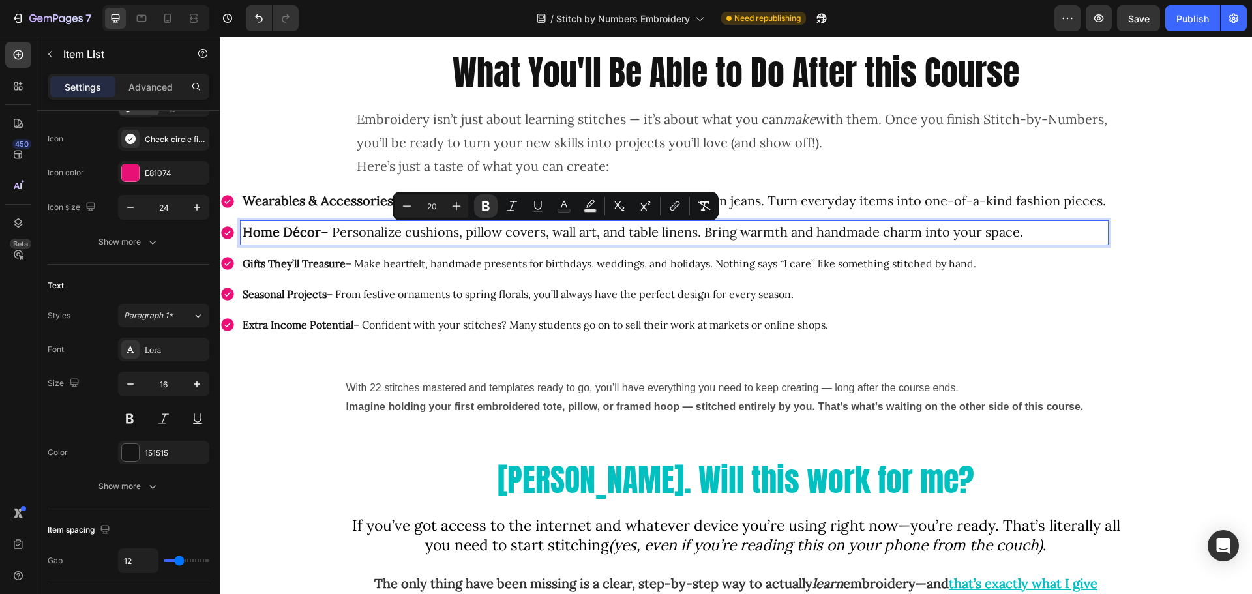
click at [423, 261] on p "Gifts They’ll Treasure – Make heartfelt, handmade presents for birthdays, weddi…" at bounding box center [675, 263] width 864 height 19
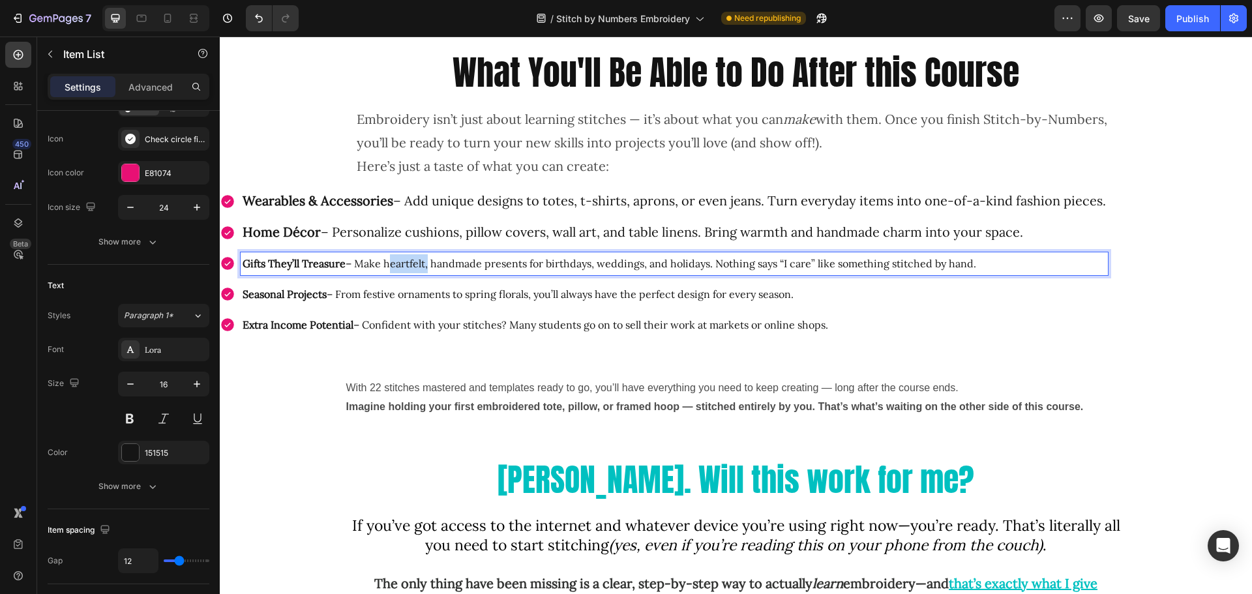
click at [423, 261] on p "Gifts They’ll Treasure – Make heartfelt, handmade presents for birthdays, weddi…" at bounding box center [675, 263] width 864 height 19
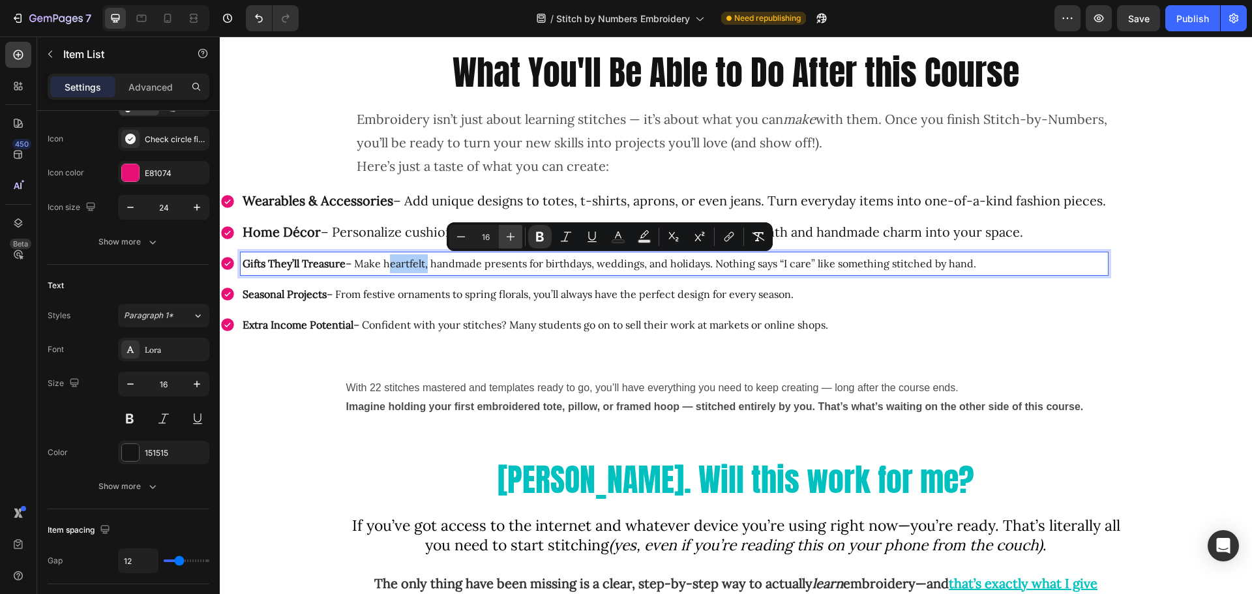
click at [508, 235] on icon "Editor contextual toolbar" at bounding box center [510, 236] width 13 height 13
type input "20"
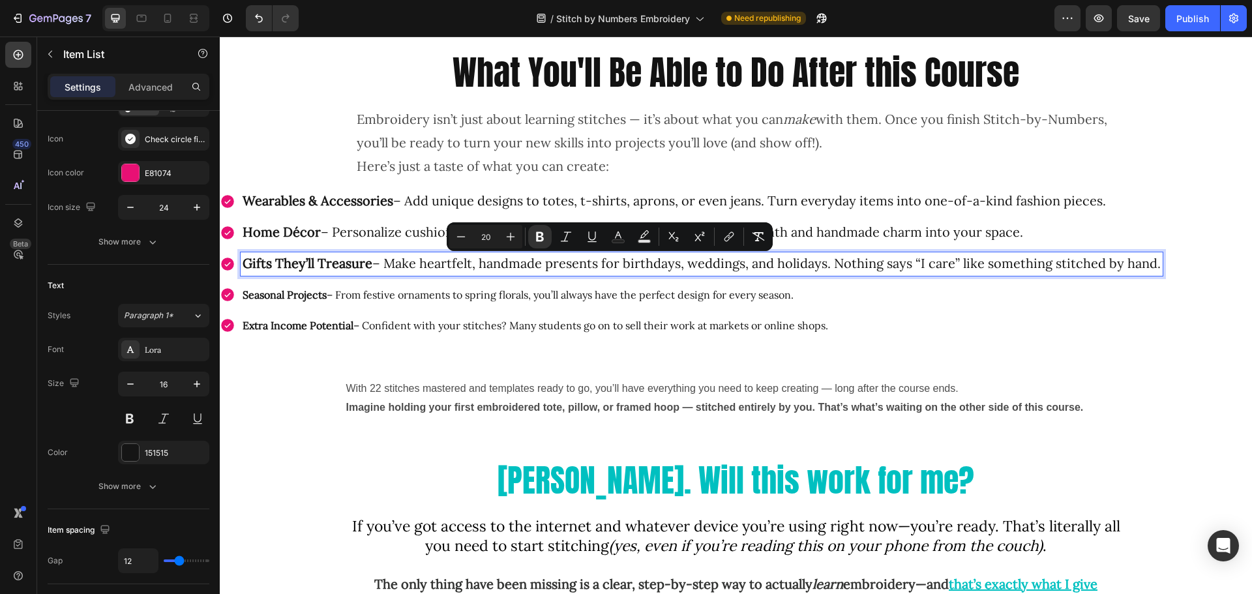
click at [470, 290] on p "Seasonal Projects – From festive ornaments to spring florals, you’ll always hav…" at bounding box center [702, 295] width 918 height 19
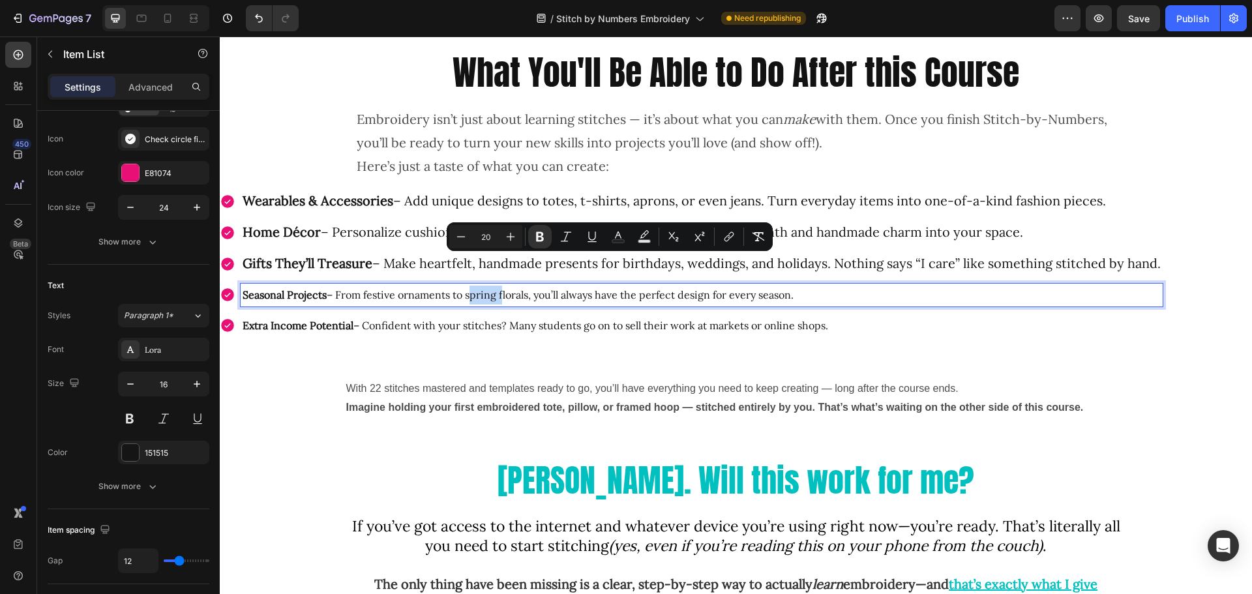
click at [470, 290] on p "Seasonal Projects – From festive ornaments to spring florals, you’ll always hav…" at bounding box center [702, 295] width 918 height 19
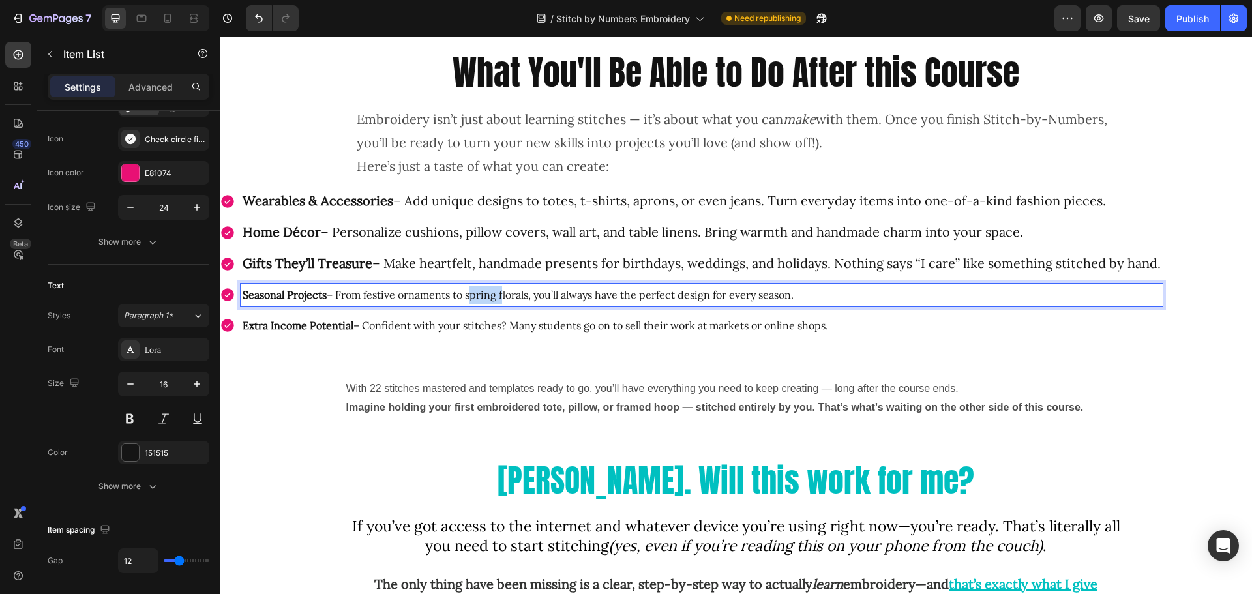
click at [470, 290] on p "Seasonal Projects – From festive ornaments to spring florals, you’ll always hav…" at bounding box center [702, 295] width 918 height 19
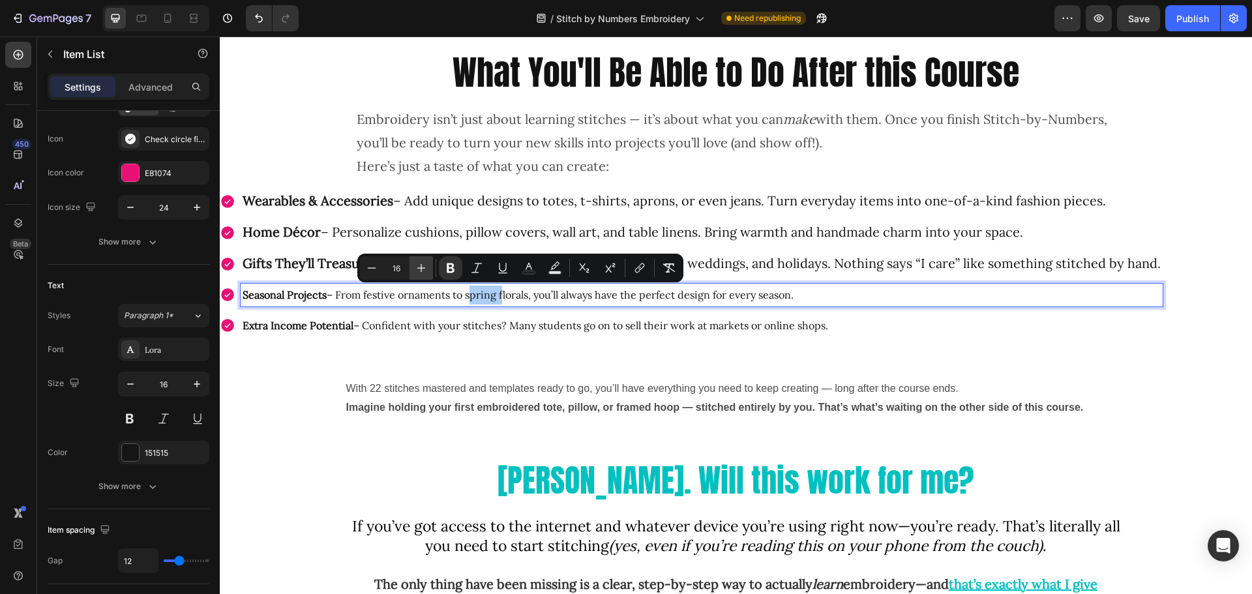
click at [421, 268] on icon "Editor contextual toolbar" at bounding box center [421, 268] width 8 height 8
type input "20"
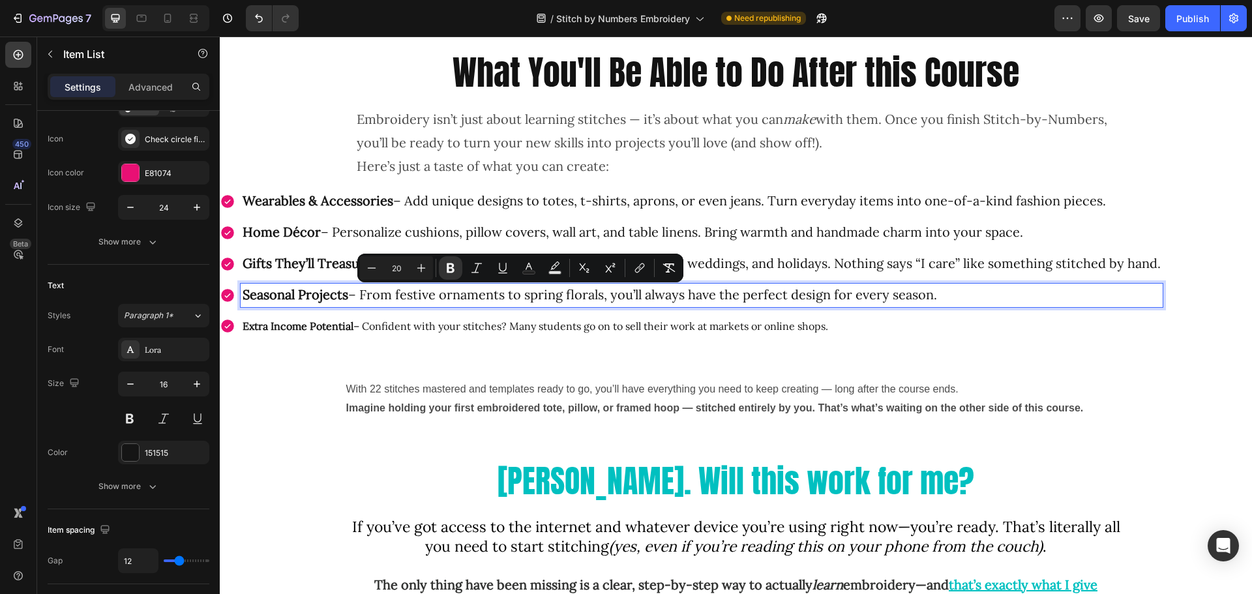
click at [412, 326] on p "Extra Income Potential – Confident with your stitches? Many students go on to s…" at bounding box center [702, 326] width 918 height 19
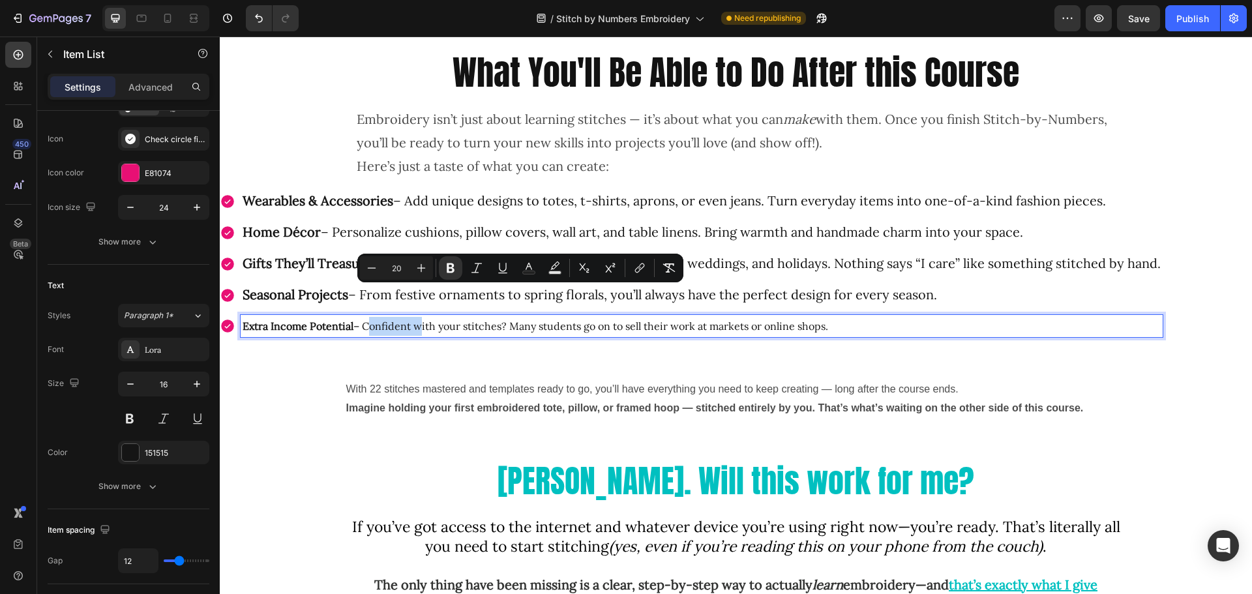
click at [412, 326] on p "Extra Income Potential – Confident with your stitches? Many students go on to s…" at bounding box center [702, 326] width 918 height 19
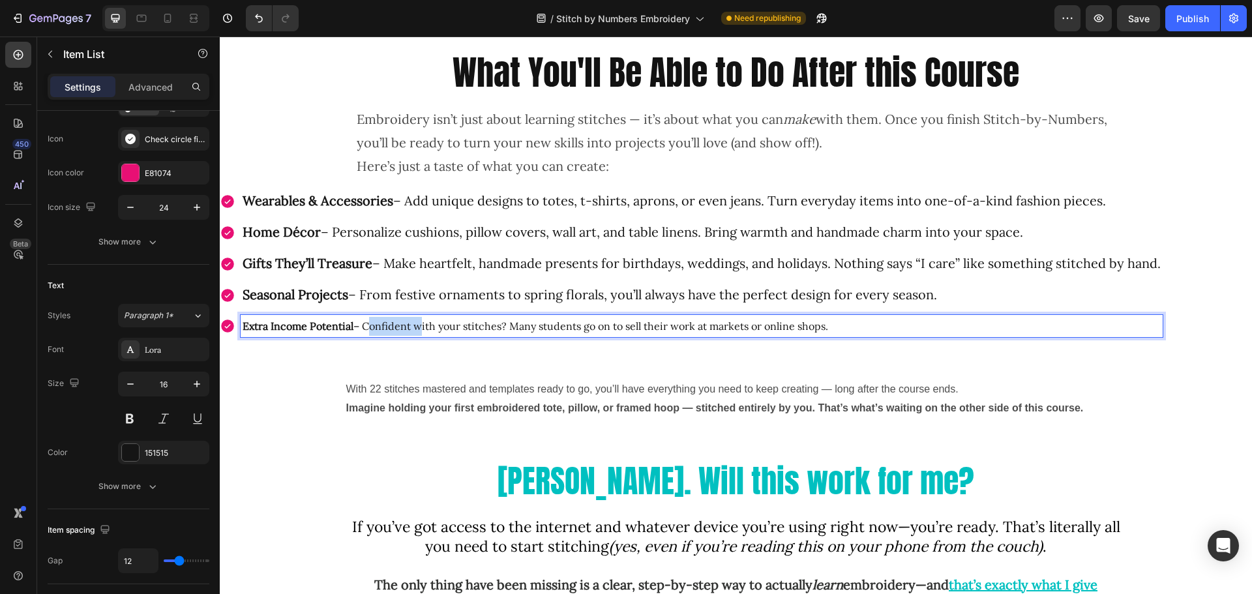
click at [412, 326] on p "Extra Income Potential – Confident with your stitches? Many students go on to s…" at bounding box center [702, 326] width 918 height 19
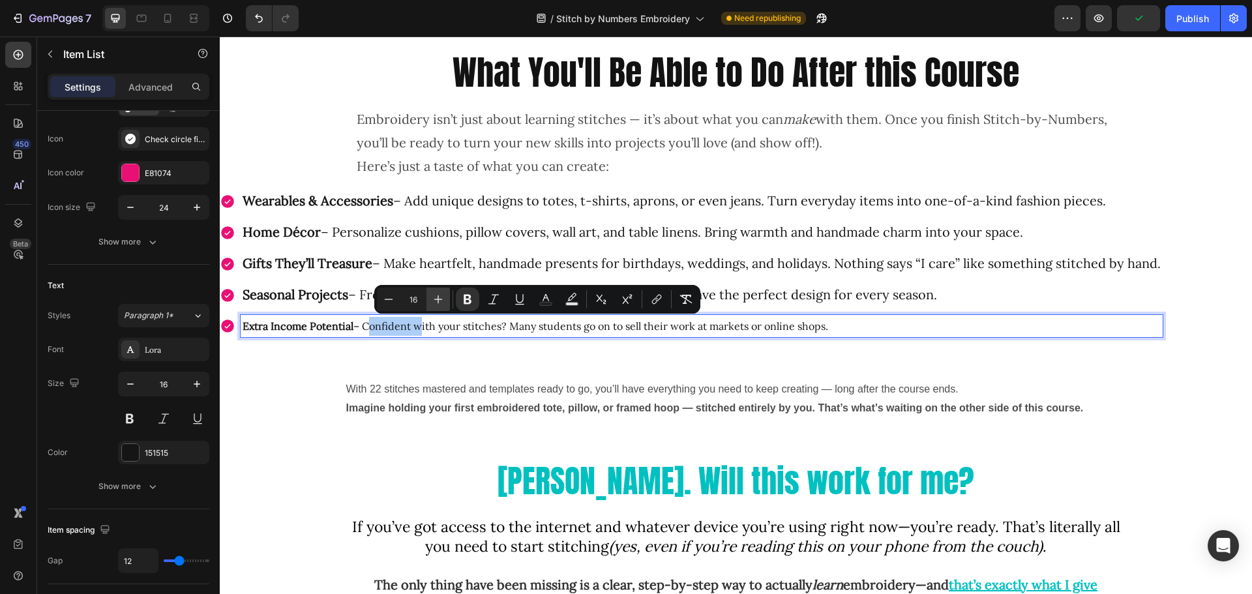
click at [438, 297] on icon "Editor contextual toolbar" at bounding box center [438, 299] width 8 height 8
type input "20"
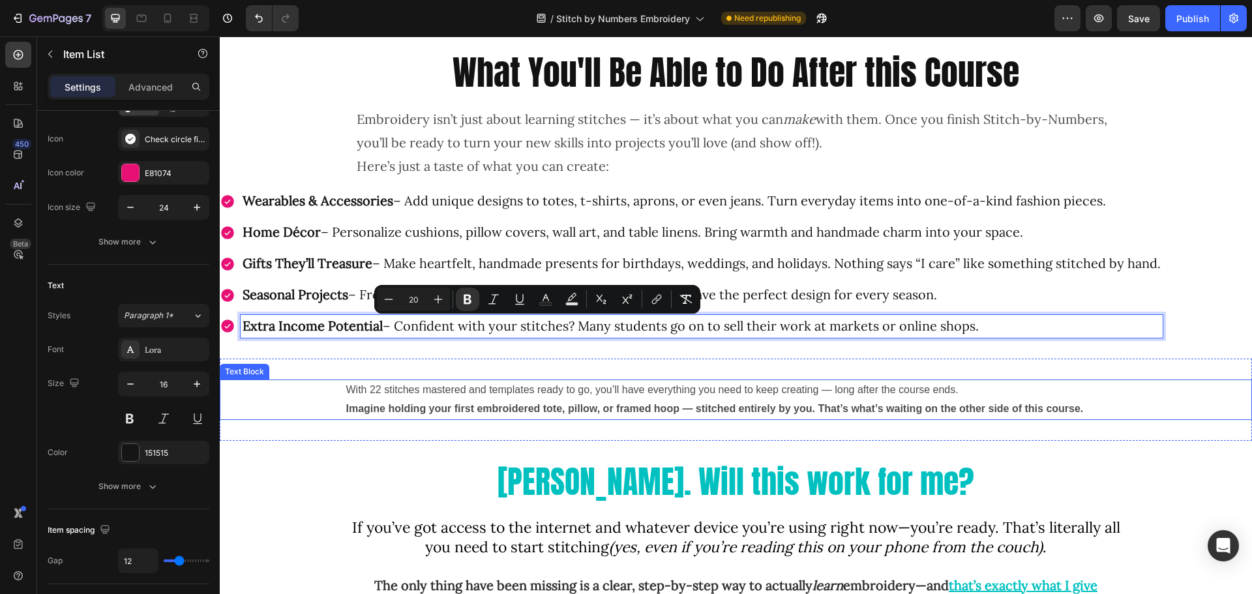
click at [347, 385] on p "With 22 stitches mastered and templates ready to go, you’ll have everything you…" at bounding box center [736, 390] width 780 height 19
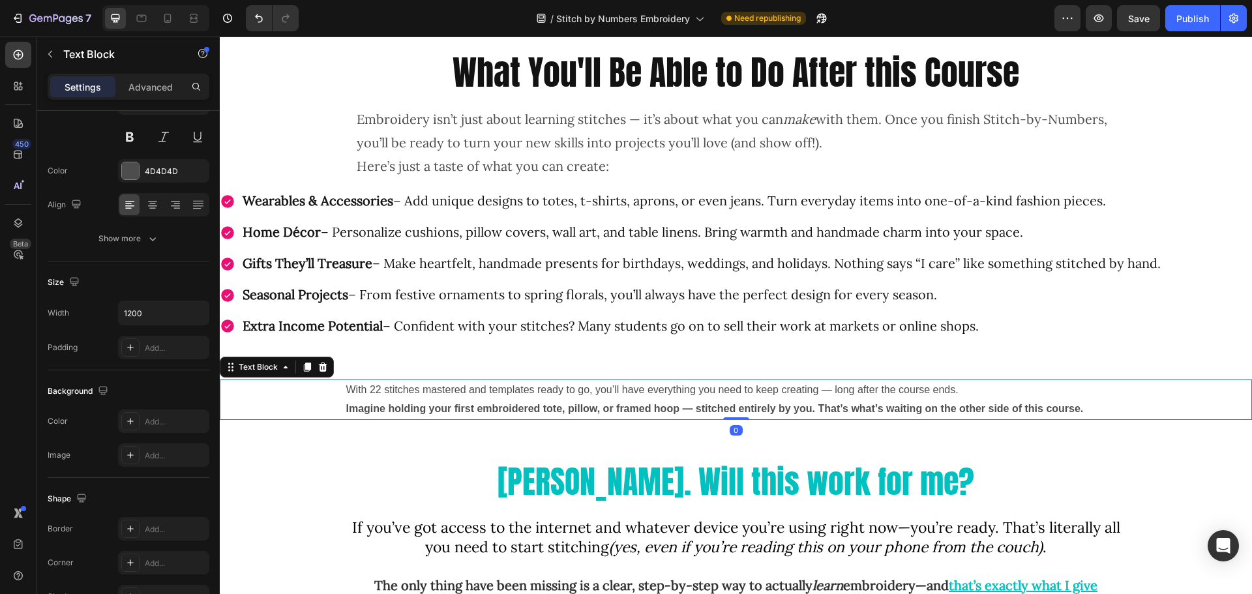
scroll to position [0, 0]
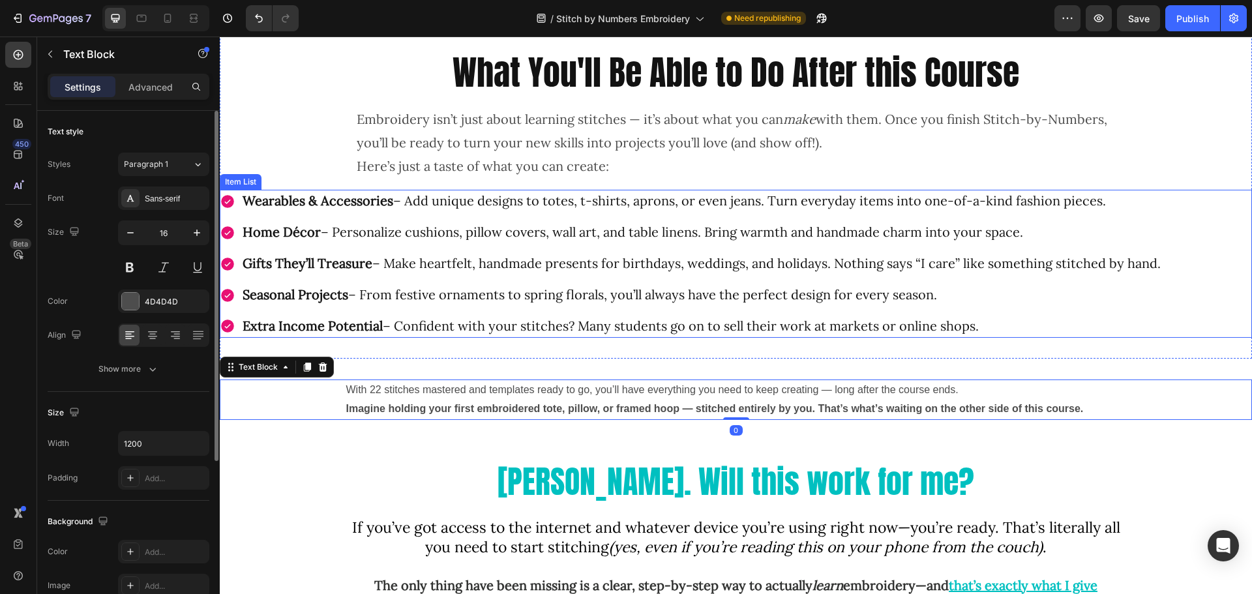
click at [292, 200] on strong "Wearables & Accessories" at bounding box center [318, 200] width 151 height 16
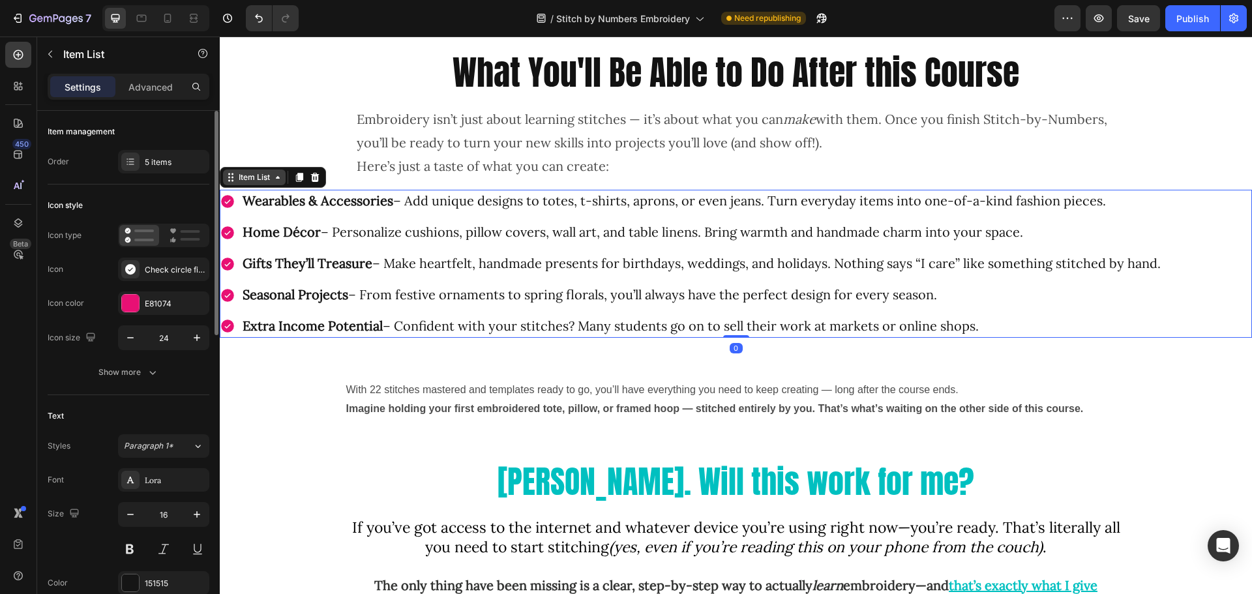
click at [249, 178] on div "Item List" at bounding box center [254, 178] width 37 height 12
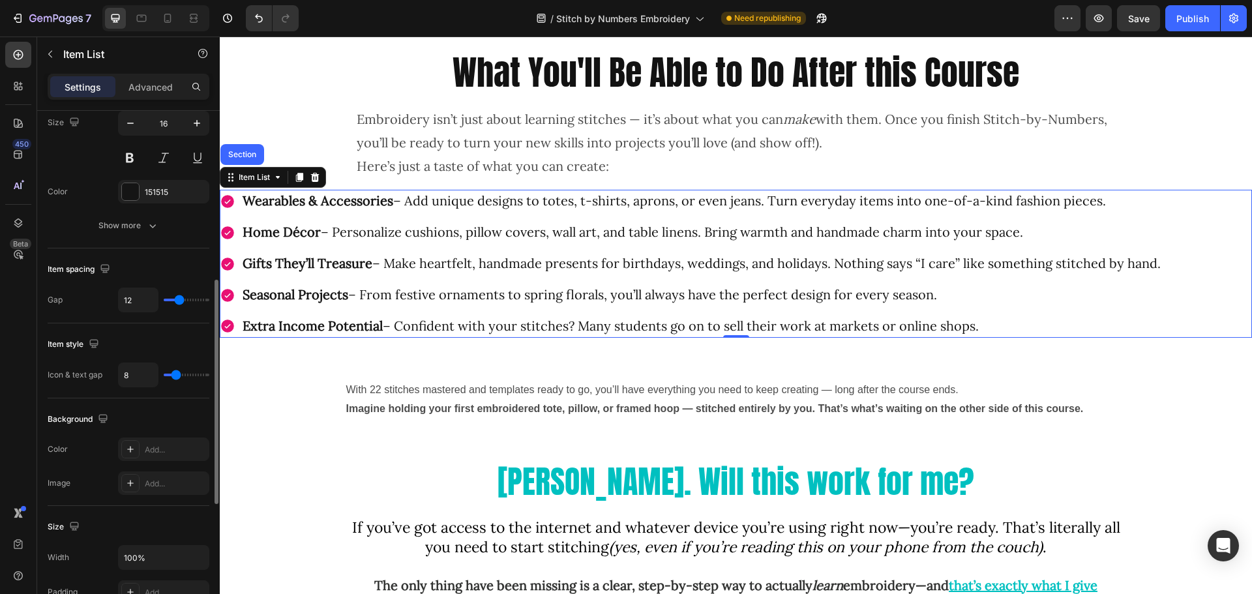
scroll to position [457, 0]
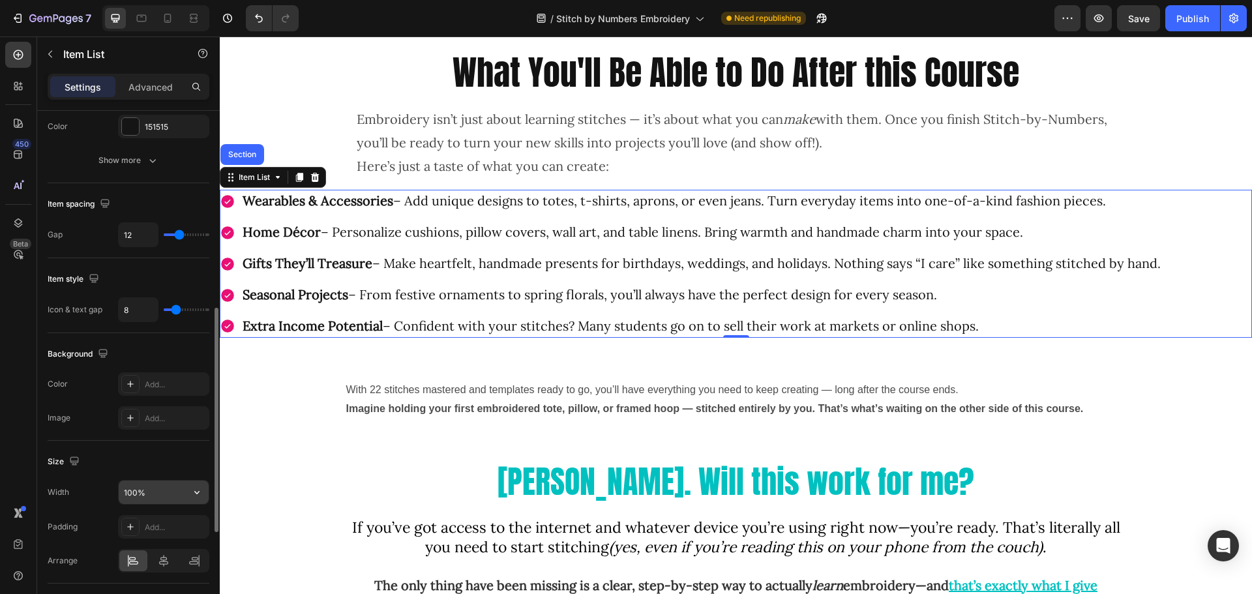
click at [160, 498] on input "100%" at bounding box center [164, 492] width 90 height 23
click at [198, 496] on icon "button" at bounding box center [196, 492] width 13 height 13
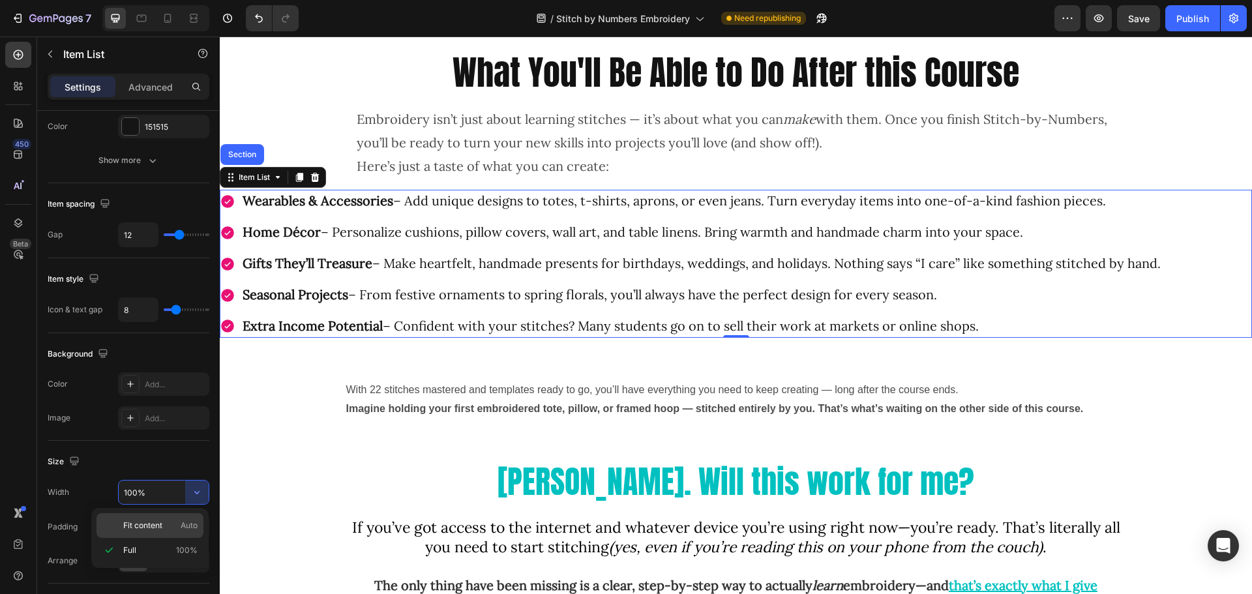
click at [162, 526] on p "Fit content Auto" at bounding box center [160, 526] width 74 height 12
click at [161, 528] on div "Add..." at bounding box center [175, 528] width 61 height 12
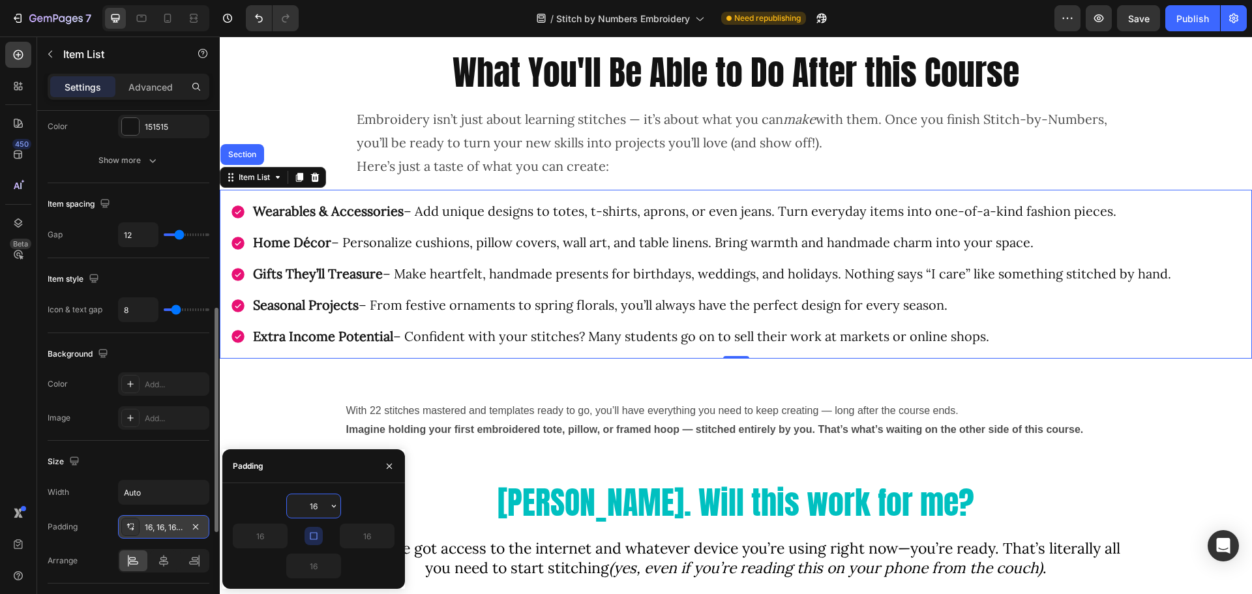
scroll to position [522, 0]
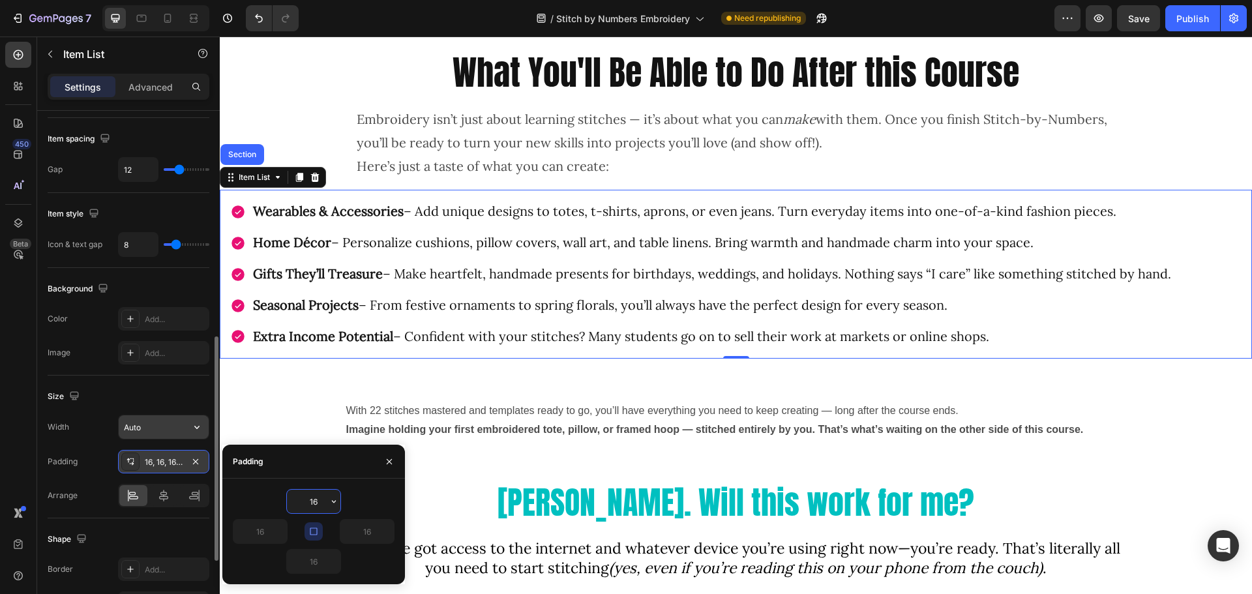
click at [142, 430] on input "Auto" at bounding box center [164, 426] width 90 height 23
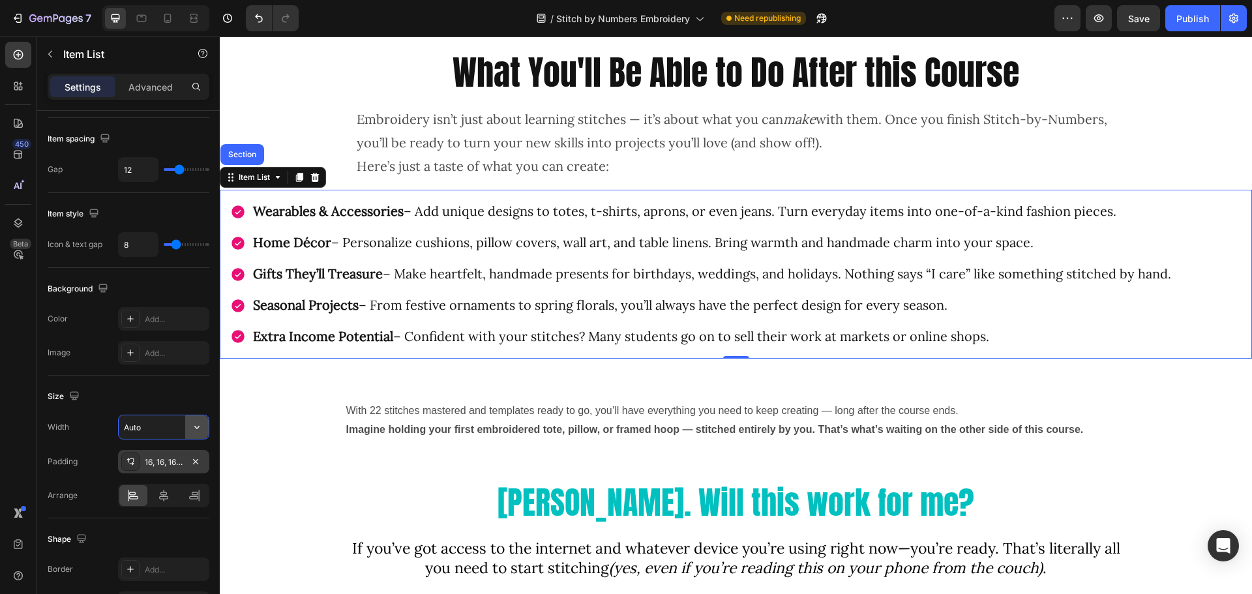
click at [198, 428] on icon "button" at bounding box center [196, 427] width 5 height 3
click at [170, 485] on p "Full 100%" at bounding box center [160, 485] width 74 height 12
type input "100%"
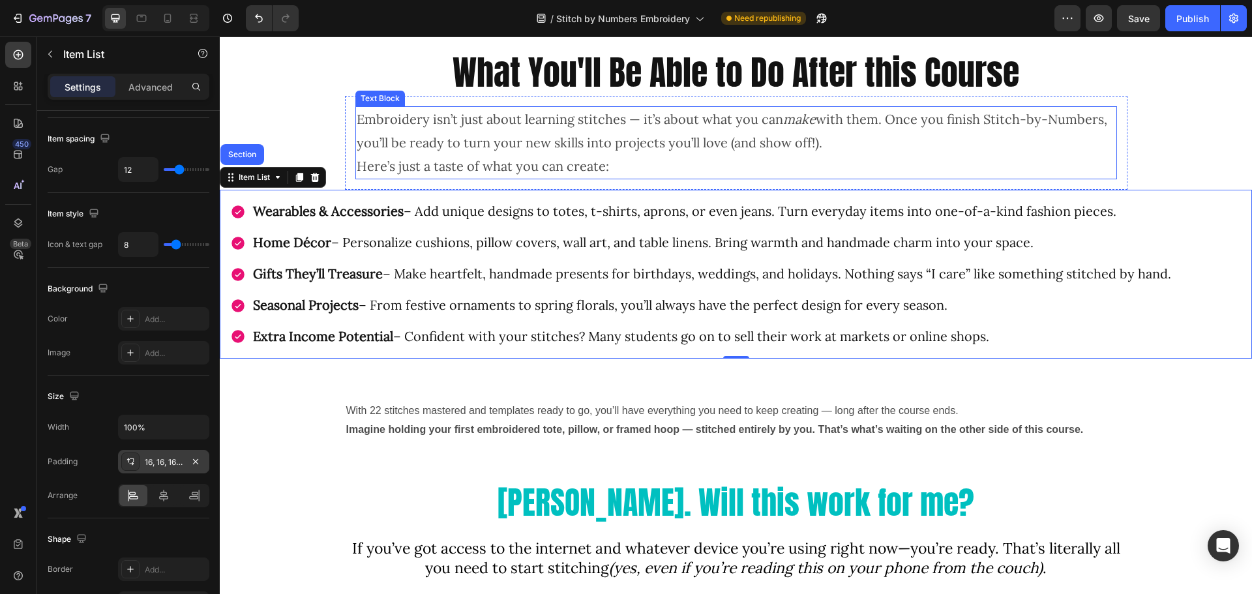
scroll to position [252, 0]
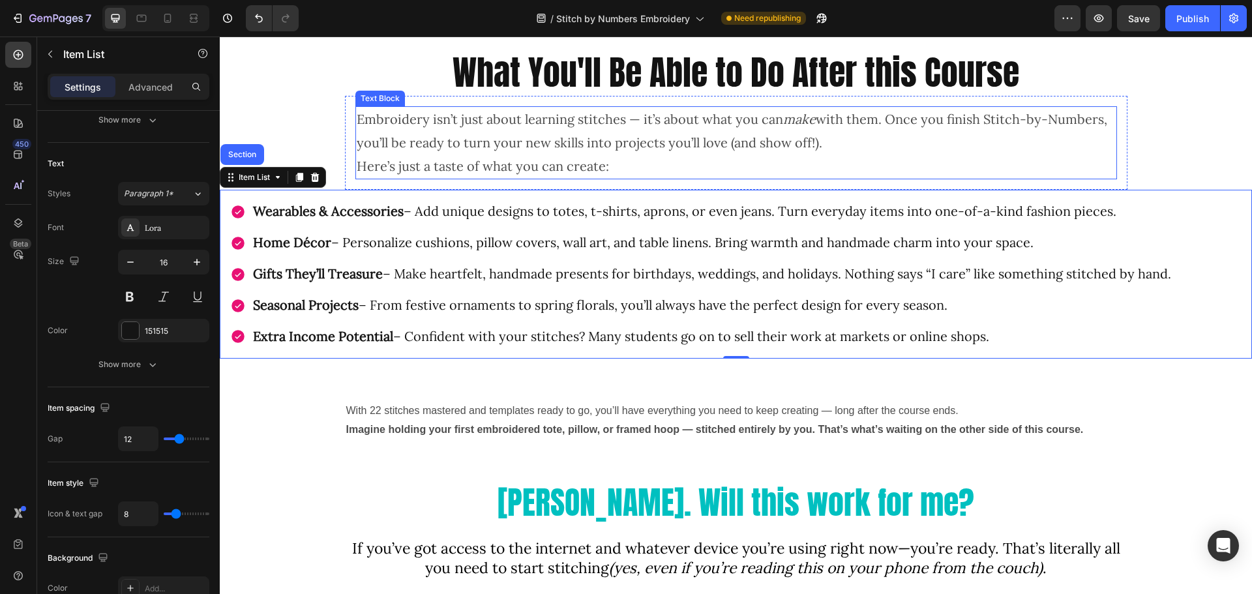
click at [485, 172] on p "Here’s just a taste of what you can create:" at bounding box center [736, 166] width 759 height 23
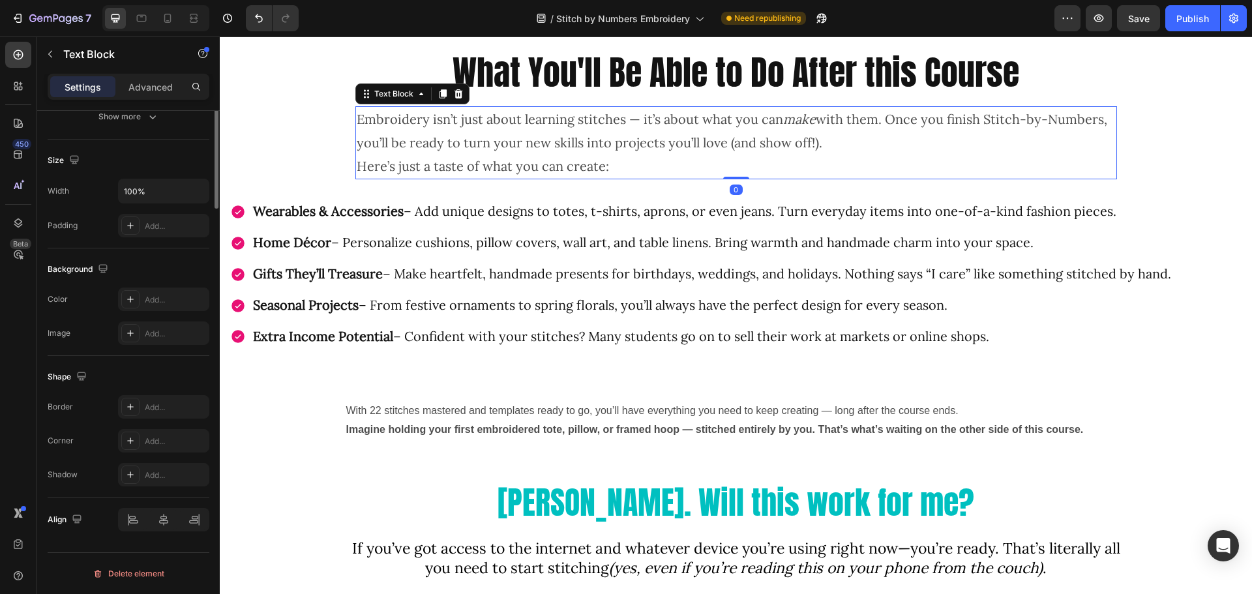
scroll to position [0, 0]
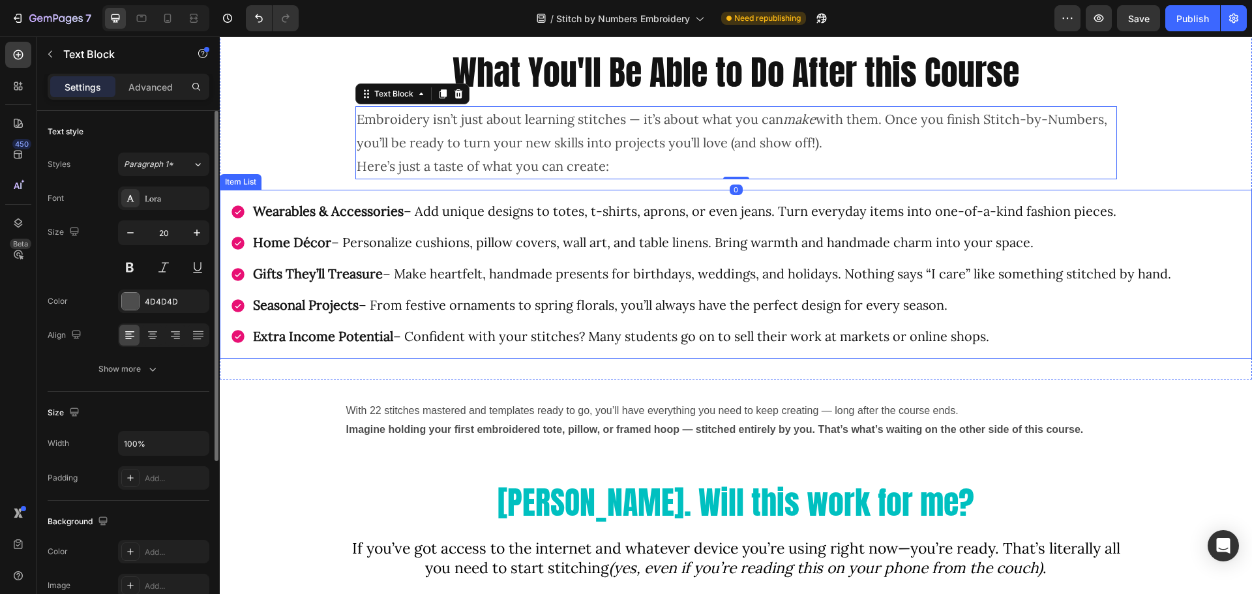
click at [252, 206] on div "Wearables & Accessories – Add unique designs to totes, t-shirts, aprons, or eve…" at bounding box center [712, 211] width 922 height 23
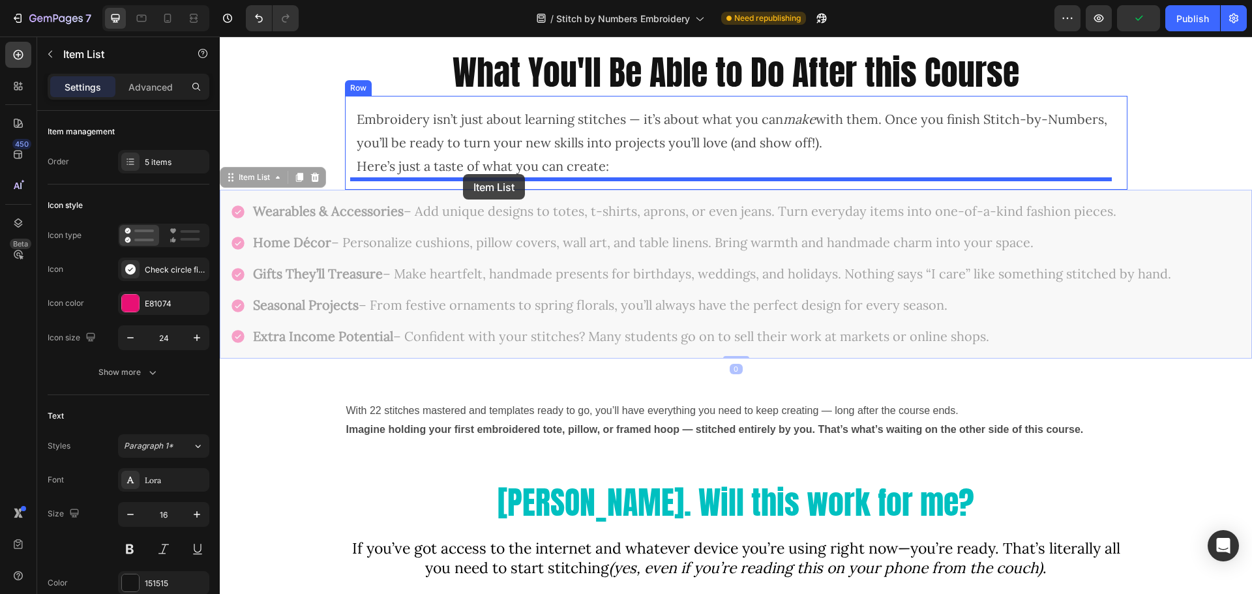
drag, startPoint x: 232, startPoint y: 181, endPoint x: 463, endPoint y: 174, distance: 231.6
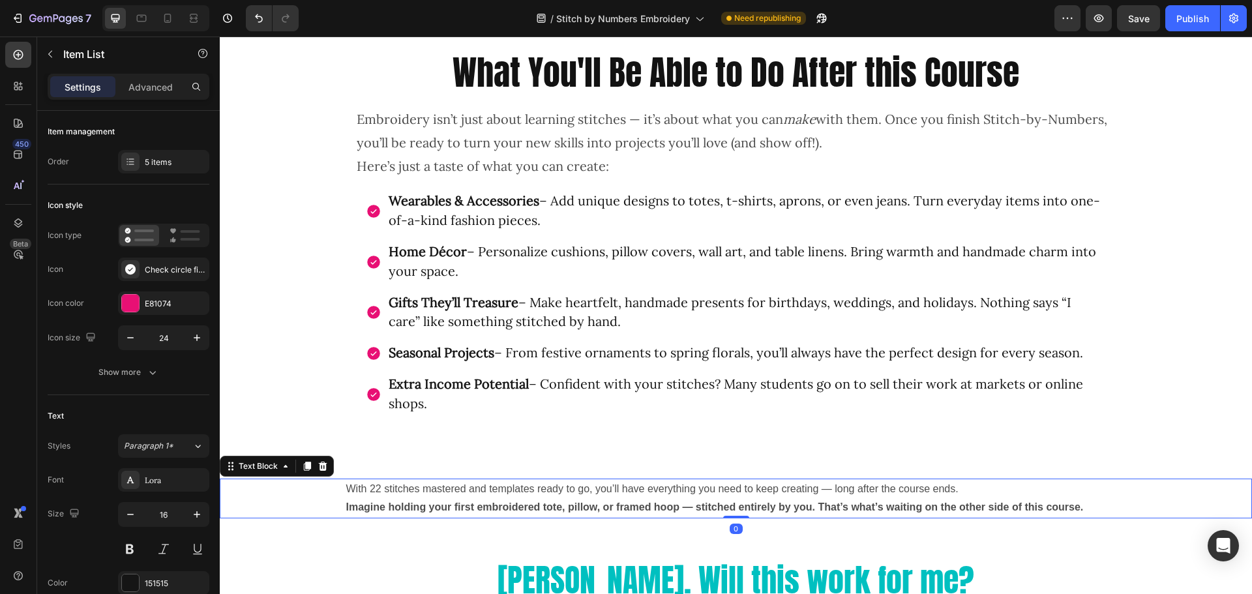
click at [393, 487] on p "With 22 stitches mastered and templates ready to go, you’ll have everything you…" at bounding box center [736, 489] width 780 height 19
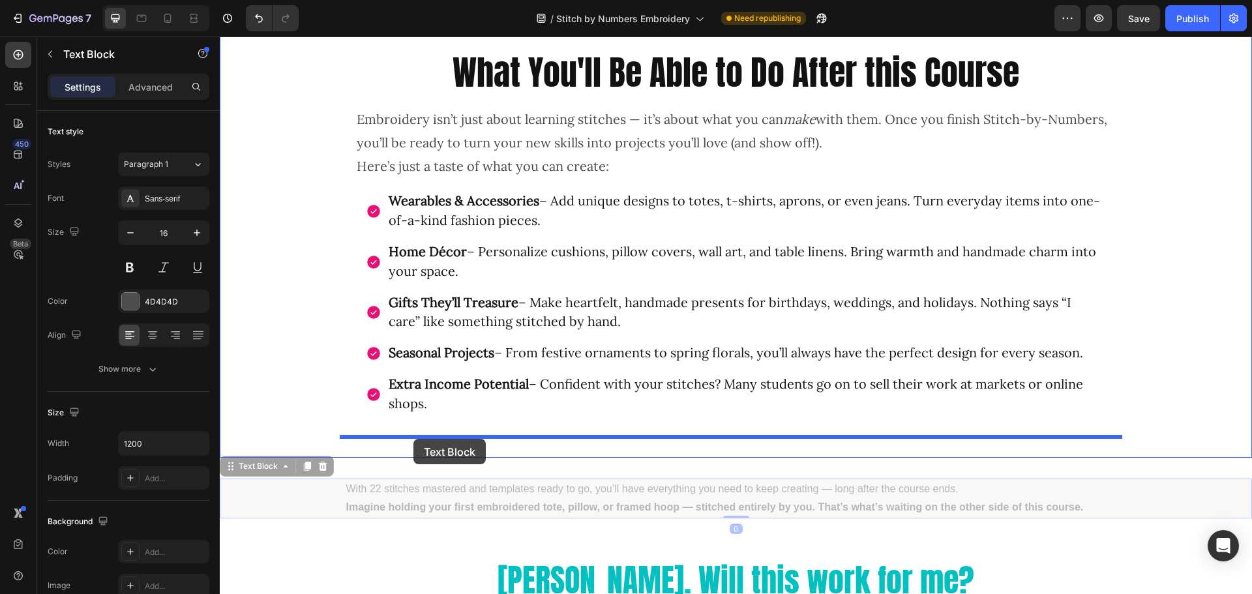
drag, startPoint x: 231, startPoint y: 474, endPoint x: 414, endPoint y: 439, distance: 185.9
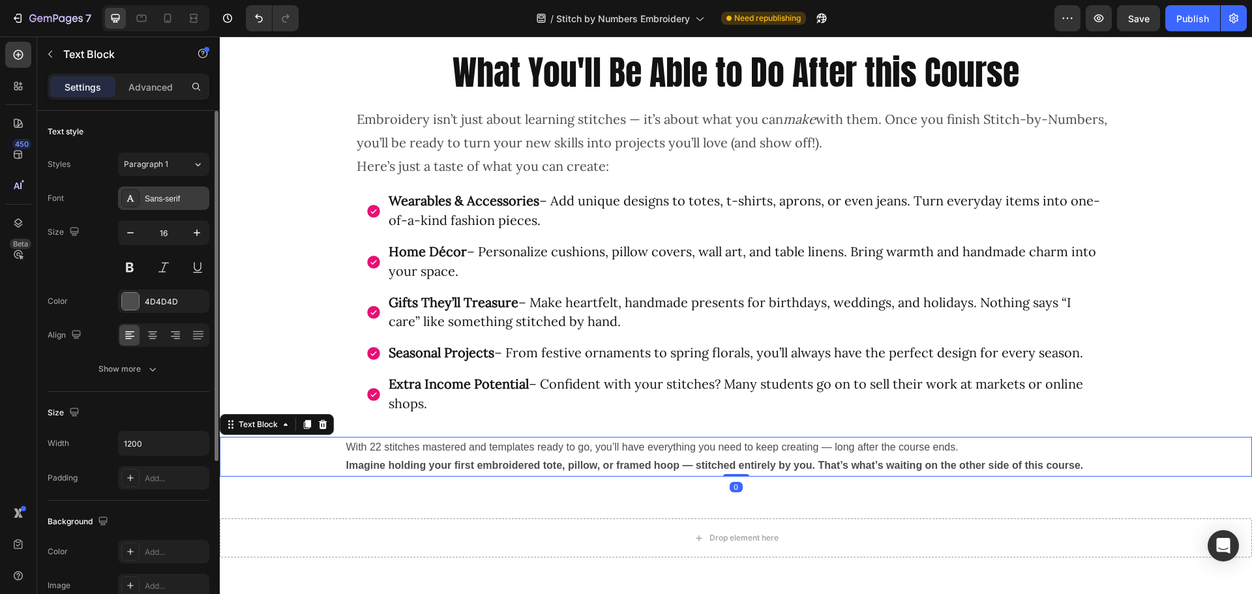
click at [148, 200] on div "Sans-serif" at bounding box center [175, 199] width 61 height 12
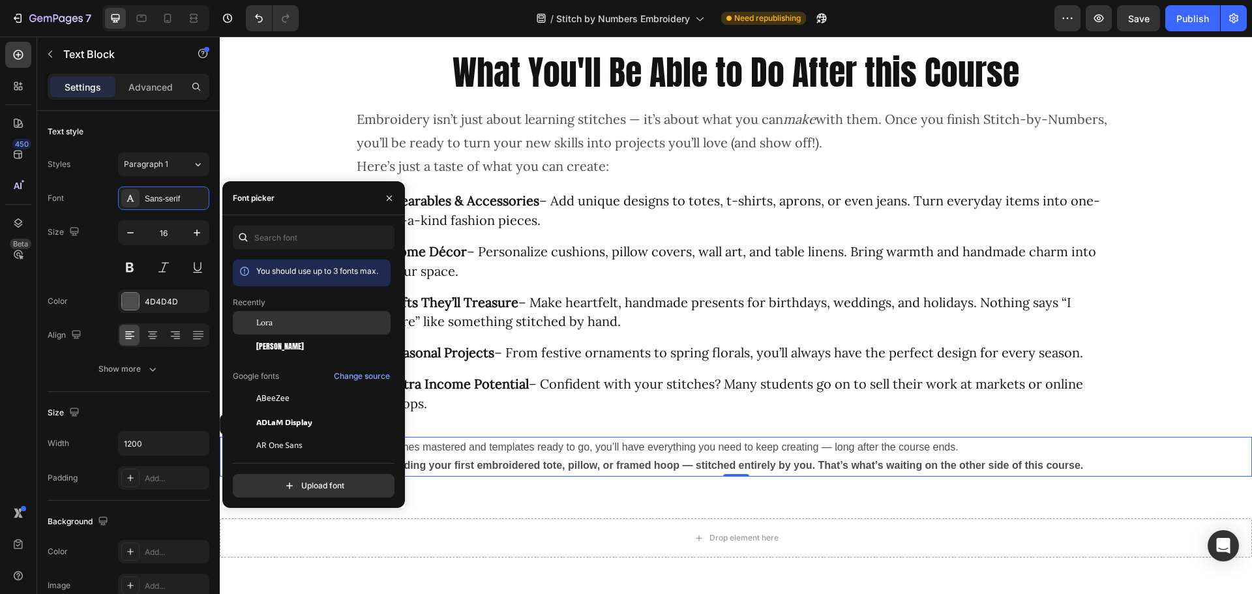
click at [265, 322] on span "Lora" at bounding box center [264, 323] width 16 height 12
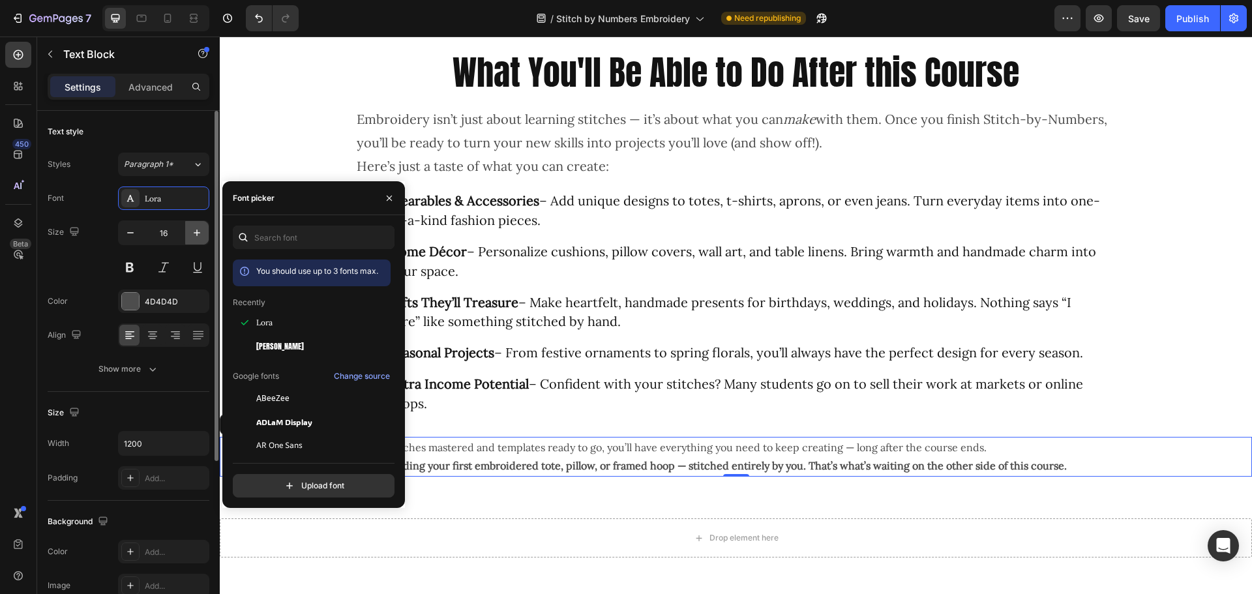
click at [192, 232] on icon "button" at bounding box center [196, 232] width 13 height 13
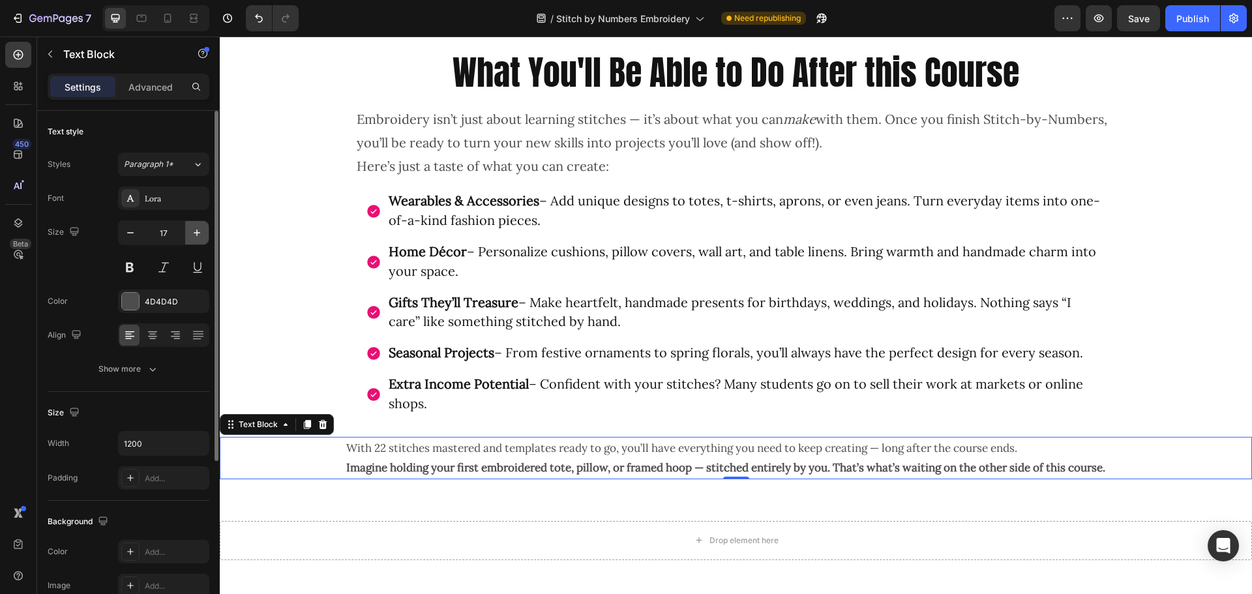
click at [196, 235] on icon "button" at bounding box center [196, 232] width 13 height 13
type input "20"
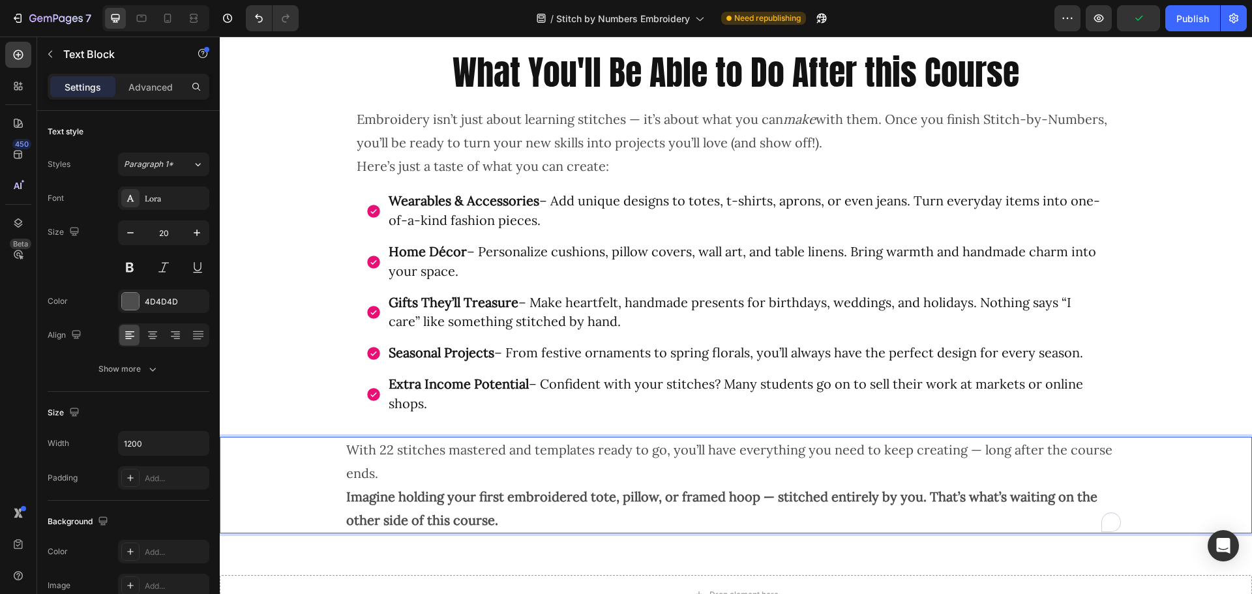
click at [599, 472] on p "With 22 stitches mastered and templates ready to go, you’ll have everything you…" at bounding box center [736, 461] width 780 height 47
click at [345, 499] on div "With 22 stitches mastered and templates ready to go, you’ll have everything you…" at bounding box center [736, 485] width 783 height 97
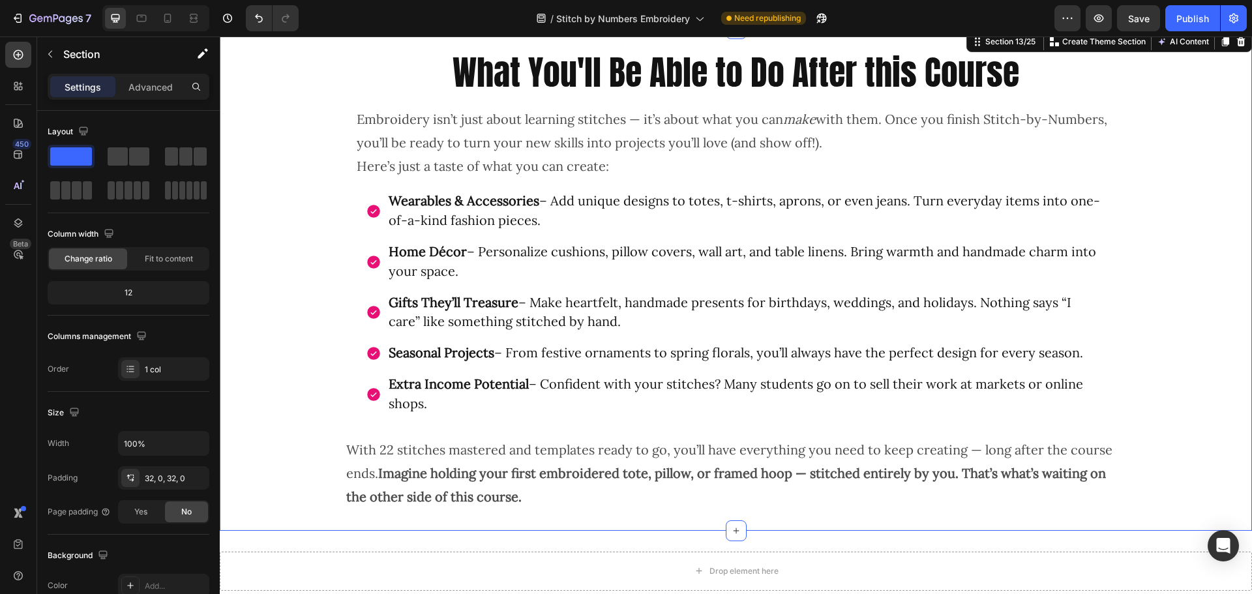
click at [317, 233] on div "What You'll Be Able to Do After this Course Heading Embroidery isn’t just about…" at bounding box center [736, 280] width 1032 height 460
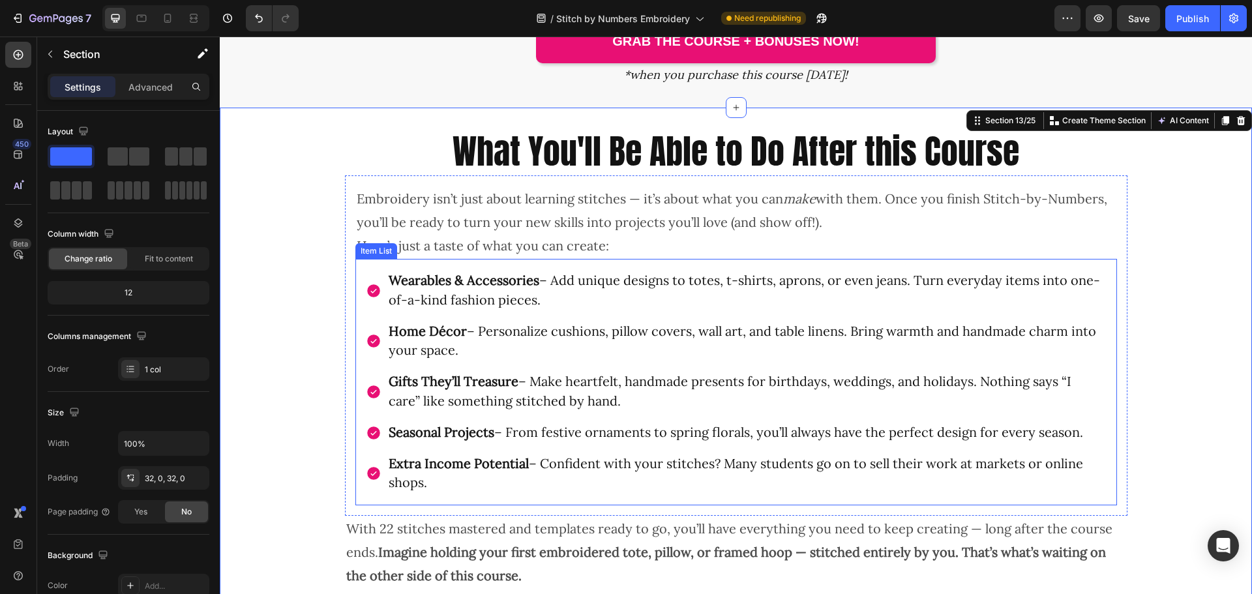
scroll to position [3928, 0]
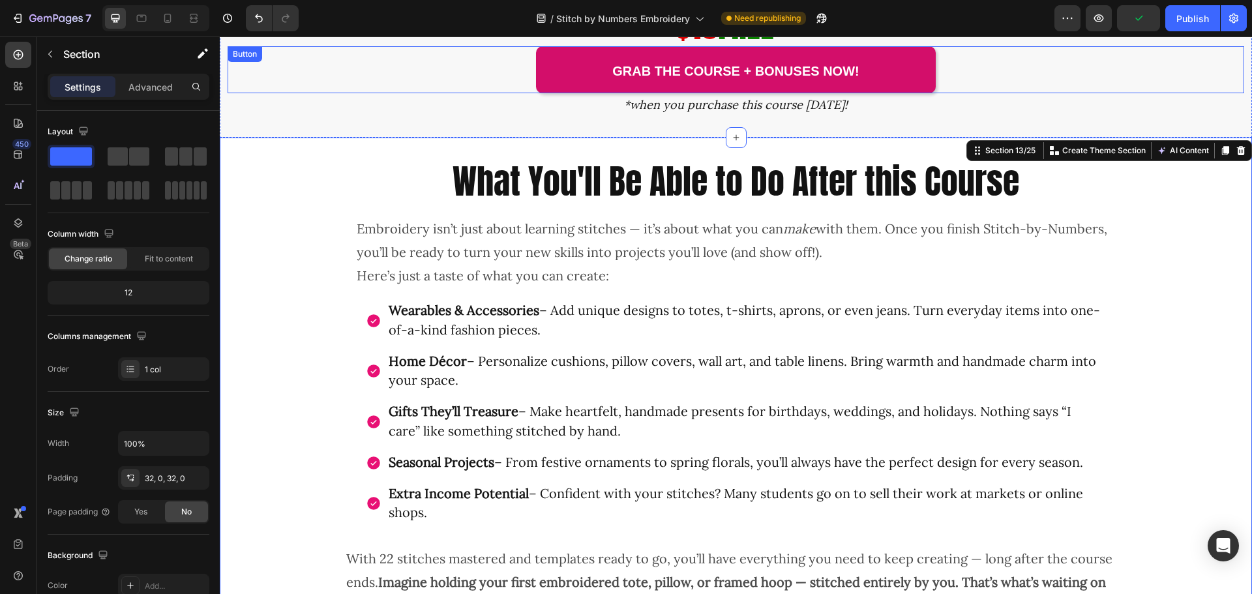
click at [561, 93] on link "Grab the Course + Bonuses Now!" at bounding box center [736, 69] width 400 height 47
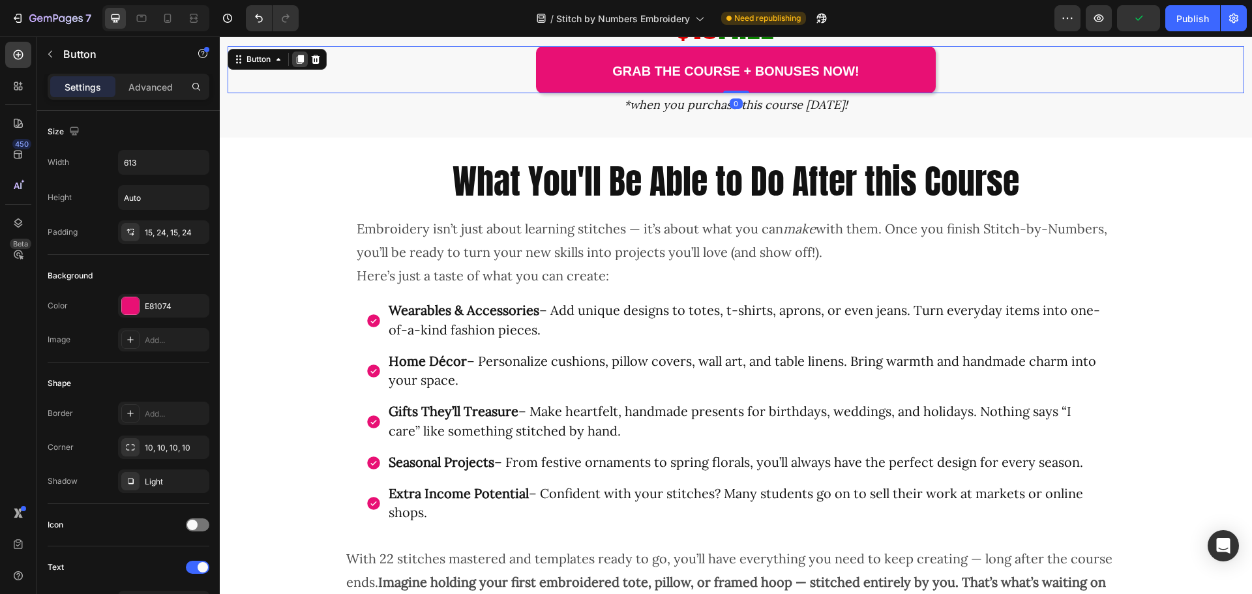
click at [304, 64] on icon at bounding box center [300, 59] width 7 height 9
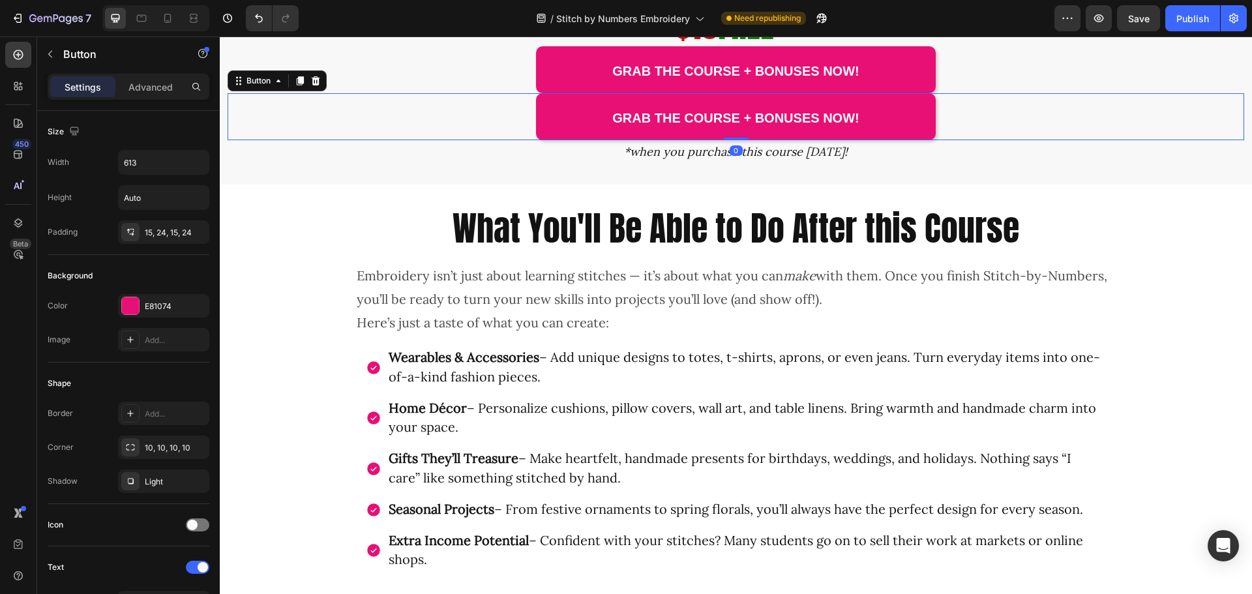
click at [475, 134] on div "Grab the Course + Bonuses Now! Button 0" at bounding box center [736, 116] width 1017 height 47
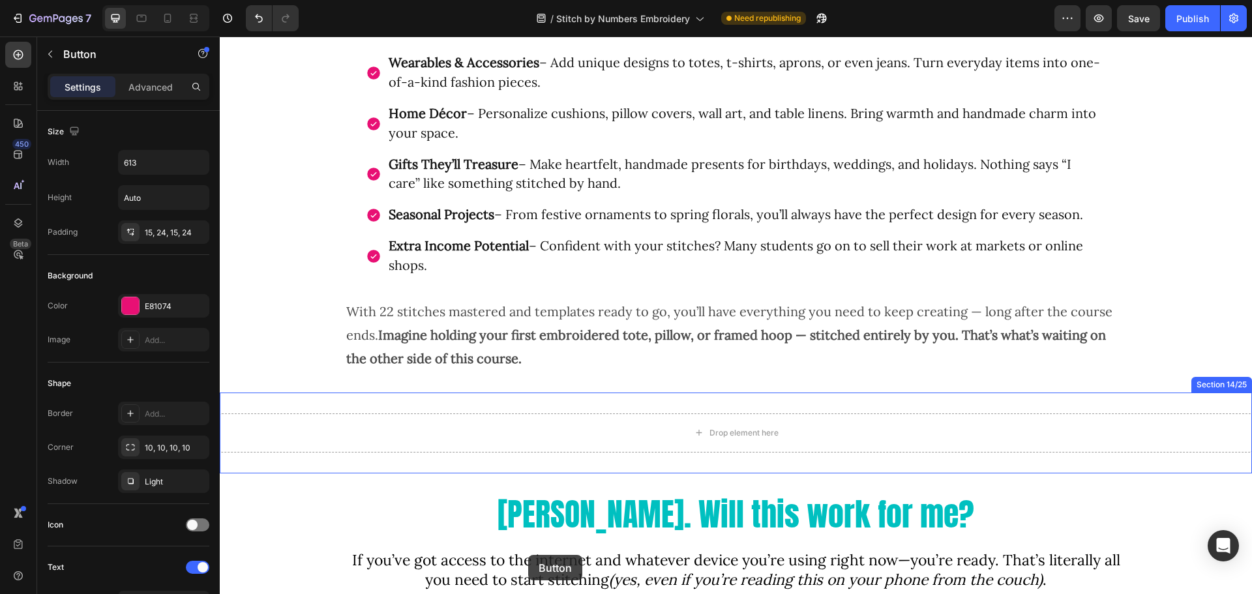
scroll to position [4288, 0]
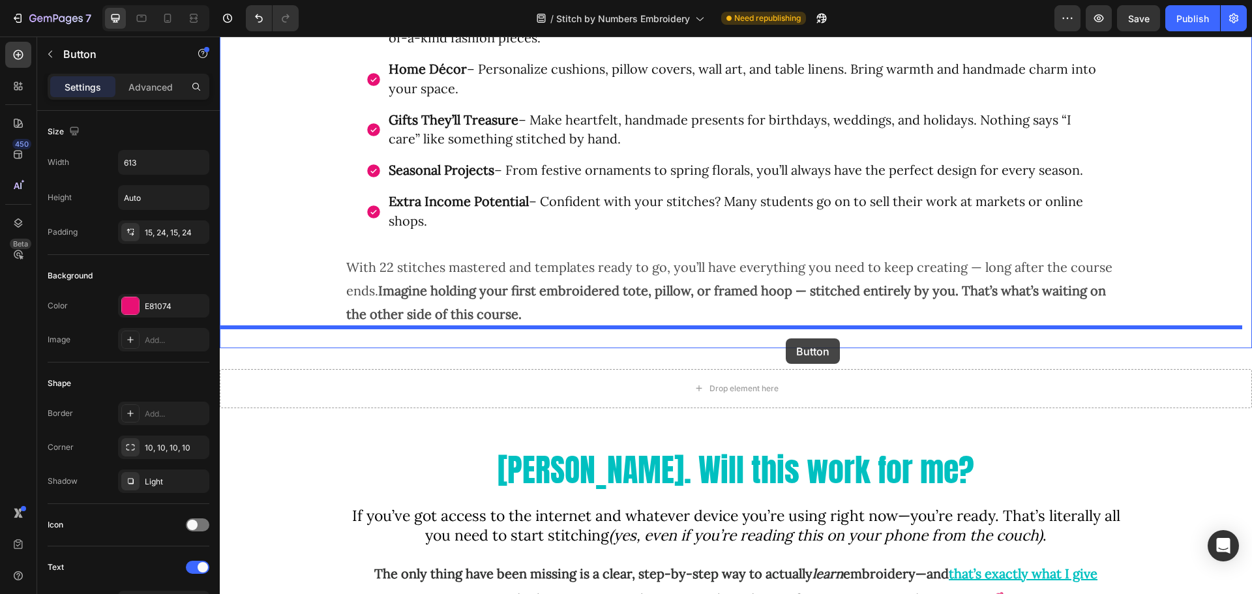
drag, startPoint x: 248, startPoint y: 115, endPoint x: 786, endPoint y: 339, distance: 582.8
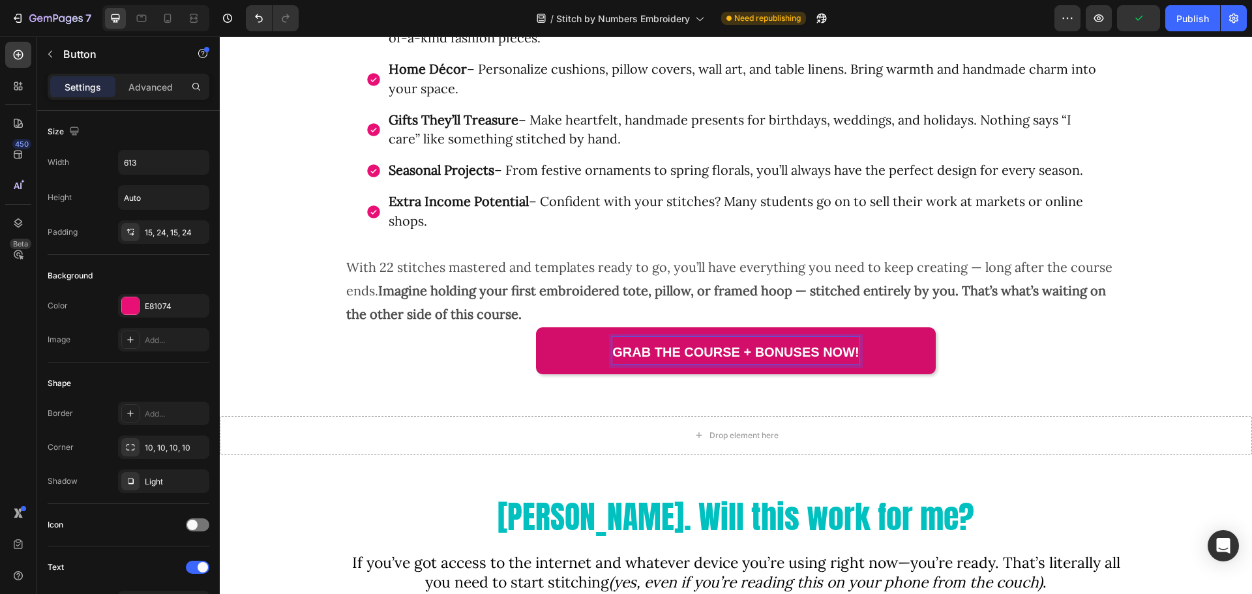
click at [799, 354] on strong "Grab the Course + Bonuses Now!" at bounding box center [735, 352] width 247 height 14
click at [799, 353] on strong "Grab the Course + Bonuses Now!" at bounding box center [735, 352] width 247 height 14
click at [672, 352] on strong "Grab the Course + Bonuses Now!" at bounding box center [735, 352] width 247 height 14
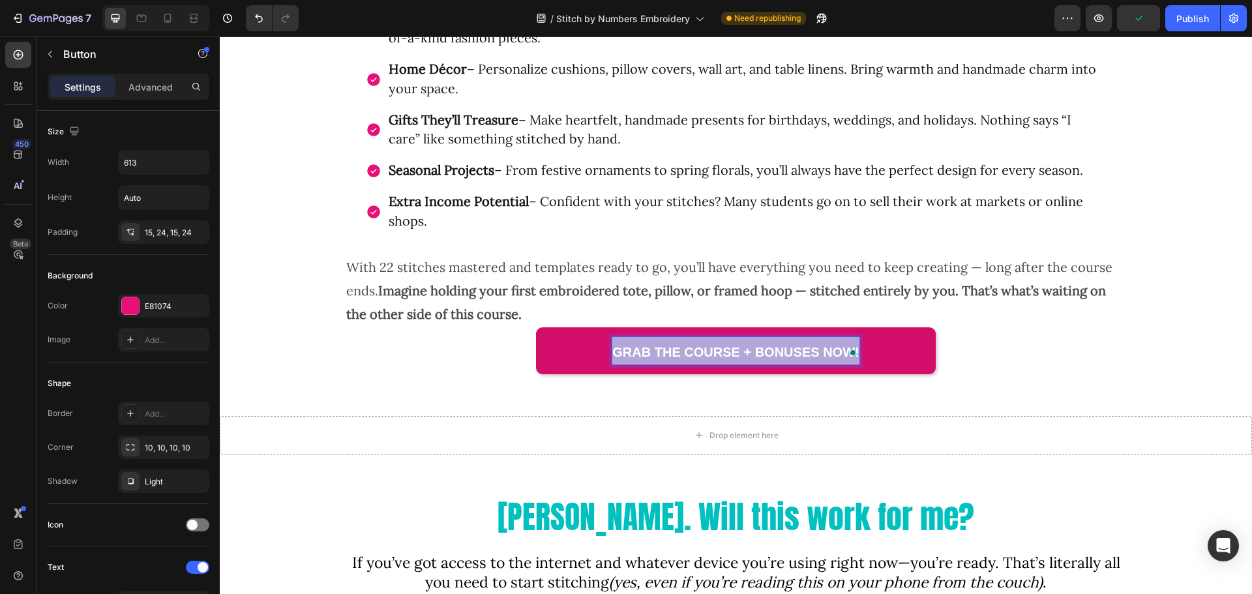
click at [672, 352] on strong "Grab the Course + Bonuses Now!" at bounding box center [735, 352] width 247 height 14
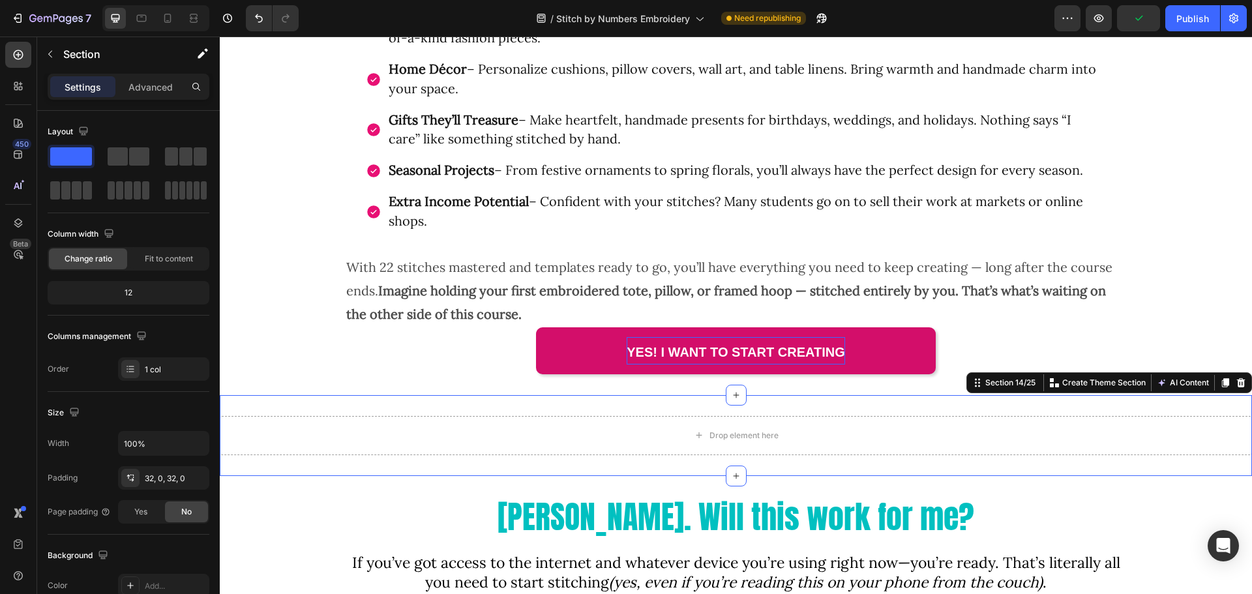
click at [671, 406] on div "Drop element here Section 14/25 You can create reusable sections Create Theme S…" at bounding box center [736, 435] width 1032 height 81
click at [1237, 382] on icon at bounding box center [1241, 382] width 8 height 9
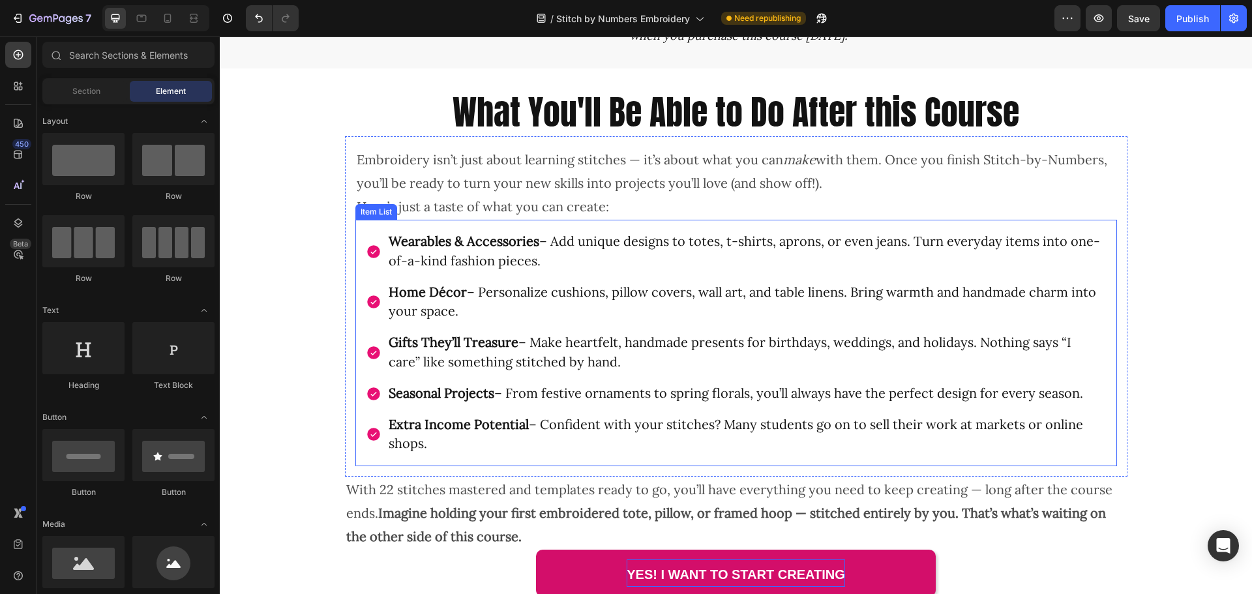
scroll to position [4027, 0]
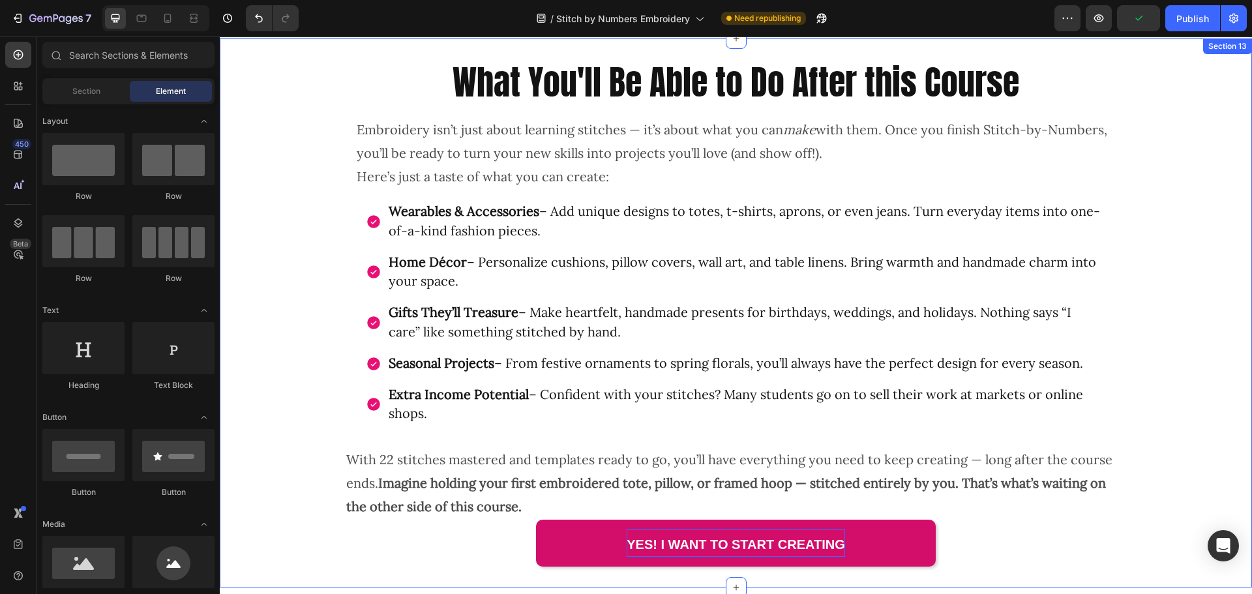
click at [275, 402] on div "What You'll Be Able to Do After this Course Heading Embroidery isn’t just about…" at bounding box center [736, 312] width 1032 height 507
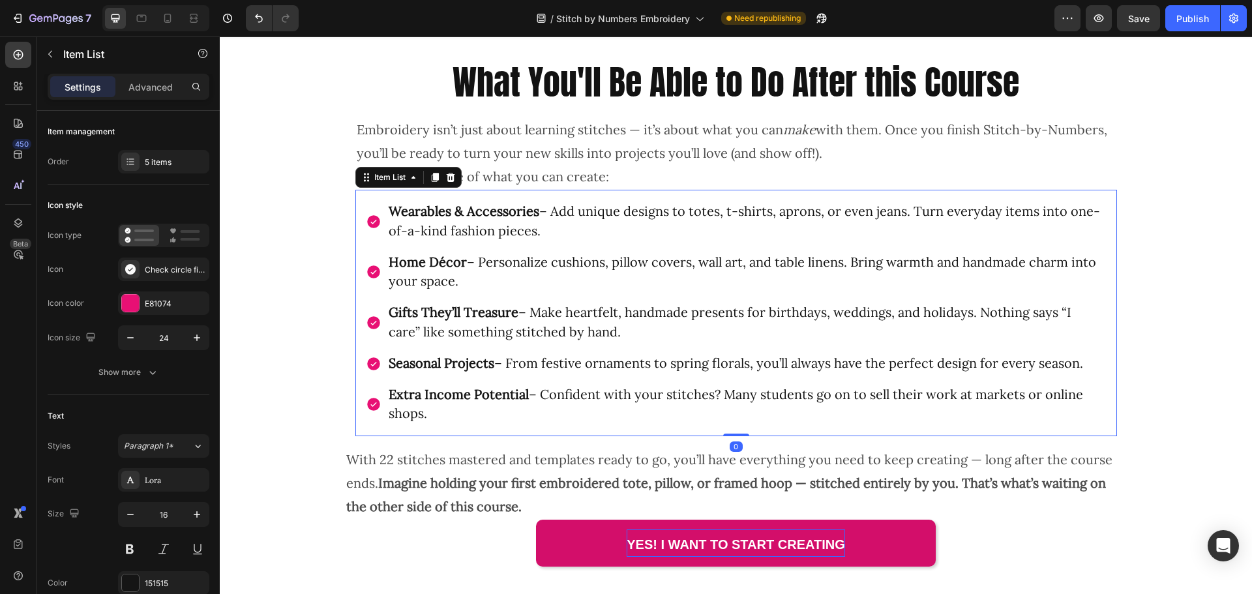
click at [355, 237] on div "Wearables & Accessories – Add unique designs to totes, t-shirts, aprons, or eve…" at bounding box center [736, 313] width 762 height 247
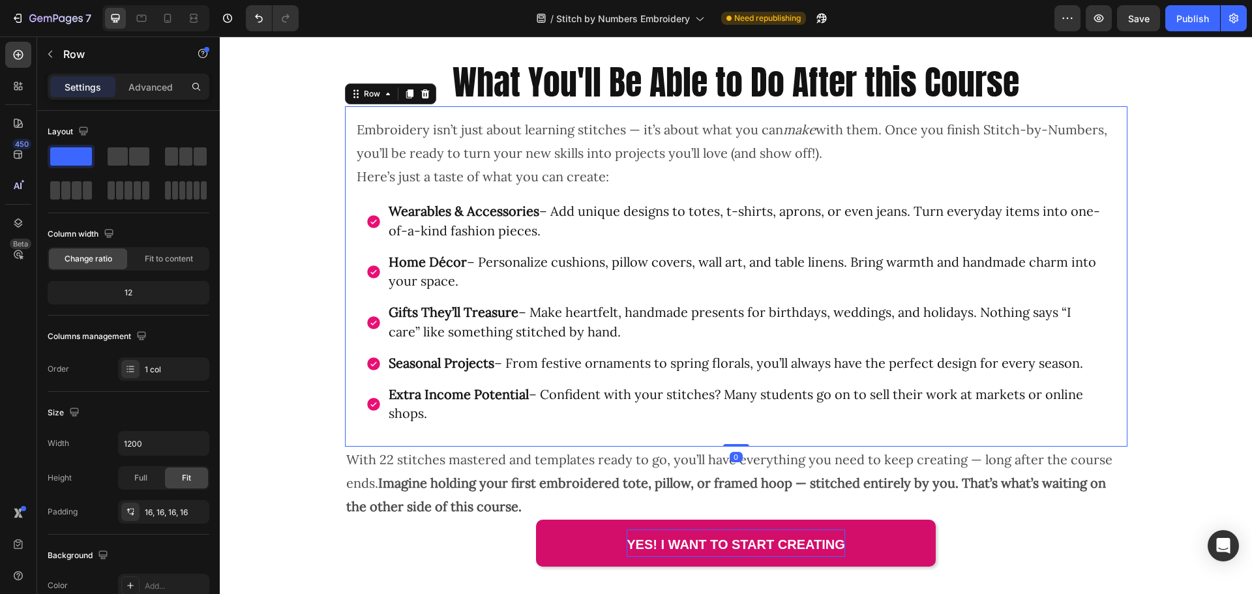
click at [348, 218] on div "Embroidery isn’t just about learning stitches — it’s about what you can make wi…" at bounding box center [736, 276] width 783 height 340
click at [133, 160] on span at bounding box center [139, 156] width 20 height 18
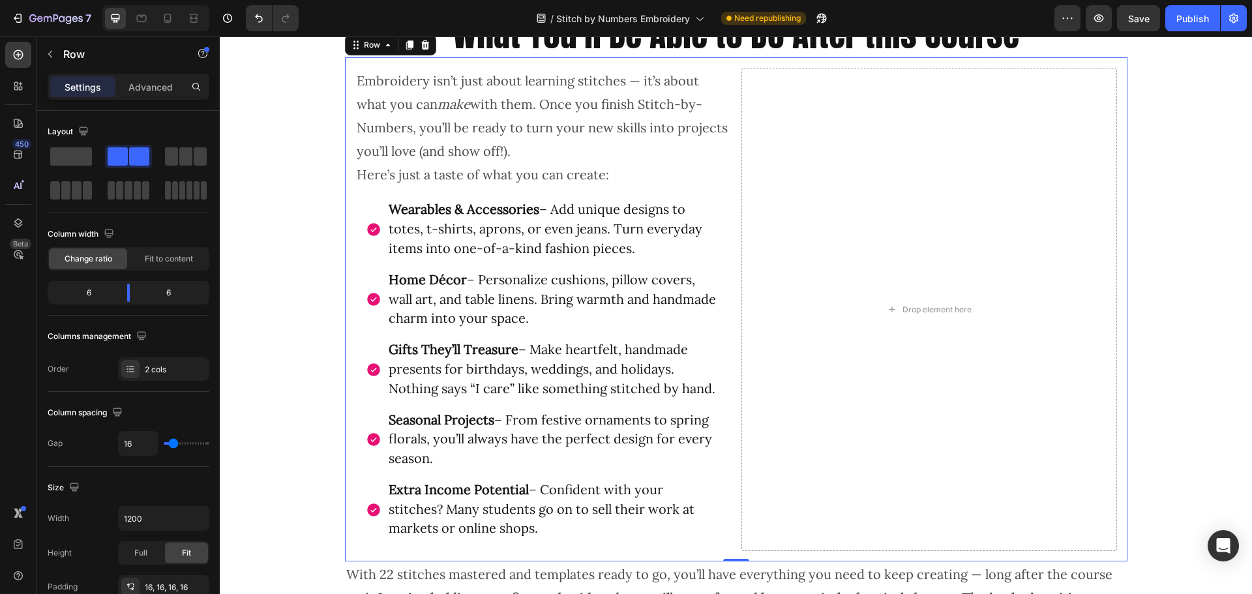
scroll to position [4092, 0]
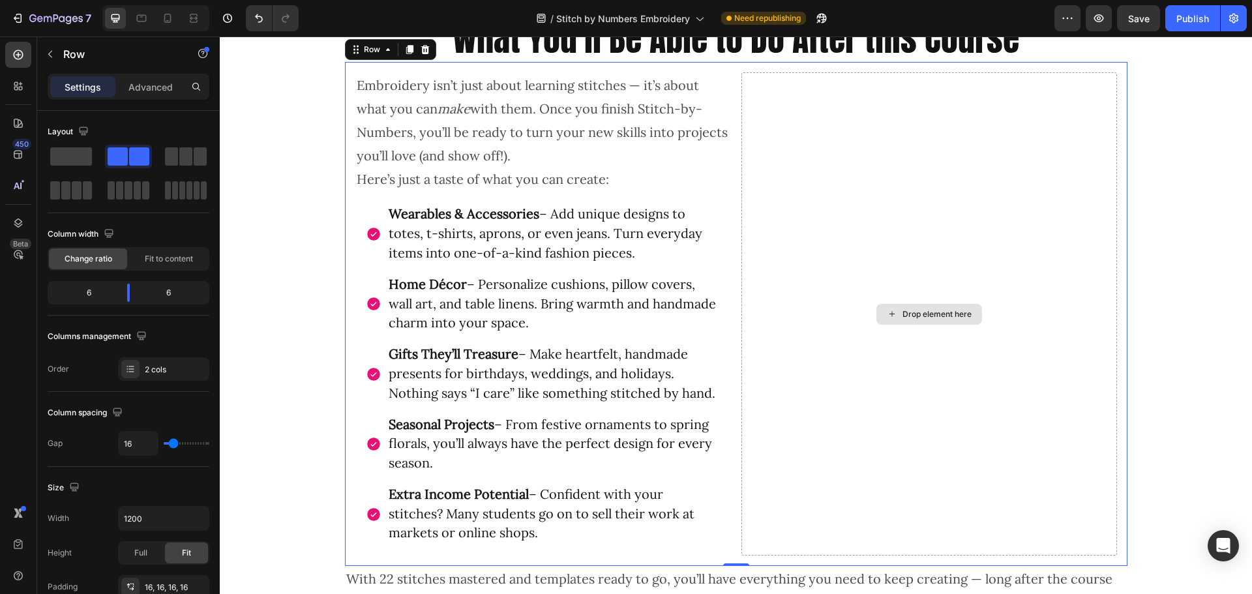
click at [753, 329] on div "Drop element here" at bounding box center [930, 313] width 376 height 483
click at [954, 273] on div "Drop element here" at bounding box center [930, 313] width 376 height 483
click at [55, 56] on button "button" at bounding box center [50, 54] width 21 height 21
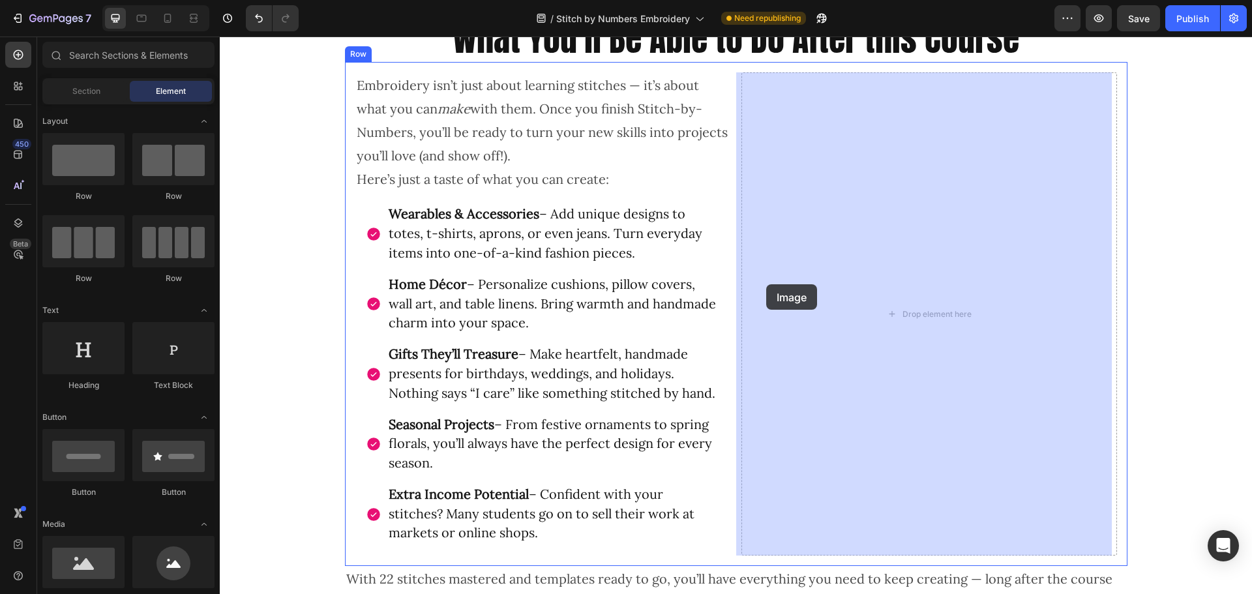
drag, startPoint x: 307, startPoint y: 413, endPoint x: 766, endPoint y: 284, distance: 476.8
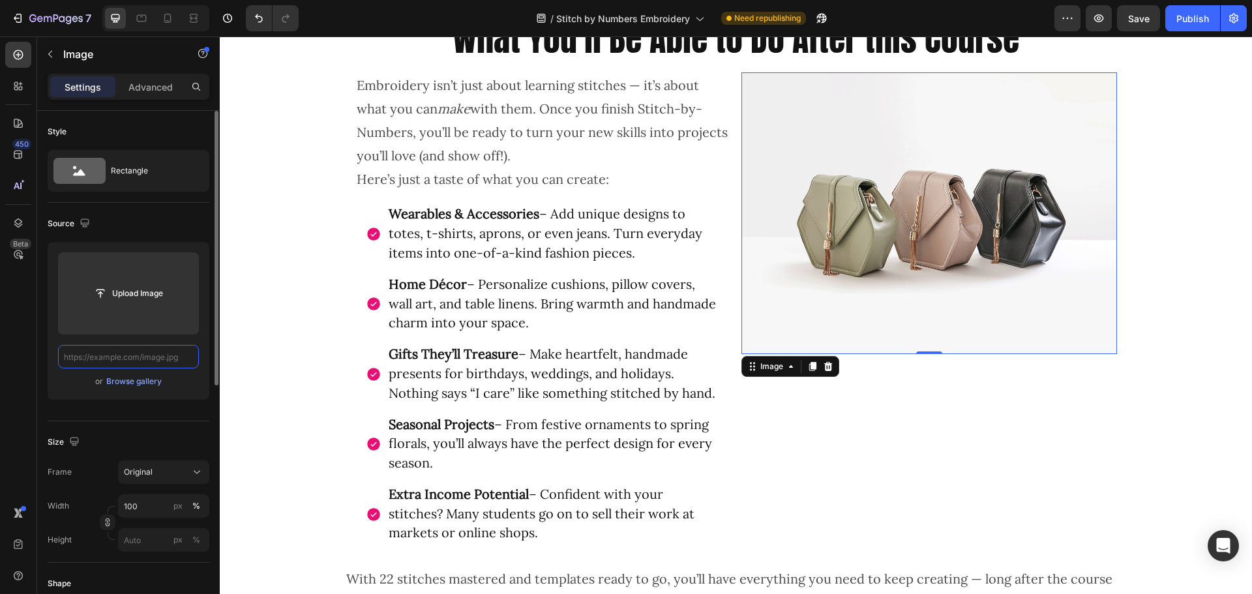
scroll to position [0, 0]
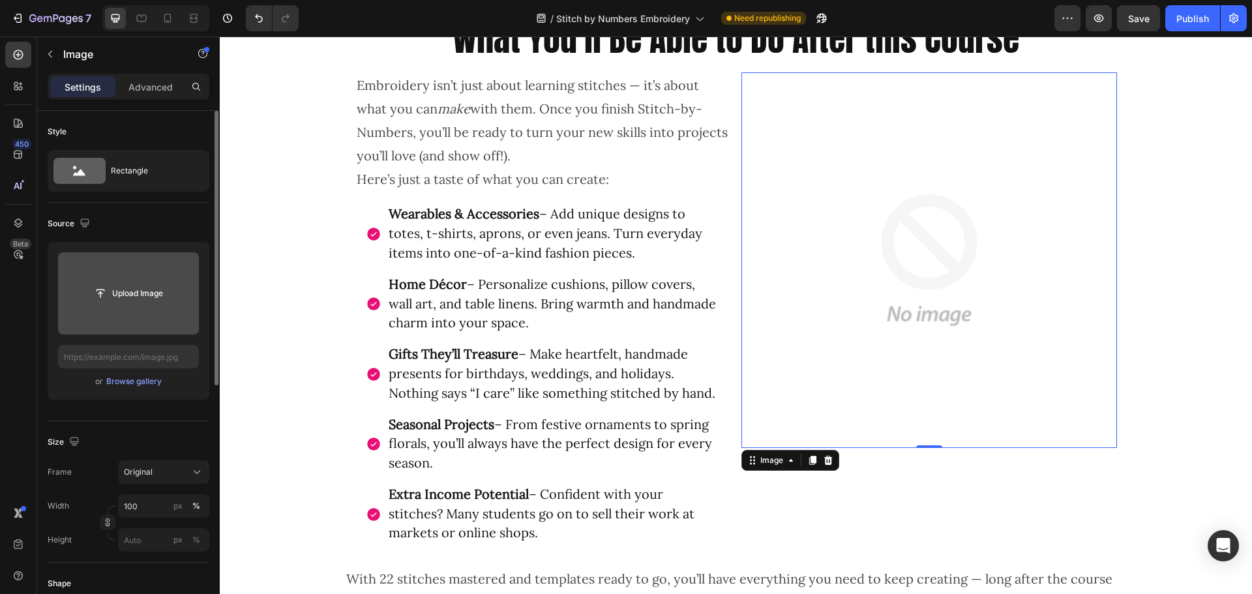
click at [128, 301] on input "file" at bounding box center [128, 293] width 90 height 22
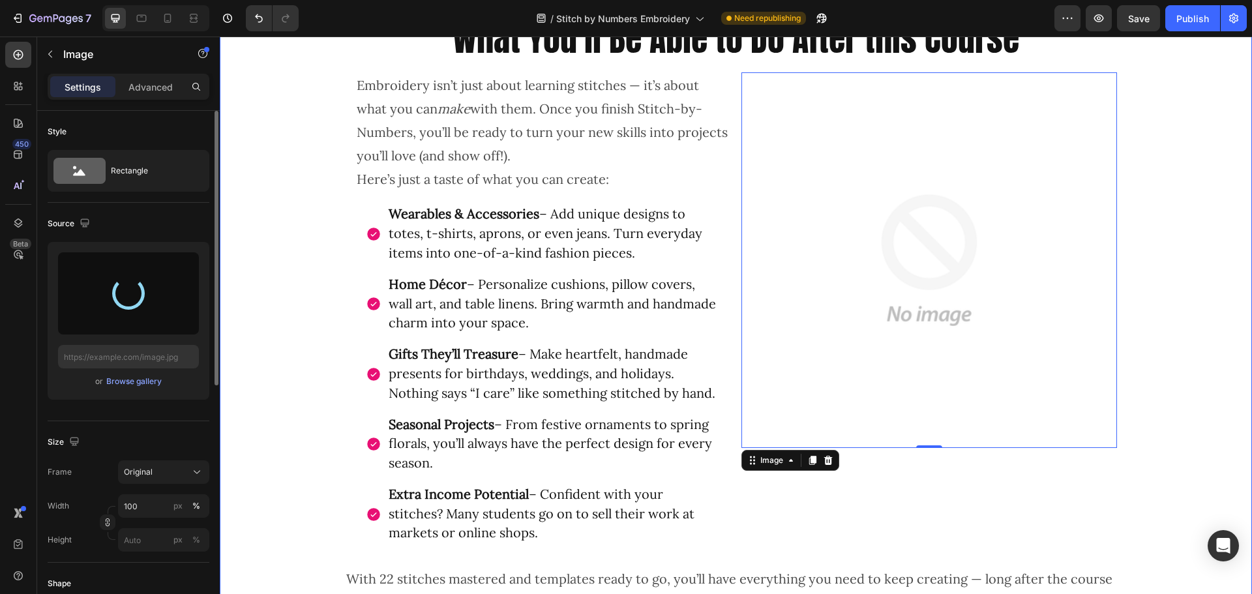
type input "https://cdn.shopify.com/s/files/1/0320/5285/files/gempages_568083811162653633-4…"
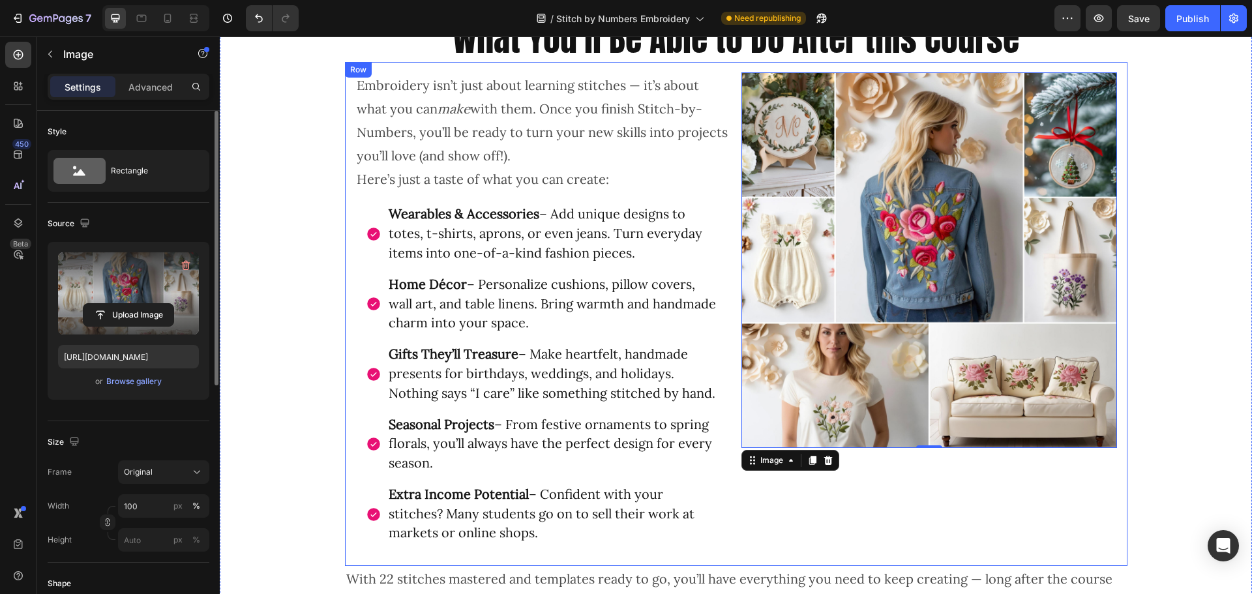
click at [943, 505] on div "Image 0" at bounding box center [930, 313] width 376 height 483
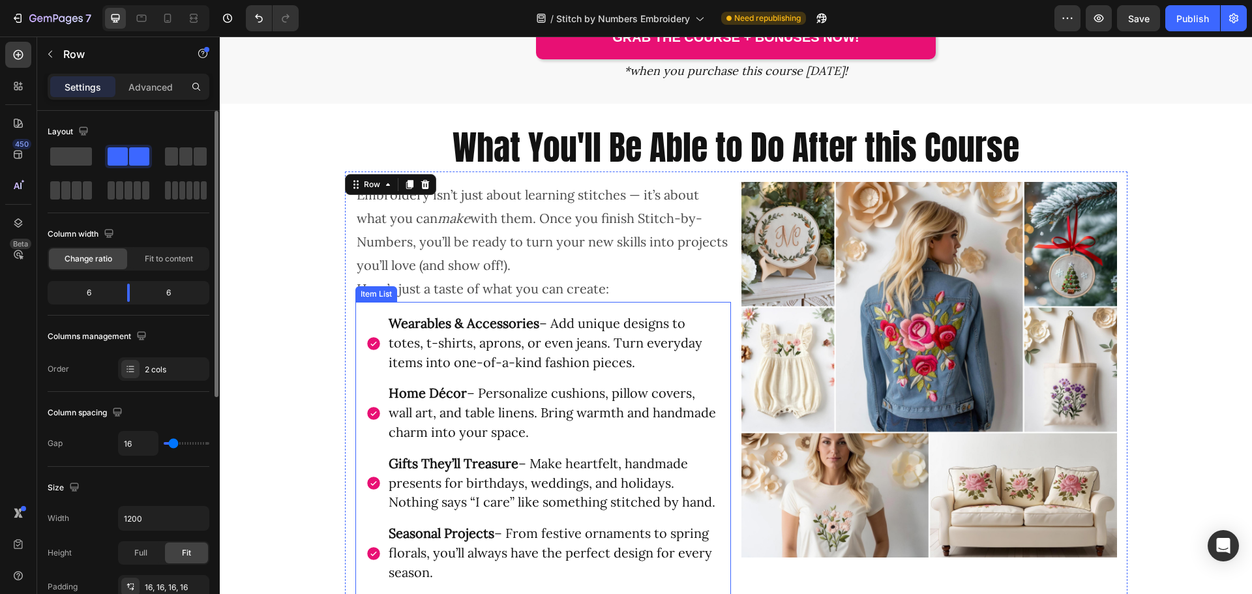
scroll to position [4027, 0]
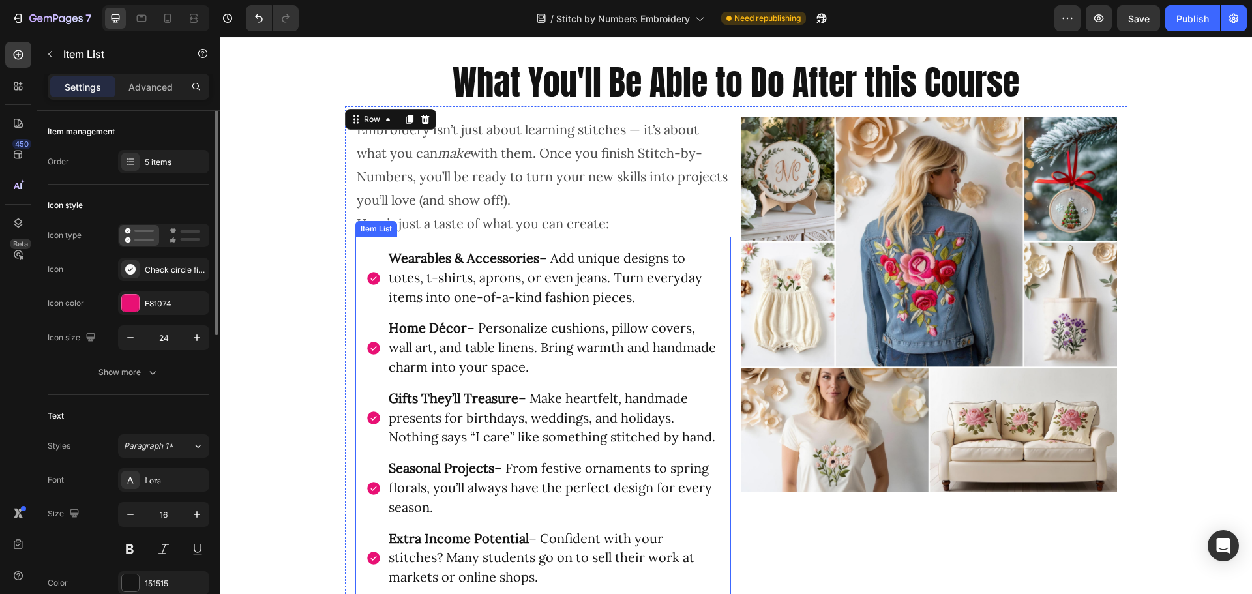
click at [612, 300] on span "Wearables & Accessories – Add unique designs to totes, t-shirts, aprons, or eve…" at bounding box center [546, 277] width 314 height 55
click at [612, 301] on span "Wearables & Accessories – Add unique designs to totes, t-shirts, aprons, or eve…" at bounding box center [546, 277] width 314 height 55
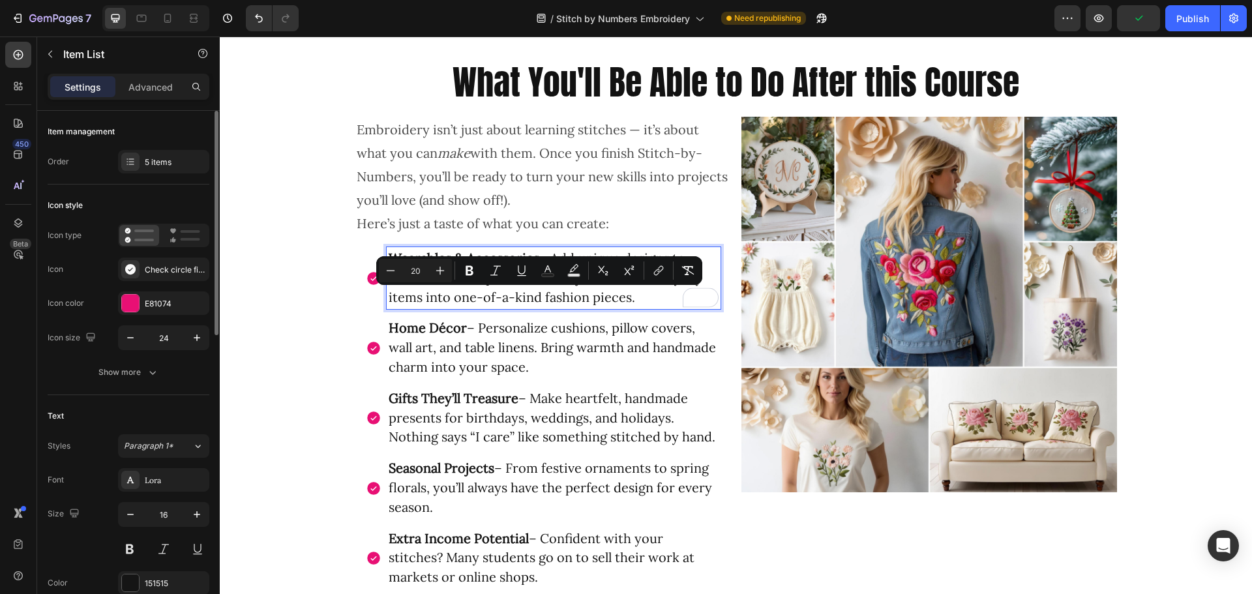
drag, startPoint x: 612, startPoint y: 301, endPoint x: 632, endPoint y: 322, distance: 28.6
click at [632, 307] on p "Wearables & Accessories – Add unique designs to totes, t-shirts, aprons, or eve…" at bounding box center [554, 278] width 330 height 58
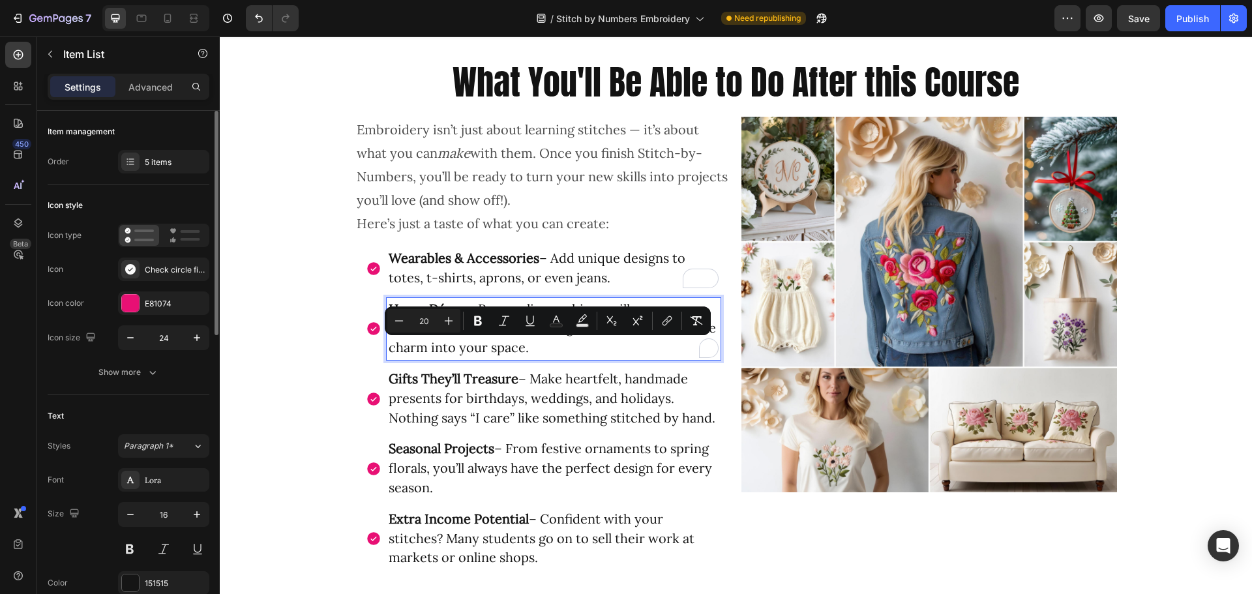
drag, startPoint x: 537, startPoint y: 349, endPoint x: 552, endPoint y: 364, distance: 20.8
click at [552, 358] on p "Home Décor – Personalize cushions, pillow covers, wall art, and table linens. B…" at bounding box center [554, 329] width 330 height 58
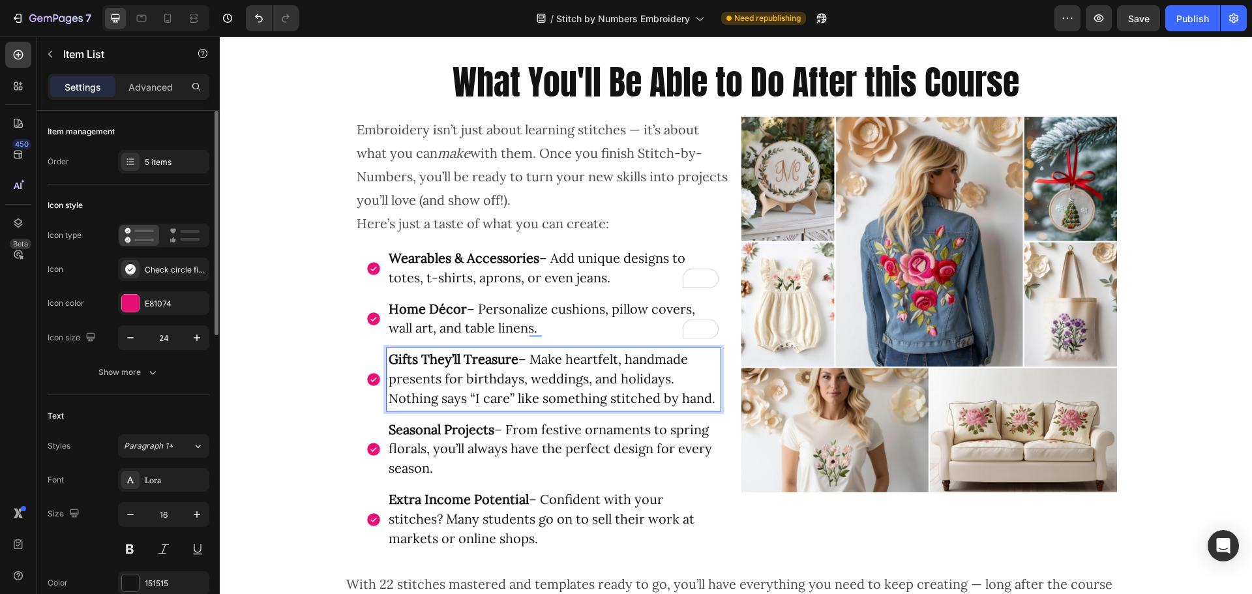
click at [397, 406] on span "Gifts They’ll Treasure – Make heartfelt, handmade presents for birthdays, weddi…" at bounding box center [552, 378] width 327 height 55
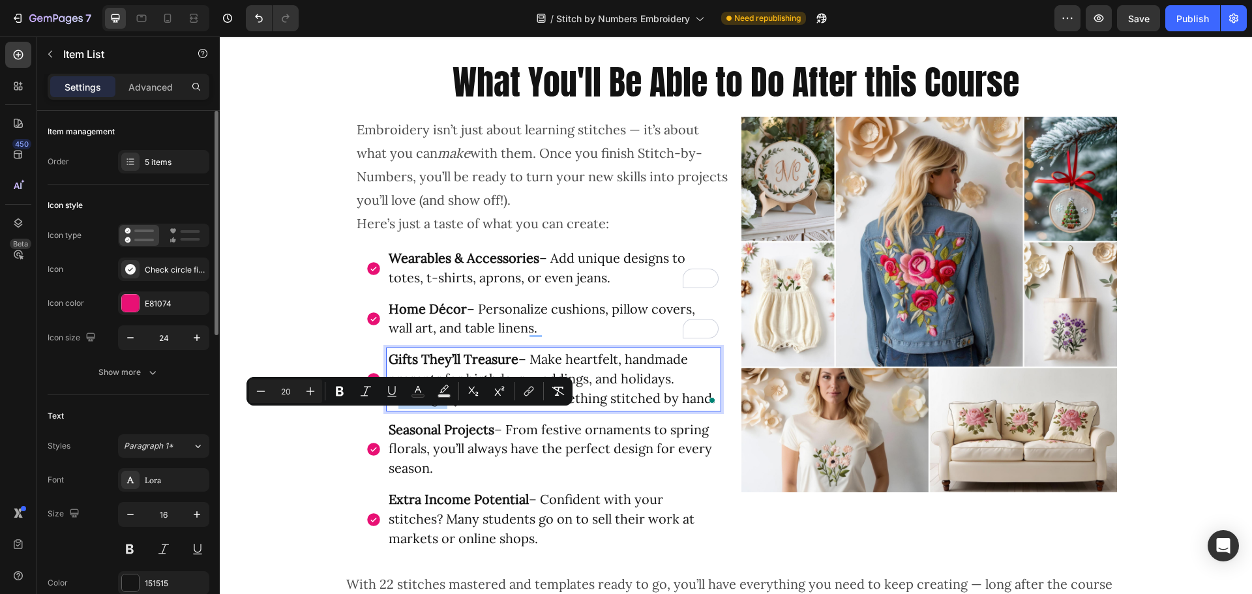
click at [399, 406] on span "Gifts They’ll Treasure – Make heartfelt, handmade presents for birthdays, weddi…" at bounding box center [552, 378] width 327 height 55
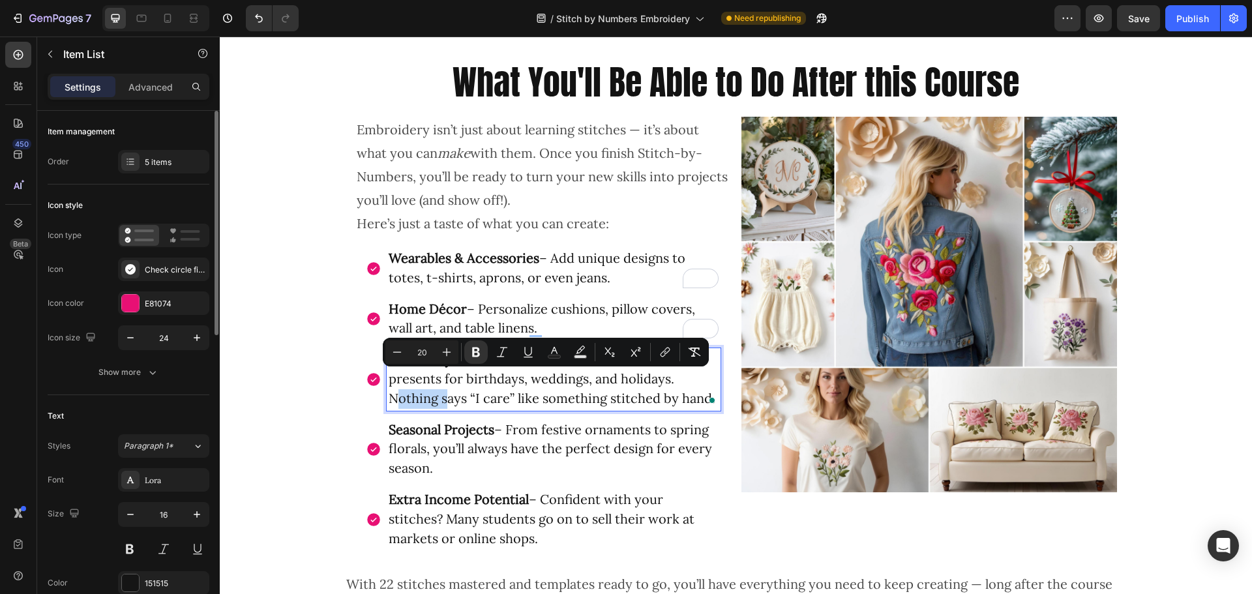
click at [485, 406] on span "Gifts They’ll Treasure – Make heartfelt, handmade presents for birthdays, weddi…" at bounding box center [552, 378] width 327 height 55
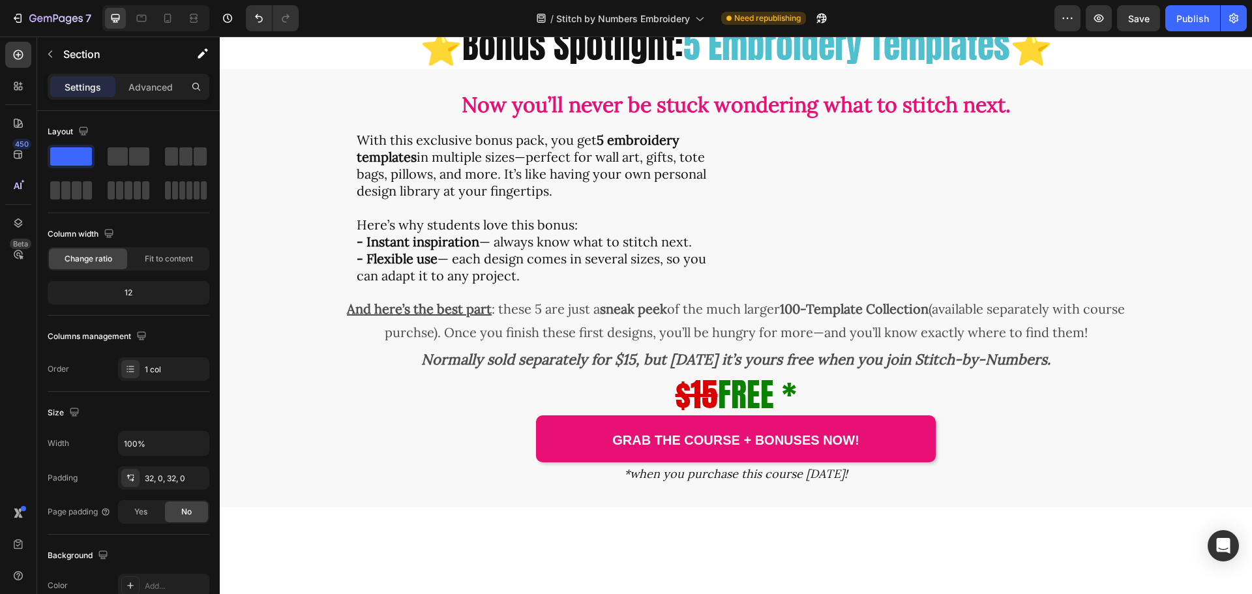
scroll to position [3505, 0]
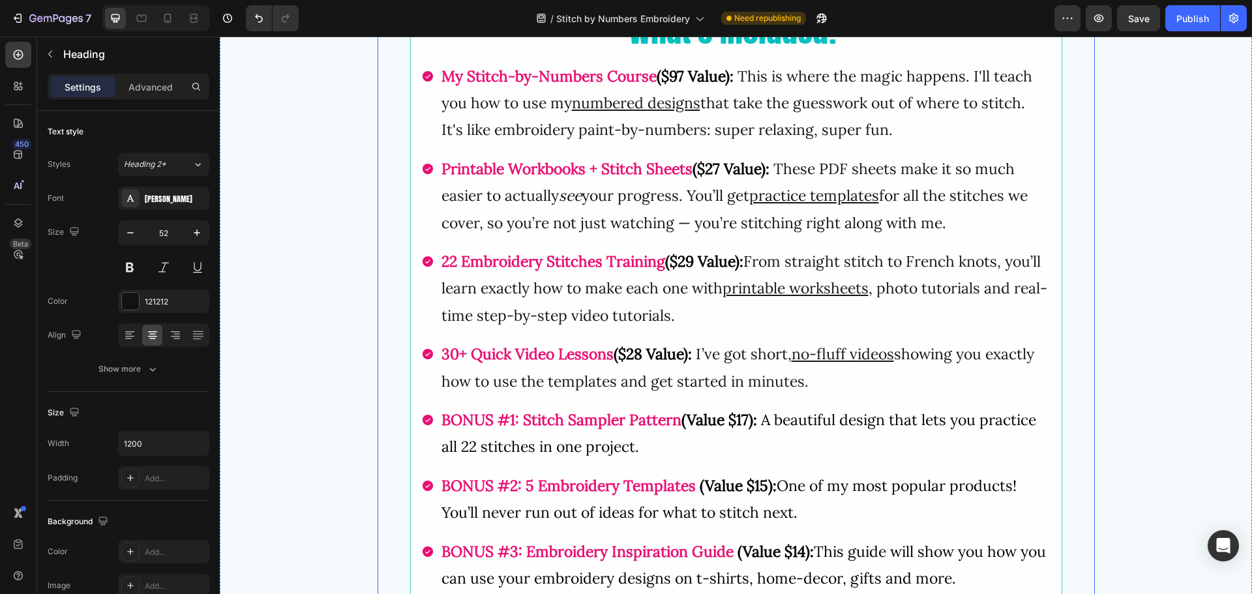
scroll to position [3000, 0]
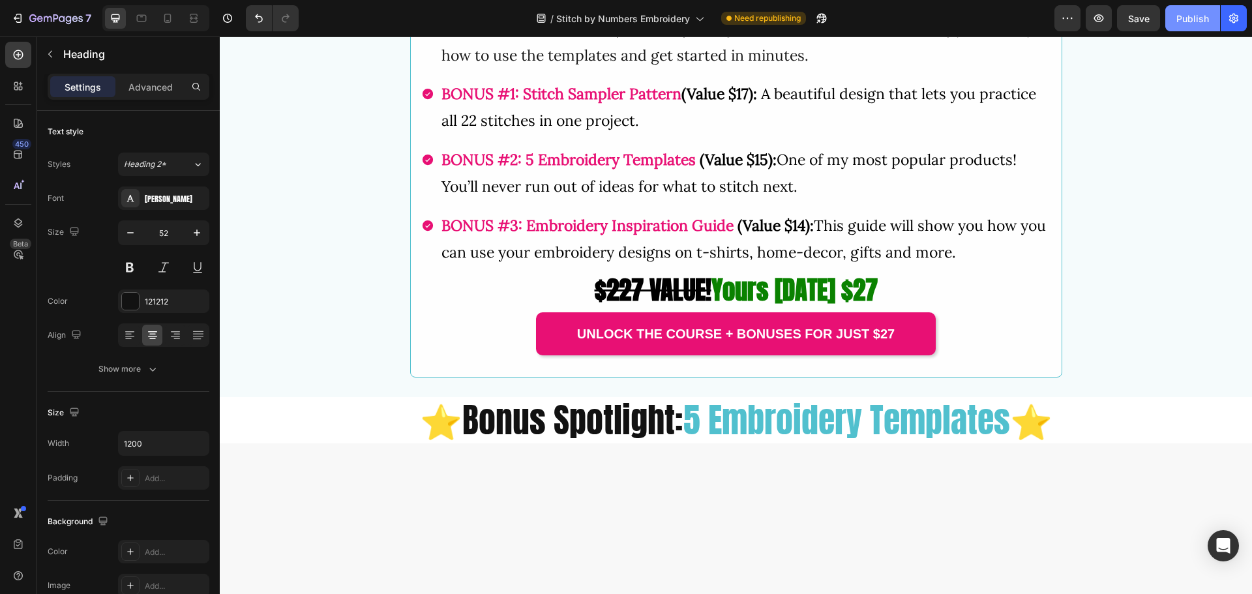
click at [1195, 13] on div "Publish" at bounding box center [1193, 19] width 33 height 14
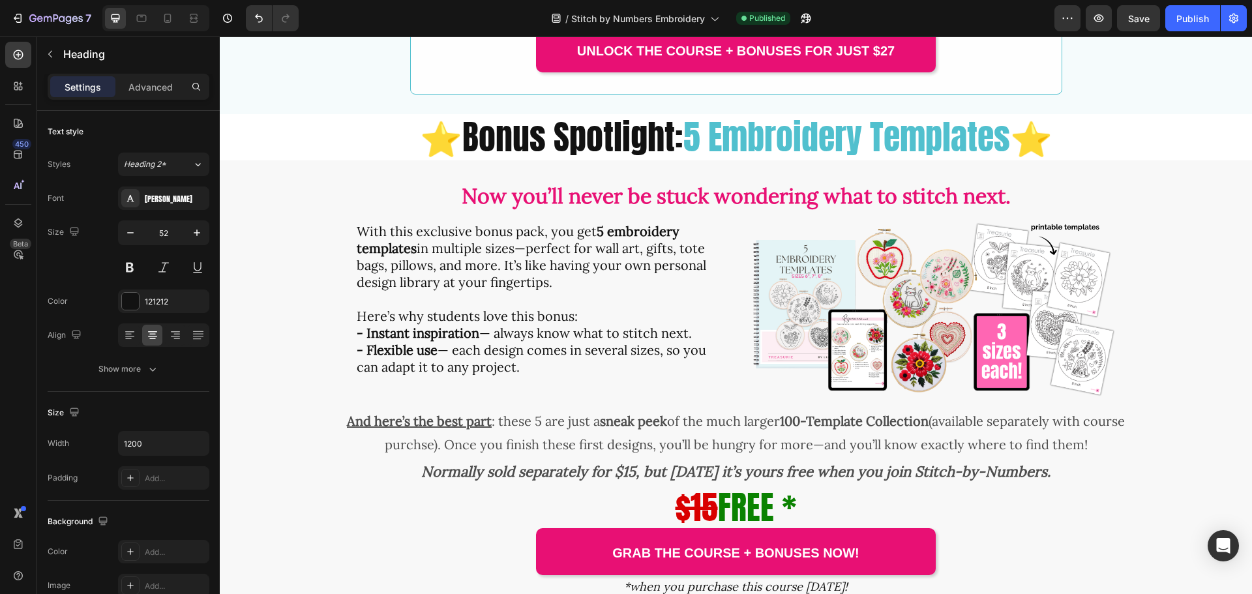
scroll to position [3131, 0]
